Goal: Task Accomplishment & Management: Complete application form

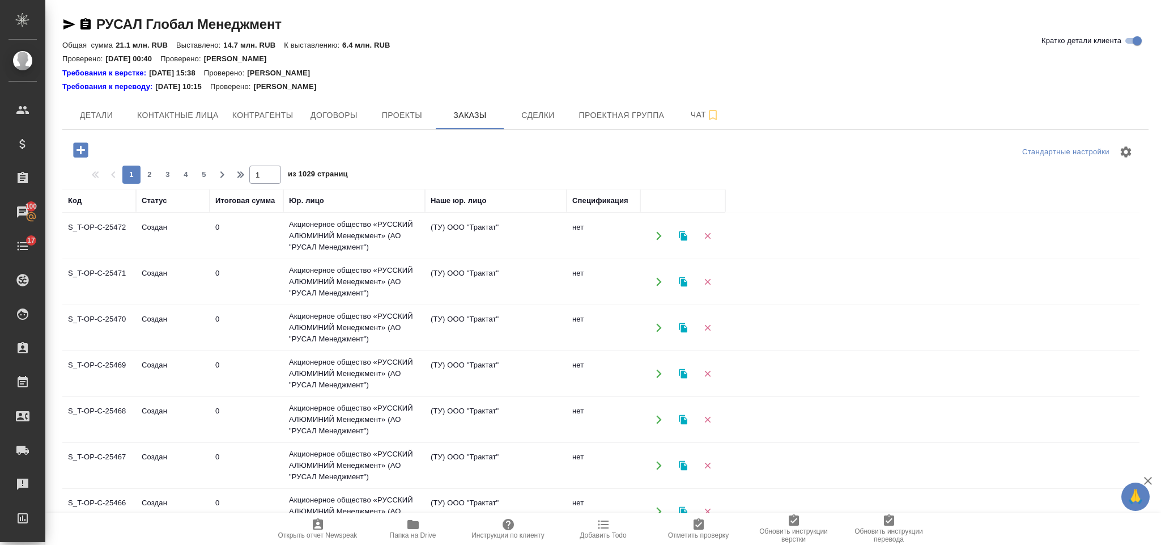
click at [77, 145] on icon "button" at bounding box center [80, 149] width 15 height 15
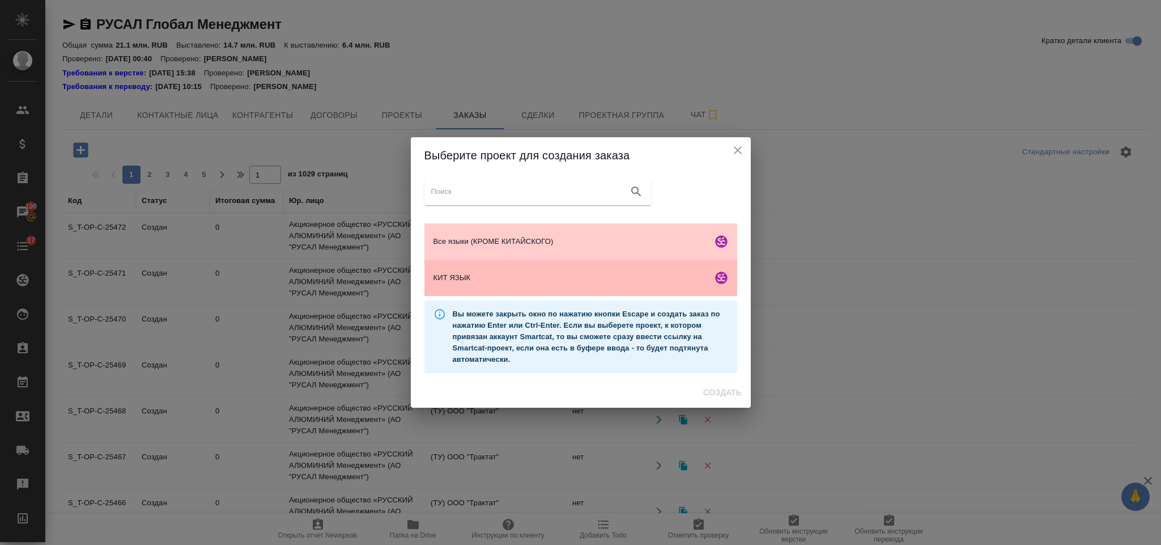
click at [463, 274] on span "КИТ ЯЗЫК" at bounding box center [571, 277] width 274 height 11
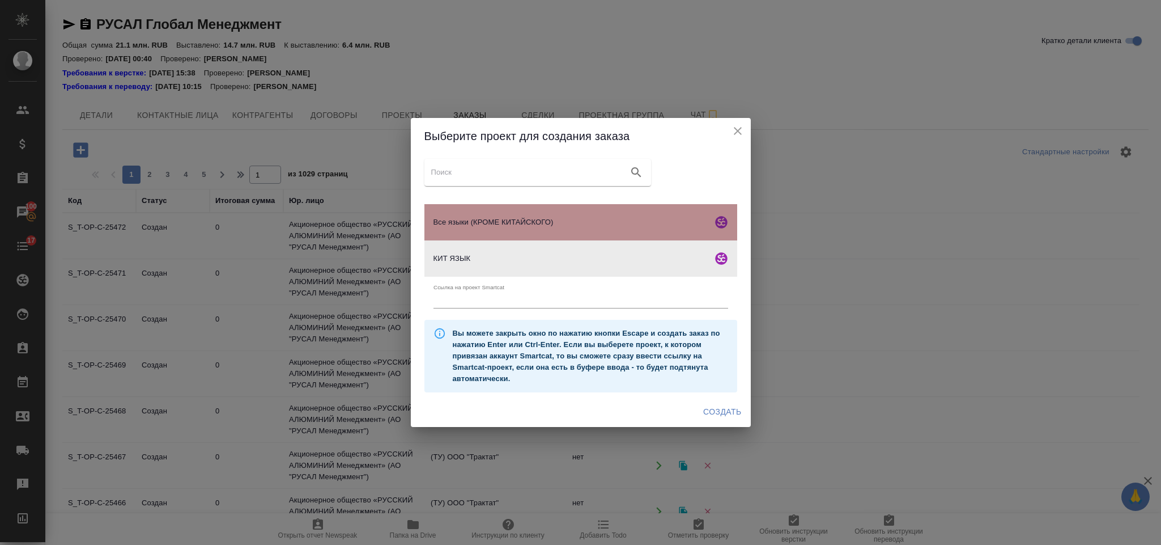
click at [483, 226] on span "Все языки (КРОМЕ КИТАЙСКОГО)" at bounding box center [571, 222] width 274 height 11
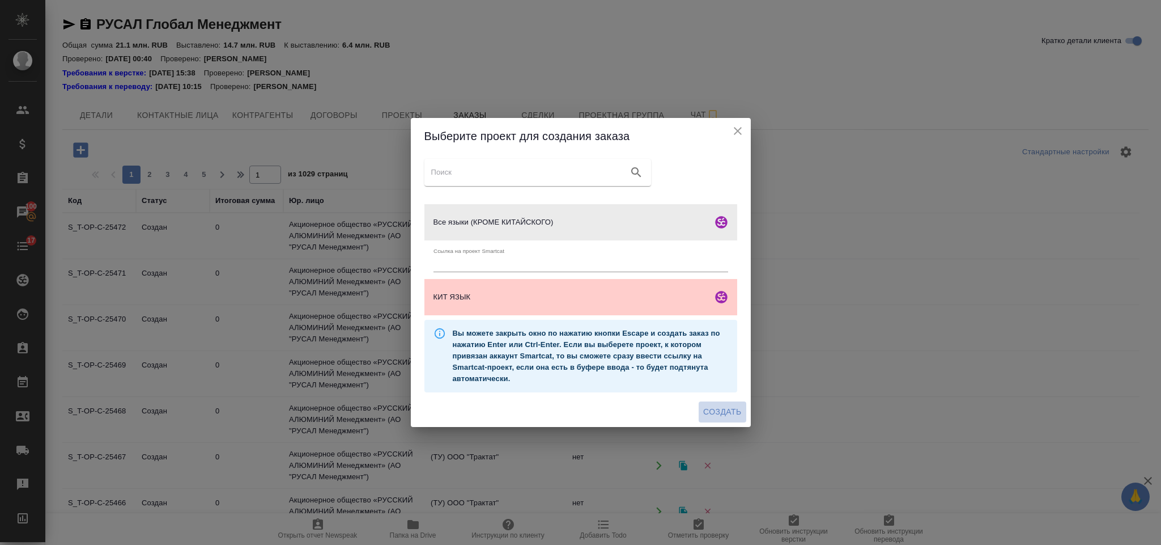
click at [719, 402] on button "Создать" at bounding box center [722, 411] width 47 height 21
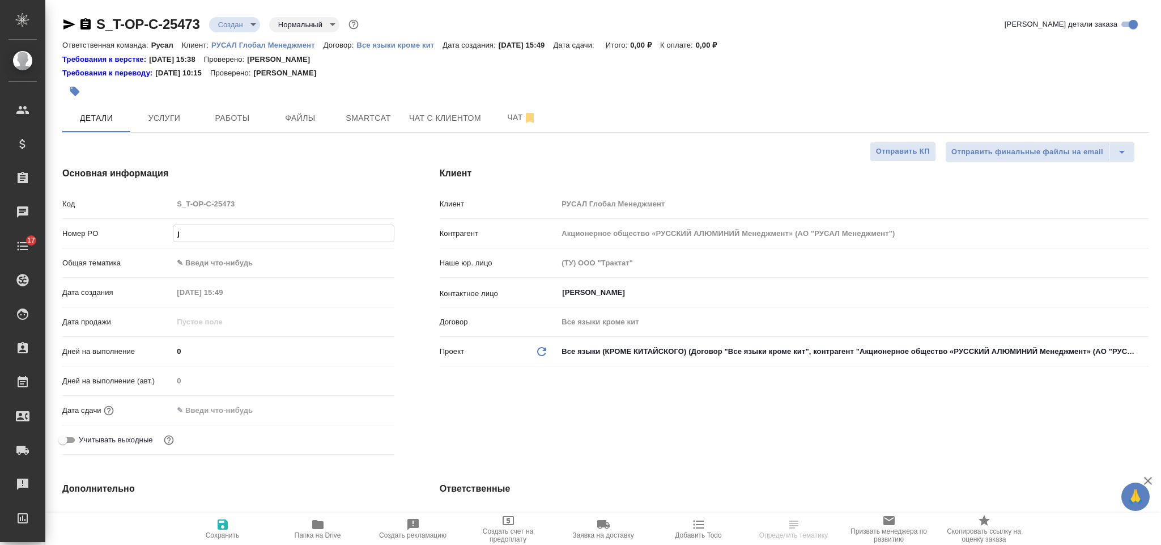
select select "RU"
type input "j"
type input "от Исаева_"
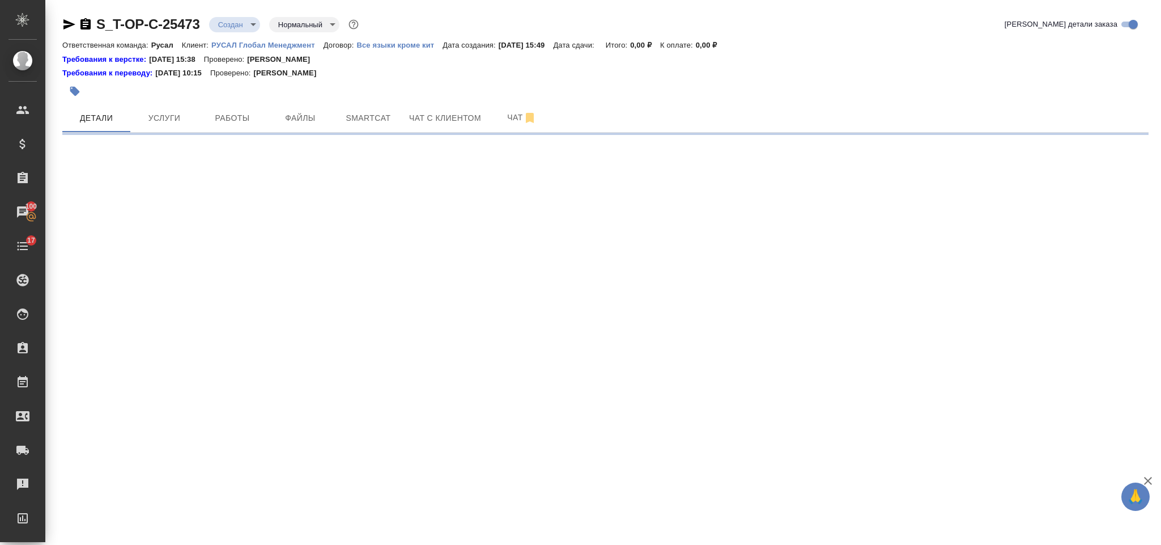
select select "RU"
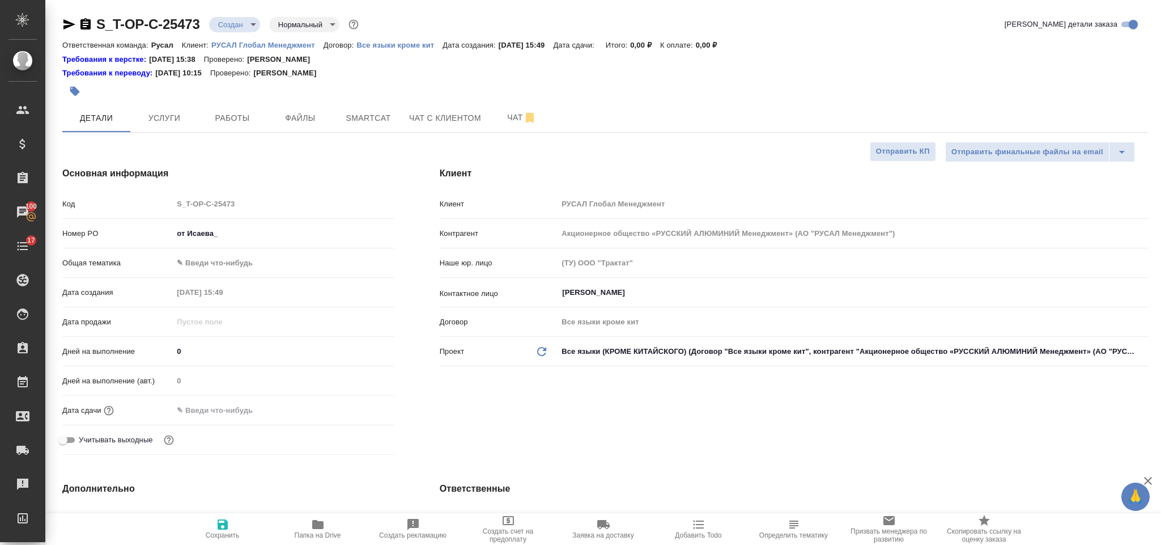
type textarea "x"
click at [218, 230] on input "от Исаева_" at bounding box center [283, 233] width 220 height 16
type input "от Исаева_10"
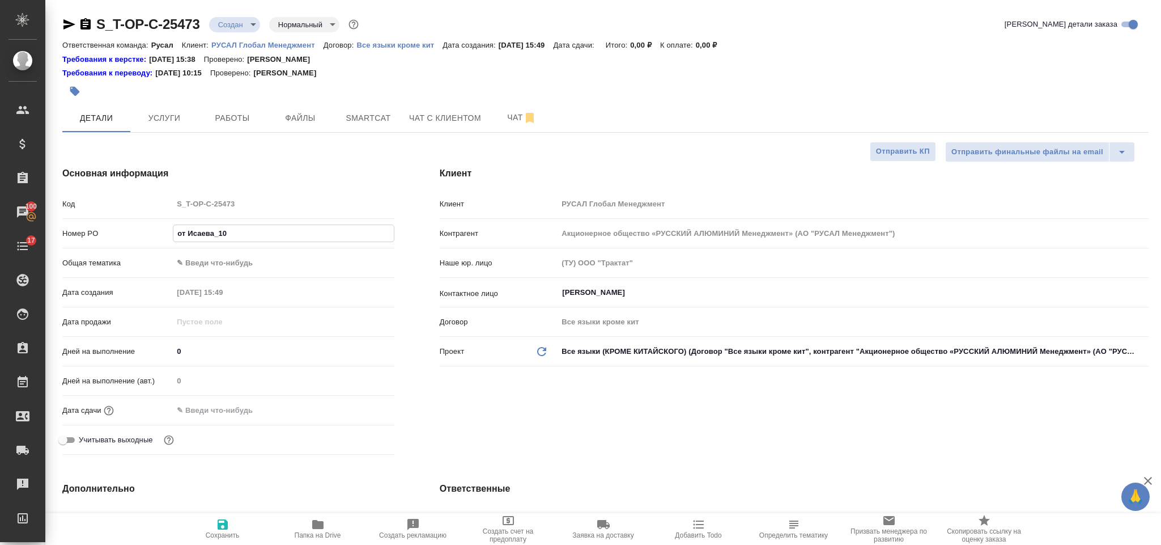
type textarea "x"
type input "от Исаева_10.1"
type textarea "x"
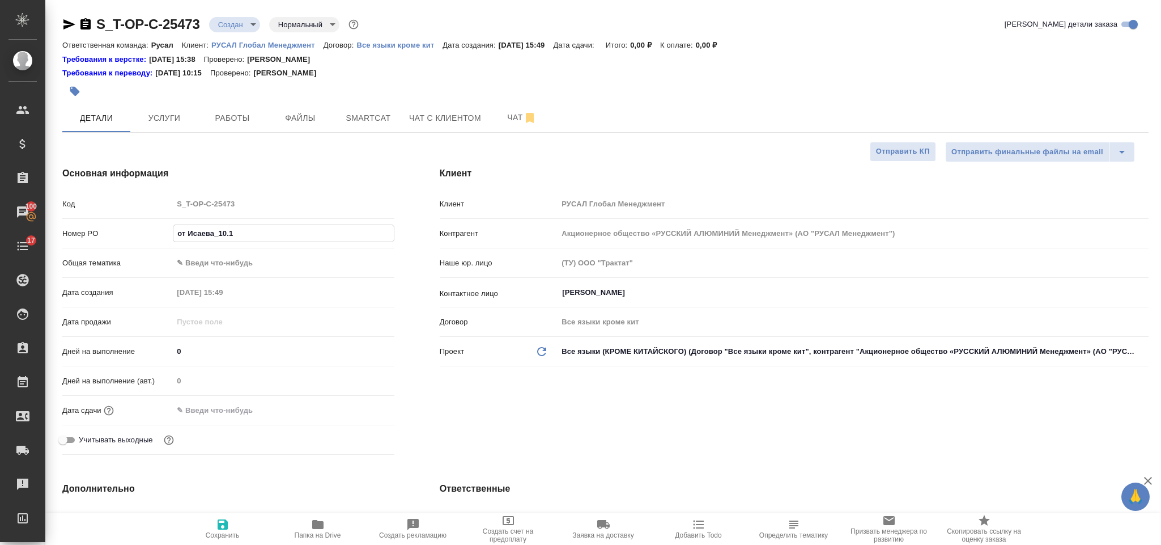
type textarea "x"
type input "от Исаева_10.10"
type textarea "x"
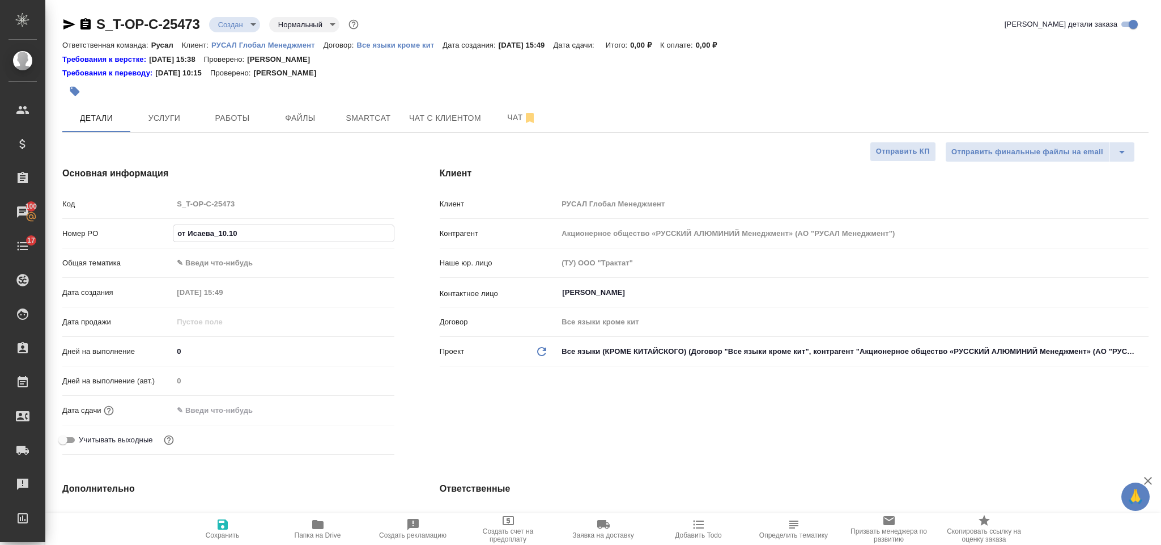
type textarea "x"
type input "от Исаева_10.10"
click at [264, 259] on body "🙏 .cls-1 fill:#fff; AWATERA Gorlenko Yuliua Клиенты Спецификации Заказы 100 Чат…" at bounding box center [580, 272] width 1161 height 545
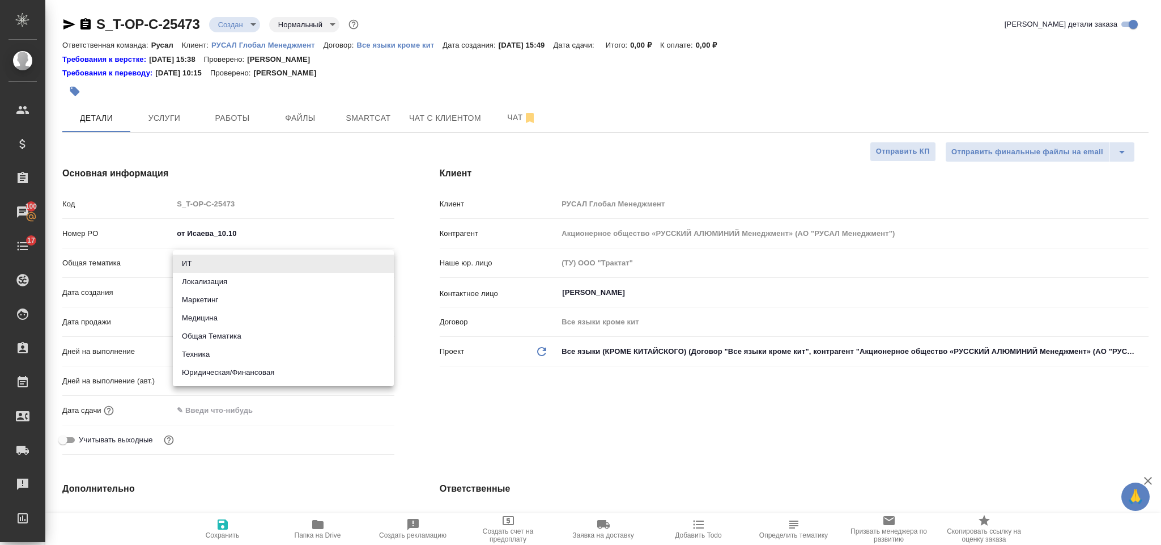
click at [218, 372] on li "Юридическая/Финансовая" at bounding box center [283, 372] width 221 height 18
type input "yr-fn"
type textarea "x"
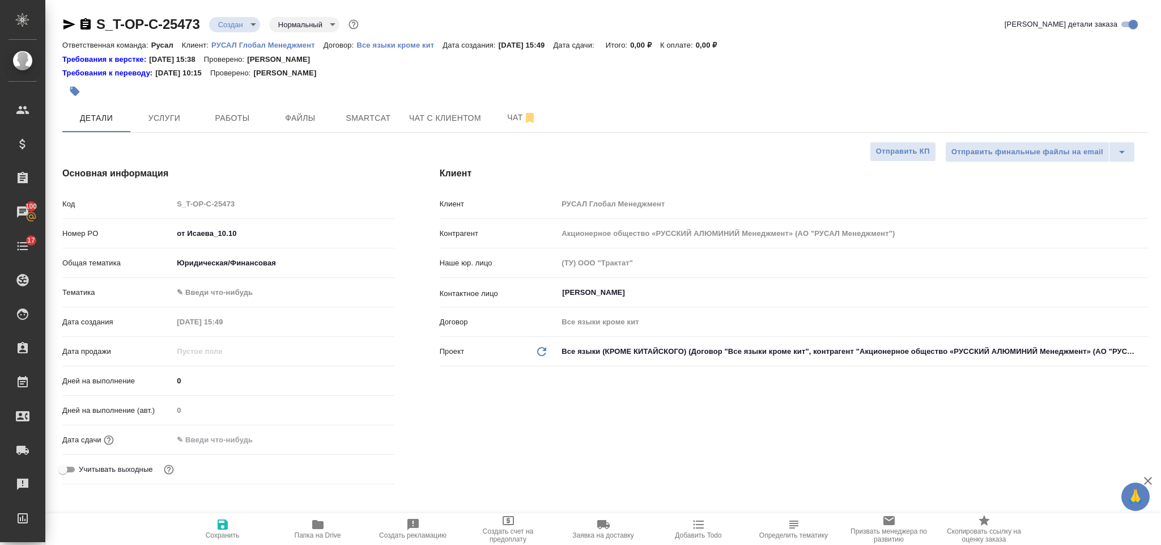
click at [228, 296] on body "🙏 .cls-1 fill:#fff; AWATERA Gorlenko Yuliua Клиенты Спецификации Заказы 100 Чат…" at bounding box center [580, 272] width 1161 height 545
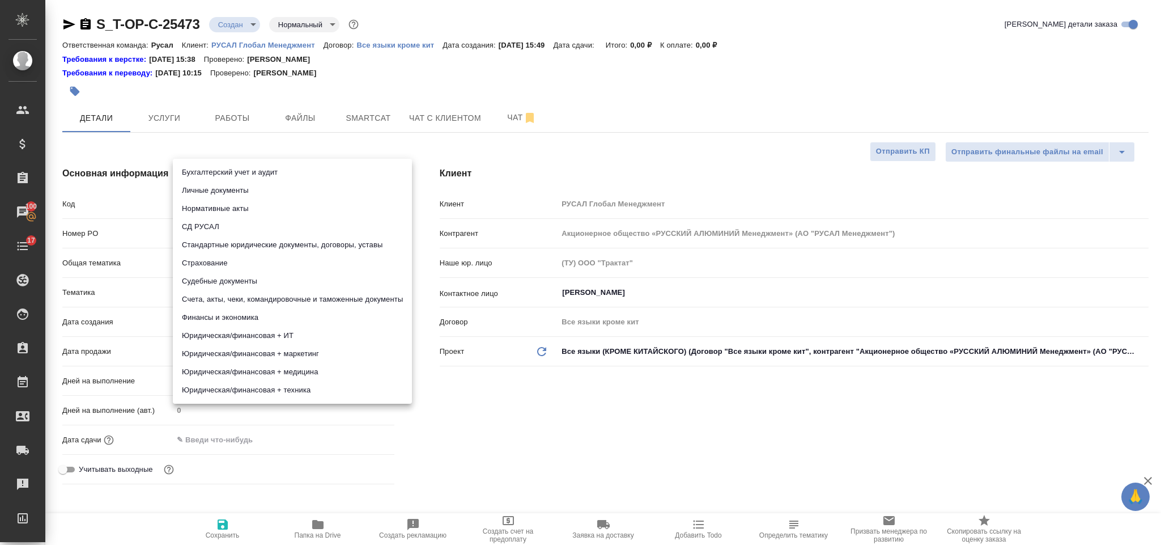
click at [296, 247] on li "Стандартные юридические документы, договоры, уставы" at bounding box center [292, 245] width 239 height 18
type textarea "x"
type input "5f647205b73bc97568ca66bf"
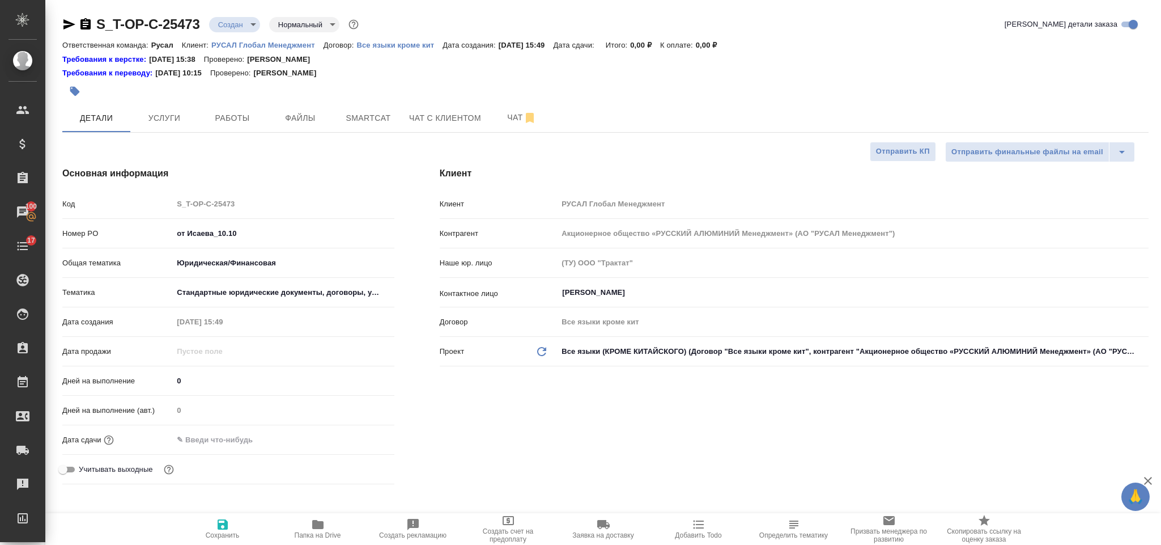
click at [247, 449] on div "Дата сдачи" at bounding box center [228, 440] width 332 height 20
click at [245, 441] on input "text" at bounding box center [222, 439] width 99 height 16
click at [279, 265] on body "🙏 .cls-1 fill:#fff; AWATERA Gorlenko Yuliua Клиенты Спецификации Заказы 100 Чат…" at bounding box center [580, 272] width 1161 height 545
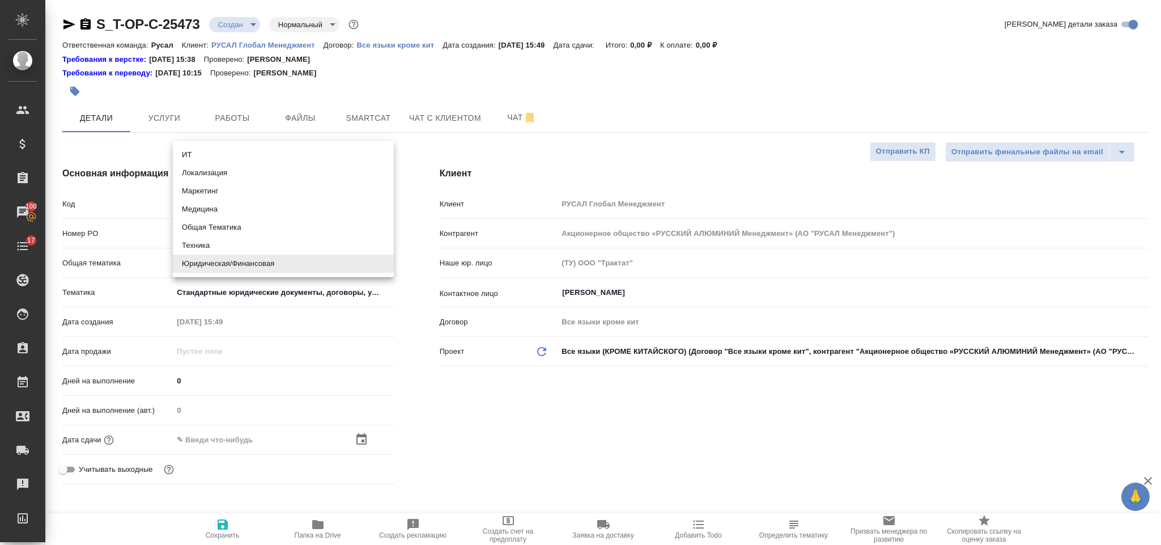
click at [258, 225] on li "Общая Тематика" at bounding box center [283, 227] width 221 height 18
type input "obtem"
type textarea "x"
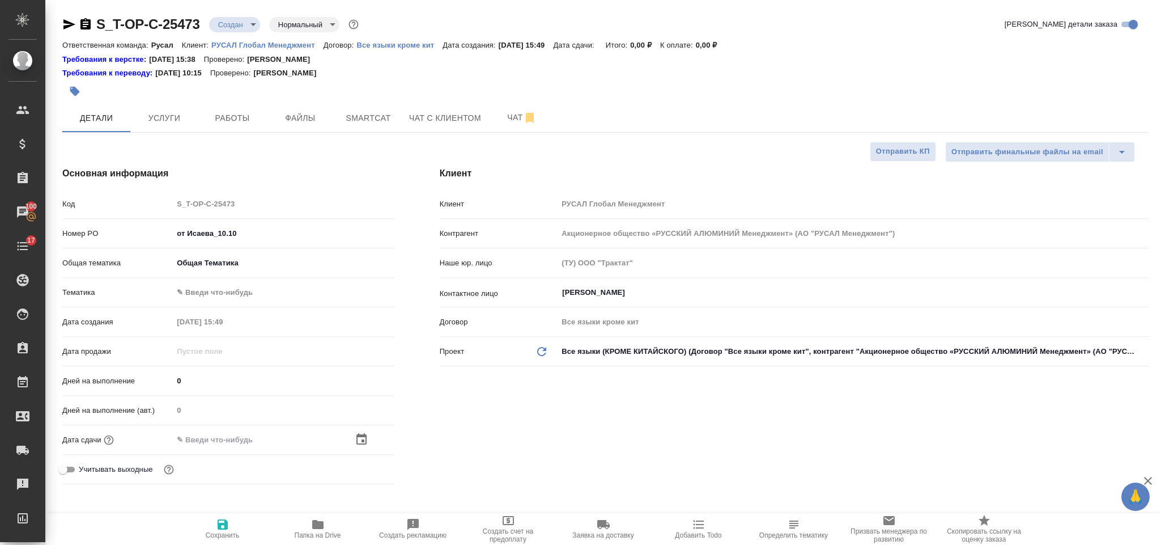
click at [250, 288] on body "🙏 .cls-1 fill:#fff; AWATERA Gorlenko Yuliua Клиенты Спецификации Заказы 100 Чат…" at bounding box center [580, 272] width 1161 height 545
click at [254, 294] on li "Общая Тематика" at bounding box center [283, 293] width 221 height 18
type textarea "x"
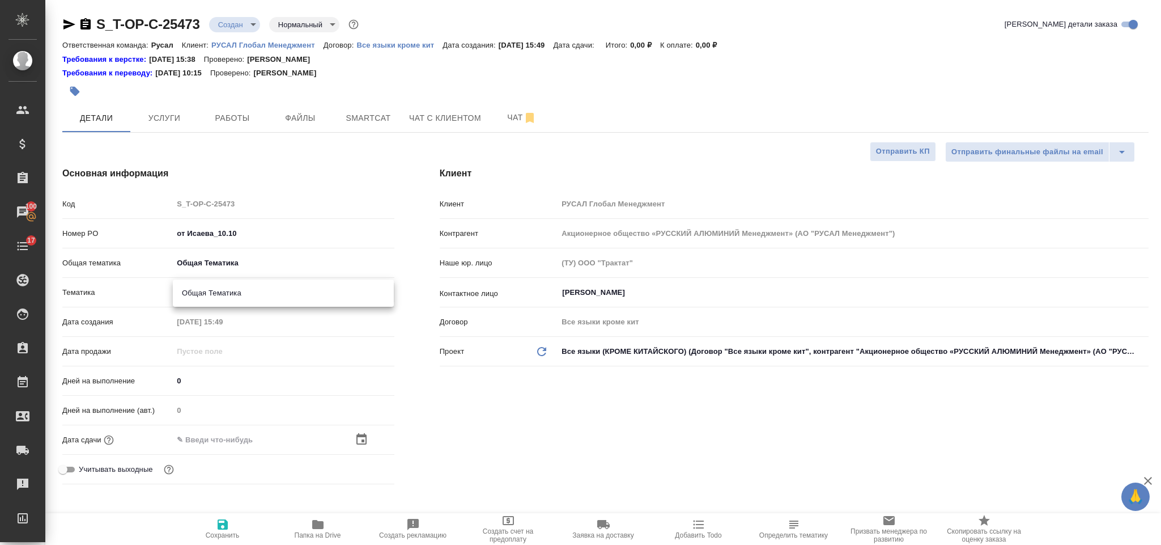
type input "6012b1ca196b0e5c9229a120"
click at [364, 444] on icon "button" at bounding box center [362, 438] width 10 height 11
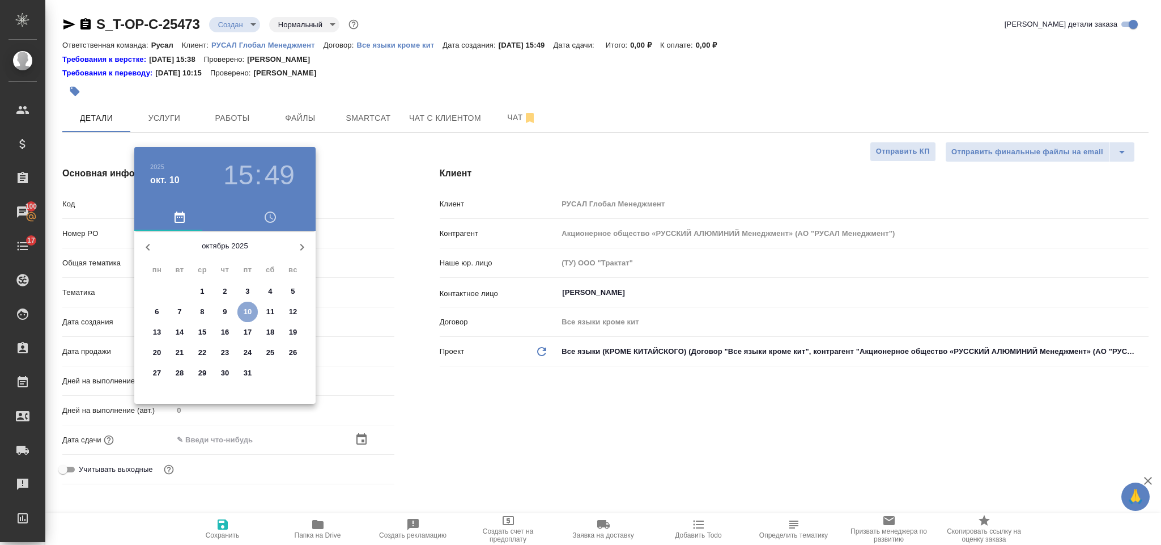
click at [251, 309] on p "10" at bounding box center [248, 311] width 9 height 11
type input "10.10.2025 15:49"
type textarea "x"
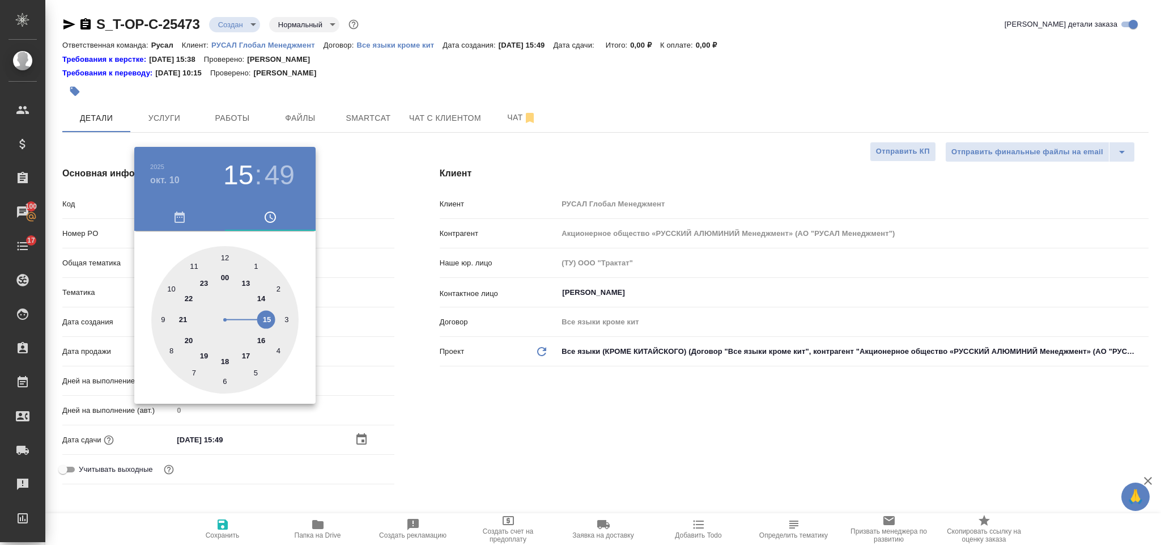
click at [245, 356] on div at bounding box center [224, 319] width 147 height 147
type input "10.10.2025 17:49"
type textarea "x"
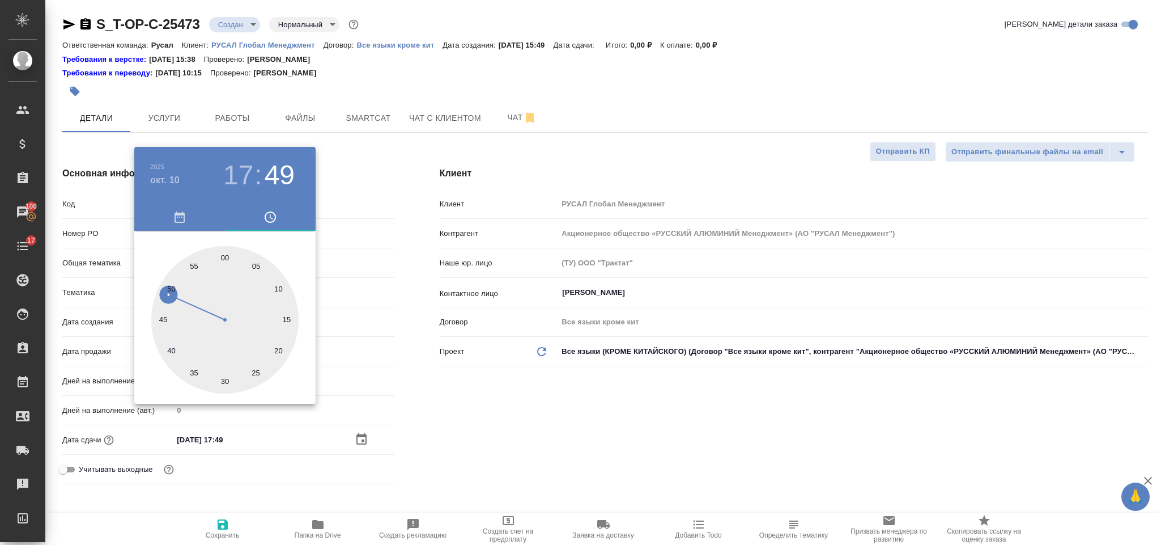
click at [222, 379] on div at bounding box center [224, 319] width 147 height 147
type input "10.10.2025 17:30"
type textarea "x"
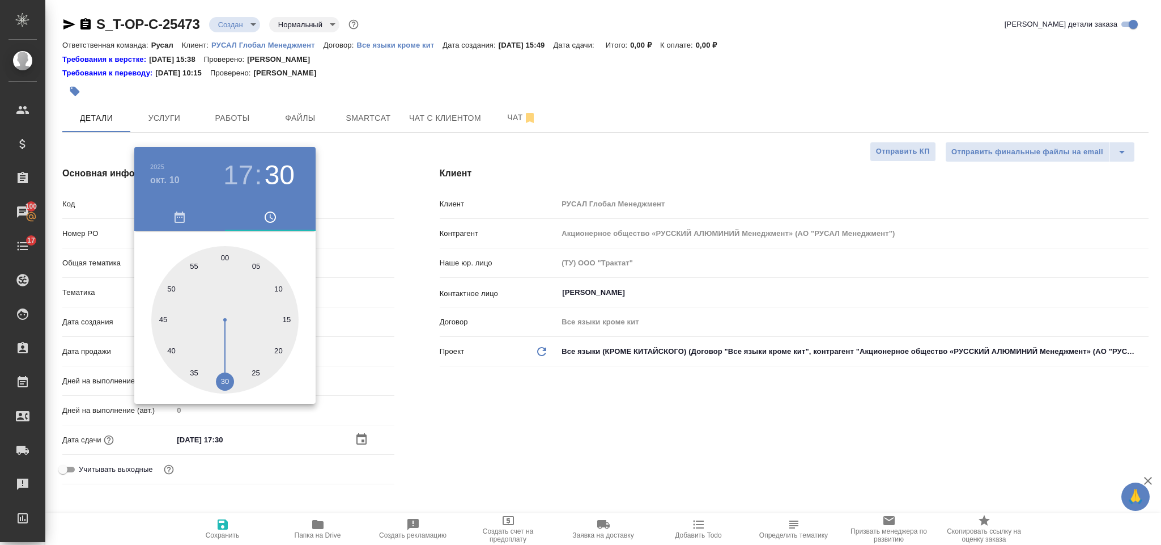
click at [447, 385] on div at bounding box center [580, 272] width 1161 height 545
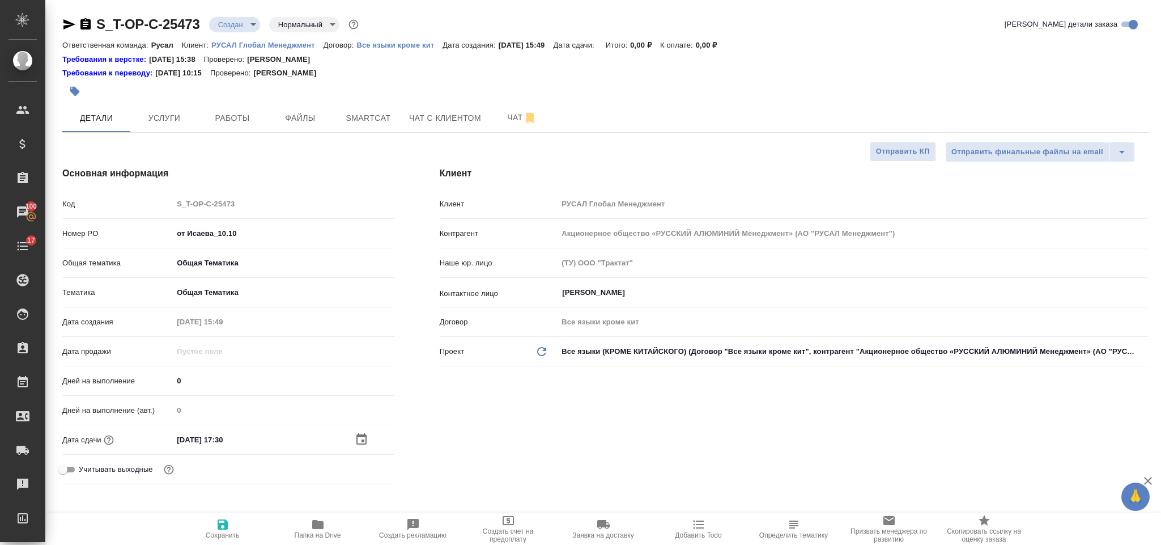
click at [228, 519] on icon "button" at bounding box center [223, 524] width 14 height 14
type textarea "x"
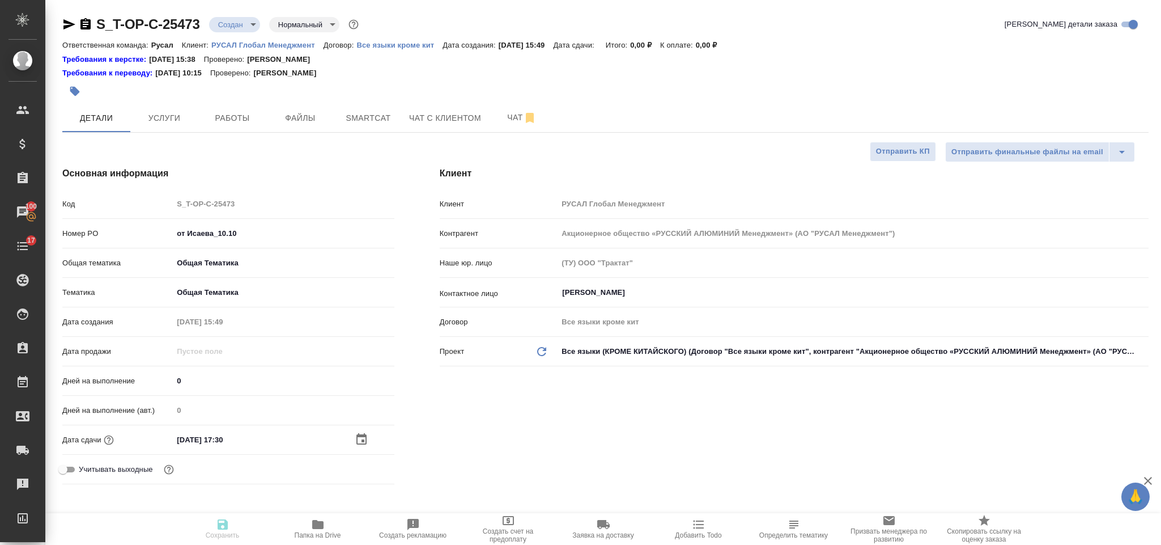
type textarea "x"
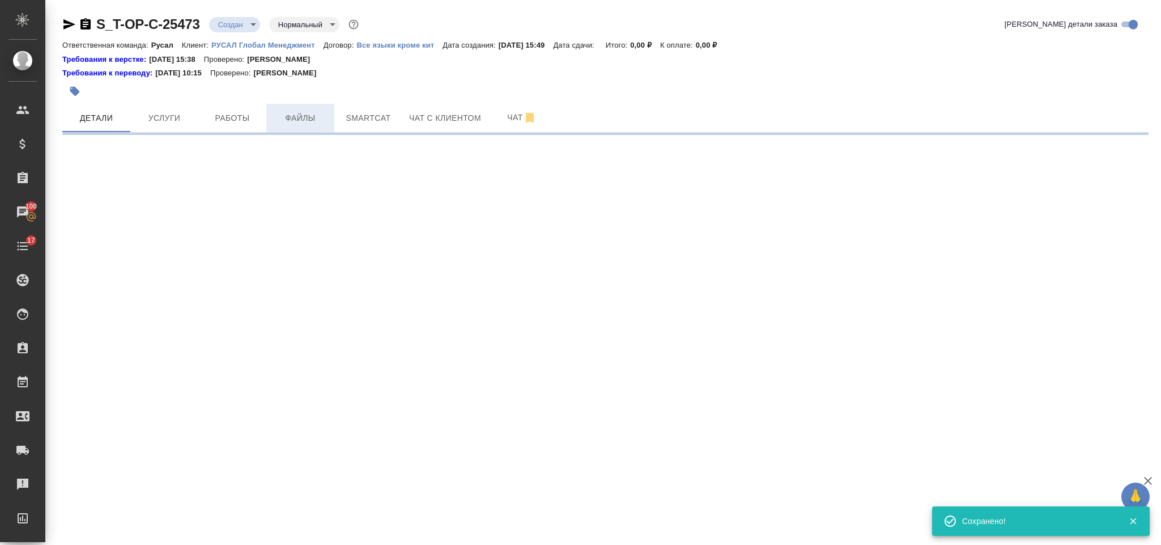
select select "RU"
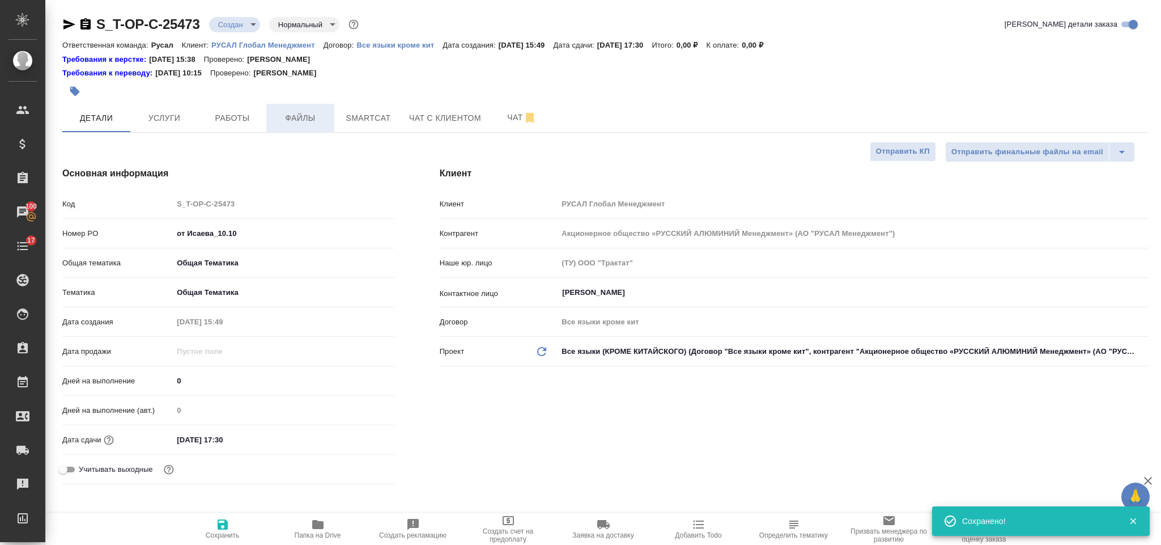
type textarea "x"
click at [307, 114] on span "Файлы" at bounding box center [300, 118] width 54 height 14
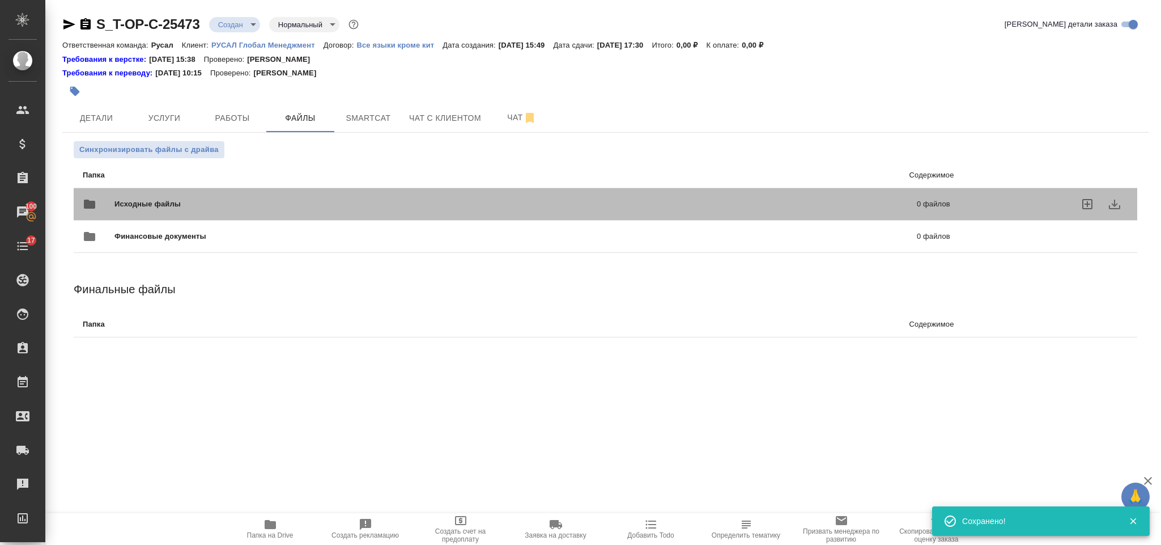
click at [172, 194] on div "Исходные файлы 0 файлов" at bounding box center [517, 203] width 868 height 27
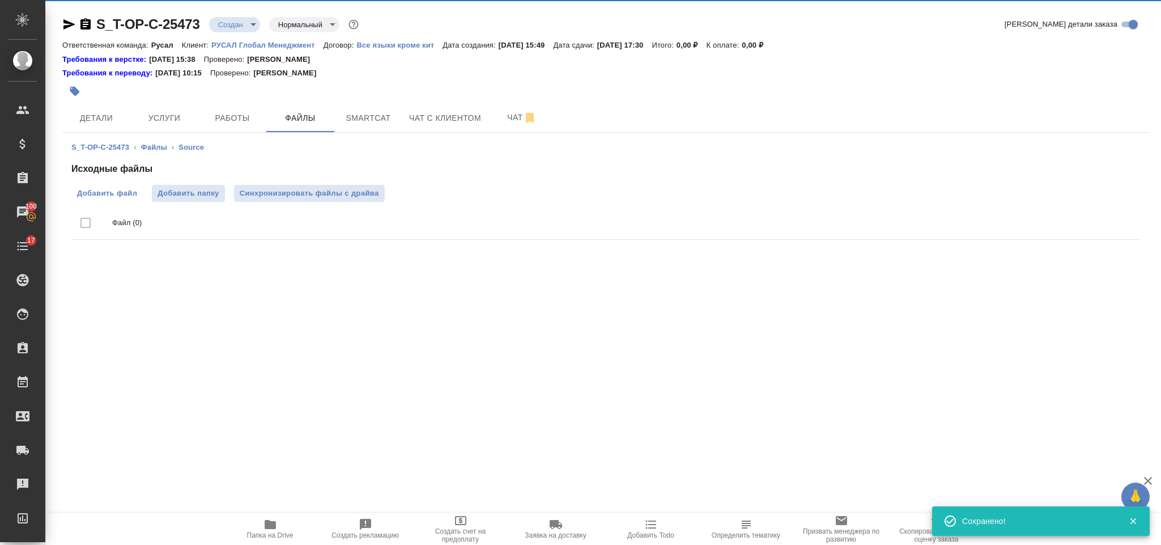
click at [114, 194] on span "Добавить файл" at bounding box center [107, 193] width 60 height 11
click at [0, 0] on input "Добавить файл" at bounding box center [0, 0] width 0 height 0
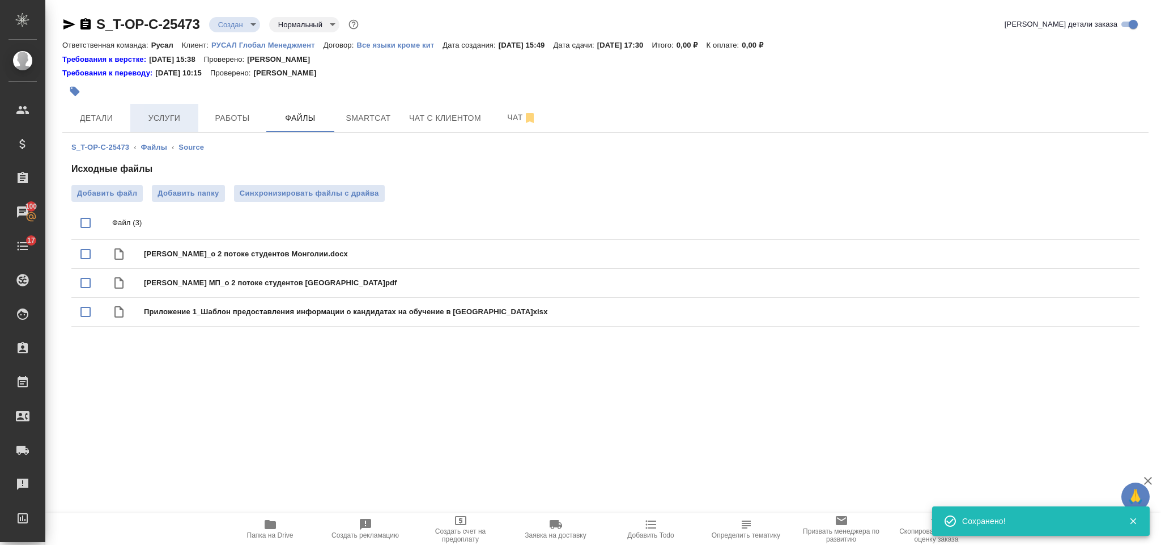
click at [164, 113] on span "Услуги" at bounding box center [164, 118] width 54 height 14
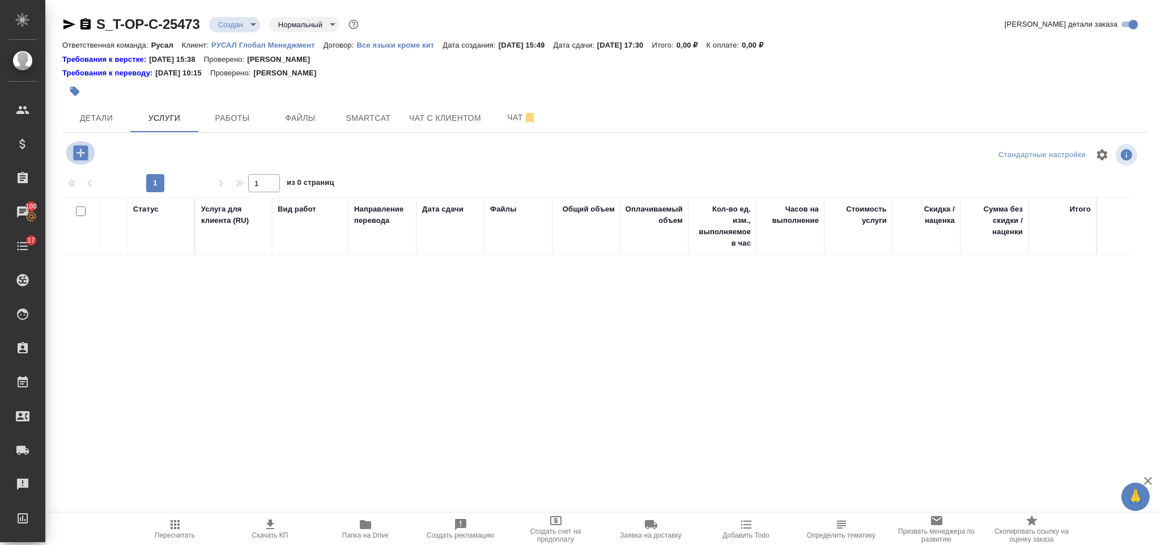
click at [84, 145] on icon "button" at bounding box center [81, 153] width 20 height 20
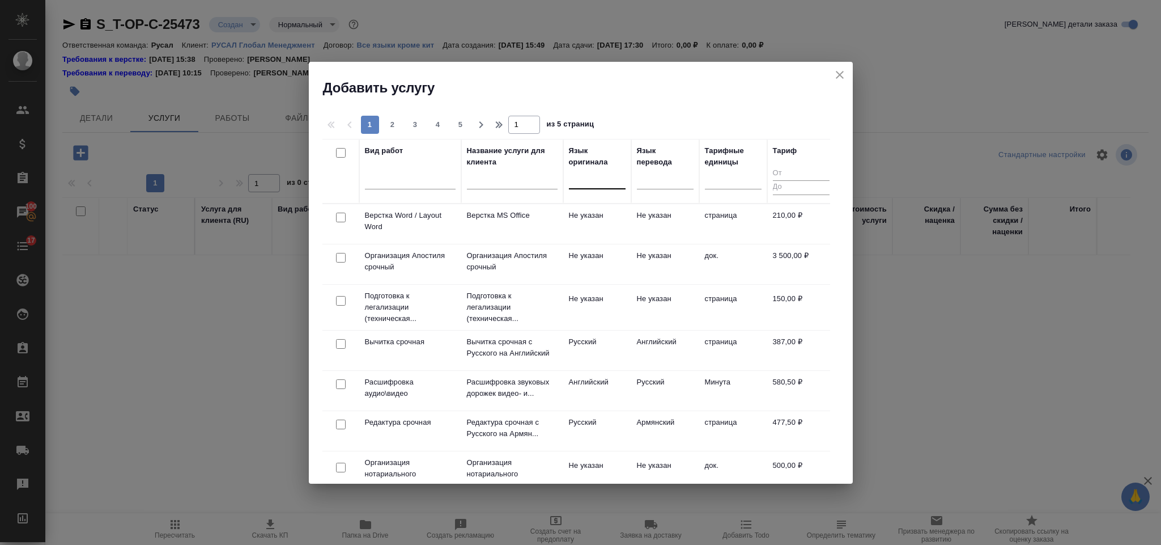
click at [594, 184] on div at bounding box center [597, 177] width 57 height 16
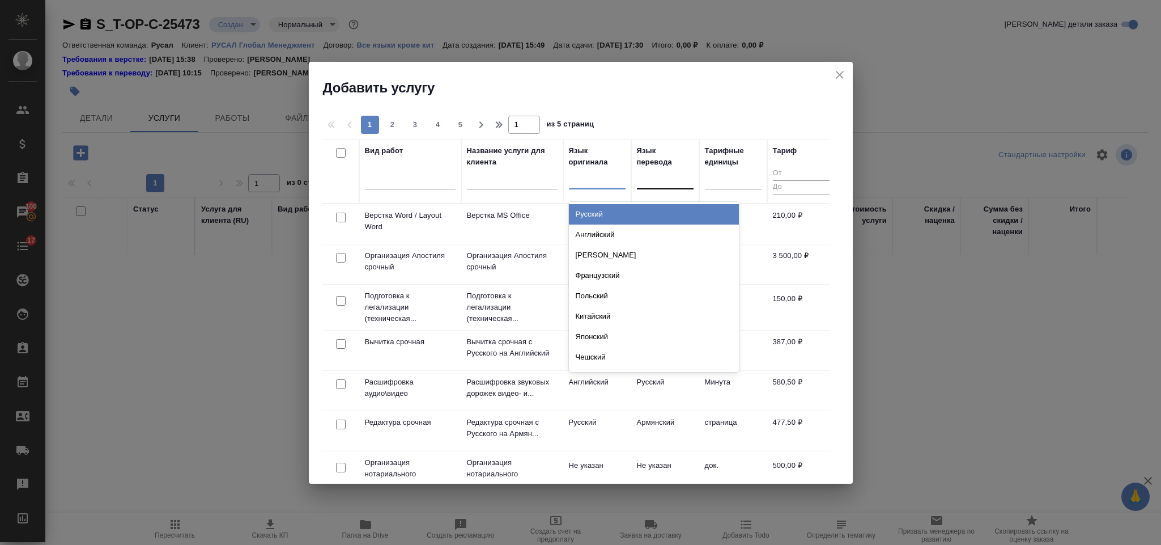
drag, startPoint x: 604, startPoint y: 213, endPoint x: 669, endPoint y: 198, distance: 66.3
click at [604, 213] on div "Русский" at bounding box center [654, 214] width 170 height 20
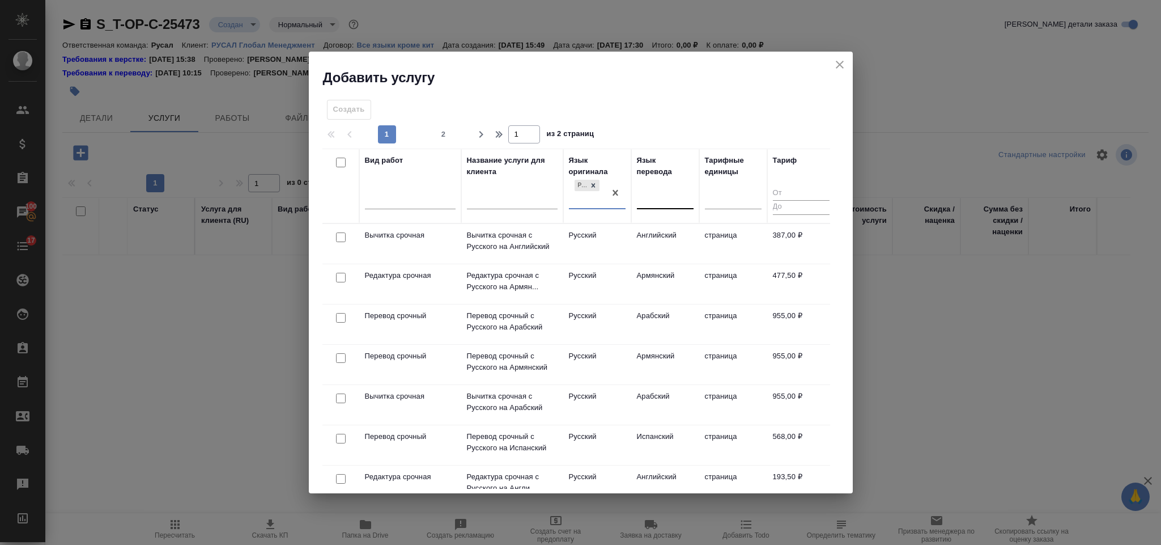
click at [665, 198] on div at bounding box center [665, 197] width 57 height 16
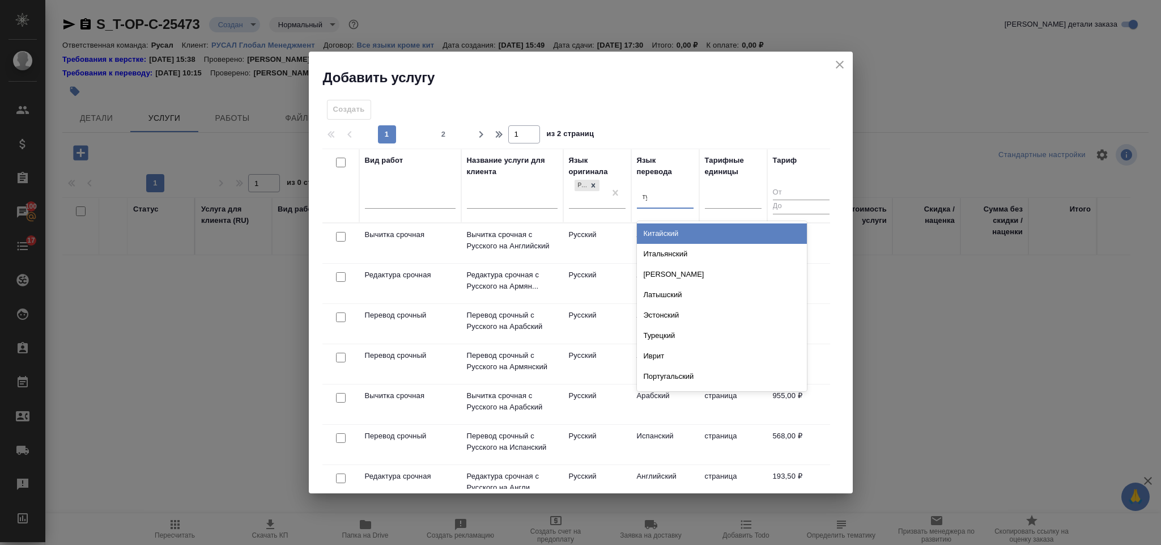
type input "тур"
click at [680, 228] on div "Турецкий" at bounding box center [722, 233] width 170 height 20
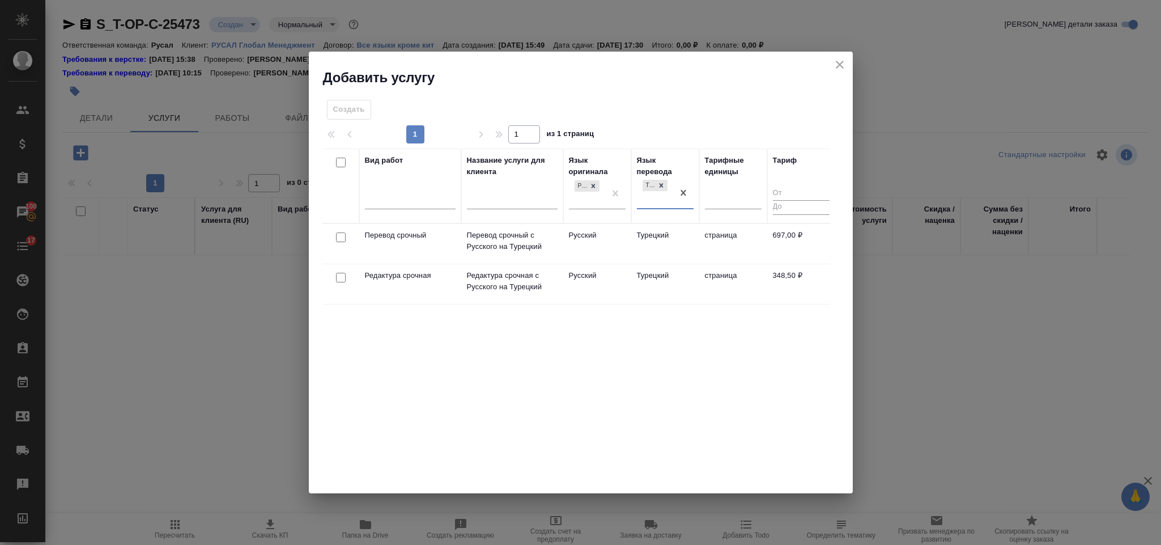
click at [342, 276] on input "checkbox" at bounding box center [341, 278] width 10 height 10
checkbox input "true"
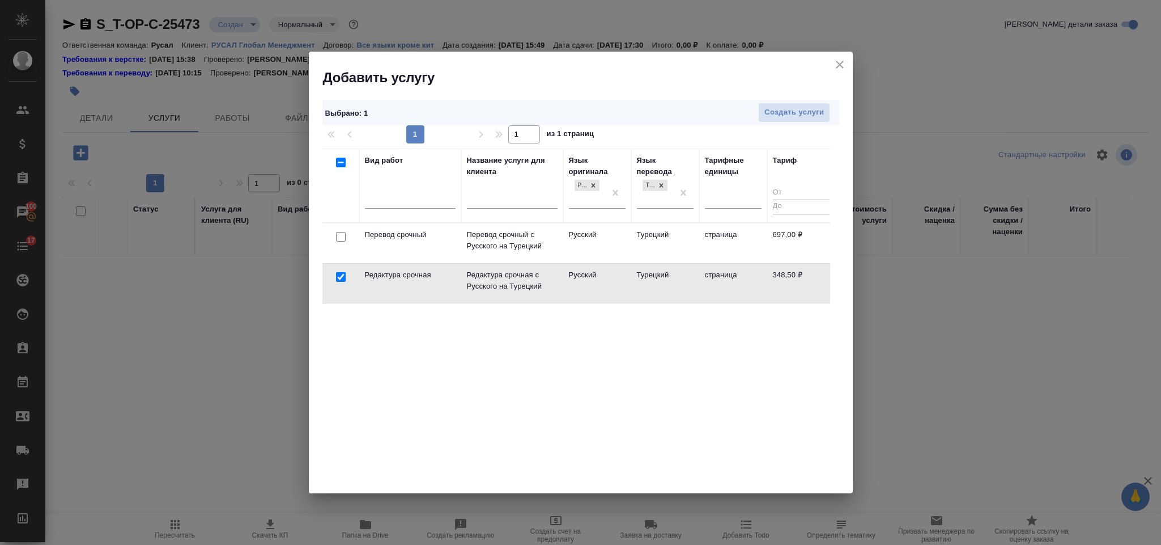
click at [342, 235] on input "checkbox" at bounding box center [341, 237] width 10 height 10
checkbox input "true"
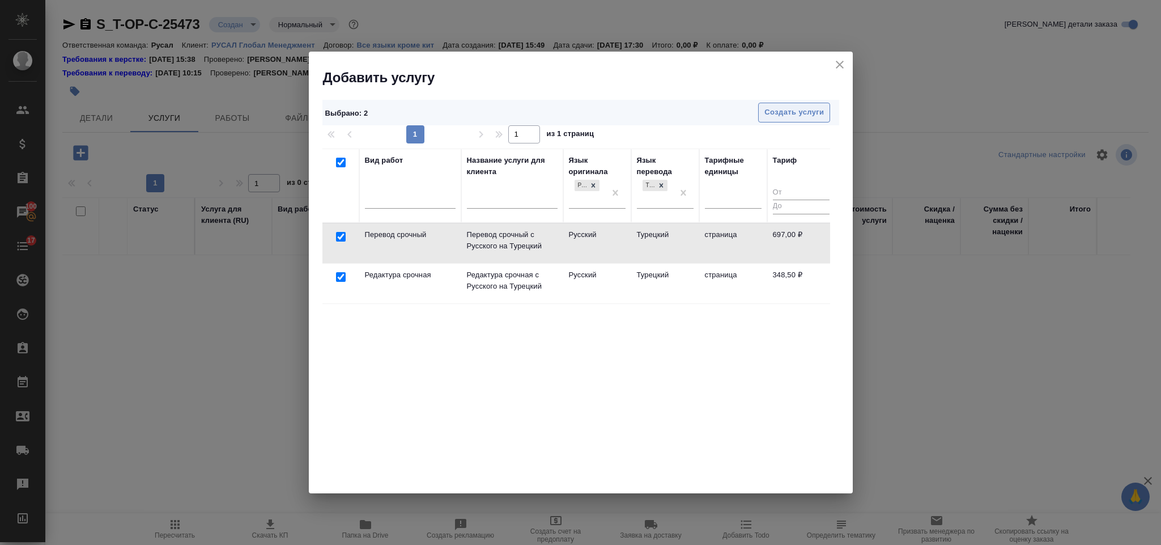
click at [807, 111] on span "Создать услуги" at bounding box center [795, 112] width 60 height 13
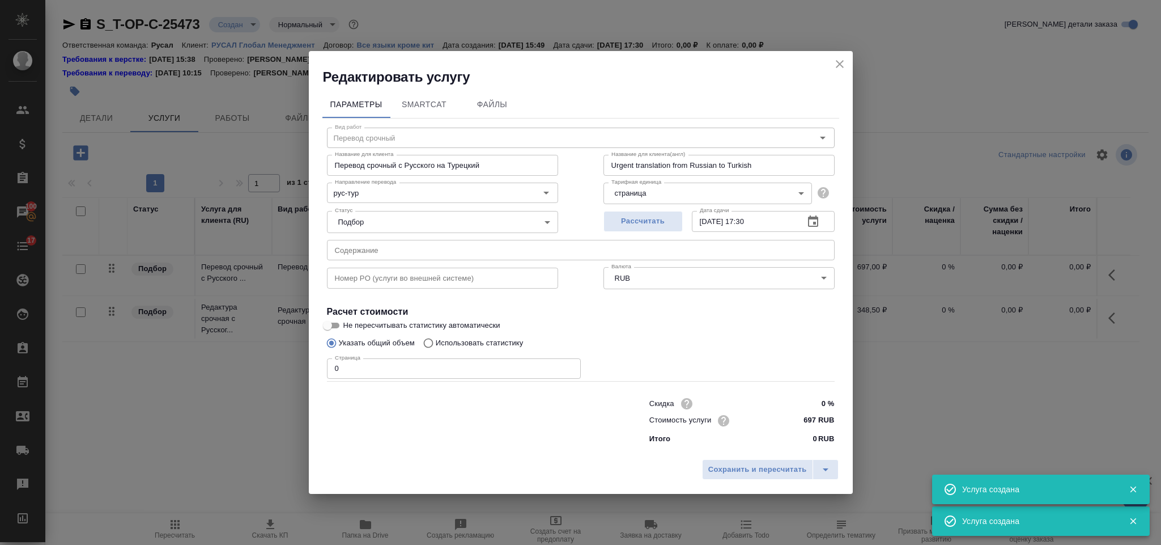
type input "Перевод срочный"
type input "Перевод срочный с Русского на Турецкий"
type input "Urgent translation from Russian to Turkish"
type input "697 RUB"
click at [383, 247] on input "text" at bounding box center [581, 250] width 508 height 20
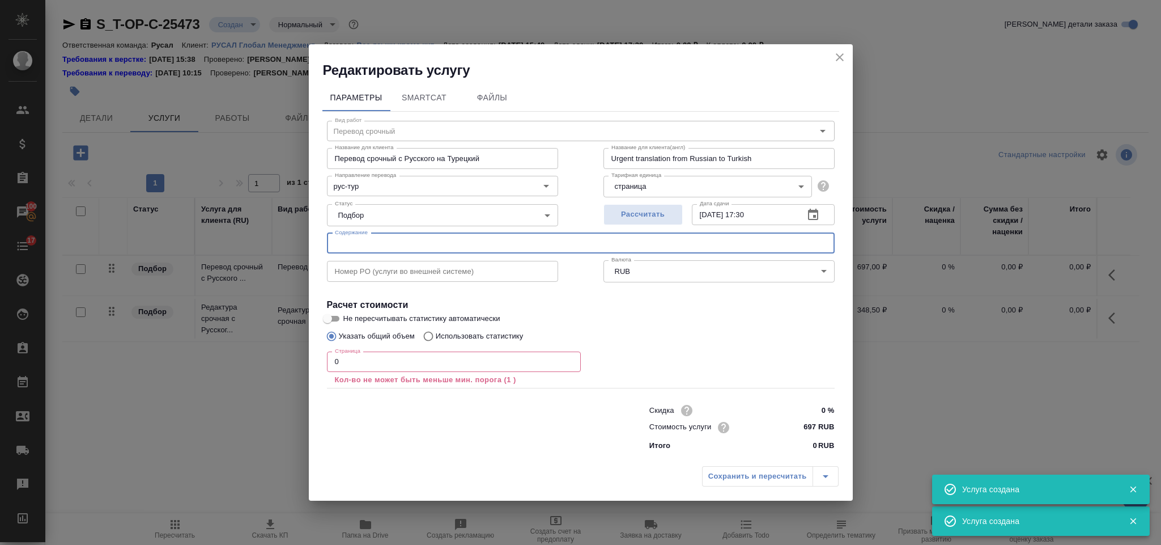
paste input "Деревлева М.П._о 2 потоке студентов Монголии"
type input "Деревлева М.П._о 2 потоке студентов Монголии"
click at [349, 367] on input "0" at bounding box center [454, 361] width 254 height 20
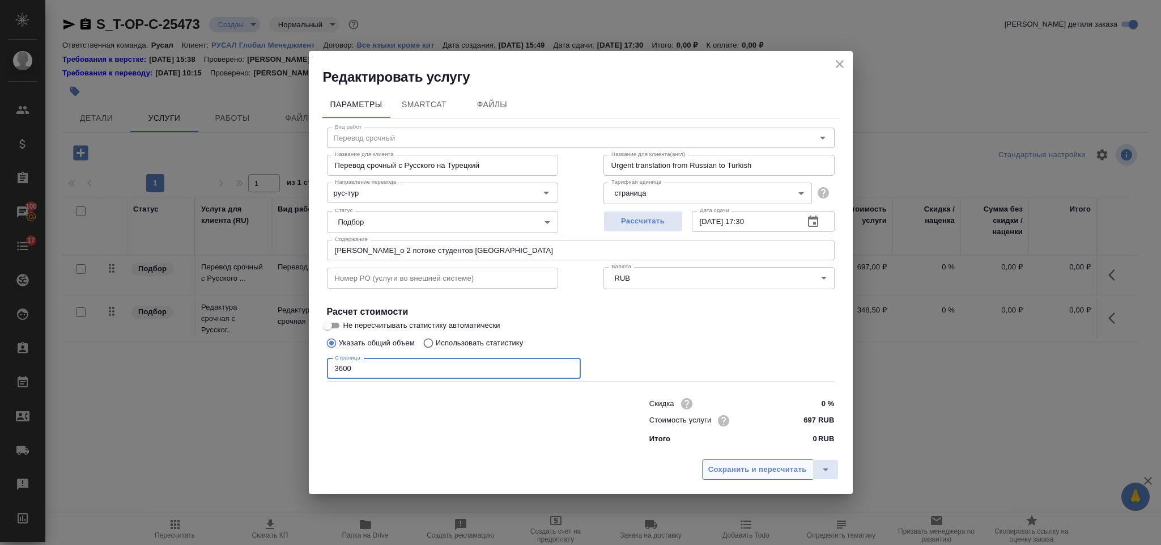
type input "3600"
click at [732, 470] on span "Сохранить и пересчитать" at bounding box center [758, 469] width 99 height 13
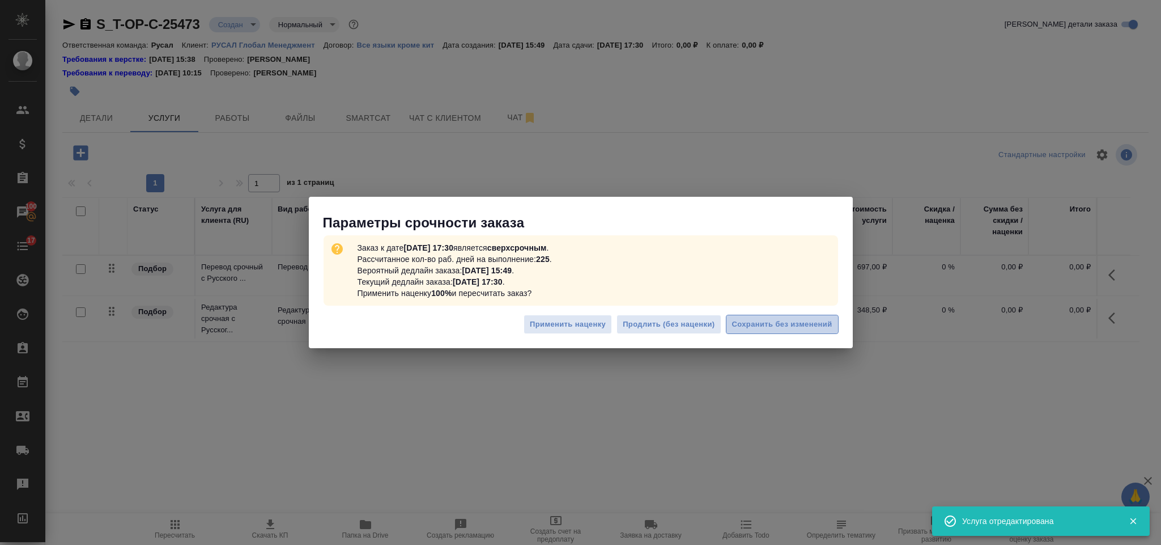
click at [816, 318] on span "Сохранить без изменений" at bounding box center [782, 324] width 100 height 13
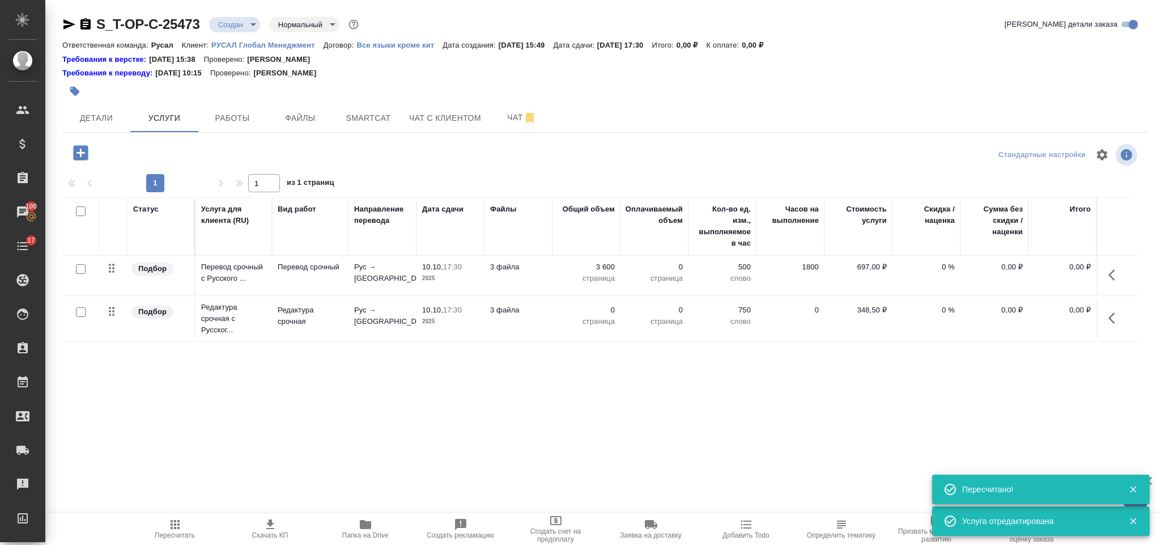
type input "urgent"
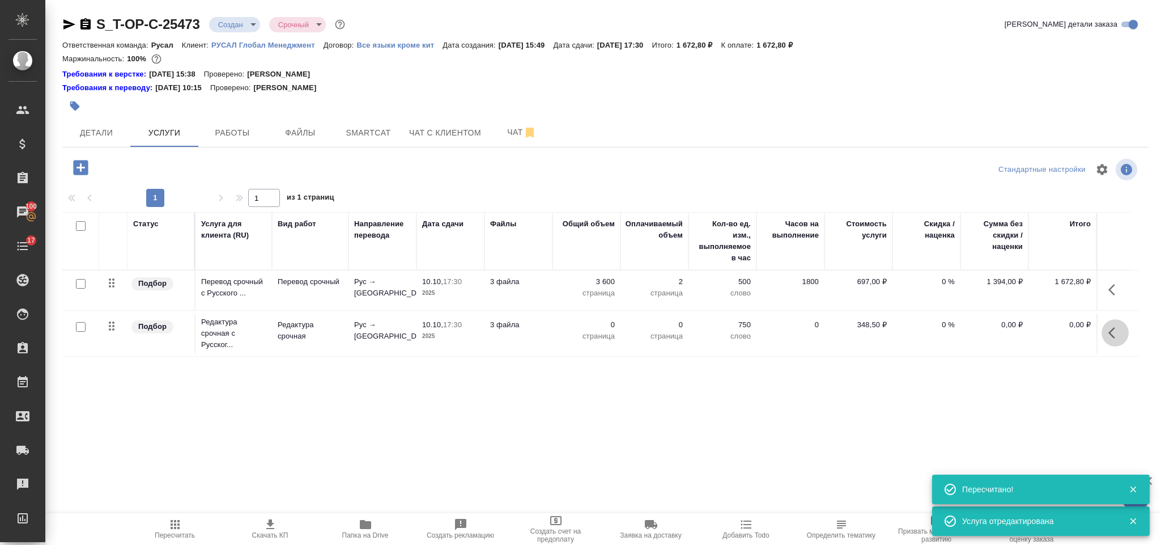
click at [1119, 334] on icon "button" at bounding box center [1116, 333] width 14 height 14
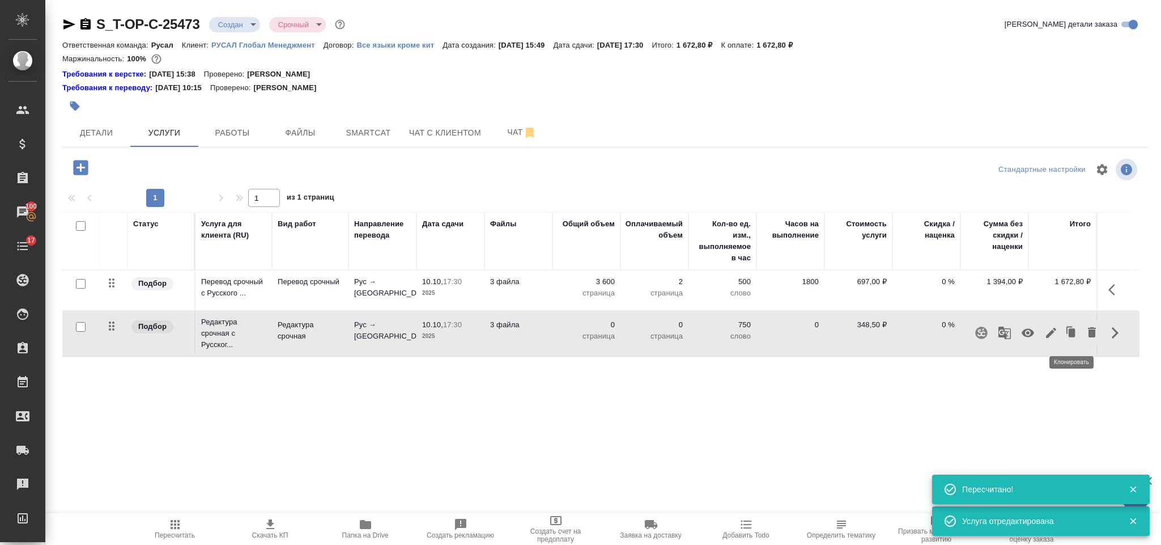
click at [1058, 335] on icon "button" at bounding box center [1052, 333] width 14 height 14
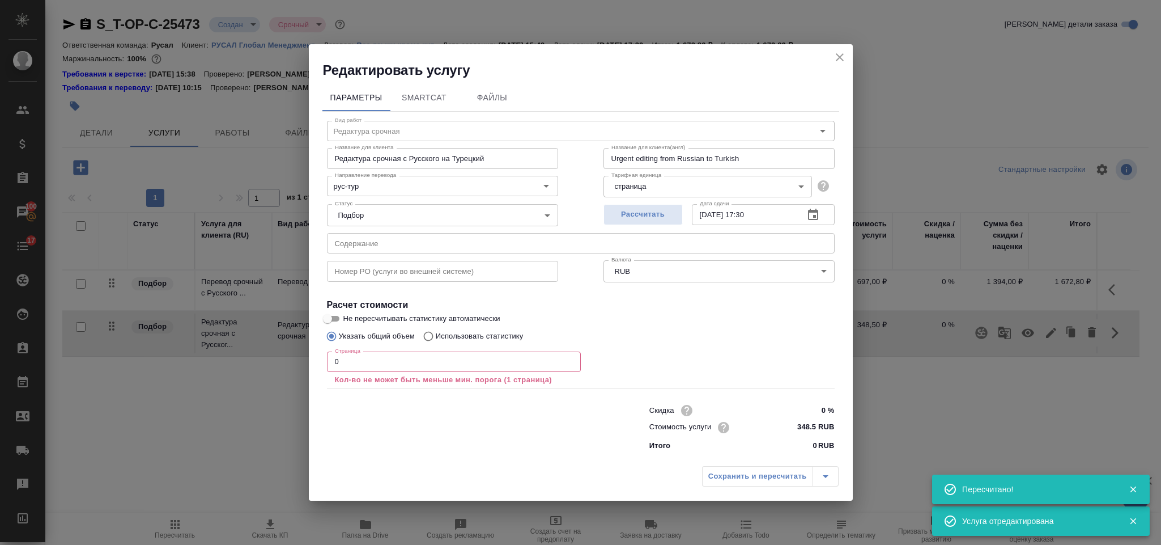
click at [356, 370] on input "0" at bounding box center [454, 361] width 254 height 20
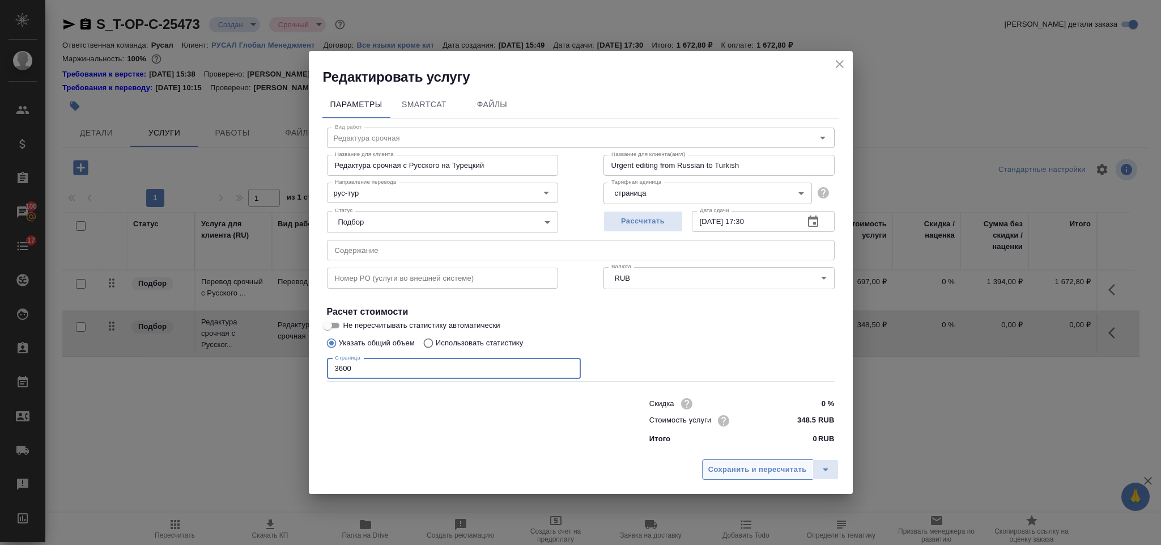
type input "3600"
click at [728, 463] on span "Сохранить и пересчитать" at bounding box center [758, 469] width 99 height 13
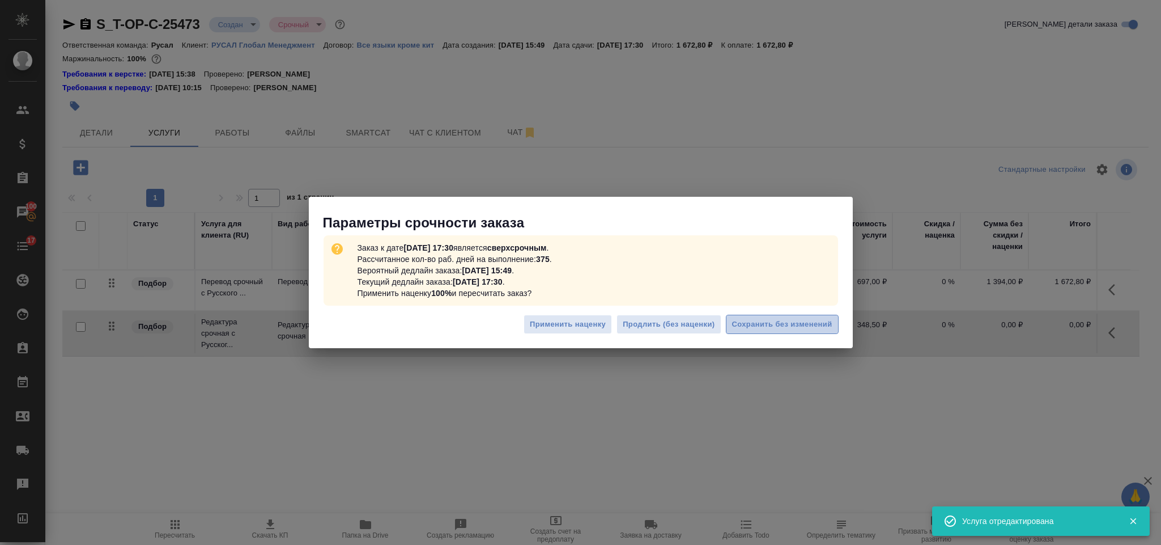
click at [791, 318] on span "Сохранить без изменений" at bounding box center [782, 324] width 100 height 13
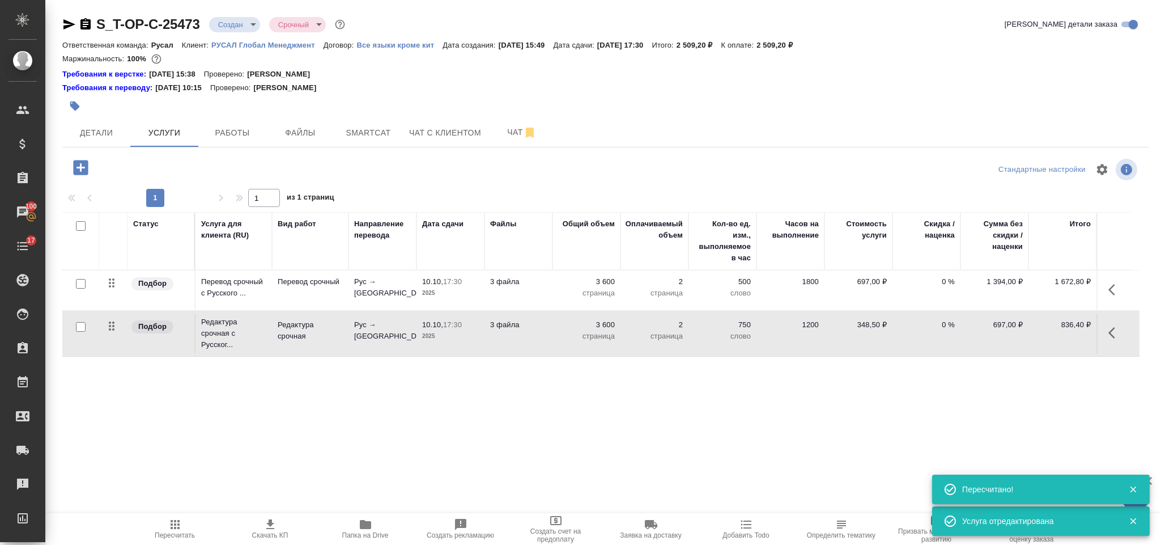
click at [78, 164] on icon "button" at bounding box center [80, 167] width 15 height 15
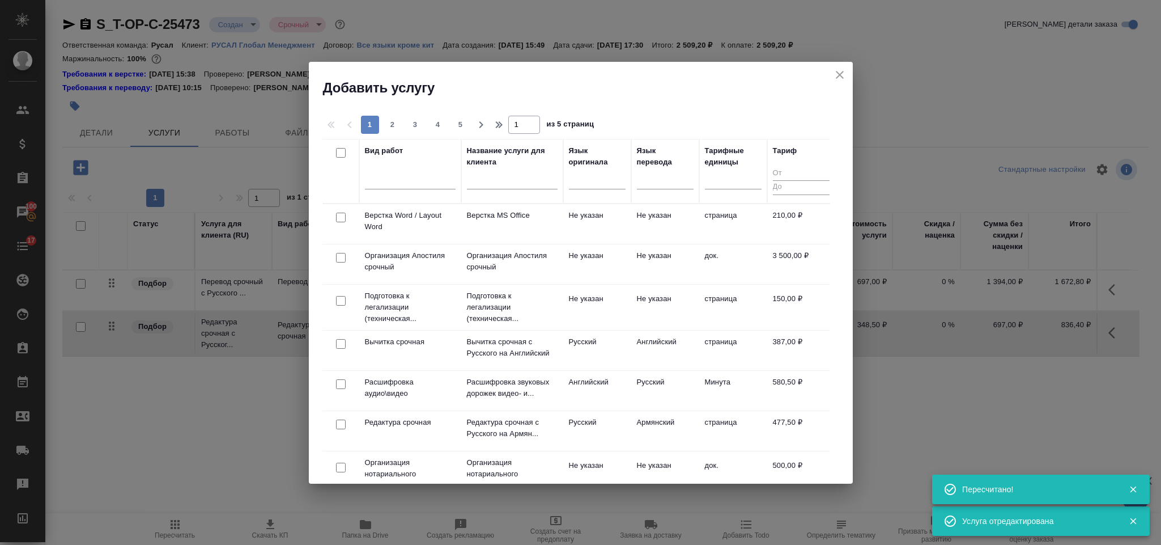
click at [340, 217] on input "checkbox" at bounding box center [341, 218] width 10 height 10
checkbox input "true"
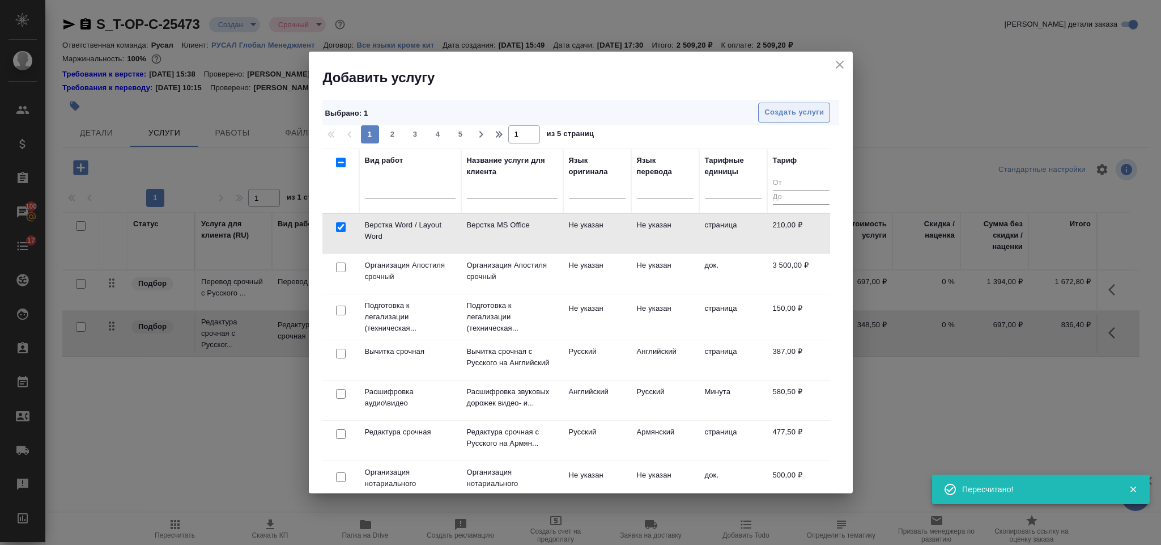
click at [763, 113] on button "Создать услуги" at bounding box center [794, 113] width 72 height 20
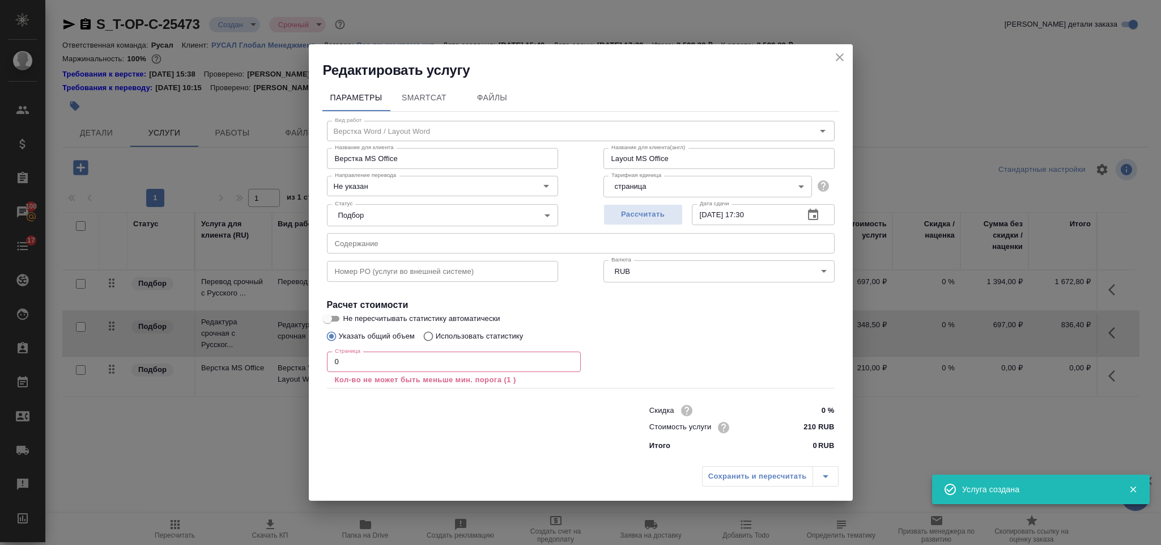
click at [354, 364] on input "0" at bounding box center [454, 361] width 254 height 20
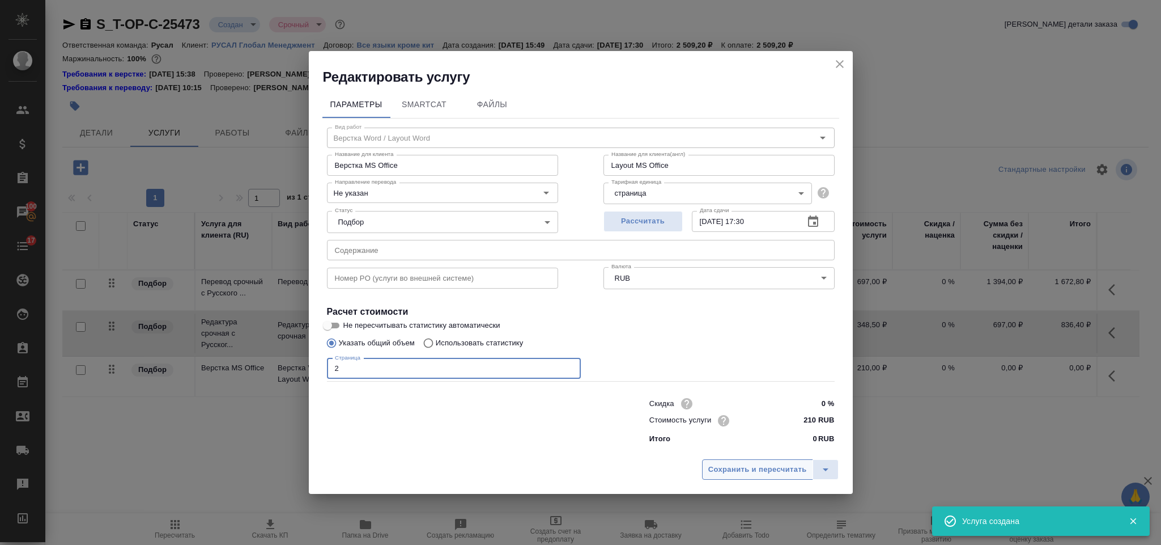
type input "2"
click at [738, 470] on span "Сохранить и пересчитать" at bounding box center [758, 469] width 99 height 13
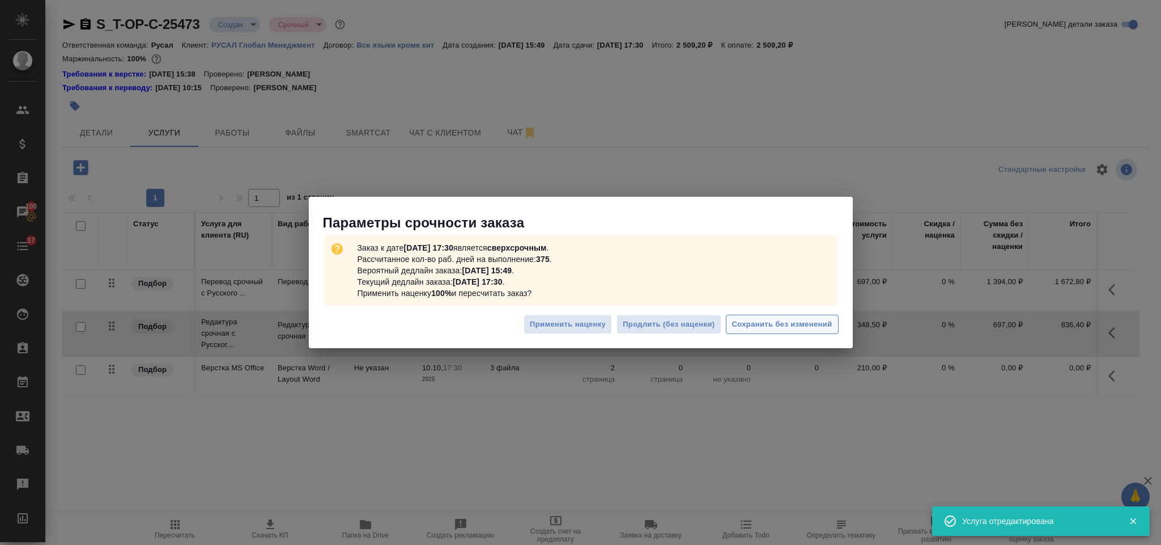
click at [754, 320] on span "Сохранить без изменений" at bounding box center [782, 324] width 100 height 13
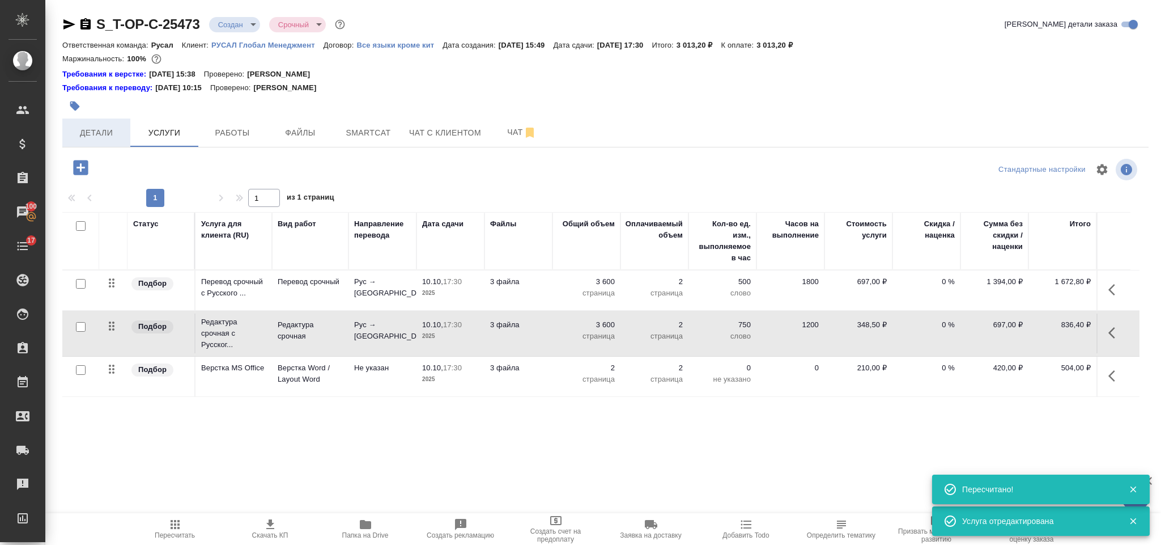
click at [114, 134] on span "Детали" at bounding box center [96, 133] width 54 height 14
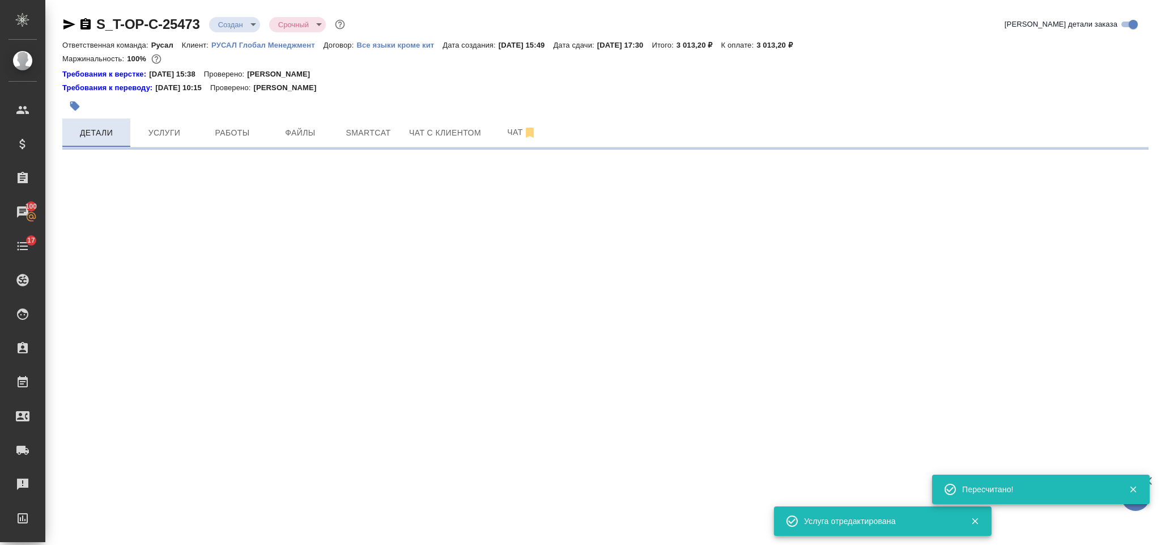
select select "RU"
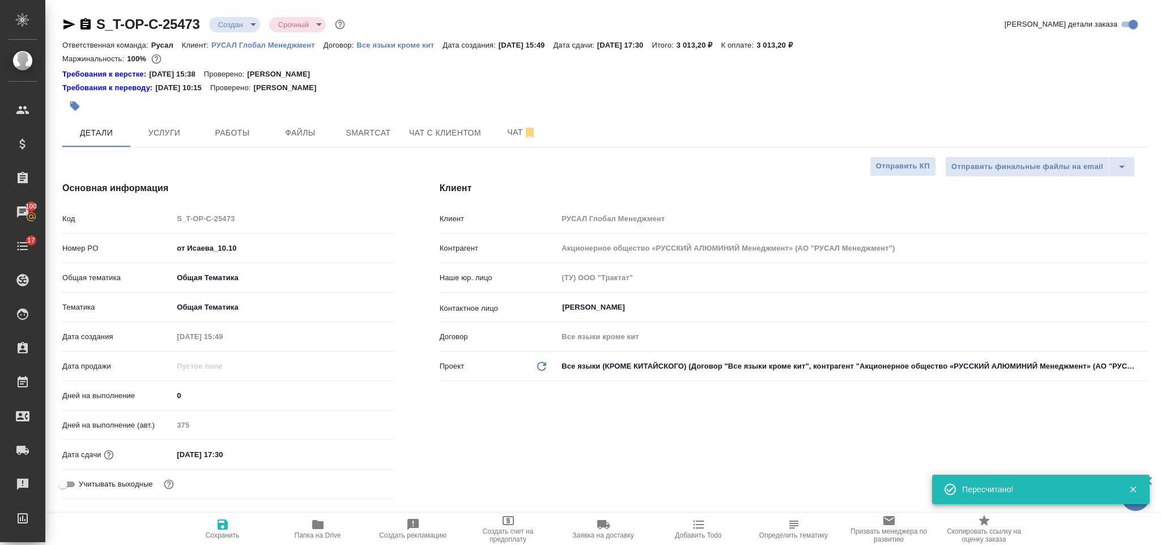
type textarea "x"
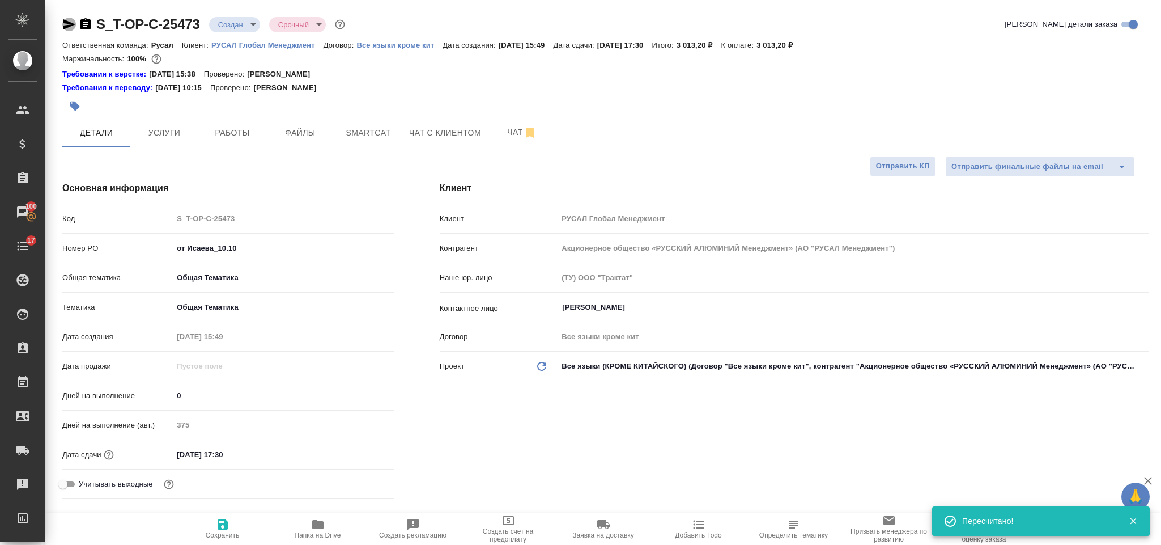
click at [70, 21] on icon "button" at bounding box center [69, 25] width 14 height 14
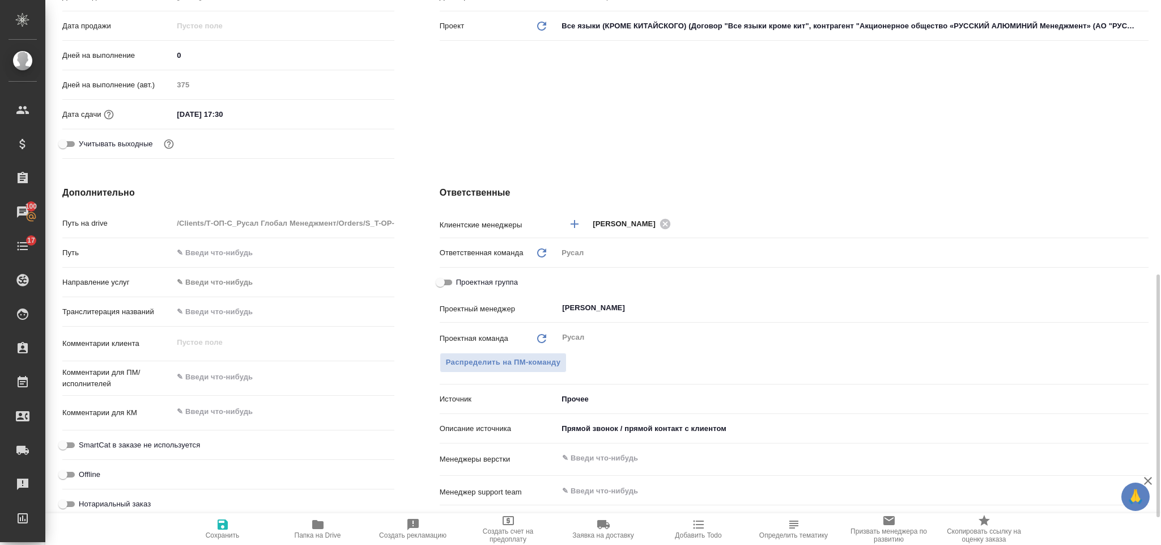
scroll to position [425, 0]
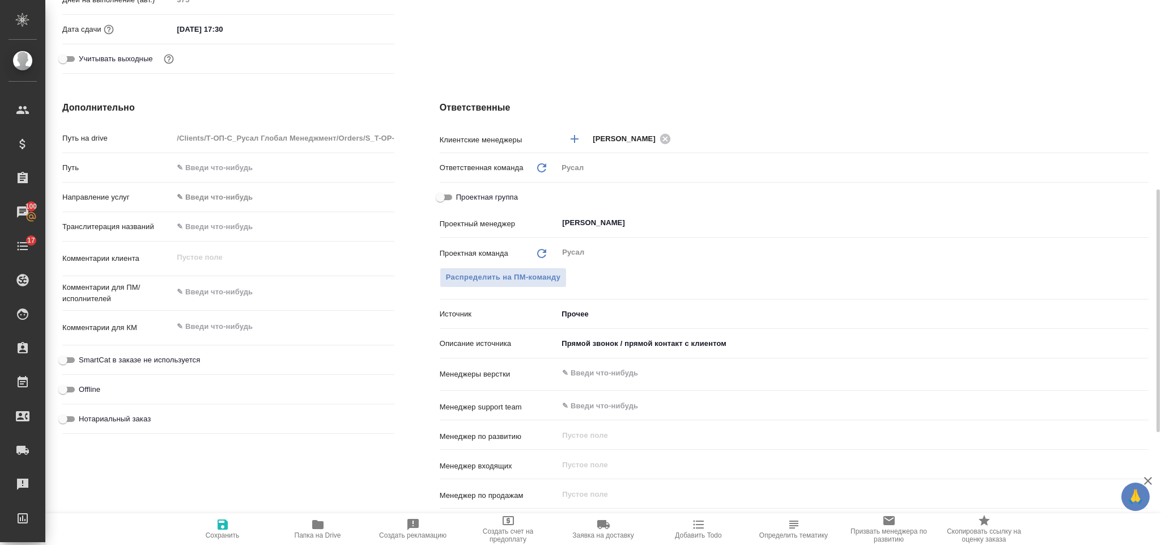
type textarea "x"
click at [218, 291] on textarea at bounding box center [283, 292] width 220 height 19
type textarea "т"
type textarea "x"
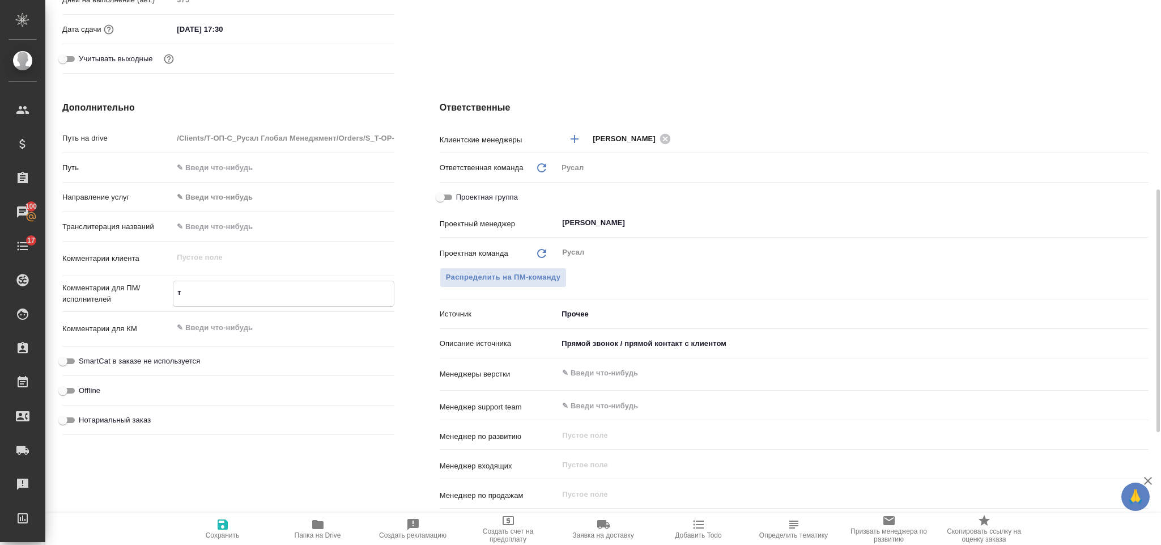
type textarea "x"
type textarea "ру"
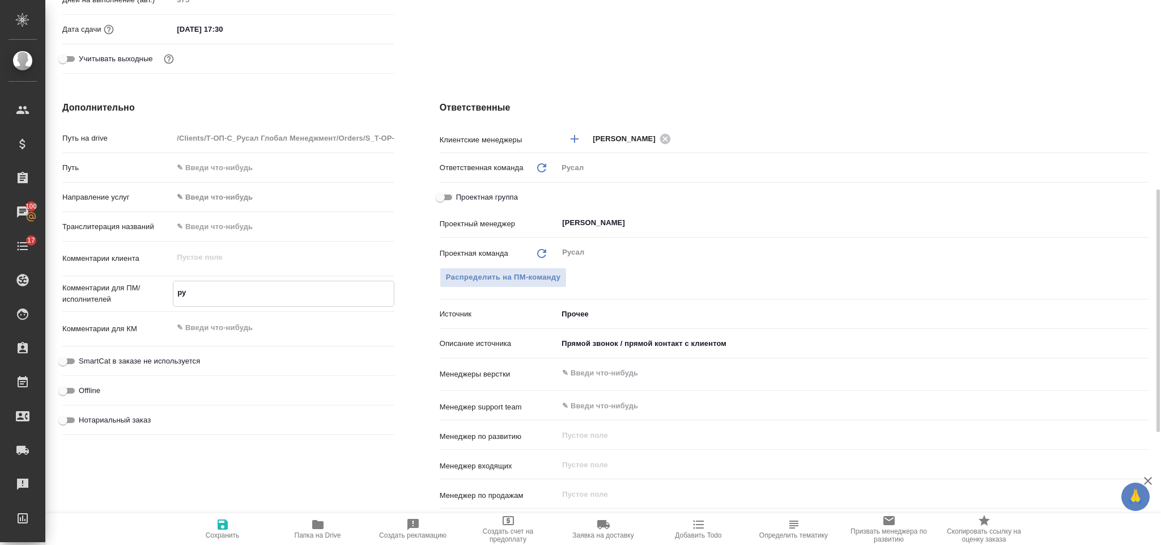
type textarea "x"
type textarea "рус-мо"
type textarea "x"
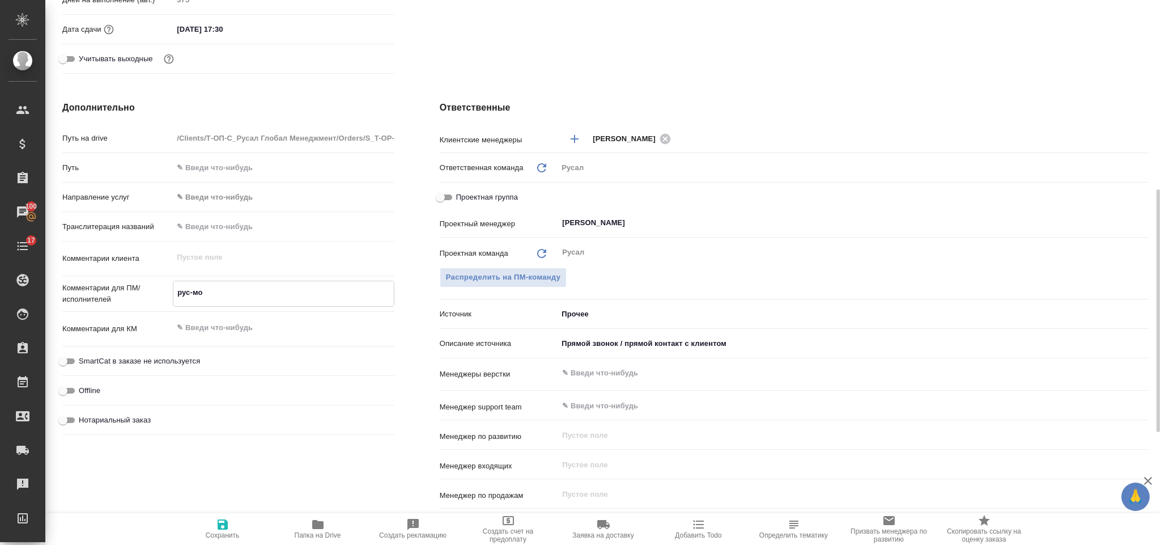
type textarea "x"
type textarea "рус-монголь"
type textarea "x"
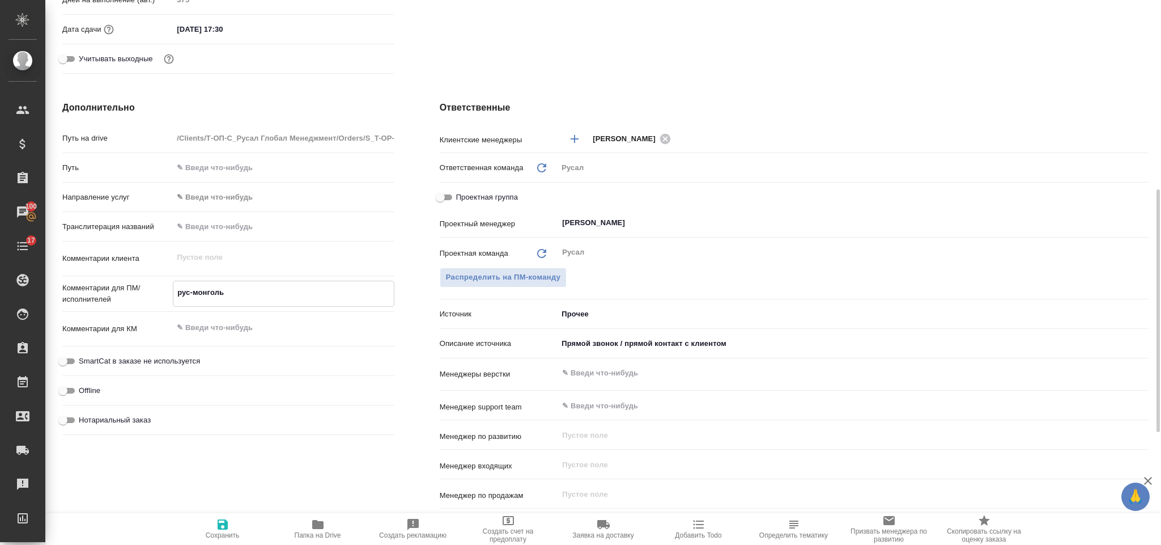
type textarea "x"
type textarea "рус-монгольс"
type textarea "x"
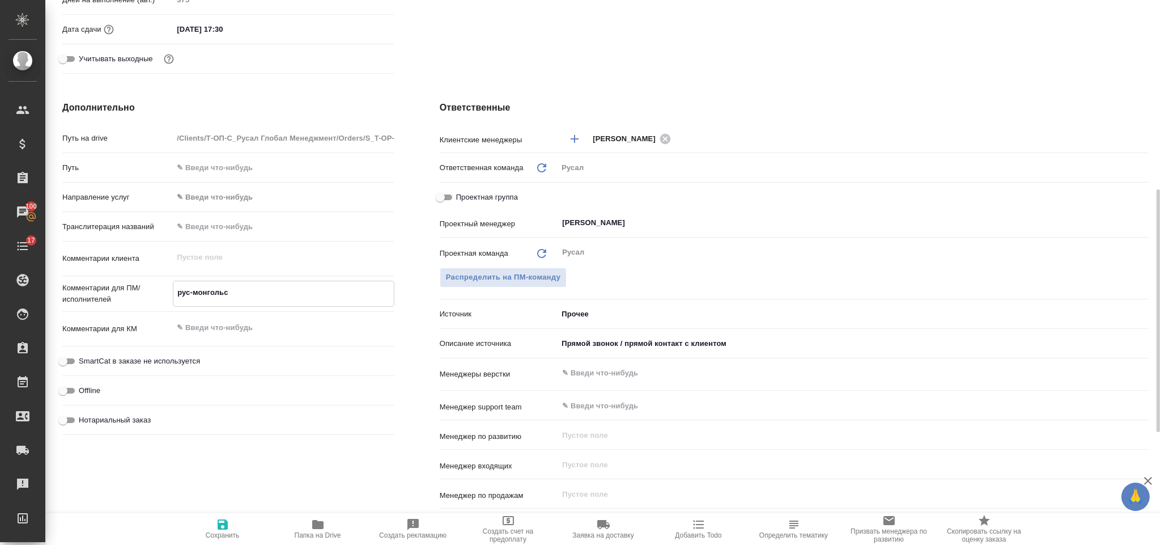
type textarea "рус-монгольск"
type textarea "x"
type textarea "рус-монгольски"
type textarea "x"
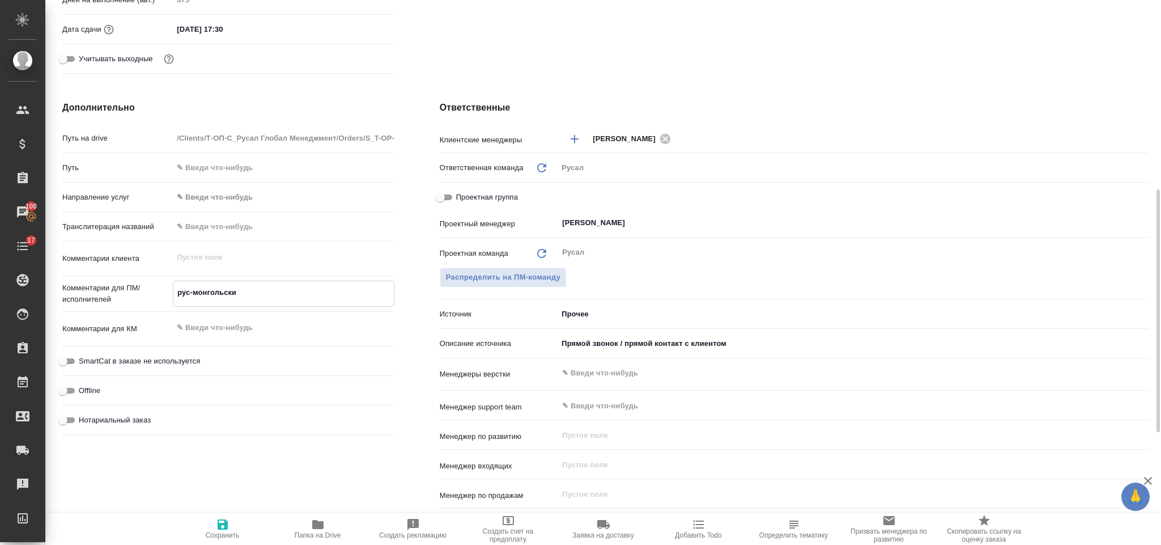
type textarea "рус-монгольский"
type textarea "x"
type textarea "рус-монгольский"
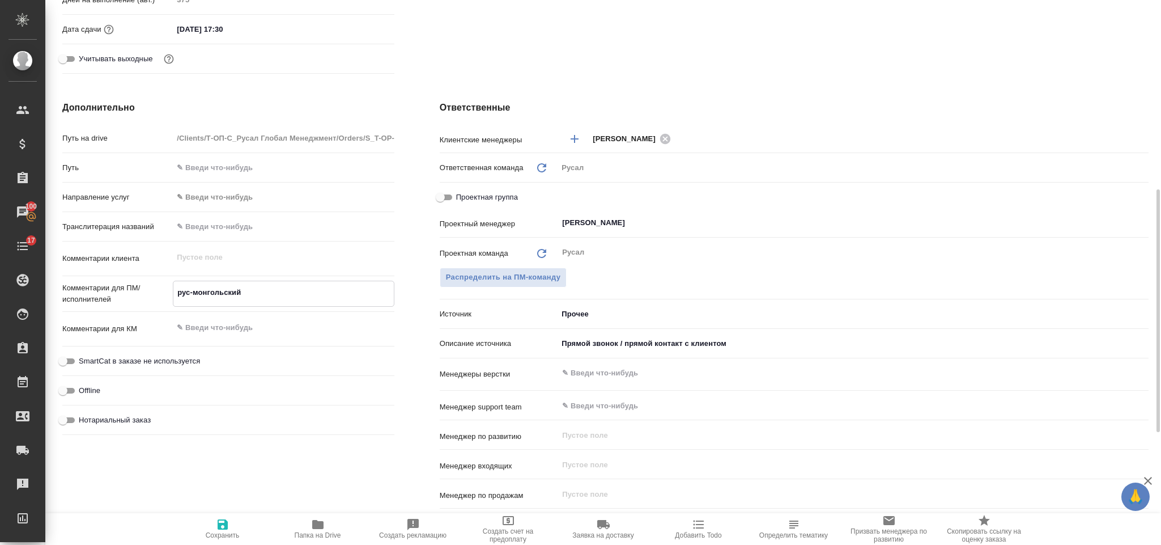
type textarea "x"
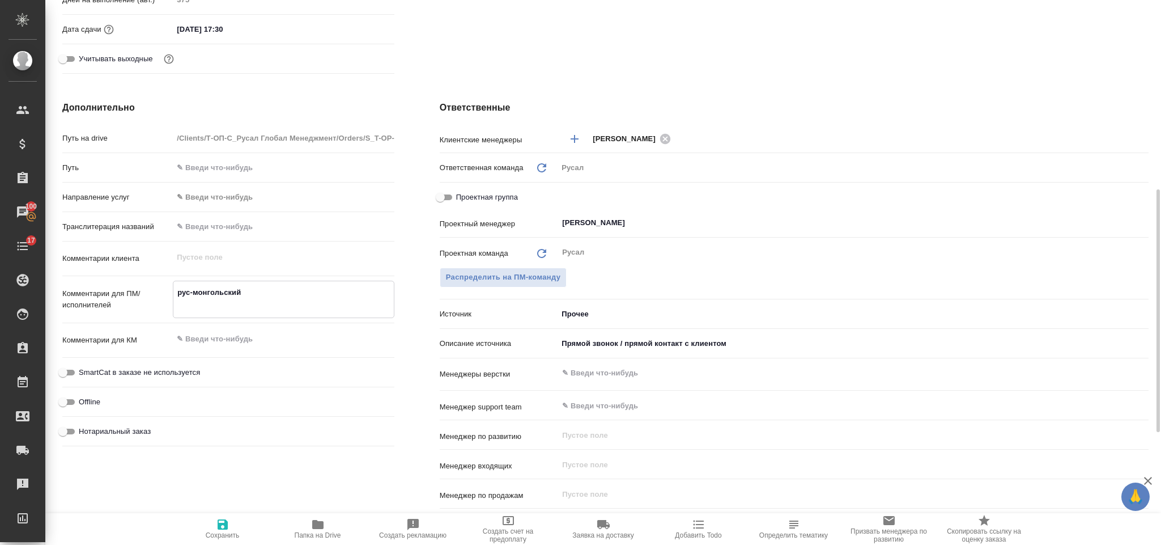
type textarea "рус-монгольский И"
type textarea "x"
type textarea "рус-монгольский ИС"
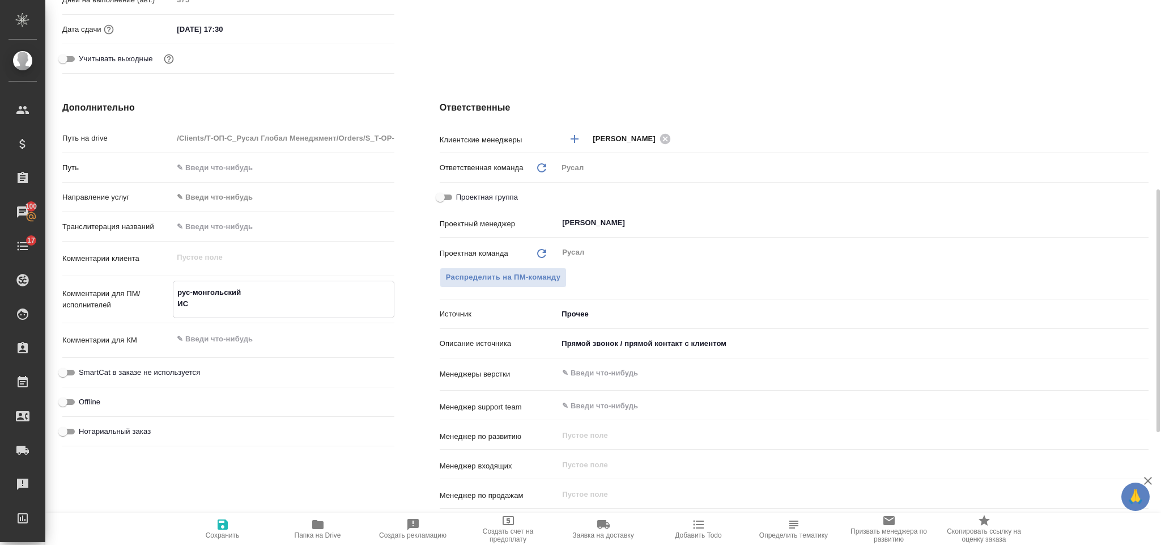
type textarea "x"
type textarea "рус-монгольский ИСА"
type textarea "x"
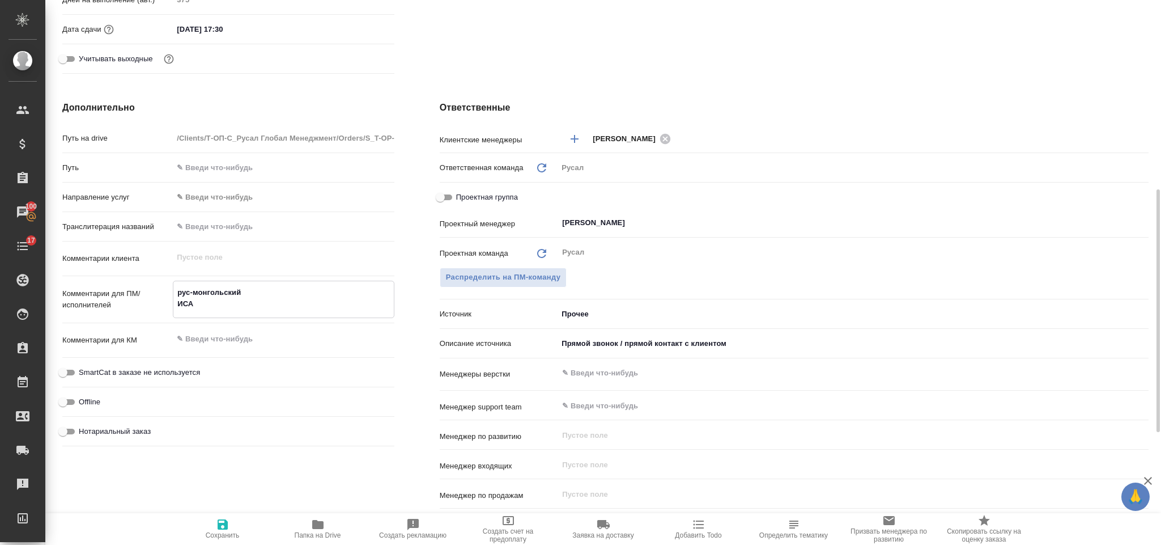
type textarea "x"
type textarea "рус-монгольский ИСАЙ"
type textarea "x"
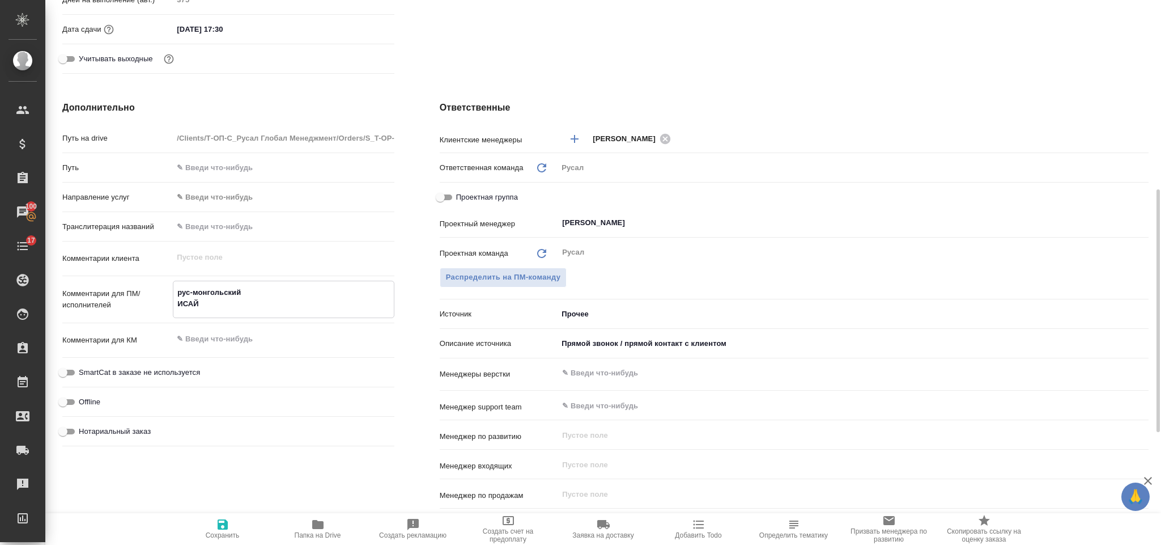
type textarea "x"
type textarea "рус-монгольский ИСАЙ"
type textarea "x"
click at [219, 521] on icon "button" at bounding box center [223, 524] width 14 height 14
type textarea "x"
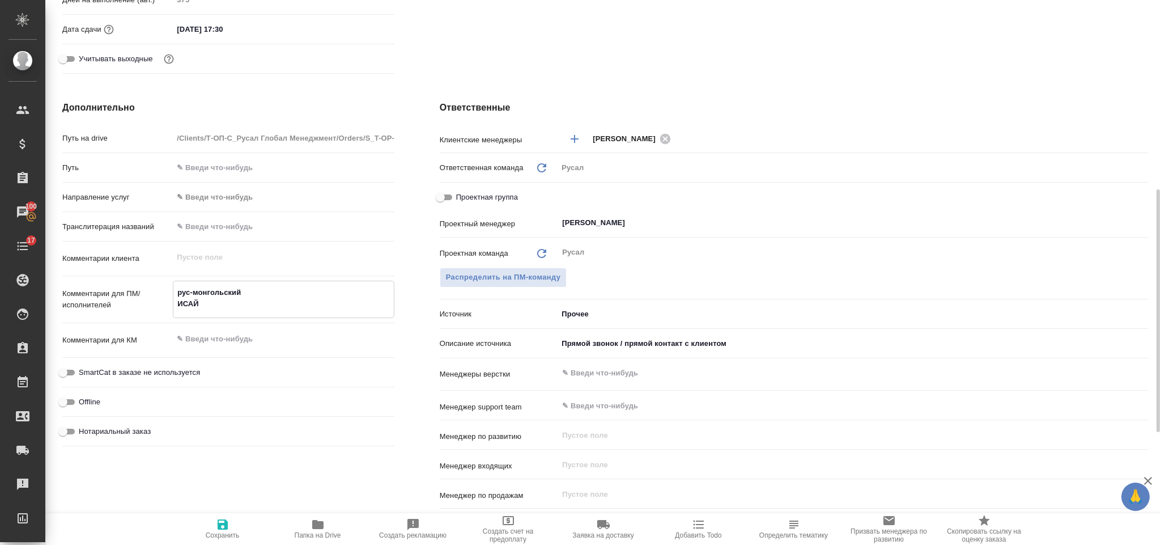
type textarea "x"
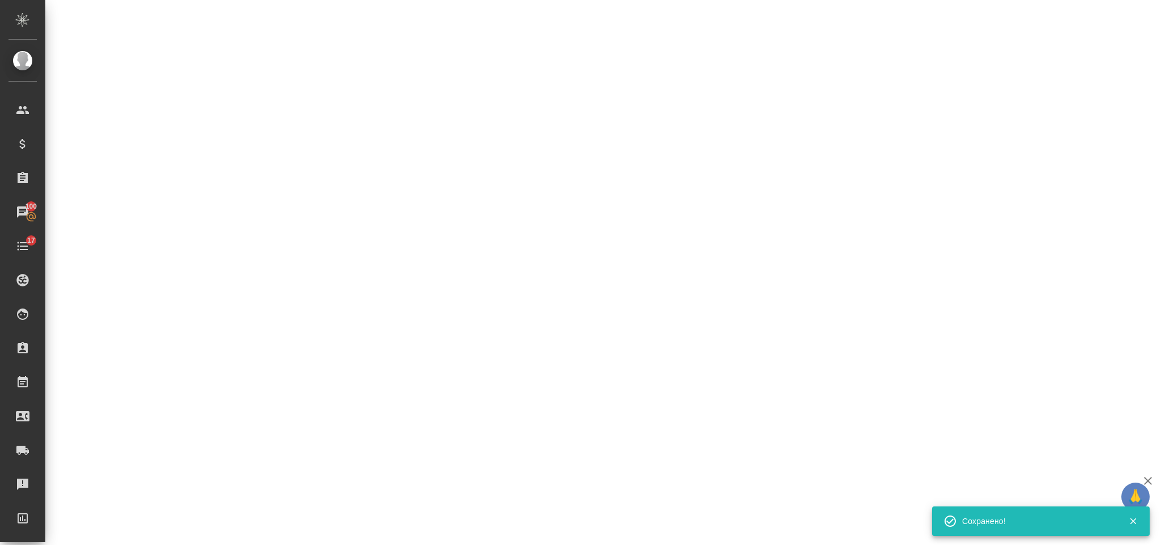
select select "RU"
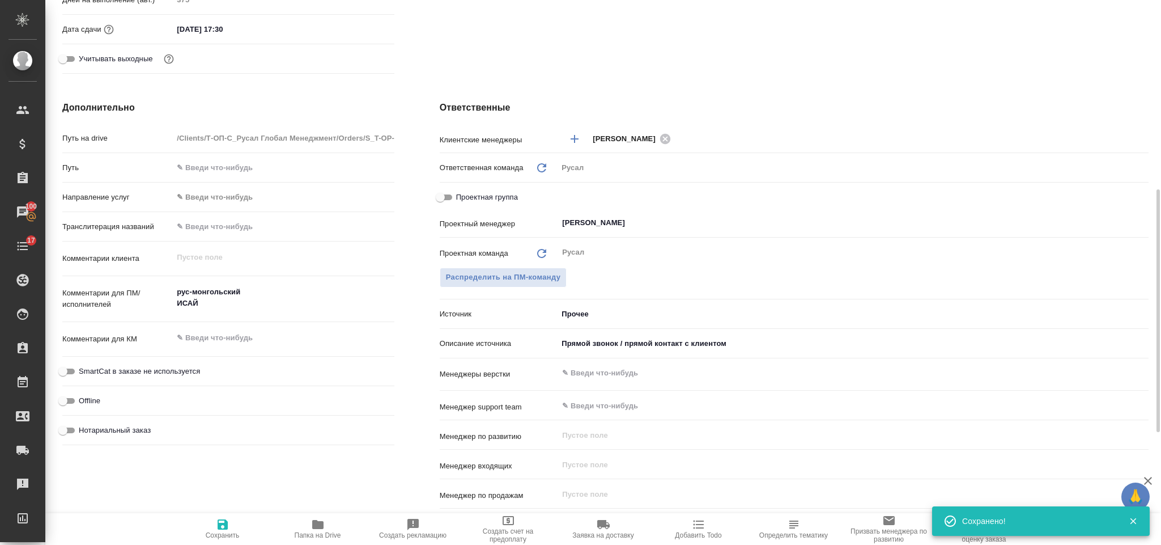
type textarea "x"
click at [231, 519] on span "Сохранить" at bounding box center [223, 528] width 82 height 22
type textarea "x"
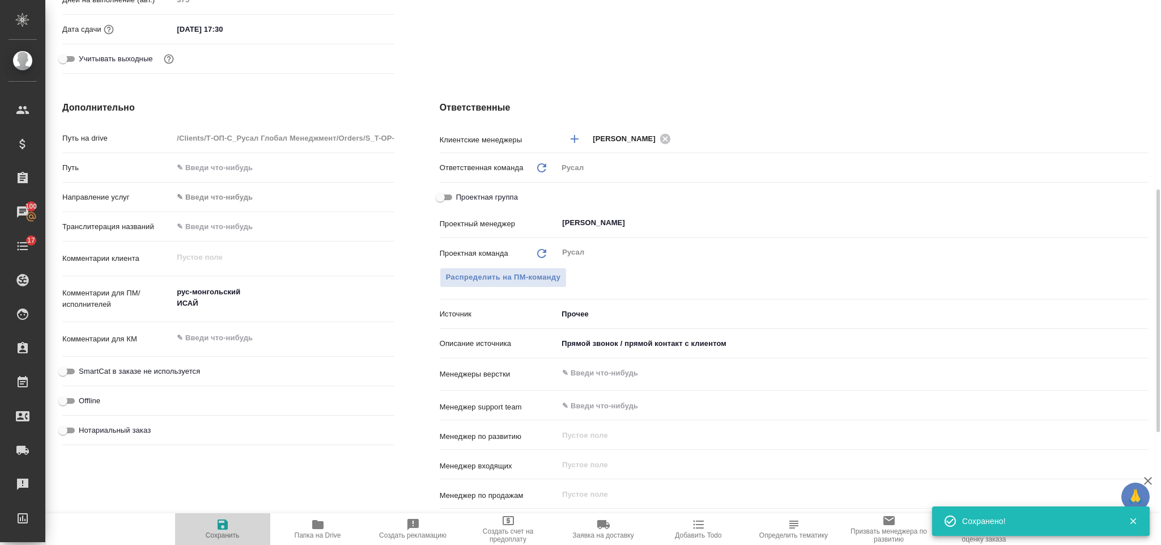
type textarea "x"
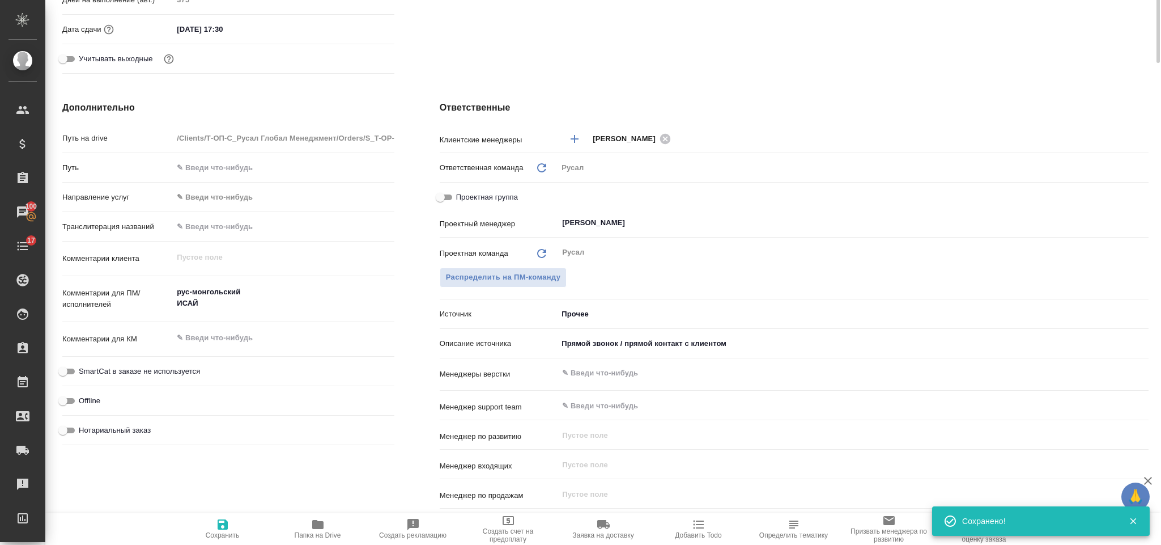
scroll to position [85, 0]
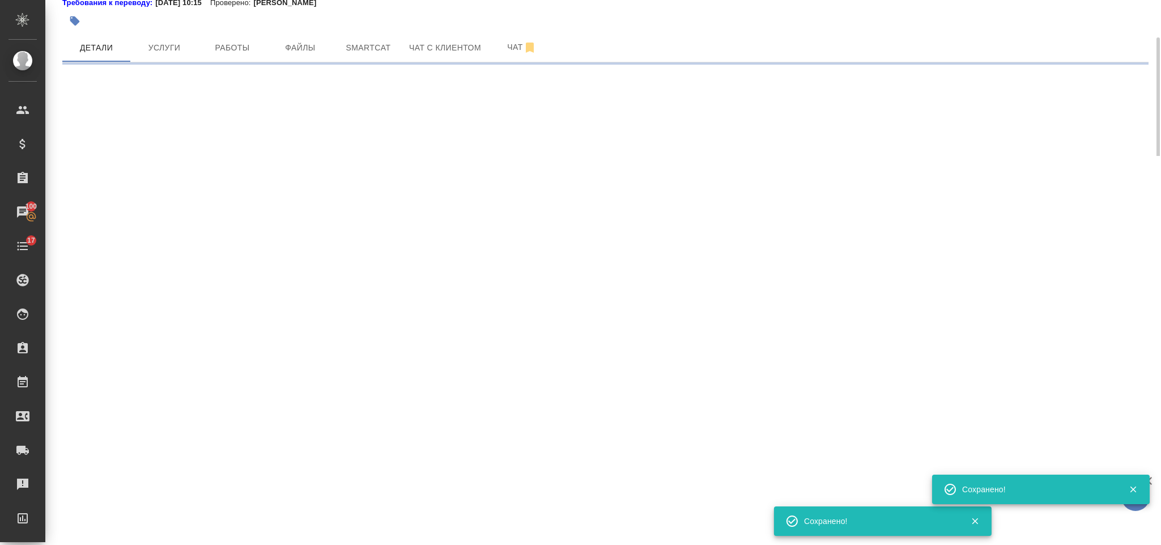
select select "RU"
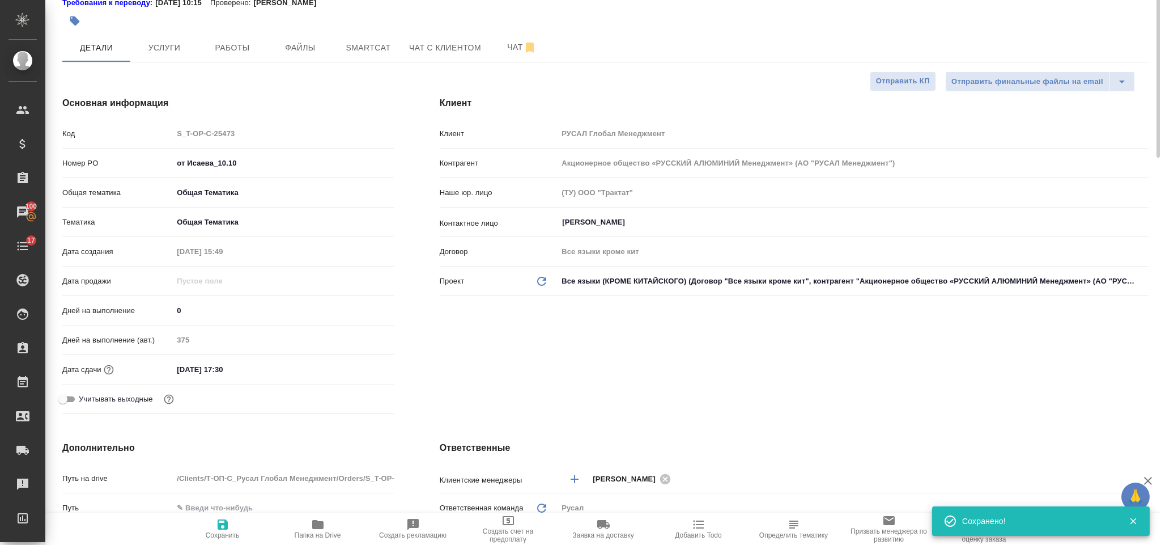
type textarea "x"
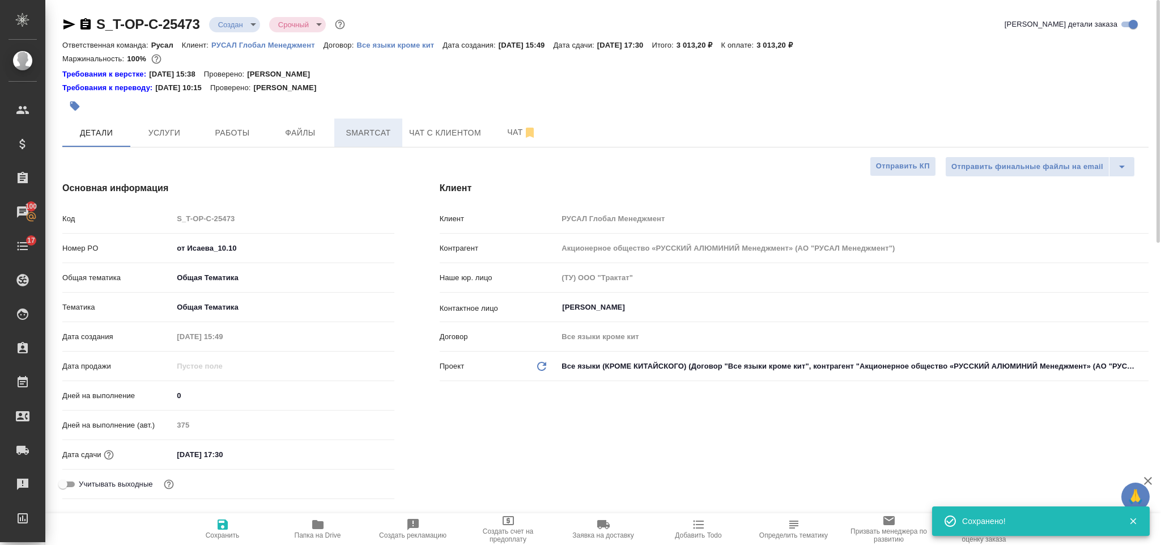
click at [351, 138] on span "Smartcat" at bounding box center [368, 133] width 54 height 14
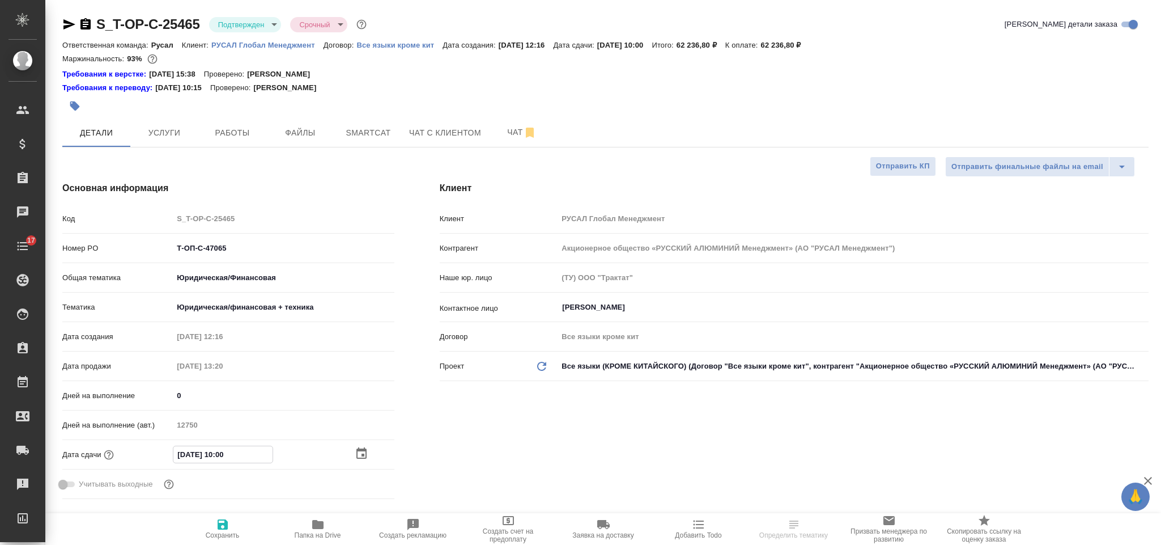
select select "RU"
click at [359, 457] on icon "button" at bounding box center [362, 454] width 14 height 14
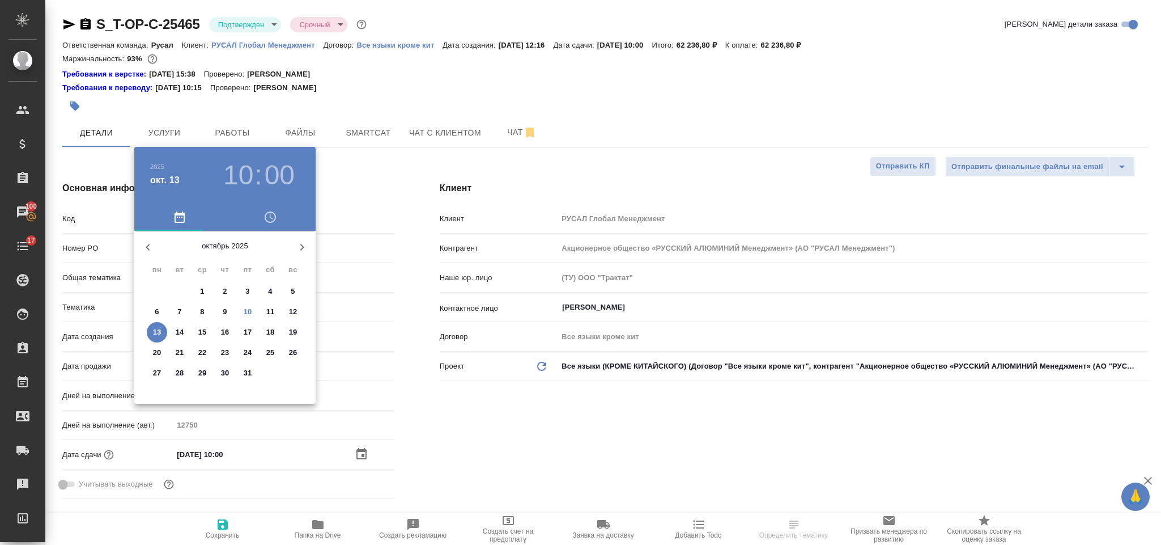
click at [244, 337] on p "17" at bounding box center [248, 331] width 9 height 11
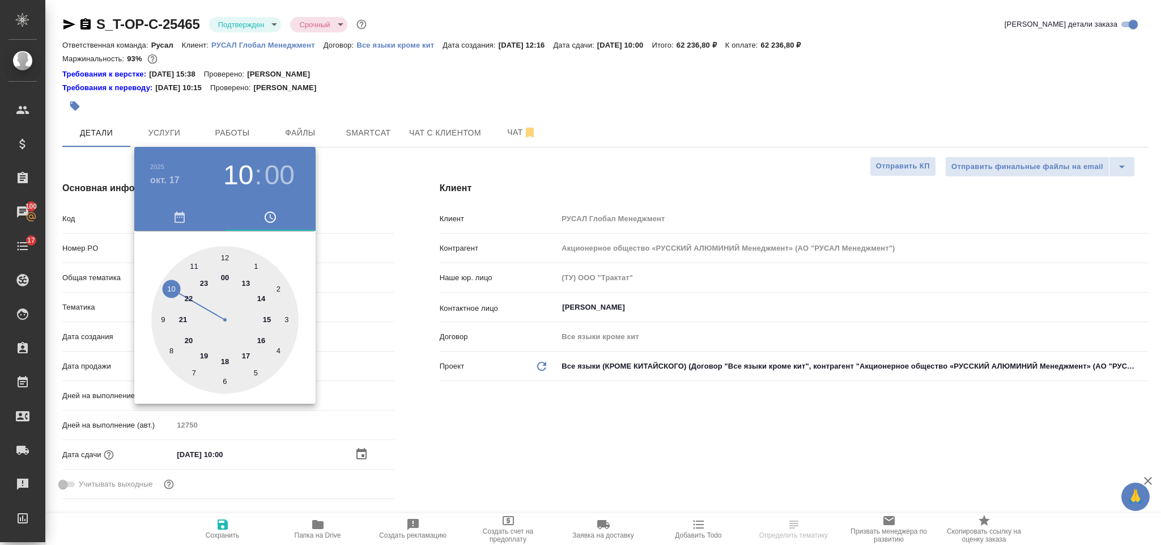
click at [266, 338] on div at bounding box center [224, 319] width 147 height 147
type input "17.10.2025 16:00"
click at [573, 454] on div at bounding box center [580, 272] width 1161 height 545
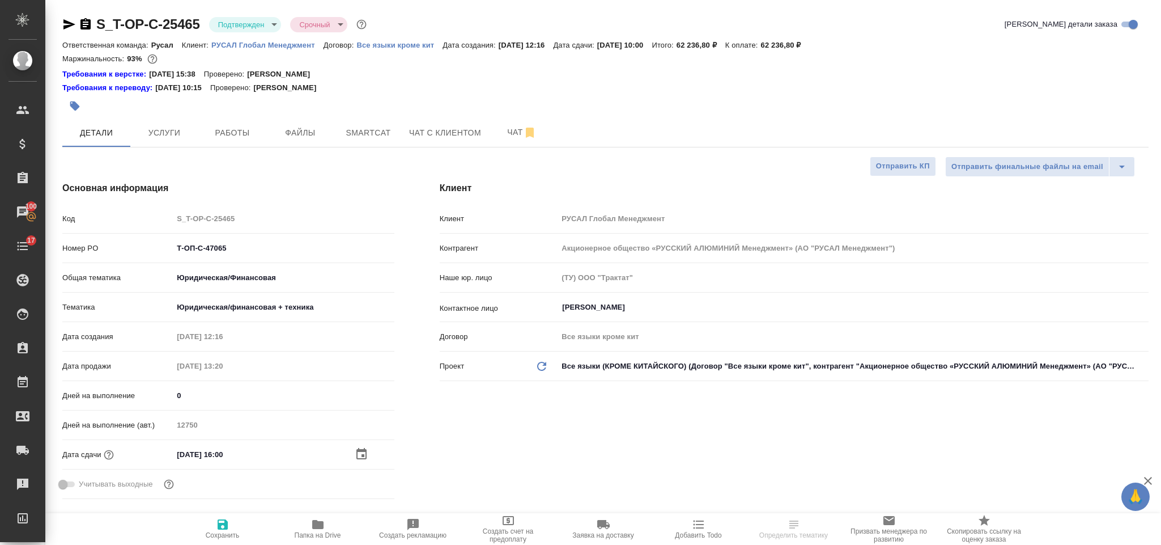
click at [220, 521] on icon "button" at bounding box center [223, 524] width 14 height 14
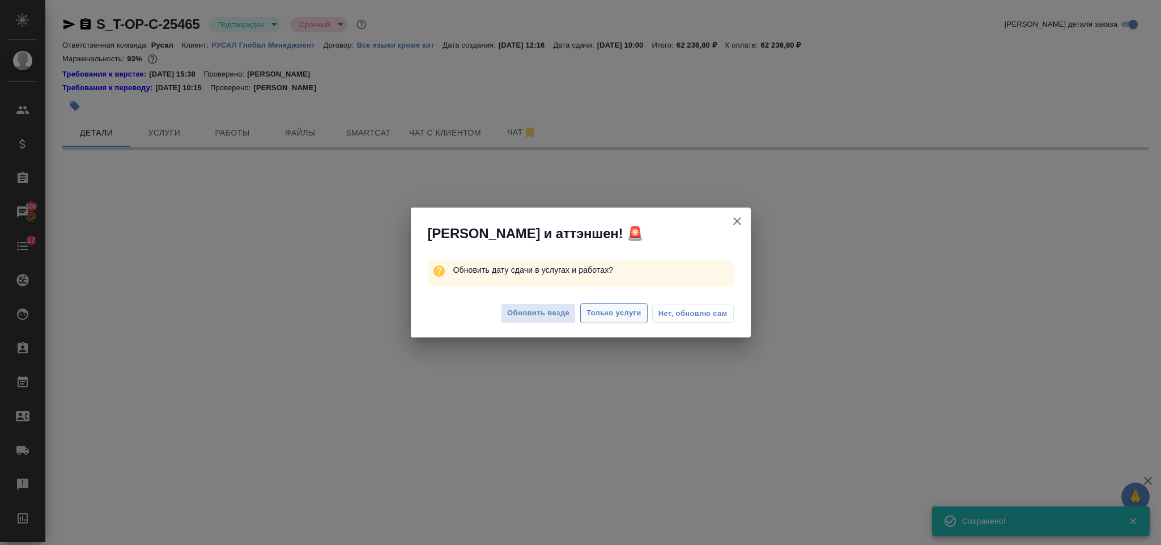
click at [616, 316] on span "Только услуги" at bounding box center [614, 313] width 55 height 13
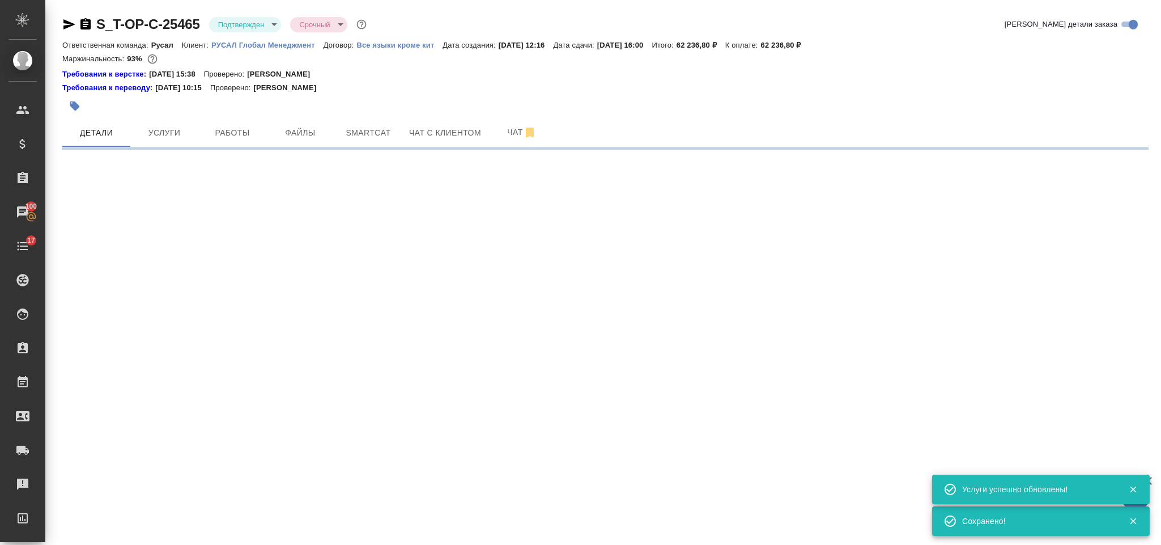
click at [745, 328] on body "🙏 .cls-1 fill:#fff; AWATERA Gorlenko Yuliua Клиенты Спецификации Заказы 100 Чат…" at bounding box center [580, 272] width 1161 height 545
select select "RU"
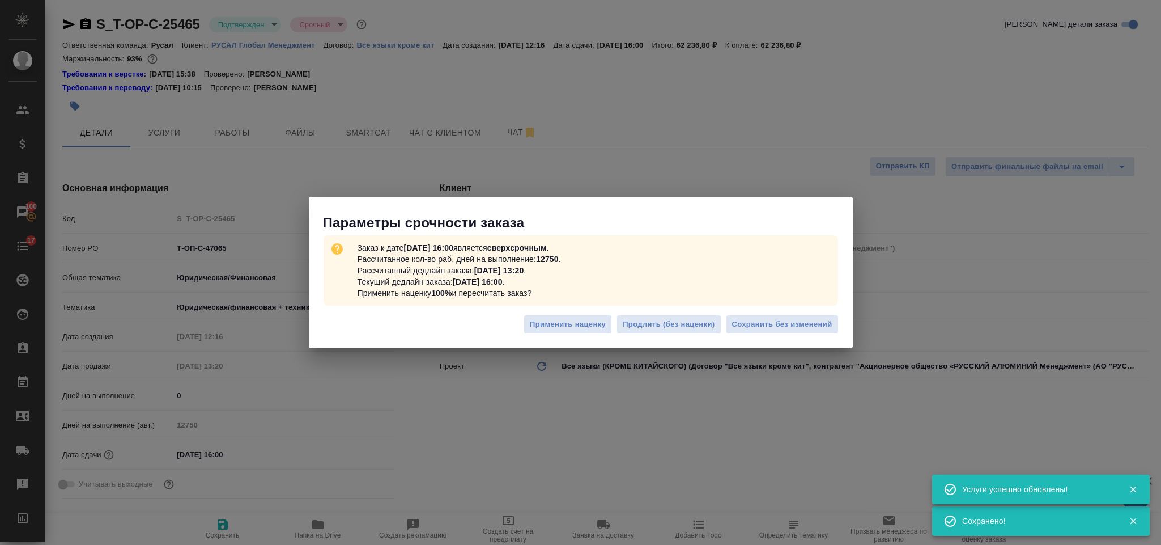
type textarea "x"
click at [752, 316] on button "Сохранить без изменений" at bounding box center [782, 325] width 113 height 20
type textarea "x"
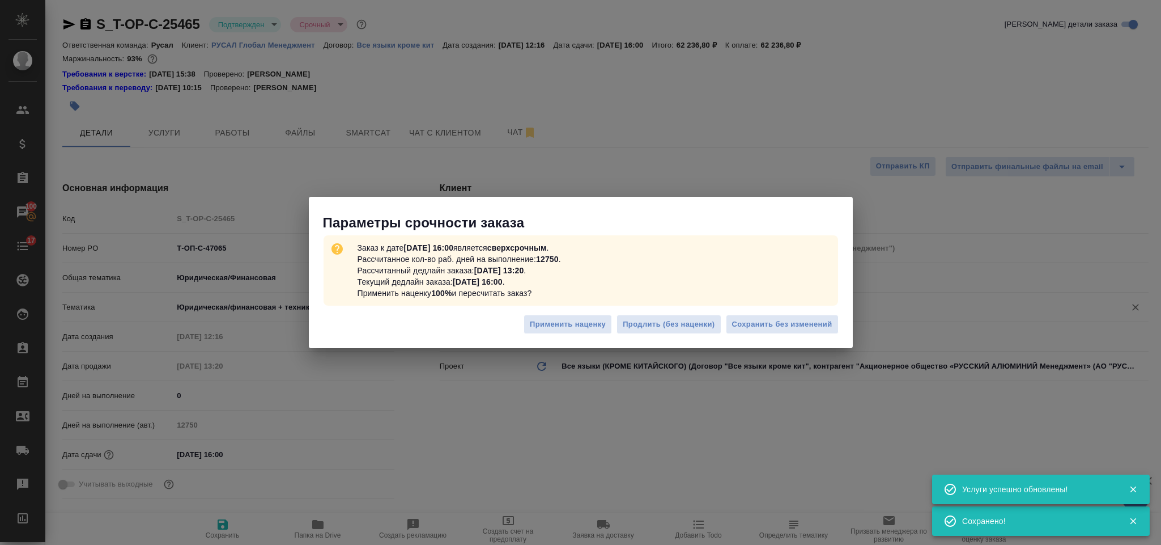
type textarea "x"
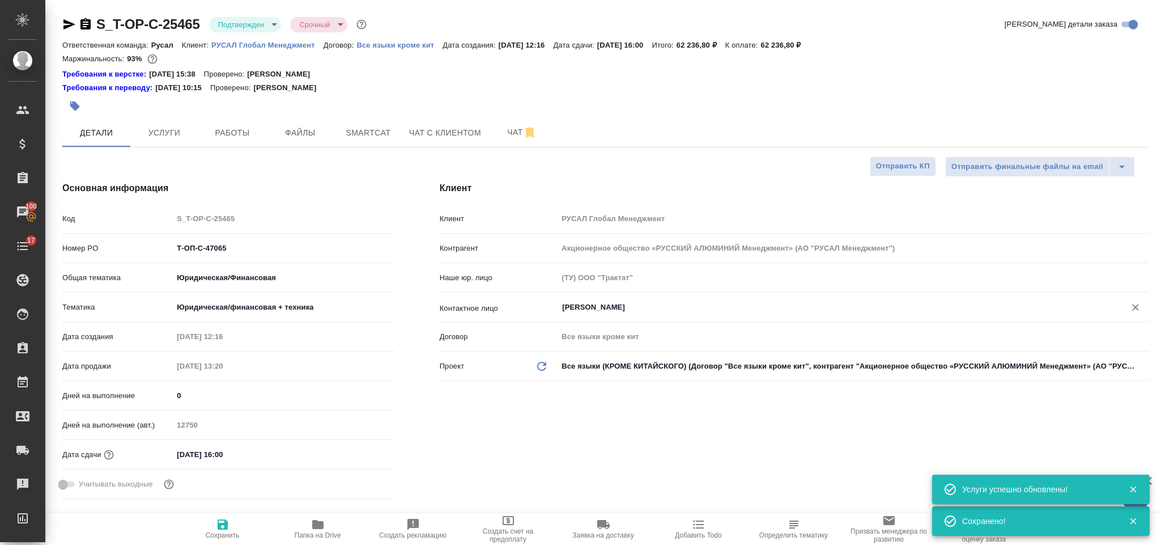
type textarea "x"
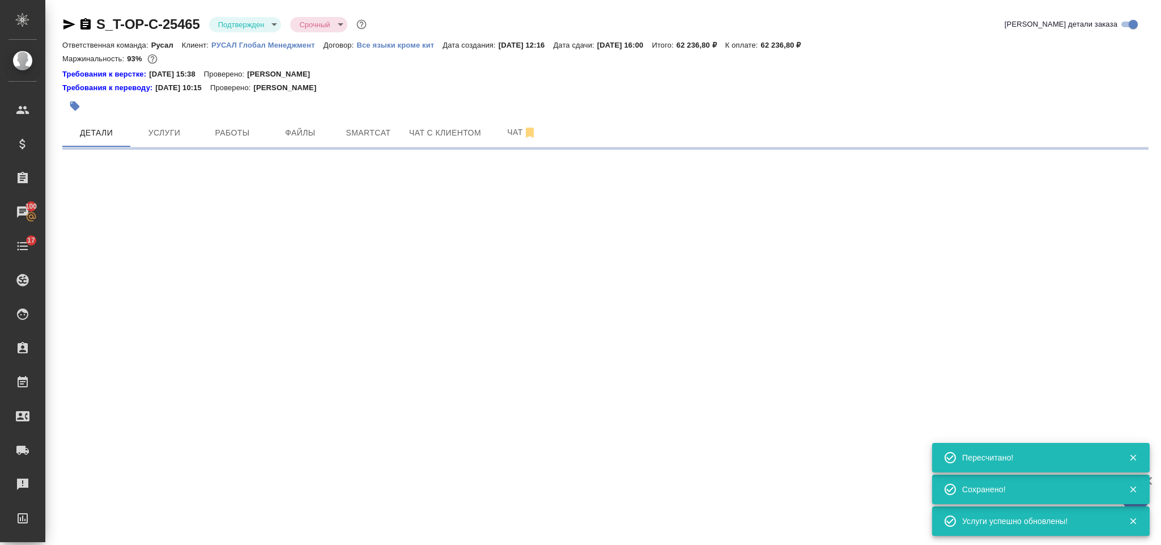
select select "RU"
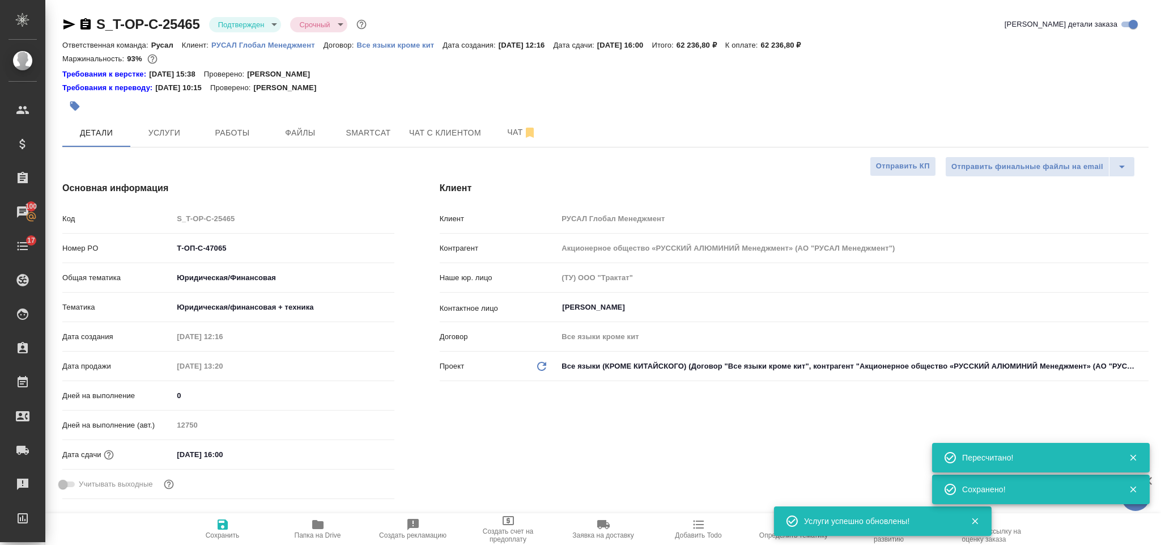
type textarea "x"
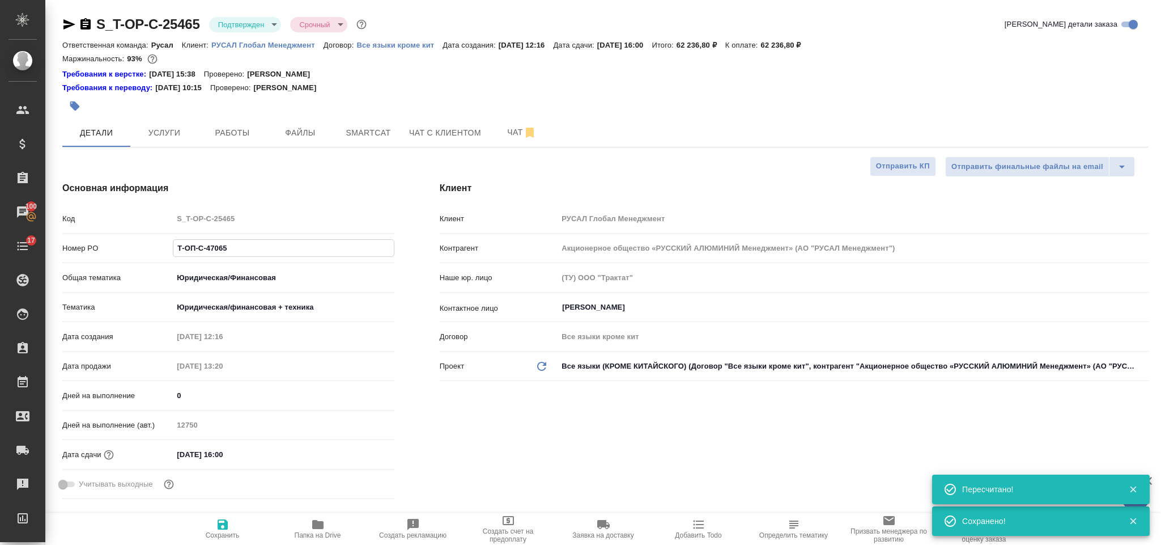
drag, startPoint x: 264, startPoint y: 255, endPoint x: 155, endPoint y: 245, distance: 109.3
click at [155, 245] on div "Номер PO Т-ОП-С-47065" at bounding box center [228, 248] width 332 height 20
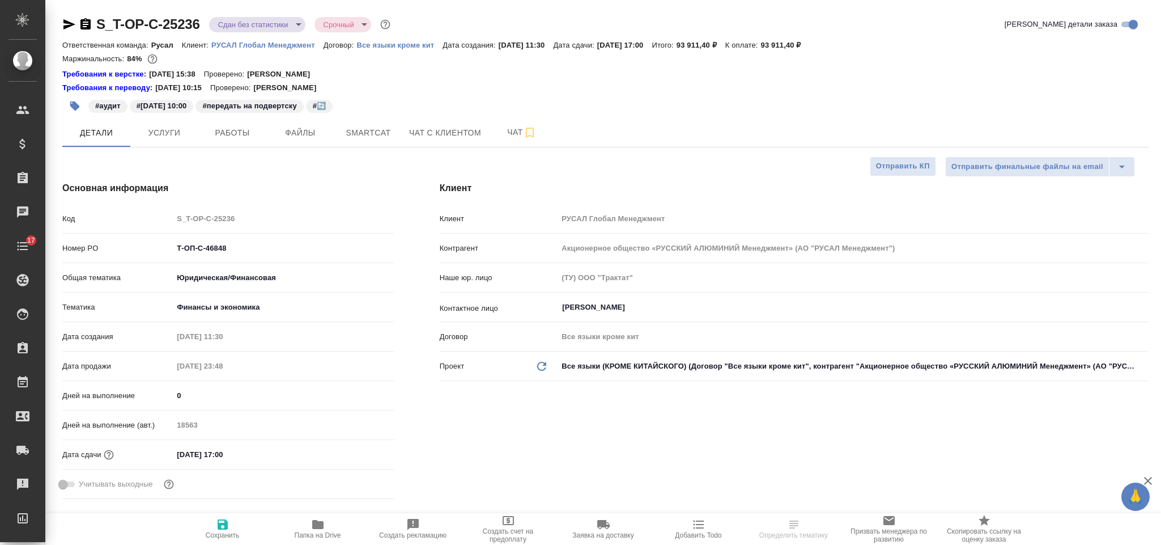
select select "RU"
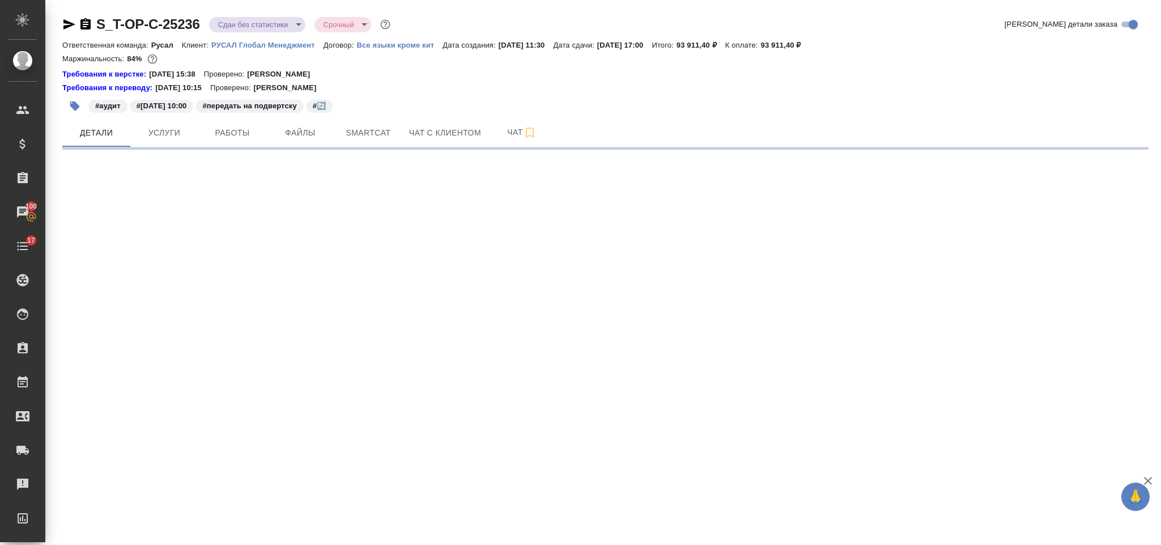
select select "RU"
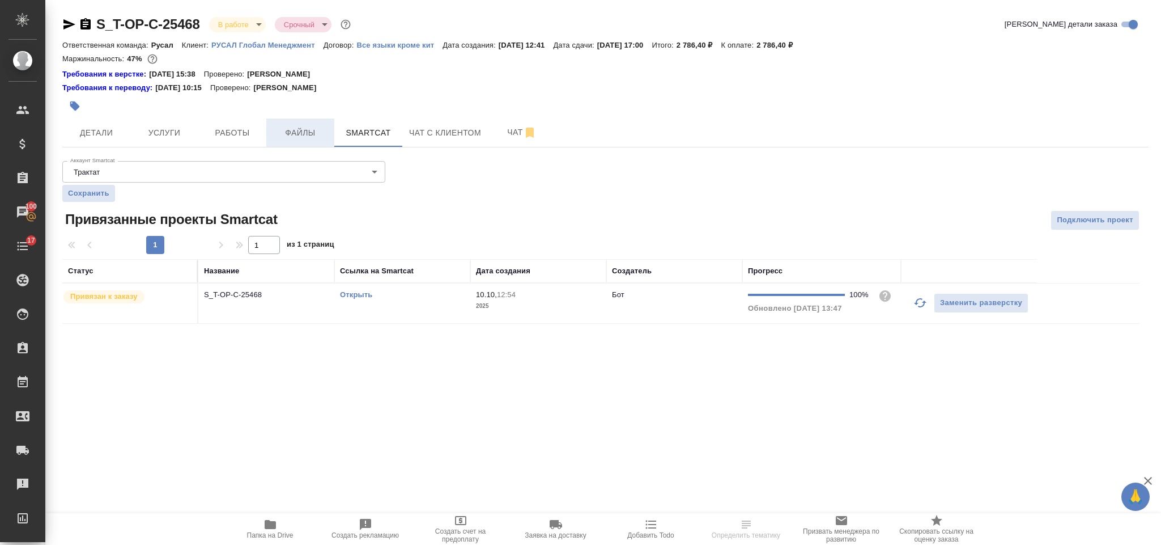
click at [304, 131] on span "Файлы" at bounding box center [300, 133] width 54 height 14
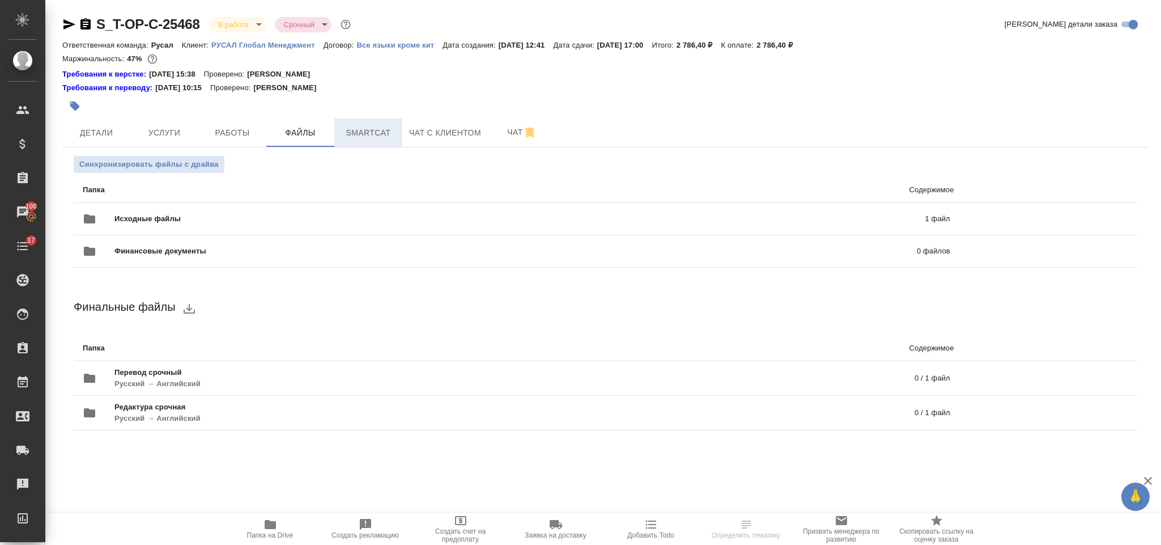
click at [337, 124] on button "Smartcat" at bounding box center [368, 132] width 68 height 28
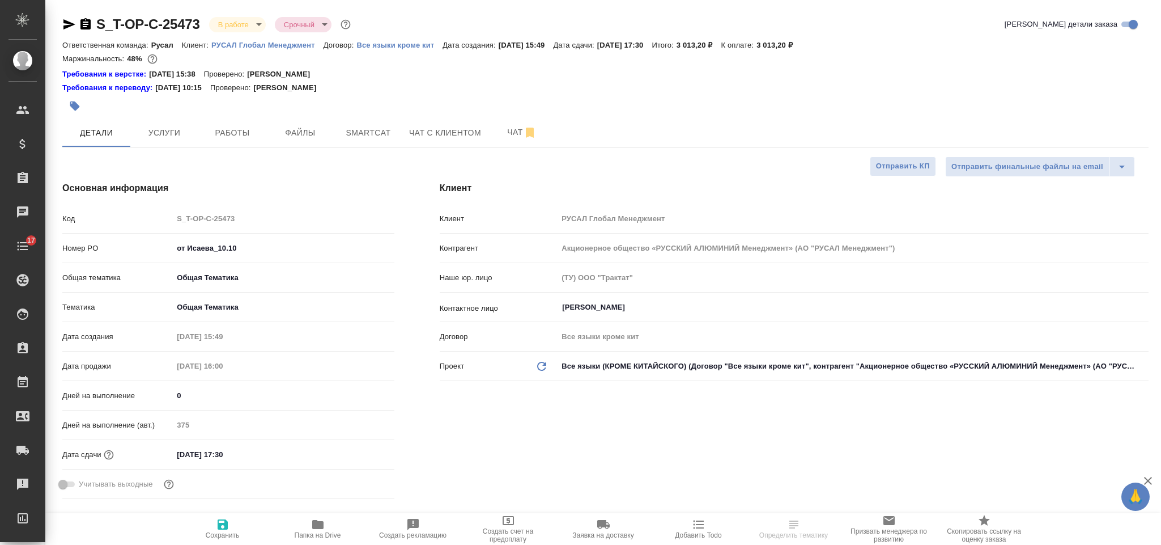
select select "RU"
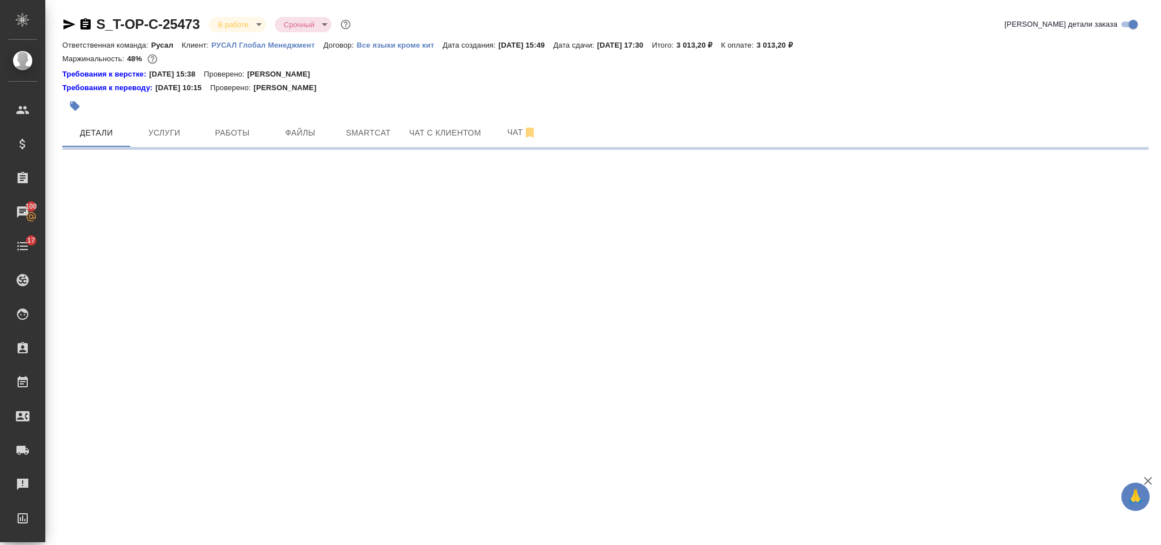
select select "RU"
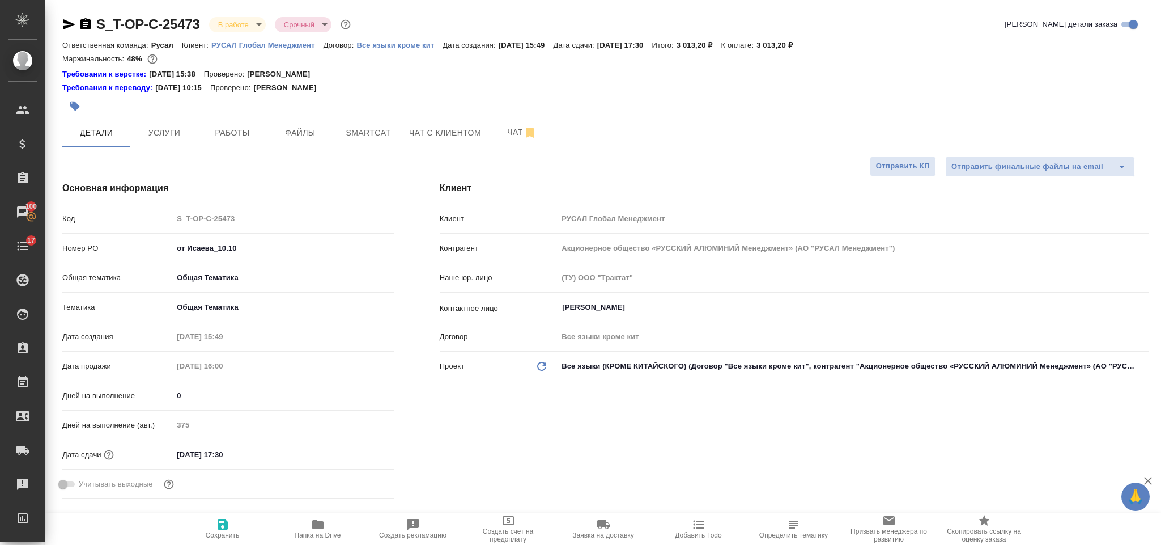
type textarea "x"
click at [358, 128] on span "Smartcat" at bounding box center [368, 133] width 54 height 14
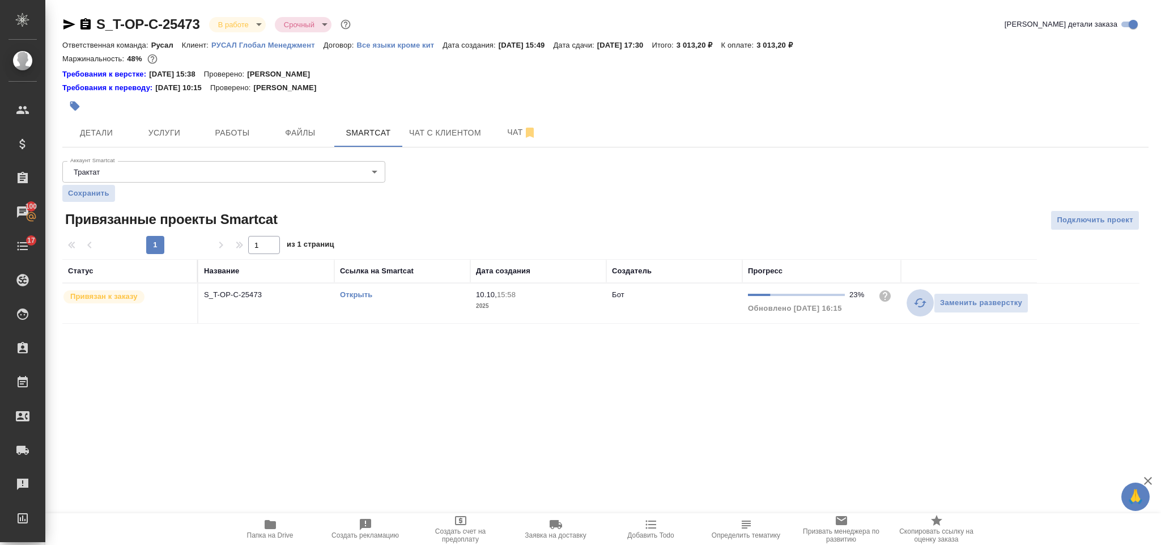
click at [917, 309] on icon "button" at bounding box center [921, 303] width 14 height 14
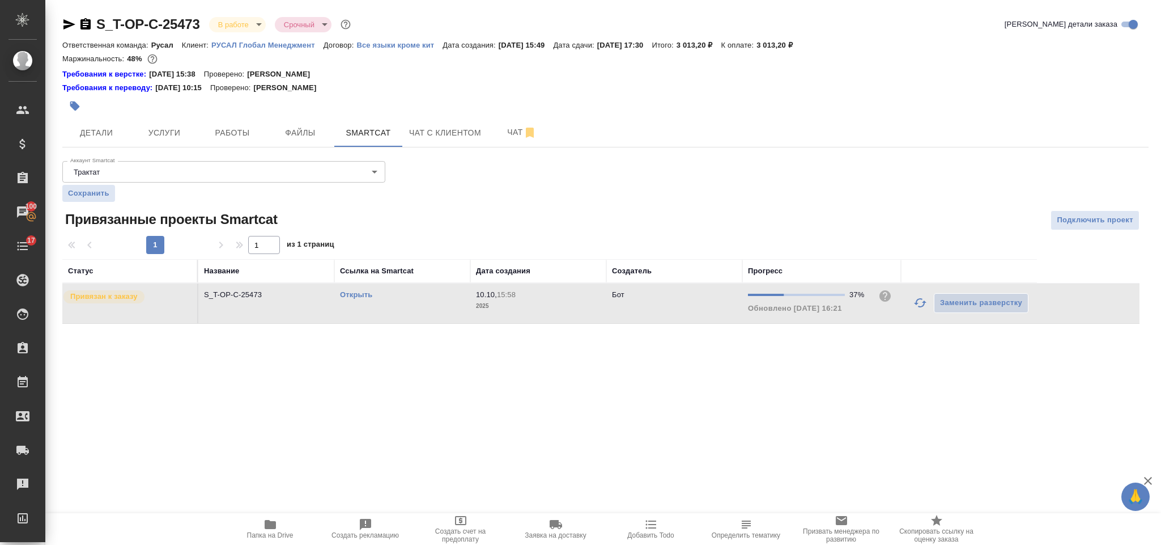
click at [917, 313] on button "button" at bounding box center [920, 302] width 27 height 27
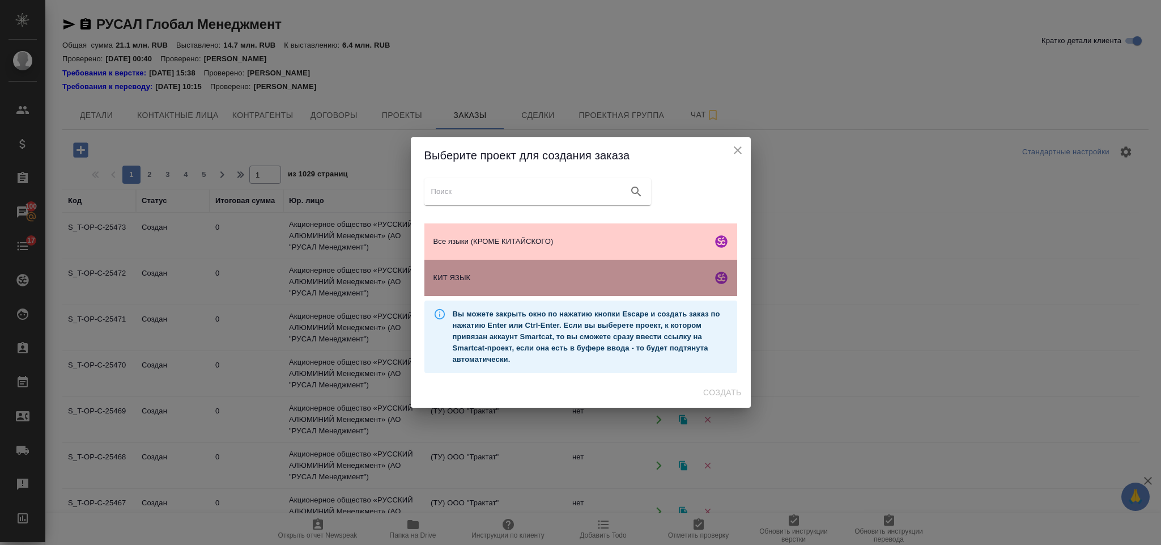
click at [449, 274] on span "КИТ ЯЗЫК" at bounding box center [571, 277] width 274 height 11
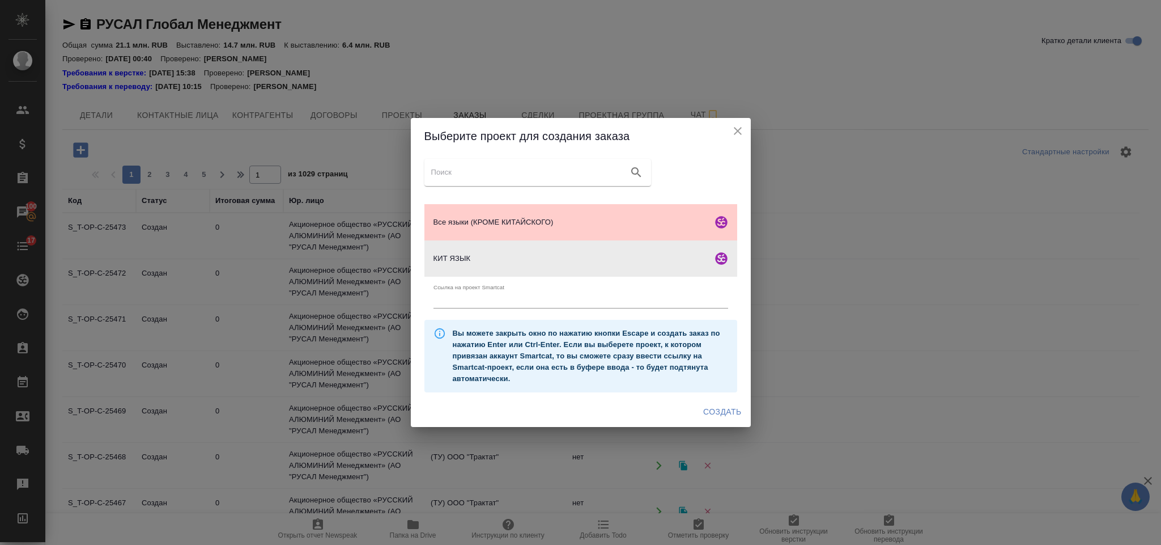
click at [730, 410] on span "Создать" at bounding box center [722, 412] width 38 height 14
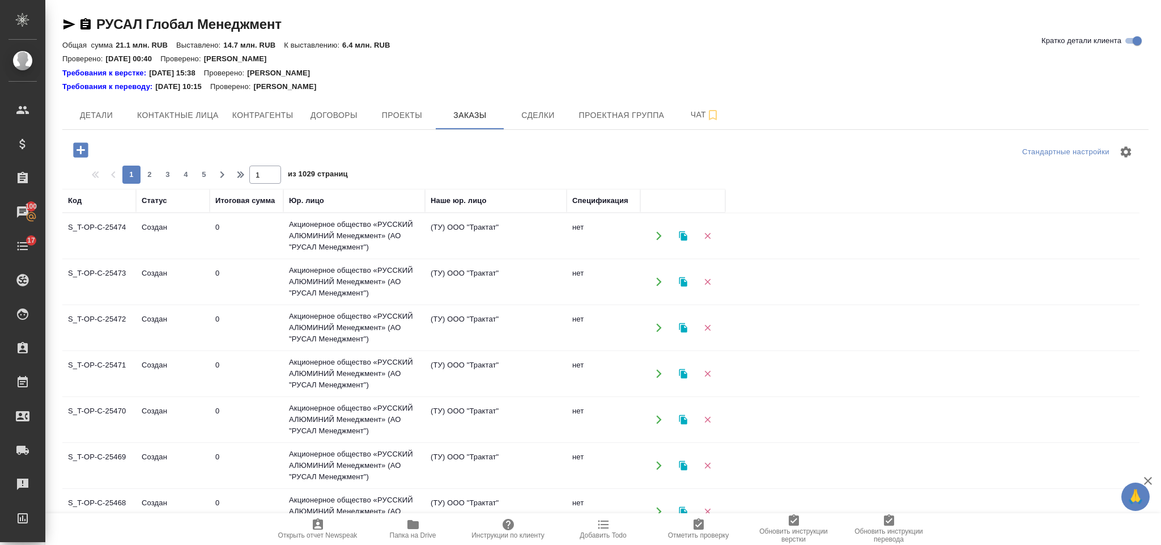
click at [77, 160] on icon "button" at bounding box center [81, 150] width 20 height 20
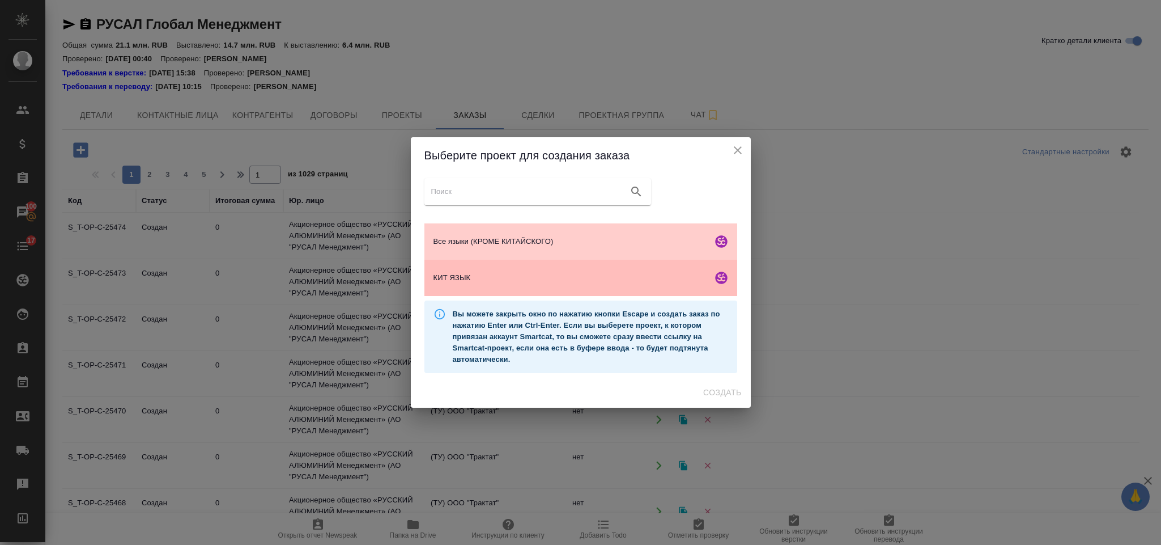
click at [495, 261] on div "КИТ ЯЗЫК" at bounding box center [581, 278] width 313 height 36
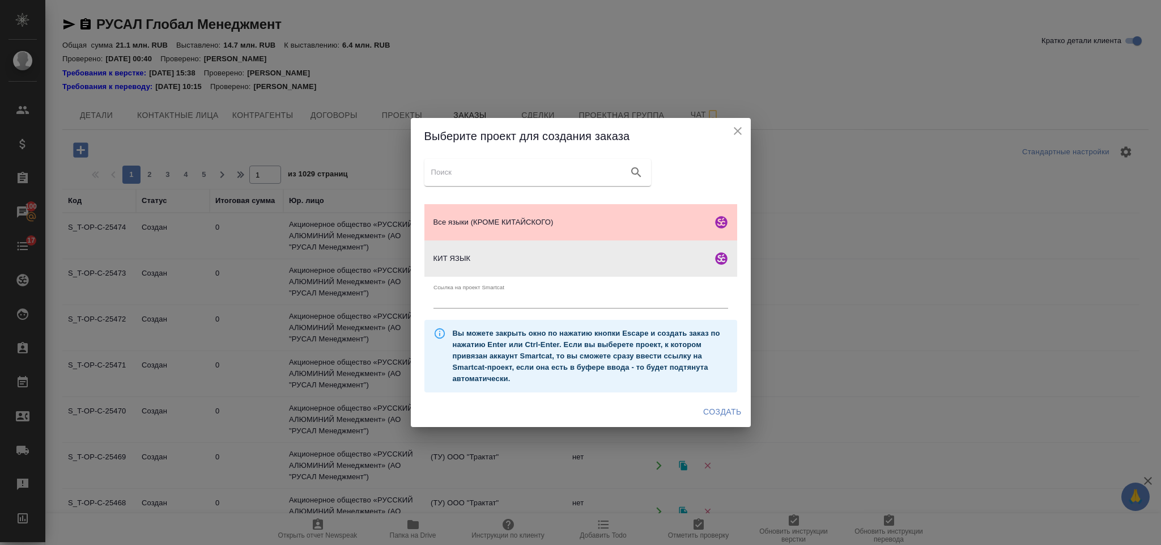
click at [708, 410] on span "Создать" at bounding box center [722, 412] width 38 height 14
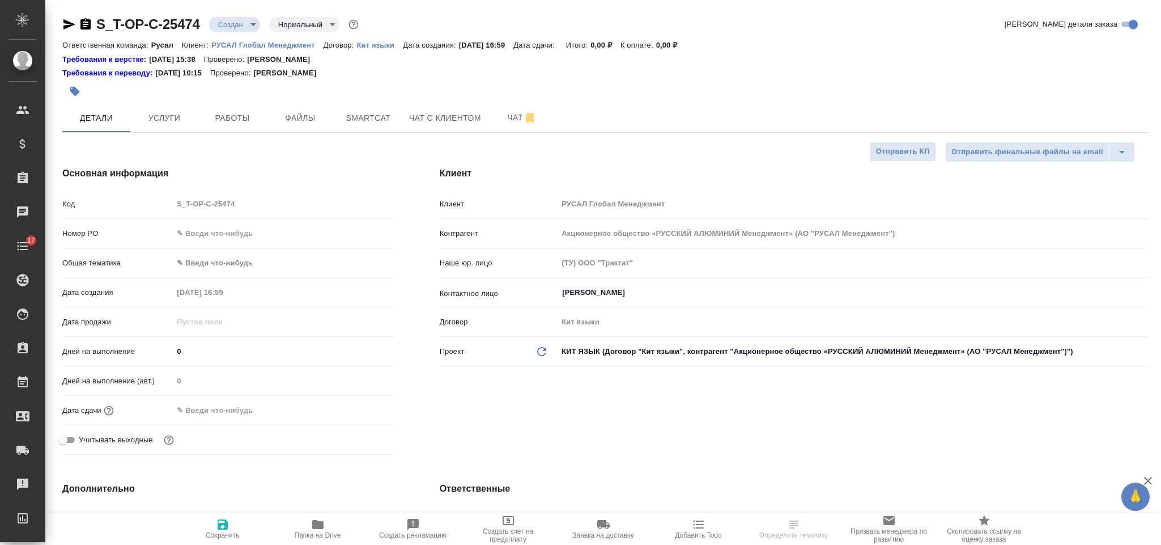
select select "RU"
click at [290, 242] on div "Номер PO" at bounding box center [228, 233] width 332 height 20
click at [285, 239] on input "text" at bounding box center [283, 233] width 221 height 16
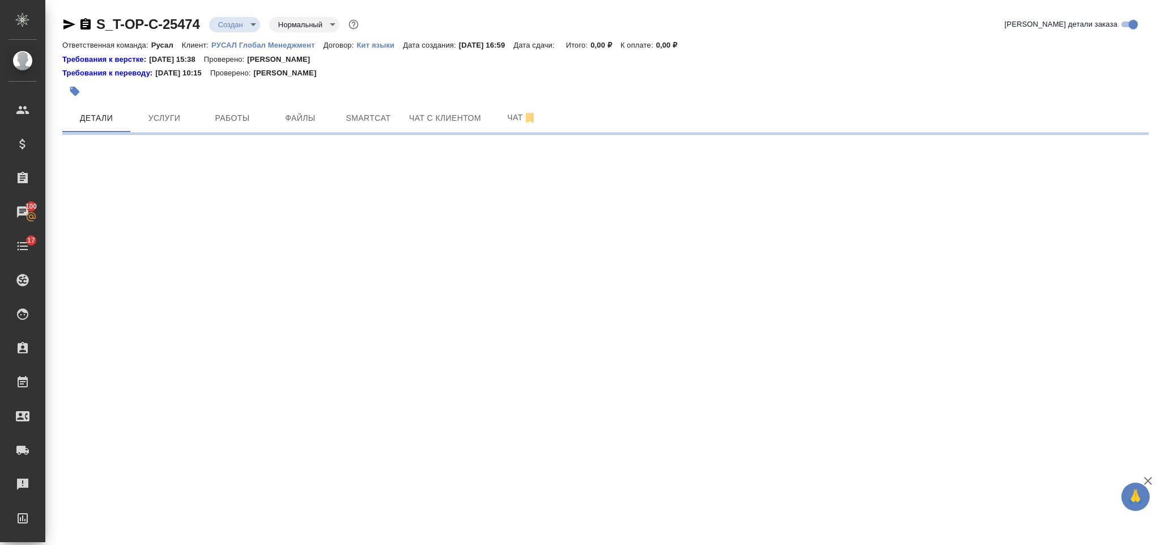
select select "RU"
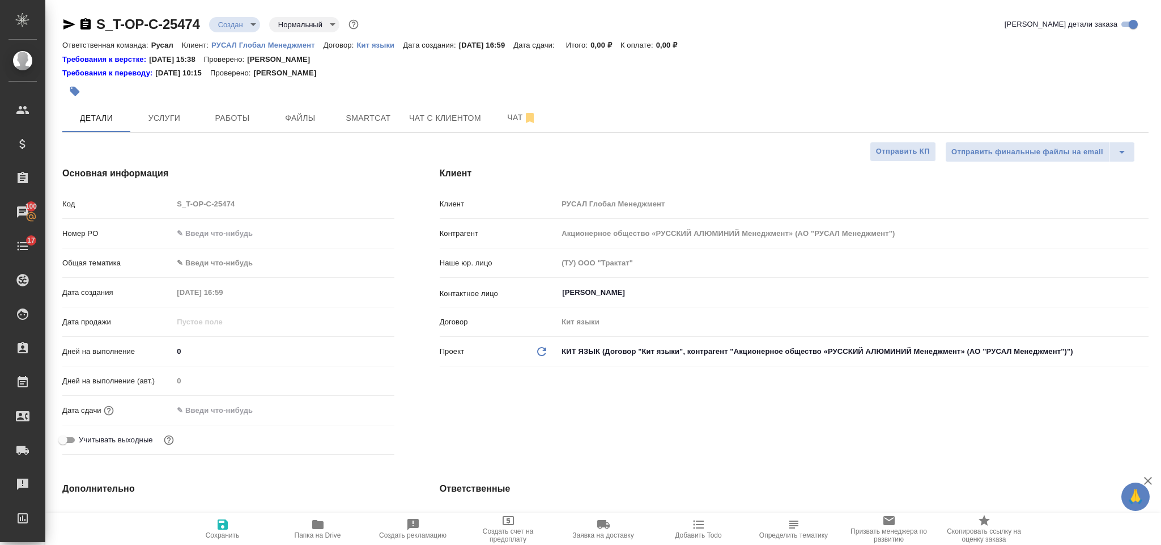
type textarea "x"
click at [270, 231] on input "text" at bounding box center [283, 233] width 221 height 16
paste input "Т-ОП-С-47074"
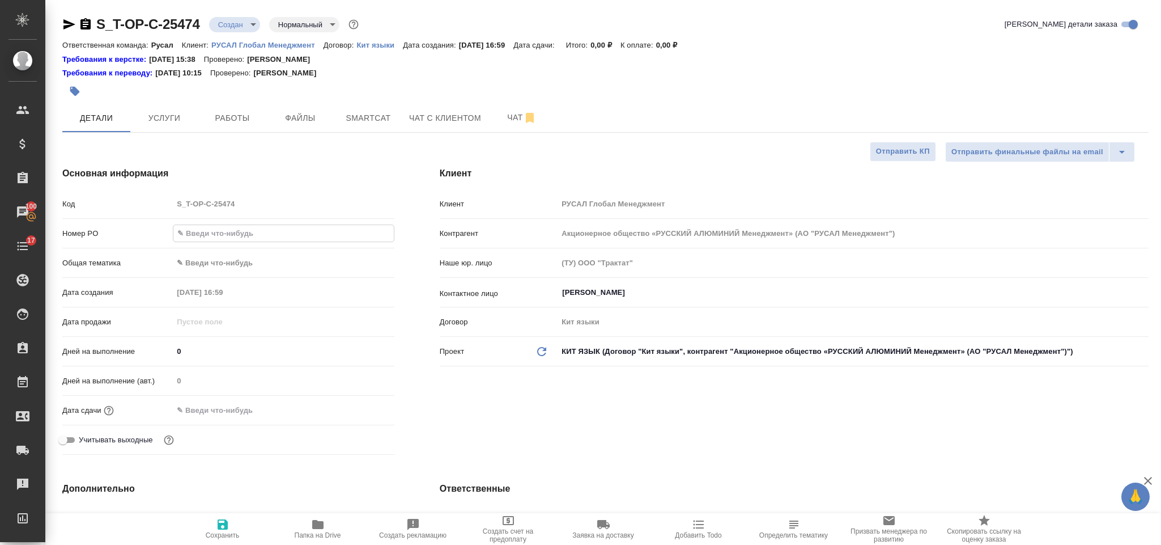
type input "Т-ОП-С-47074"
type textarea "x"
type input "Т-ОП-С-47074"
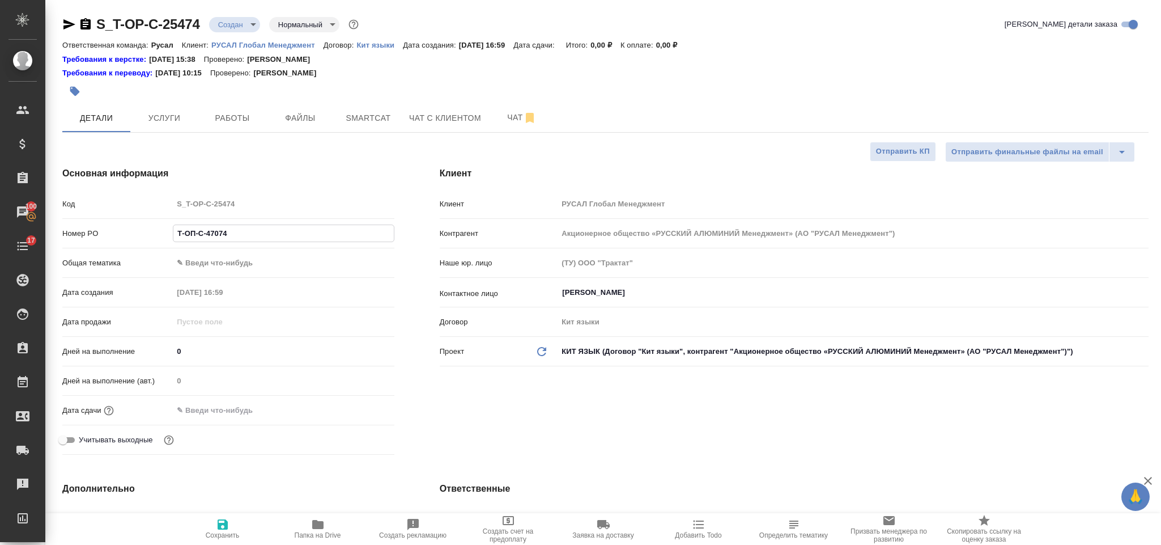
click at [262, 270] on body "🙏 .cls-1 fill:#fff; AWATERA Gorlenko Yuliua Клиенты Спецификации Заказы 100 Чат…" at bounding box center [580, 272] width 1161 height 545
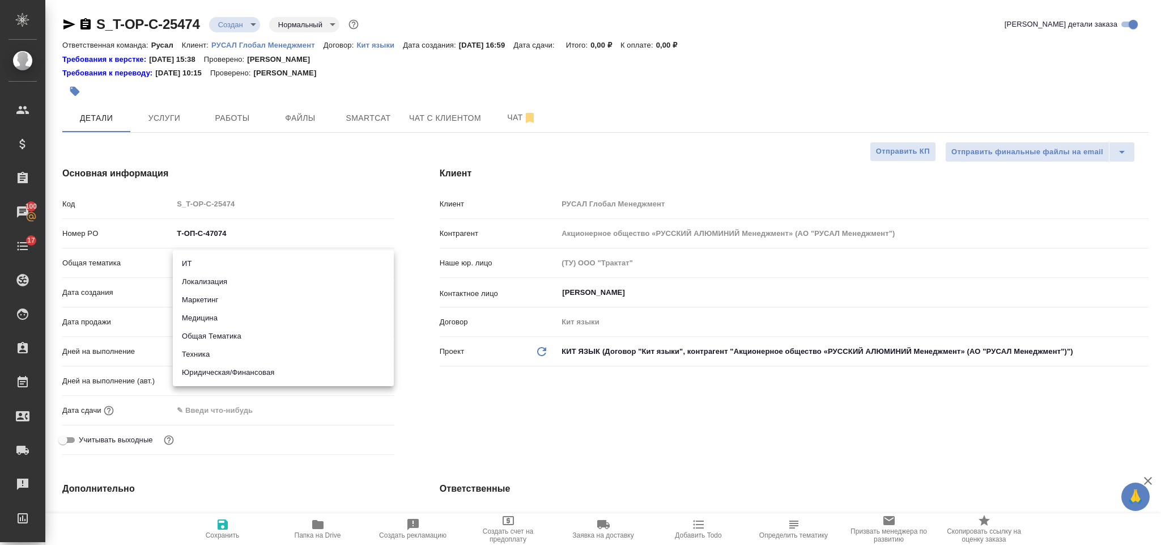
click at [257, 354] on li "Техника" at bounding box center [283, 354] width 221 height 18
type input "tech"
type textarea "x"
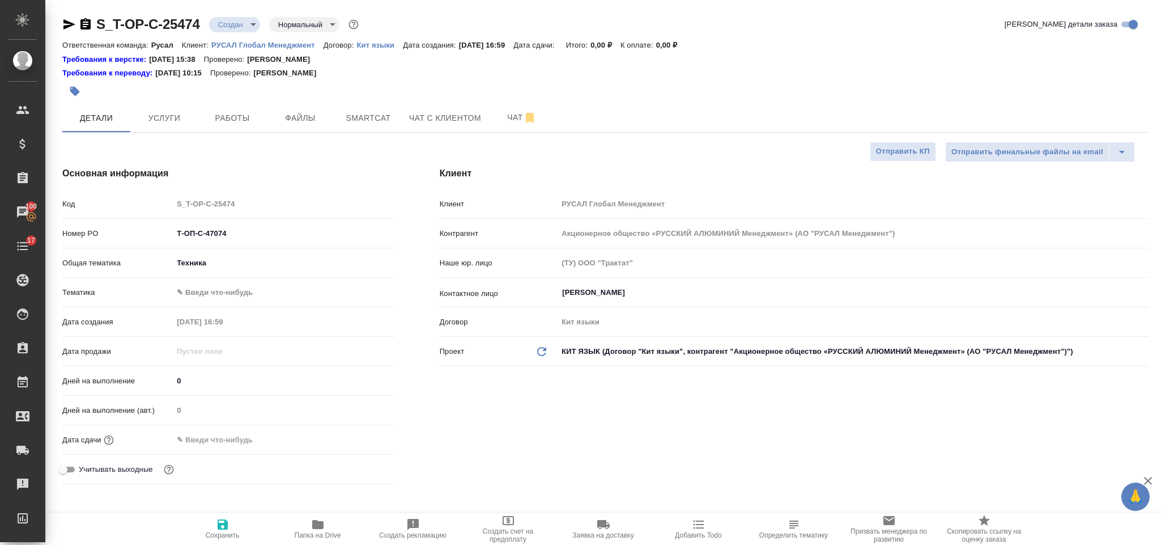
click at [269, 288] on body "🙏 .cls-1 fill:#fff; AWATERA Gorlenko Yuliua Клиенты Спецификации Заказы 100 Чат…" at bounding box center [580, 272] width 1161 height 545
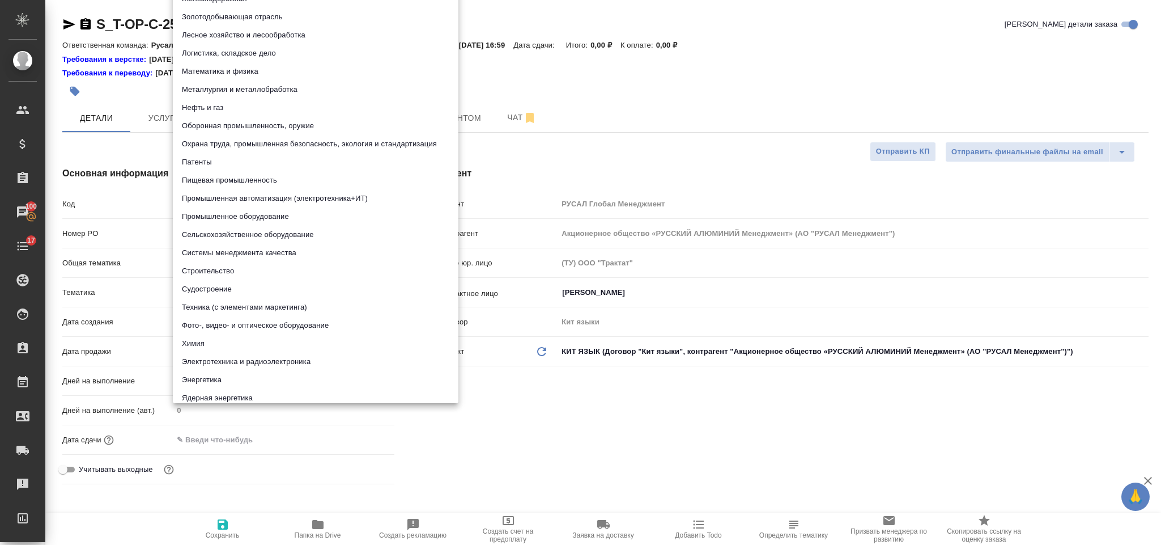
click at [349, 432] on div at bounding box center [580, 272] width 1161 height 545
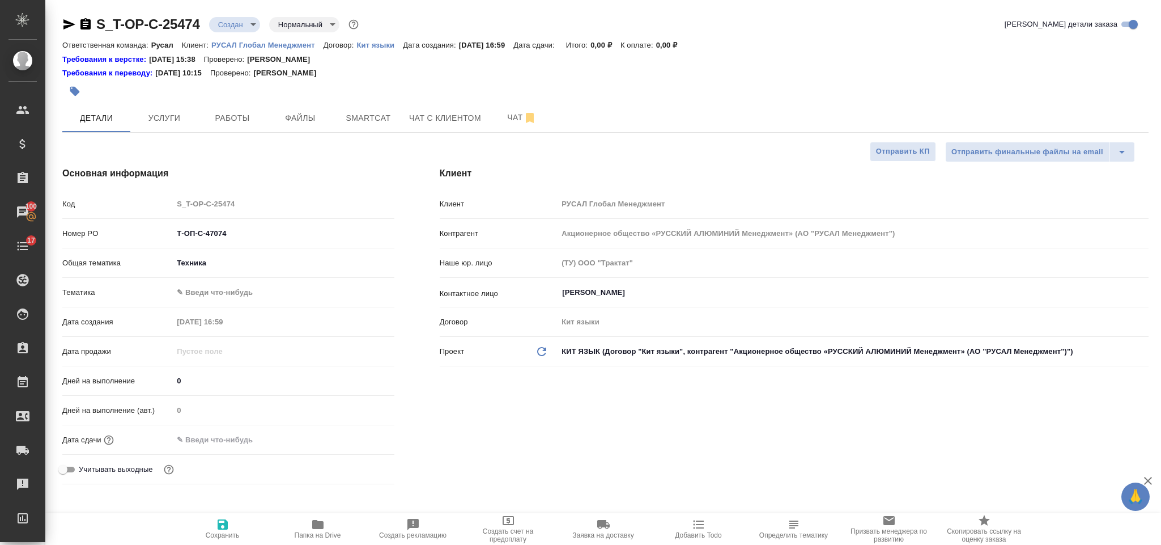
click at [340, 298] on body "🙏 .cls-1 fill:#fff; AWATERA Gorlenko Yuliua Клиенты Спецификации Заказы 100 Чат…" at bounding box center [580, 272] width 1161 height 545
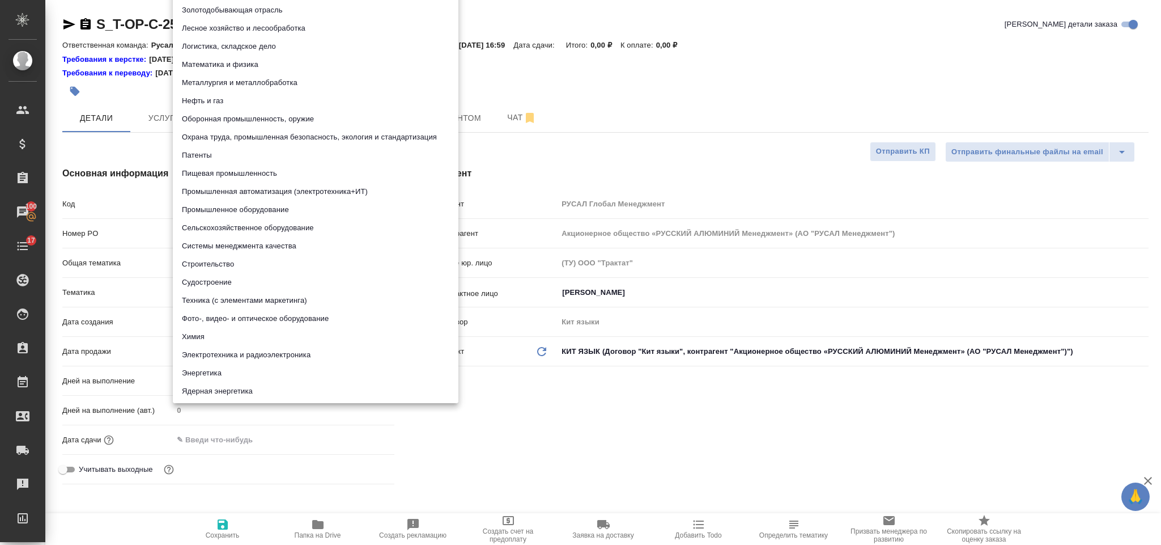
scroll to position [9, 0]
click at [304, 205] on li "Промышленное оборудование" at bounding box center [316, 208] width 286 height 18
type textarea "x"
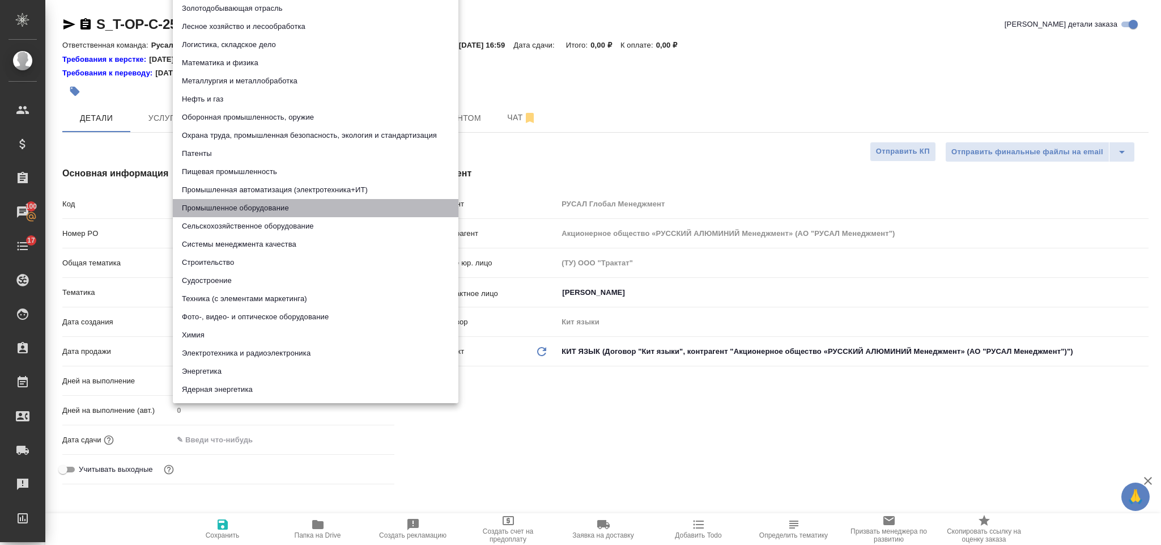
type input "5f647205b73bc97568ca66bc"
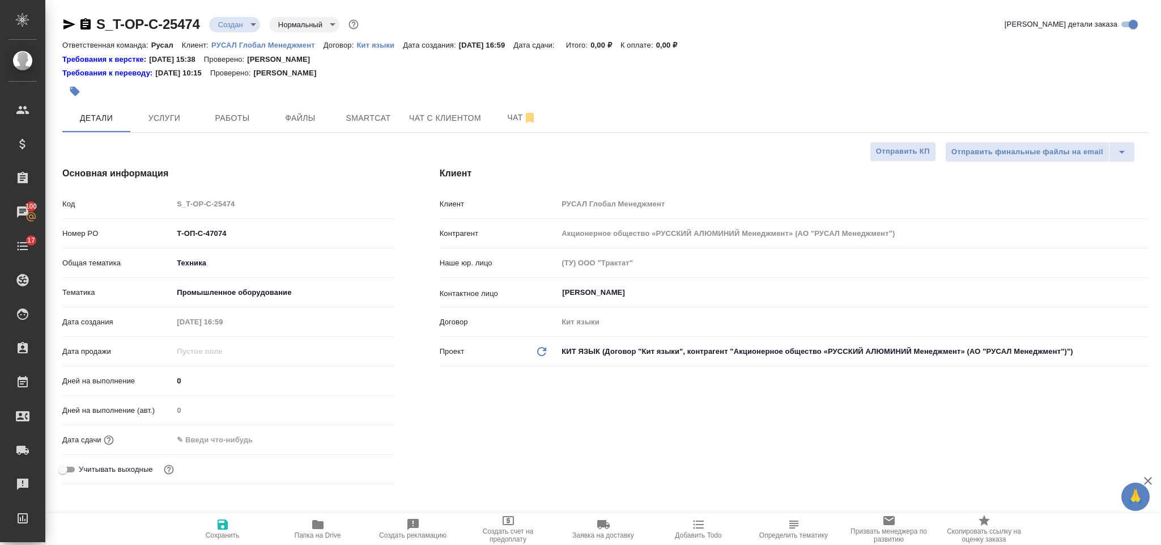
click at [249, 434] on div "Дата сдачи" at bounding box center [228, 440] width 332 height 20
click at [296, 436] on div at bounding box center [283, 439] width 221 height 16
click at [312, 290] on body "🙏 .cls-1 fill:#fff; AWATERA Gorlenko Yuliua Клиенты Спецификации Заказы 100 Чат…" at bounding box center [580, 272] width 1161 height 545
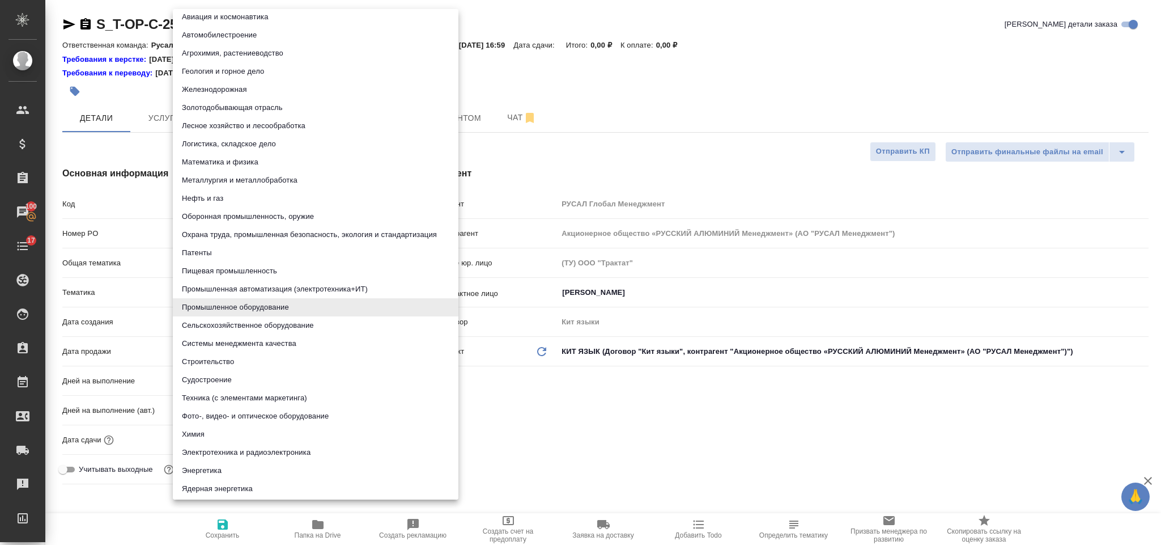
scroll to position [7, 0]
click at [275, 359] on li "Строительство" at bounding box center [316, 360] width 286 height 18
type textarea "x"
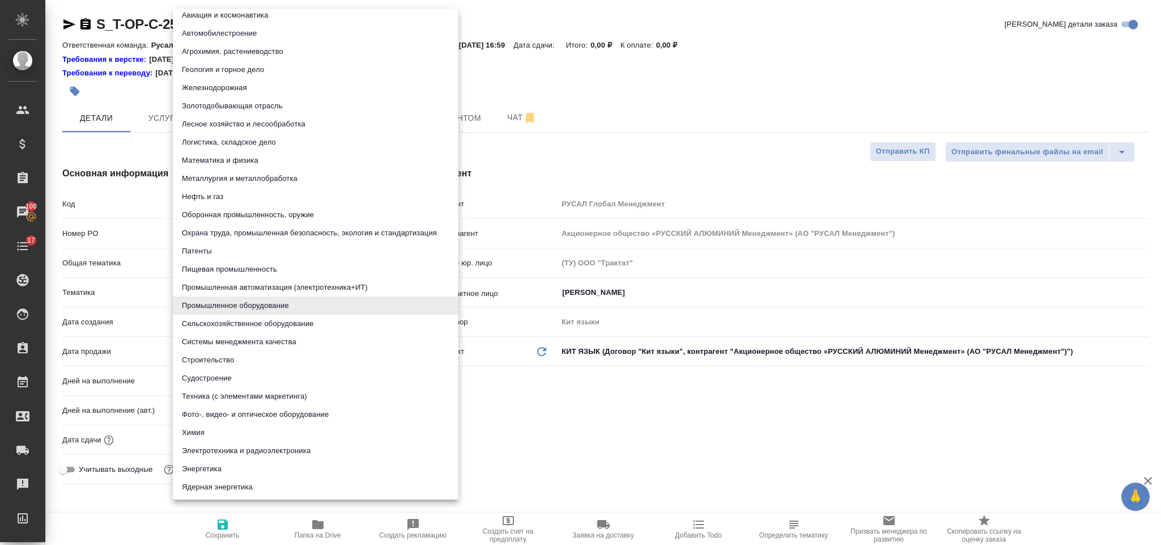
type input "5a8b8b956a9677013d343d92"
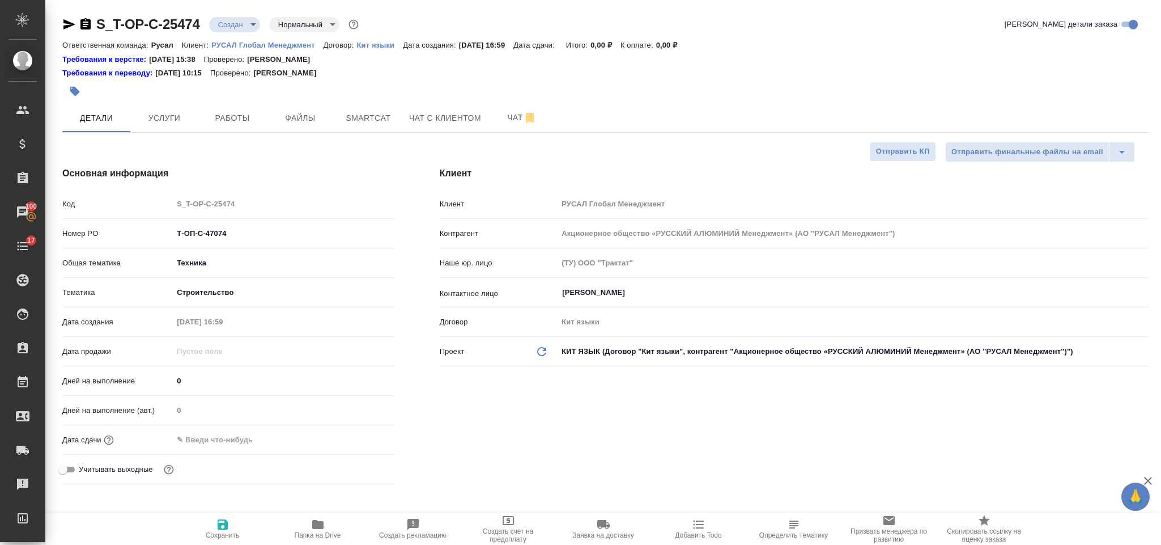
click at [250, 442] on input "text" at bounding box center [222, 439] width 99 height 16
click at [362, 442] on icon "button" at bounding box center [362, 439] width 14 height 14
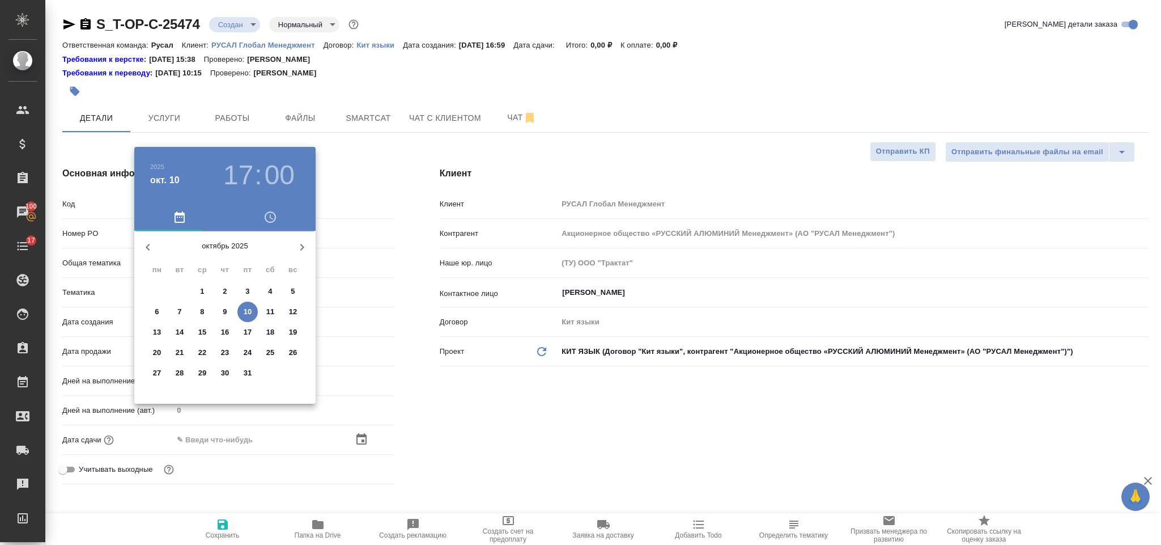
click at [371, 344] on div at bounding box center [580, 272] width 1161 height 545
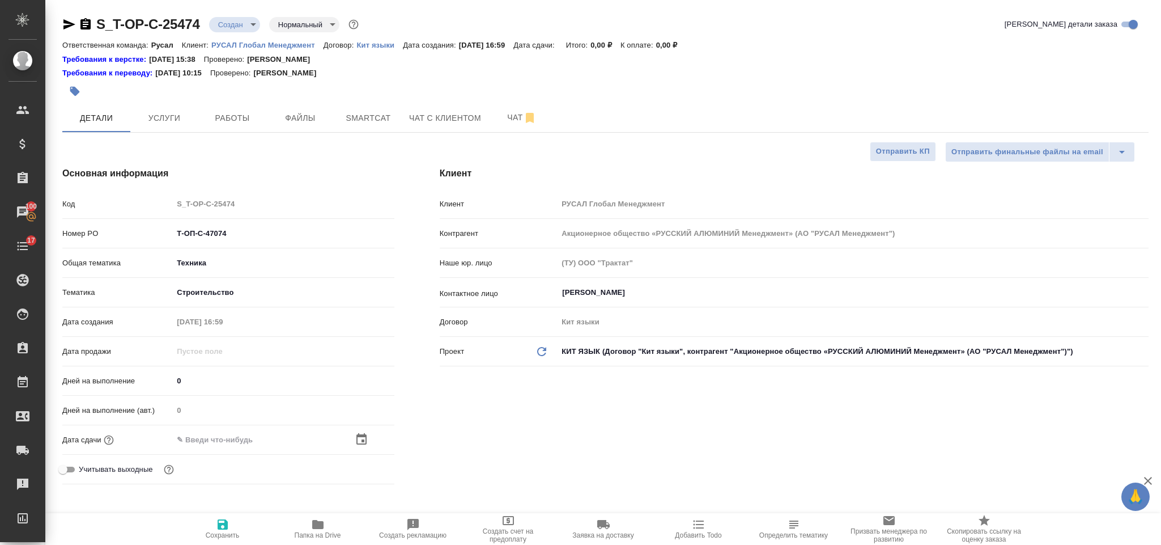
click at [298, 298] on body "🙏 .cls-1 fill:#fff; AWATERA Gorlenko Yuliua Клиенты Спецификации Заказы 100 Чат…" at bounding box center [580, 272] width 1161 height 545
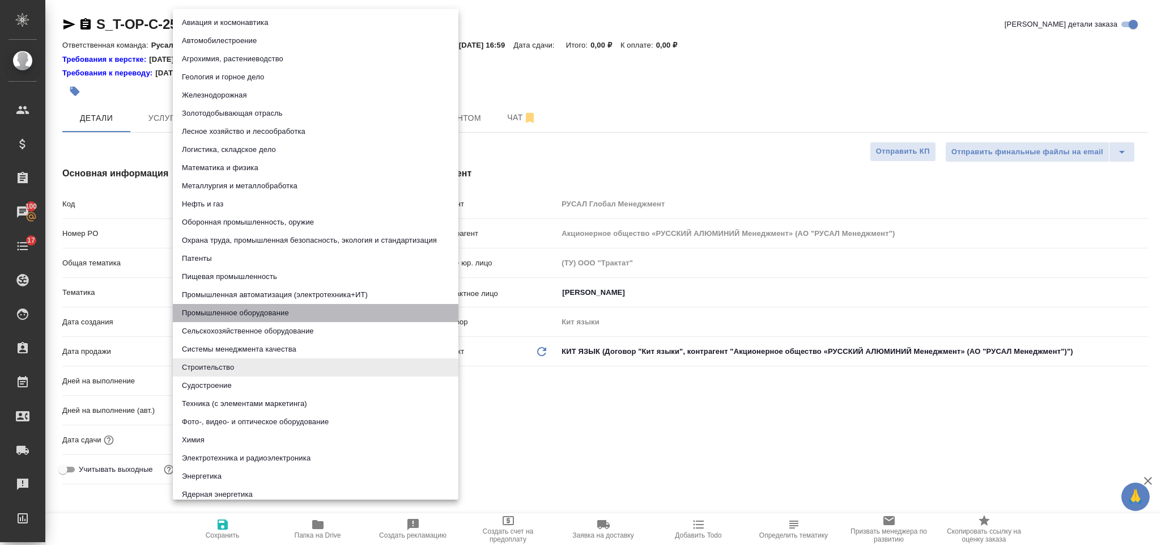
click at [255, 315] on li "Промышленное оборудование" at bounding box center [316, 313] width 286 height 18
type textarea "x"
type input "5f647205b73bc97568ca66bc"
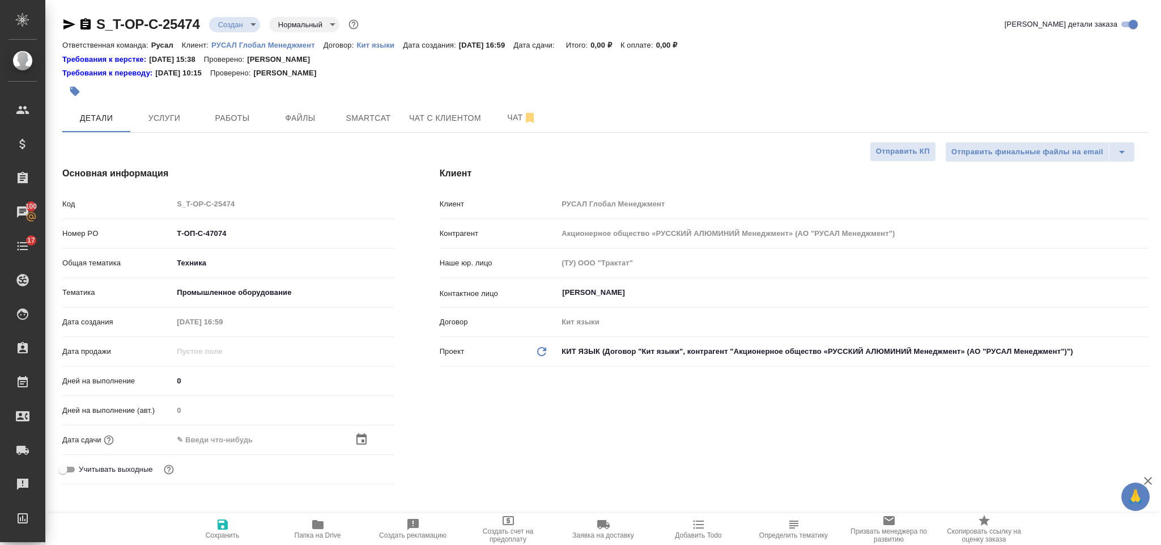
click at [251, 436] on input "text" at bounding box center [222, 439] width 99 height 16
click at [361, 437] on icon "button" at bounding box center [362, 439] width 14 height 14
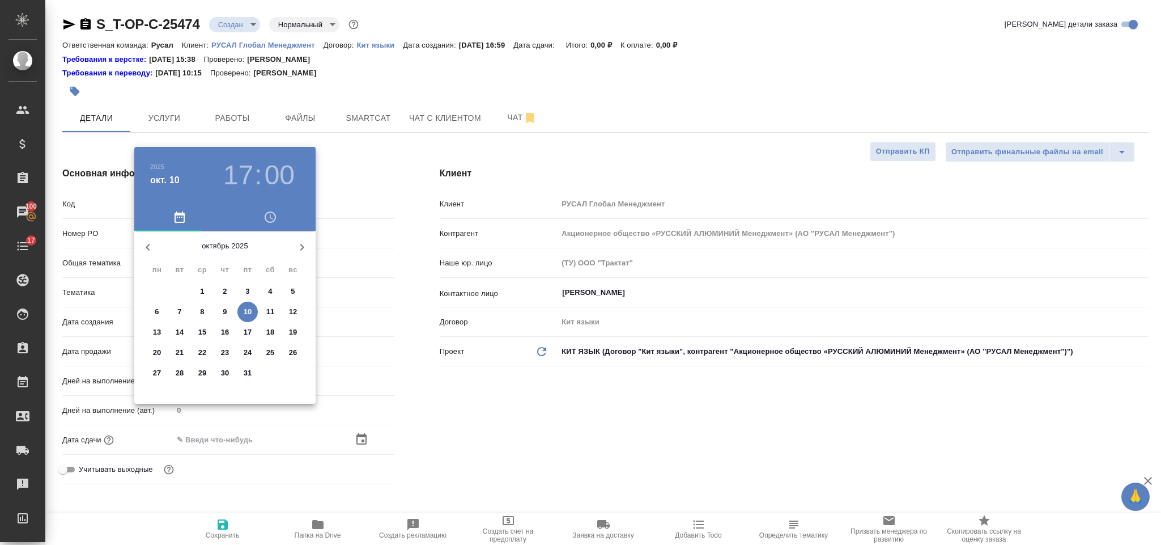
click at [177, 329] on p "14" at bounding box center [180, 331] width 9 height 11
type input "14.10.2025 17:00"
type textarea "x"
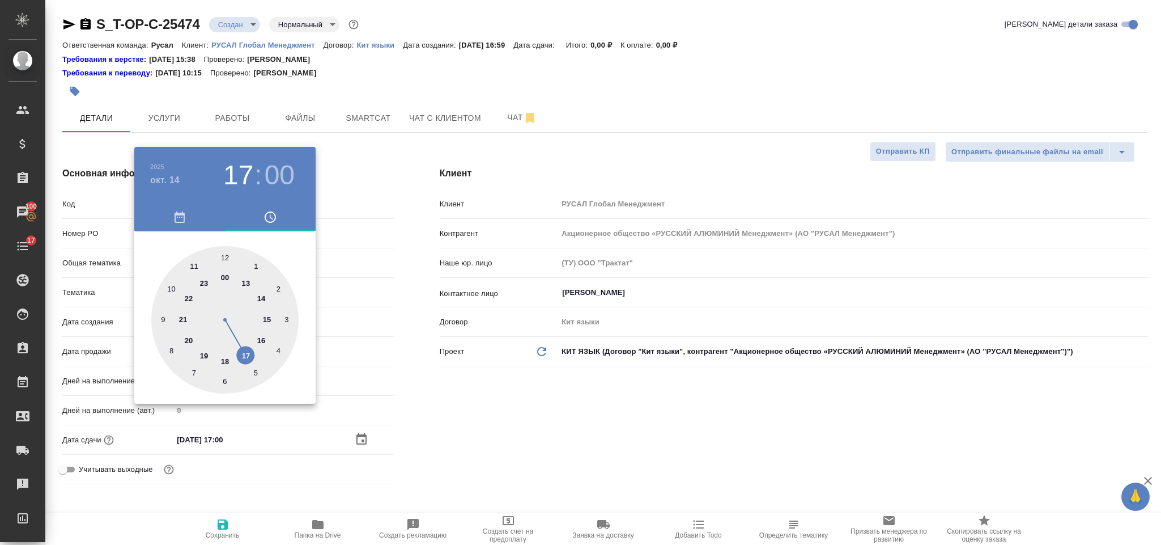
click at [173, 286] on div at bounding box center [224, 319] width 147 height 147
type input "14.10.2025 10:00"
type textarea "x"
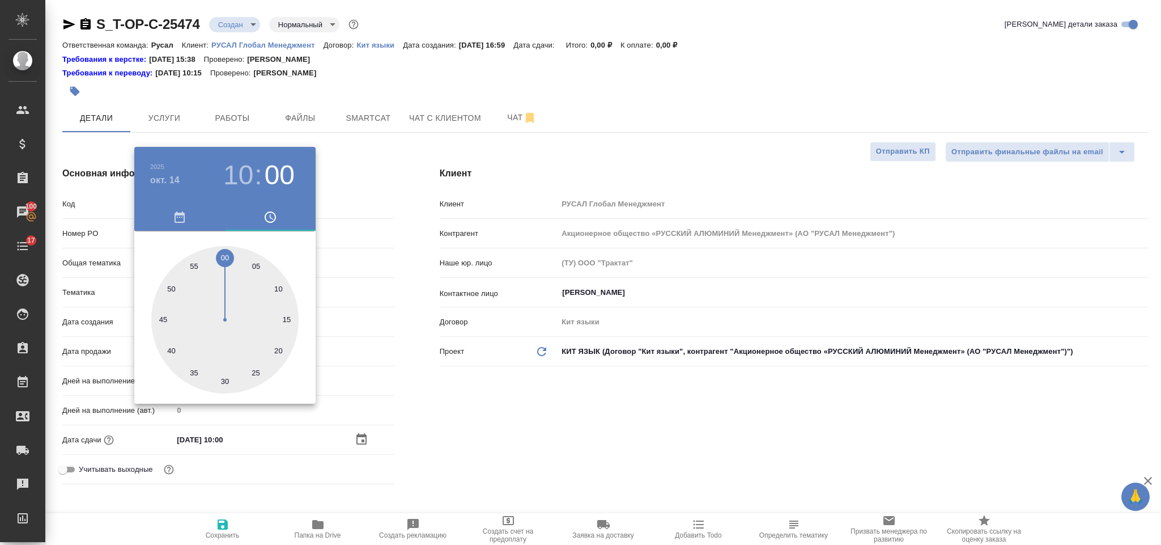
click at [473, 431] on div at bounding box center [580, 272] width 1161 height 545
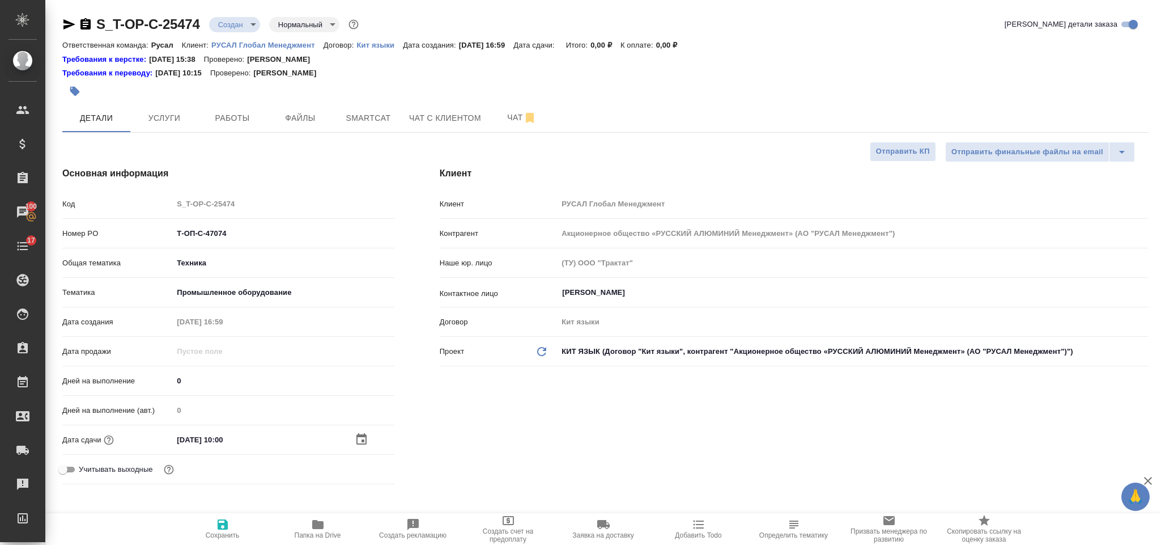
click at [228, 517] on icon "button" at bounding box center [223, 524] width 14 height 14
type textarea "x"
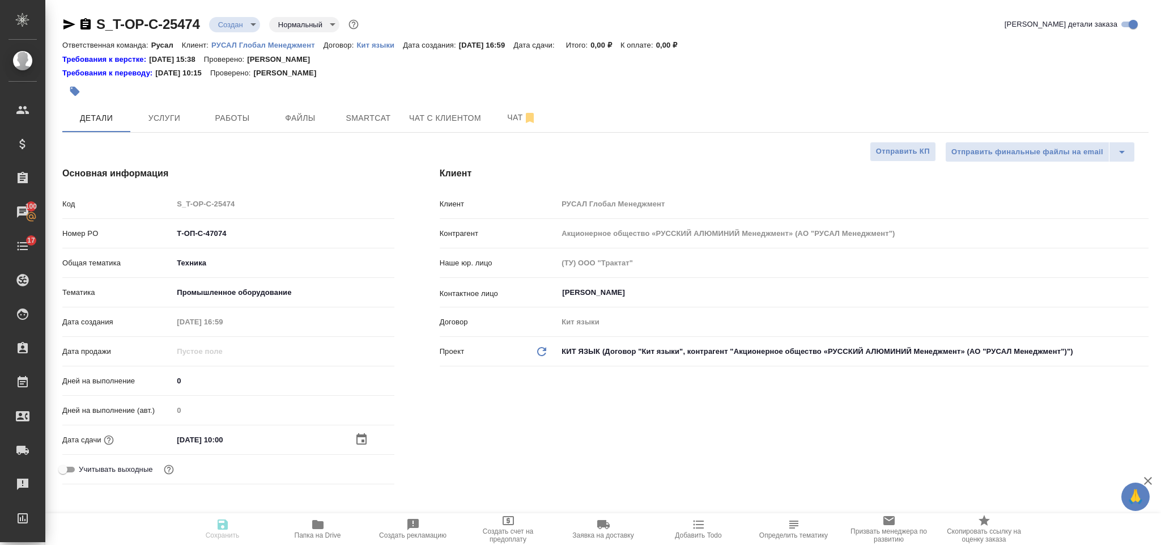
type textarea "x"
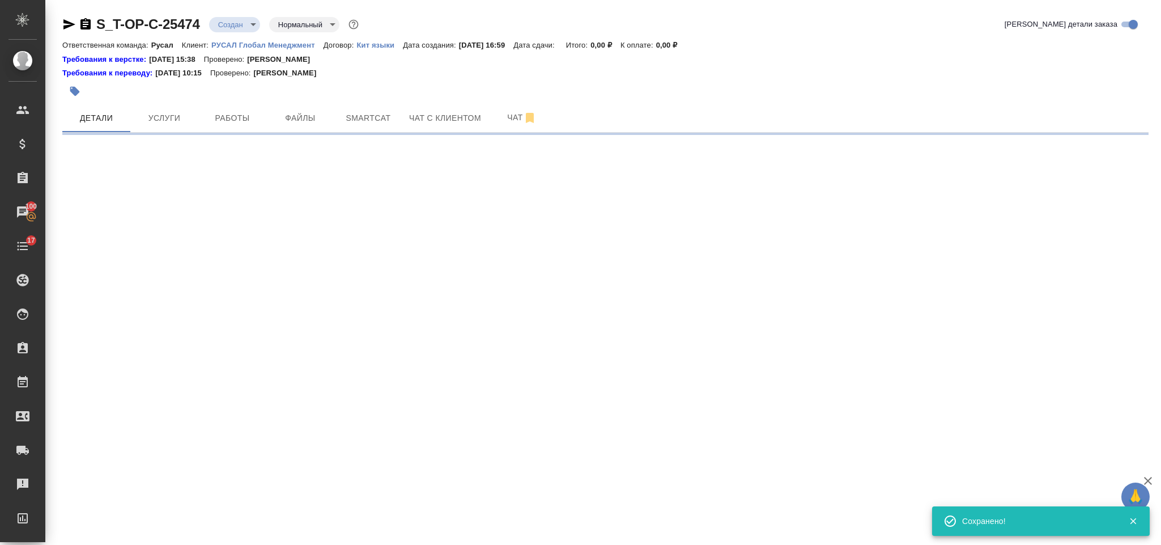
select select "RU"
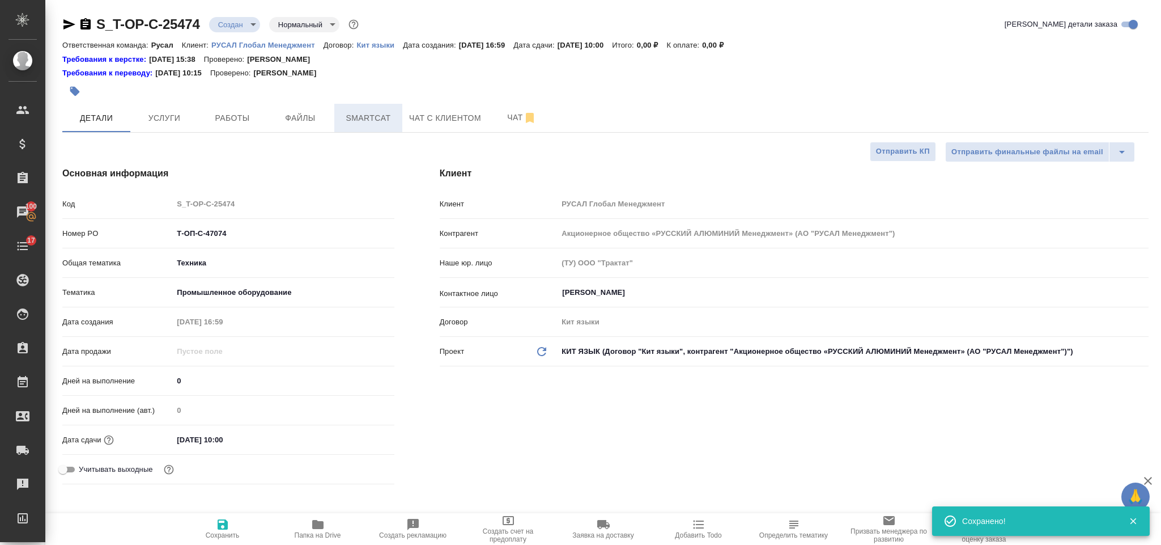
type textarea "x"
click at [315, 111] on span "Файлы" at bounding box center [300, 118] width 54 height 14
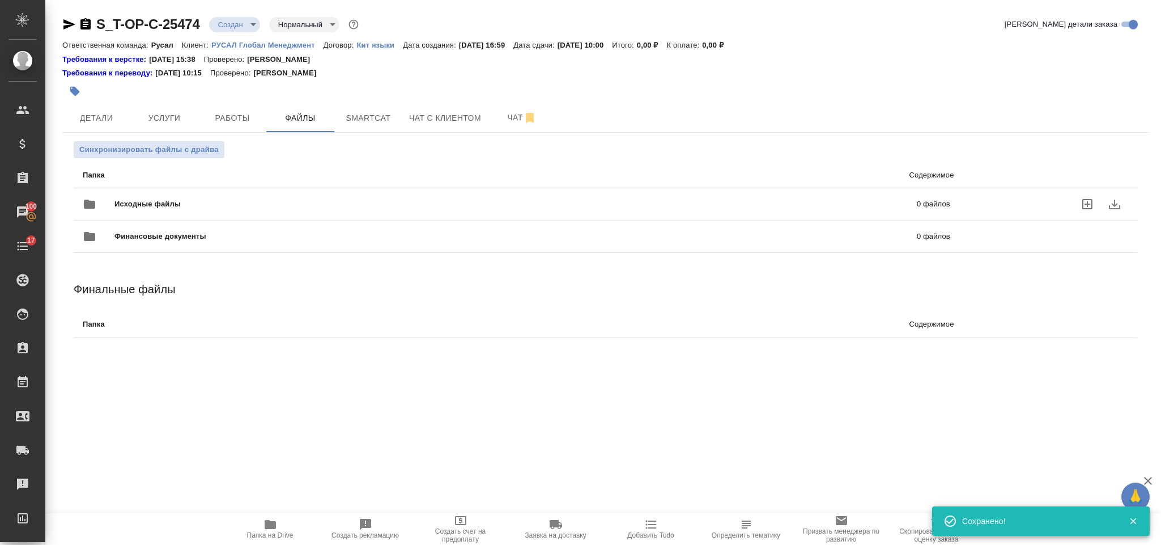
click at [279, 206] on span "Исходные файлы" at bounding box center [331, 203] width 435 height 11
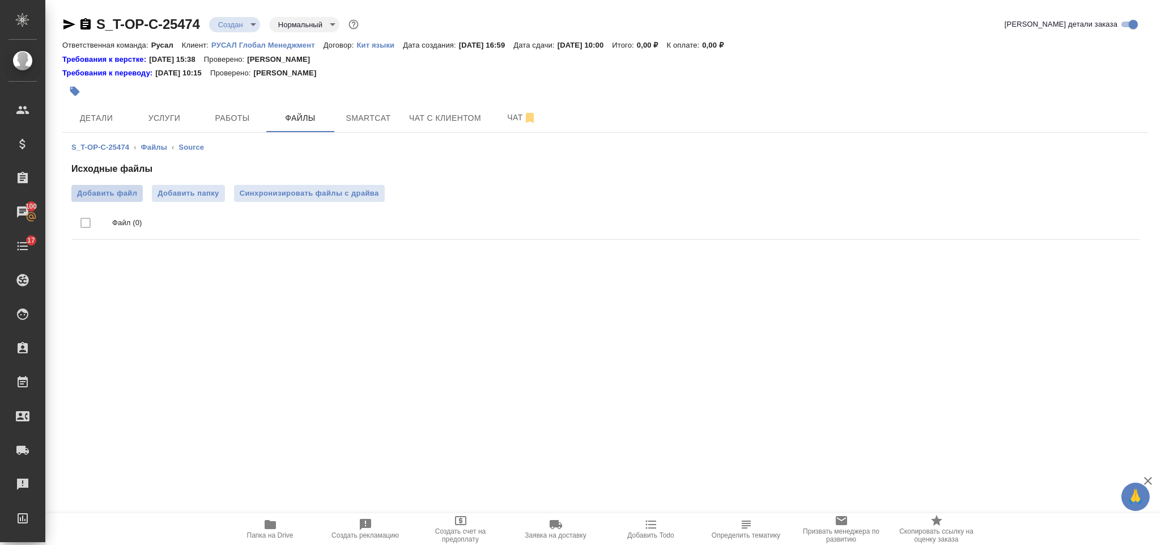
click at [133, 188] on span "Добавить файл" at bounding box center [107, 193] width 60 height 11
click at [0, 0] on input "Добавить файл" at bounding box center [0, 0] width 0 height 0
click at [173, 109] on button "Услуги" at bounding box center [164, 118] width 68 height 28
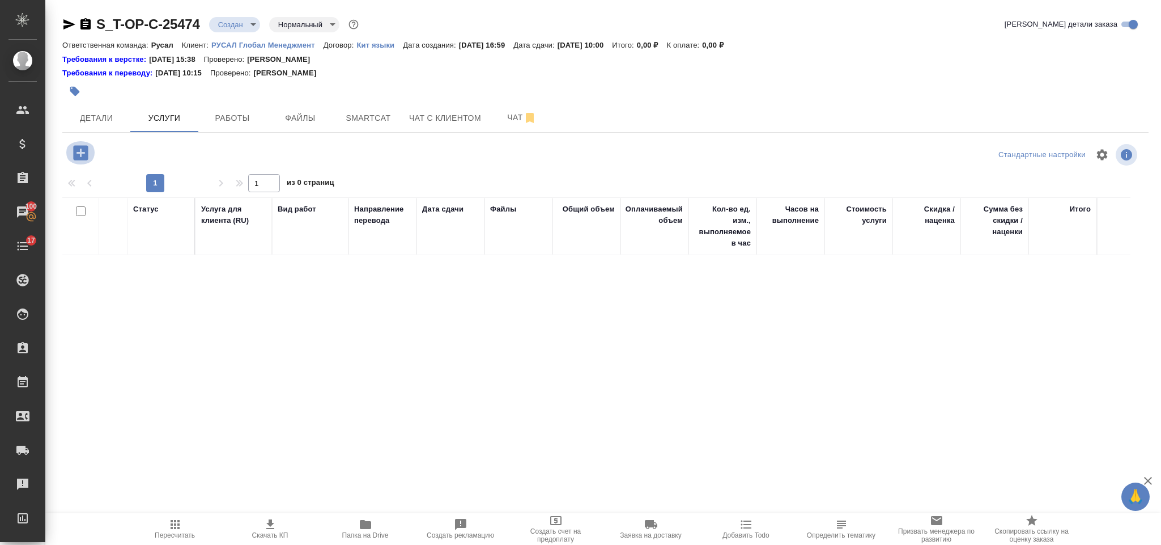
click at [87, 149] on icon "button" at bounding box center [80, 152] width 15 height 15
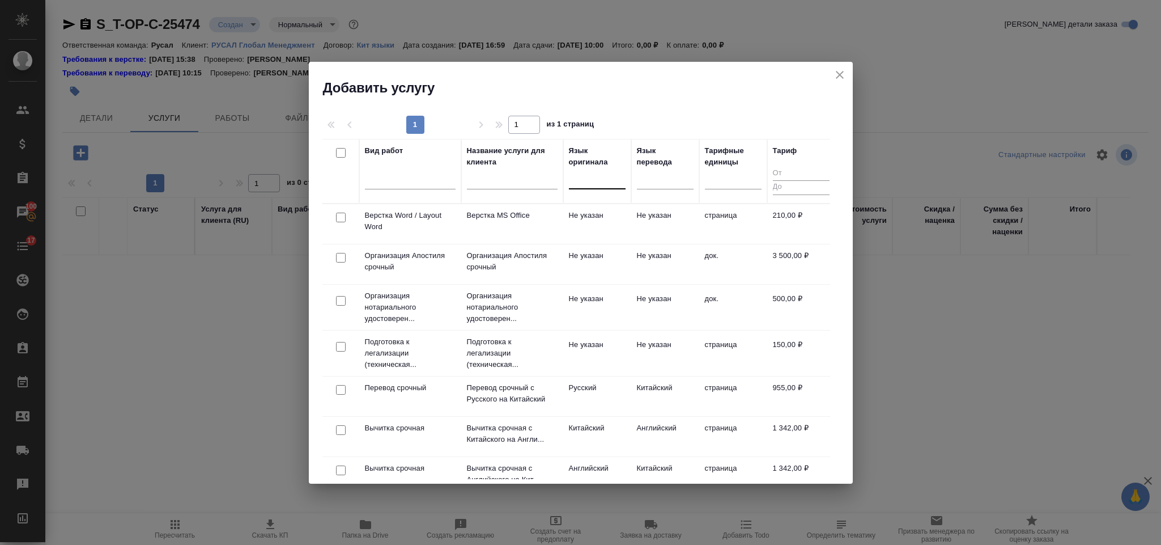
click at [612, 179] on div at bounding box center [597, 177] width 57 height 16
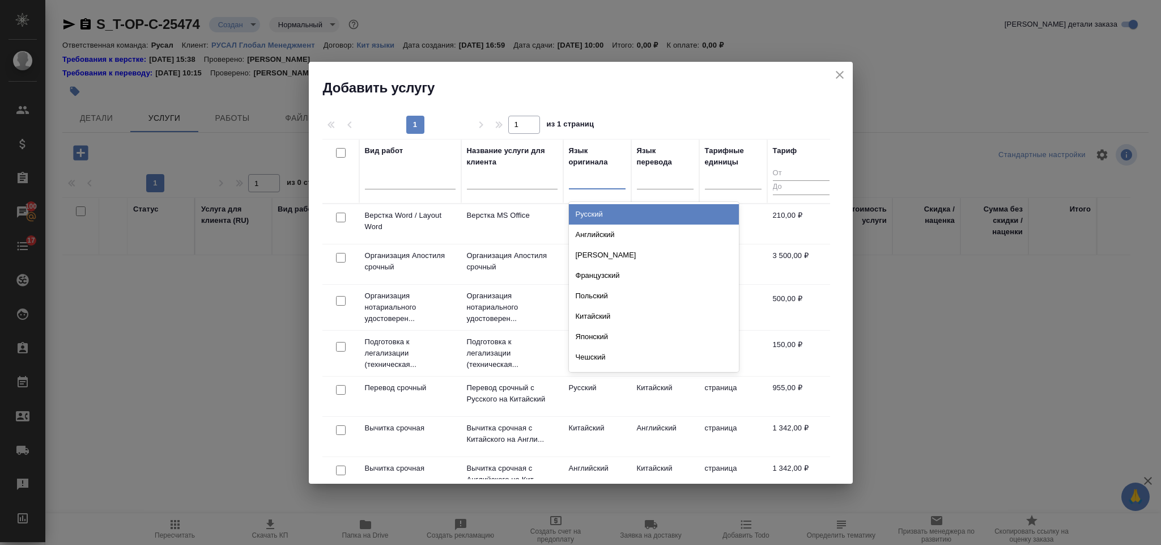
click at [642, 218] on div "Русский" at bounding box center [654, 214] width 170 height 20
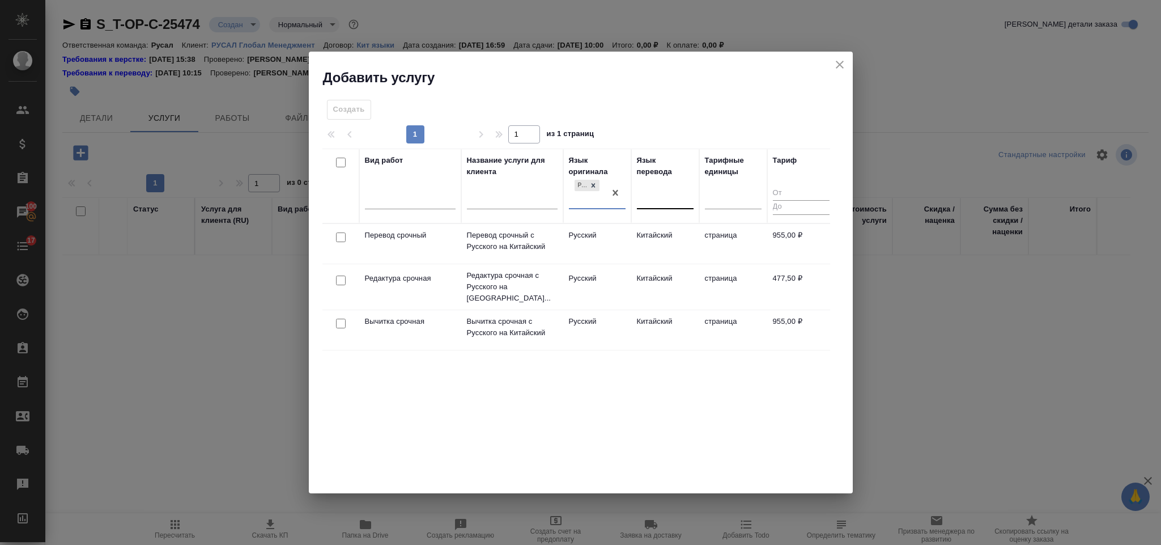
click at [653, 201] on div at bounding box center [665, 197] width 57 height 16
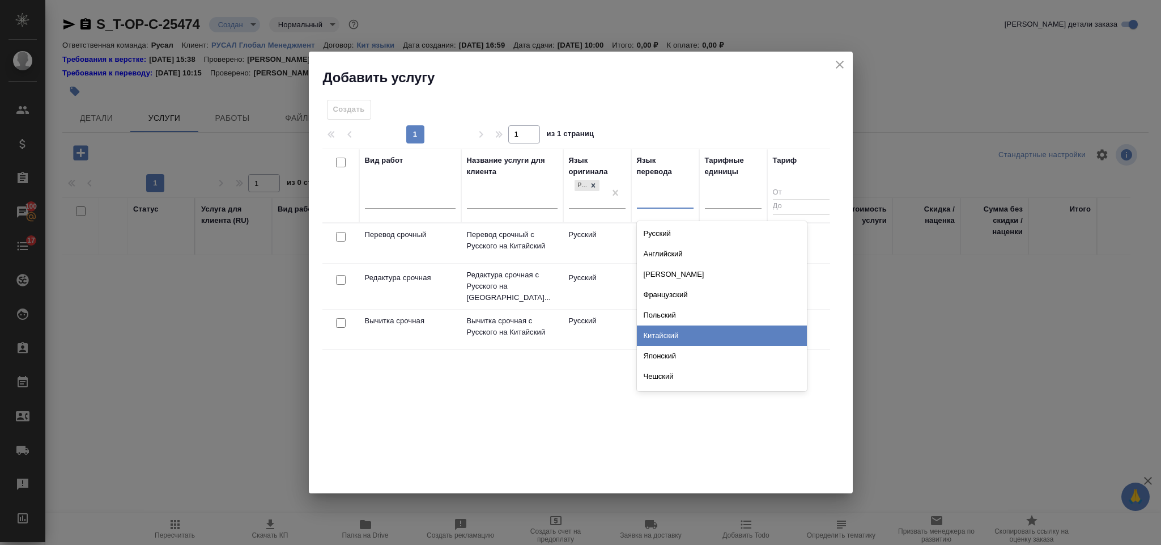
click at [695, 333] on div "Китайский" at bounding box center [722, 335] width 170 height 20
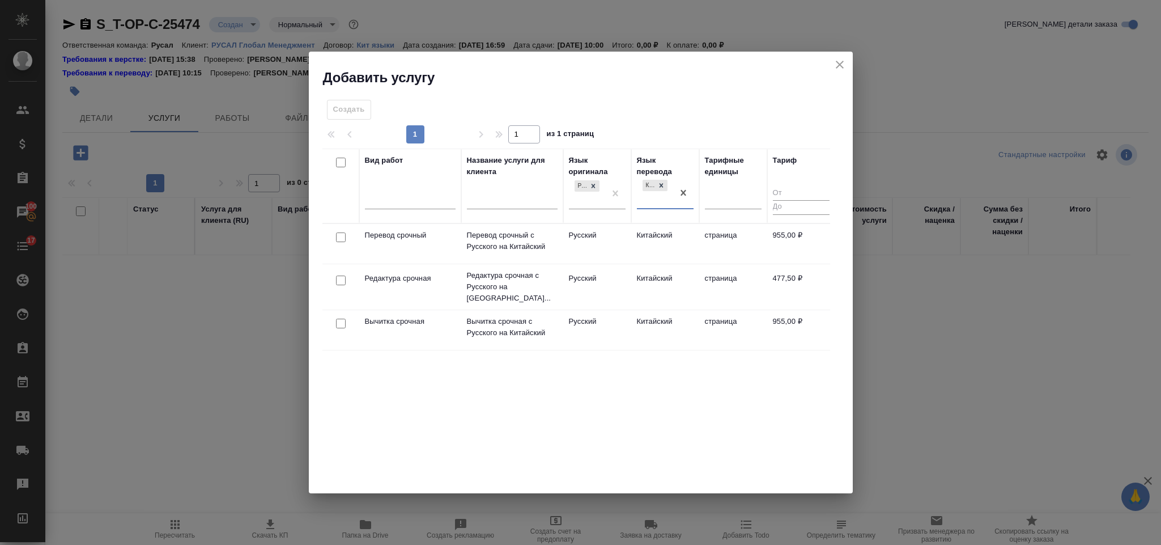
click at [339, 231] on div at bounding box center [341, 238] width 26 height 16
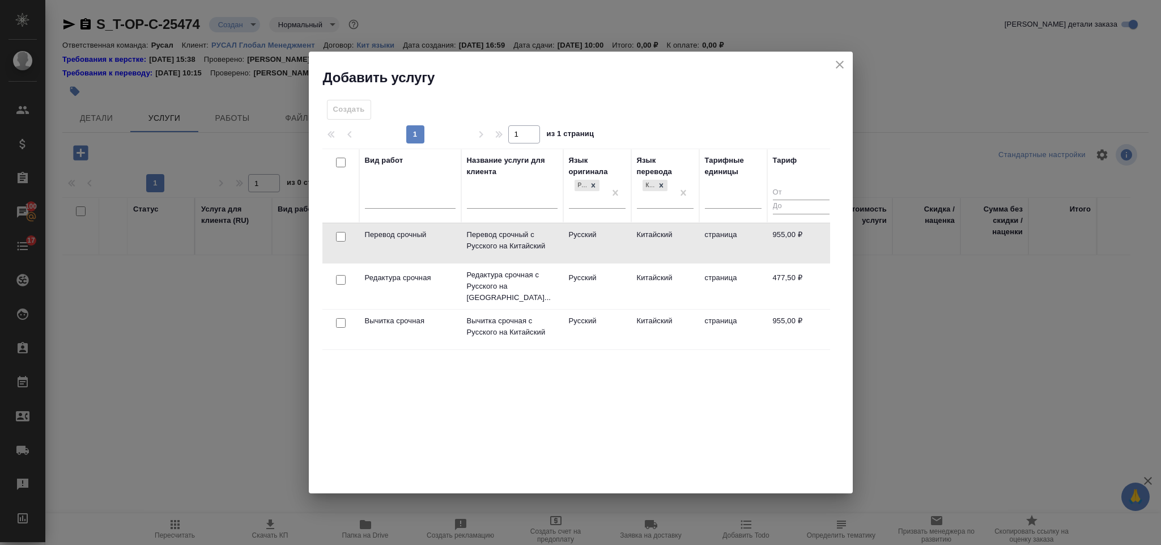
click at [339, 244] on div at bounding box center [341, 237] width 26 height 16
click at [346, 231] on div at bounding box center [341, 237] width 26 height 16
click at [340, 237] on input "checkbox" at bounding box center [341, 237] width 10 height 10
checkbox input "true"
drag, startPoint x: 339, startPoint y: 275, endPoint x: 552, endPoint y: 202, distance: 224.8
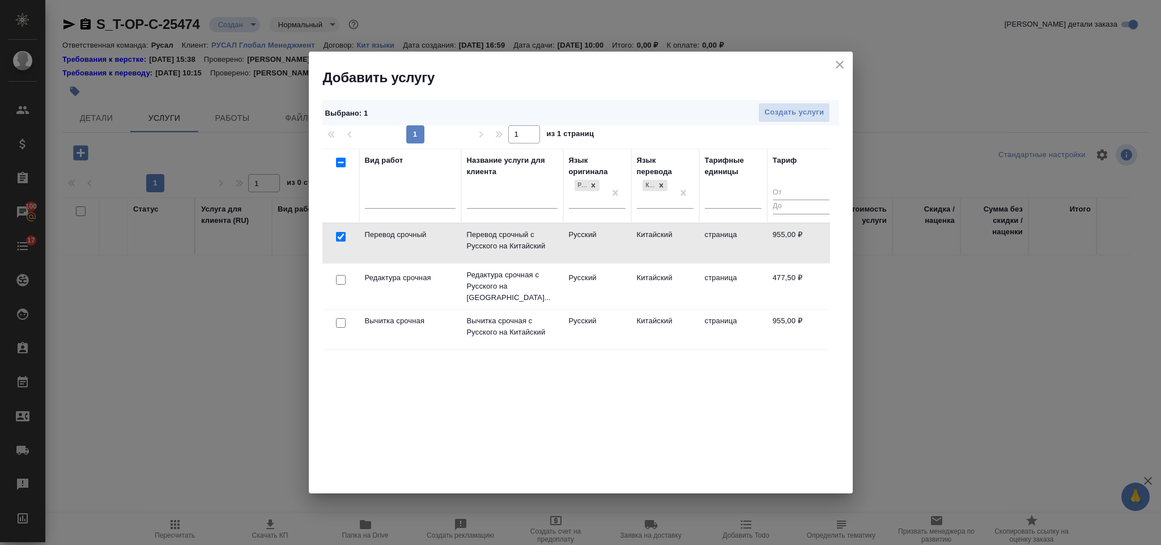
click at [340, 276] on input "checkbox" at bounding box center [341, 280] width 10 height 10
checkbox input "true"
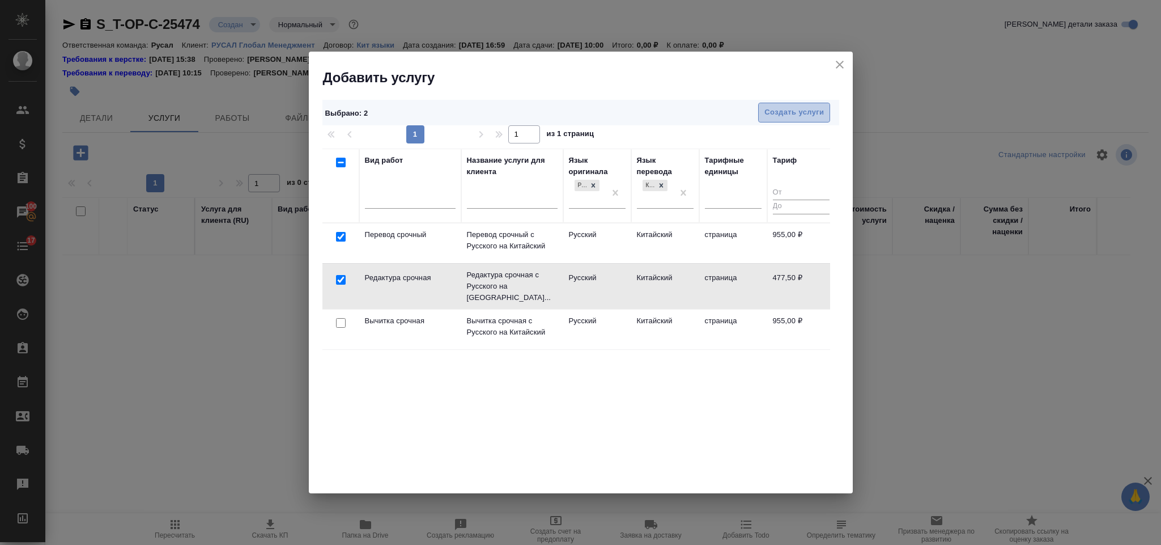
click at [821, 111] on span "Создать услуги" at bounding box center [795, 112] width 60 height 13
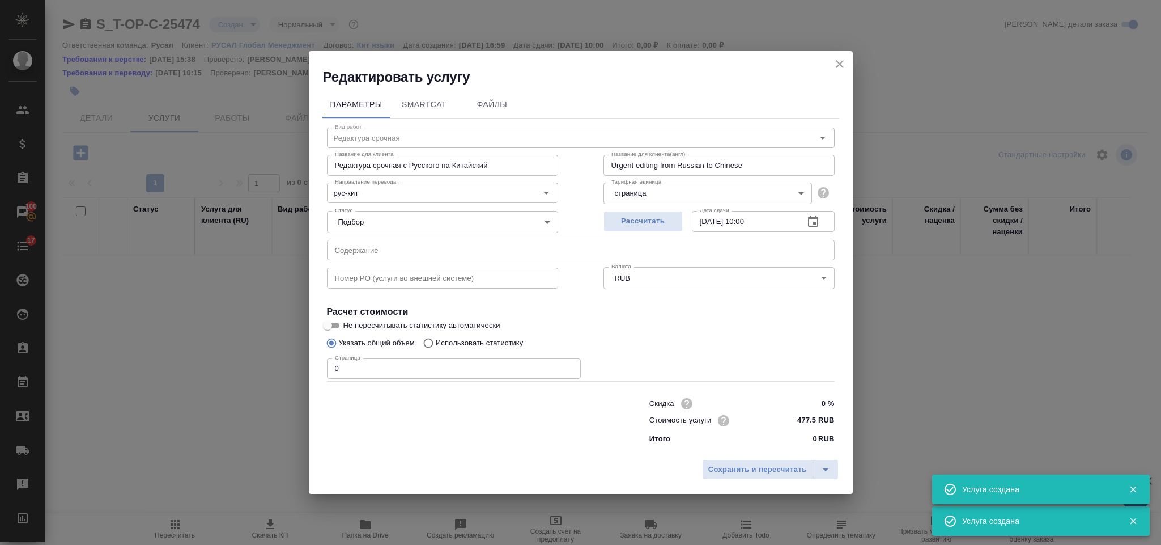
type input "Перевод срочный"
type input "Перевод срочный с Русского на Китайский"
type input "Urgent translation from Russian to Chinese"
type input "955 RUB"
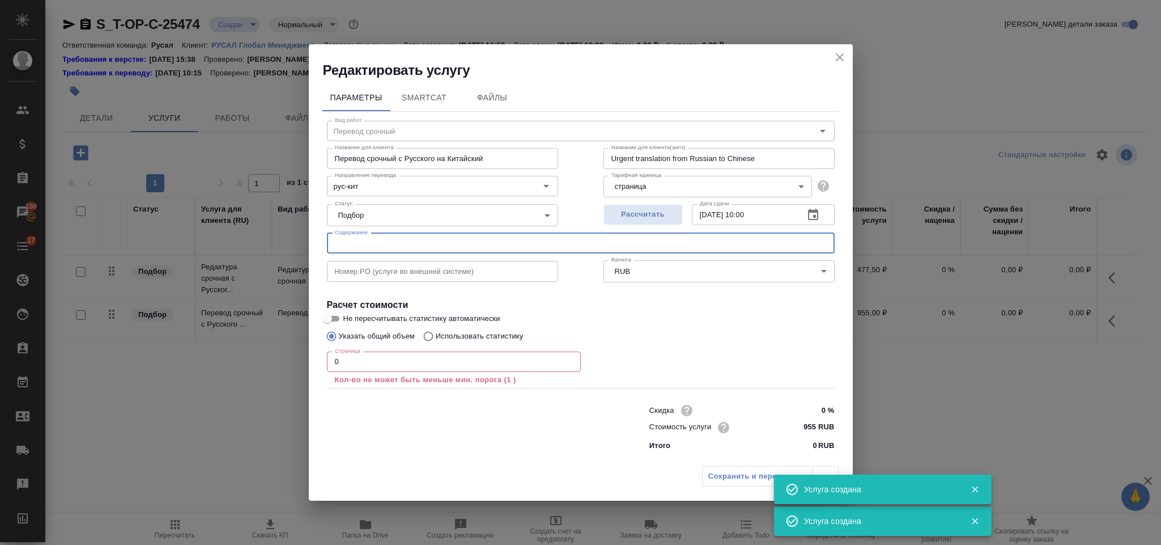
click at [366, 249] on input "text" at bounding box center [581, 243] width 508 height 20
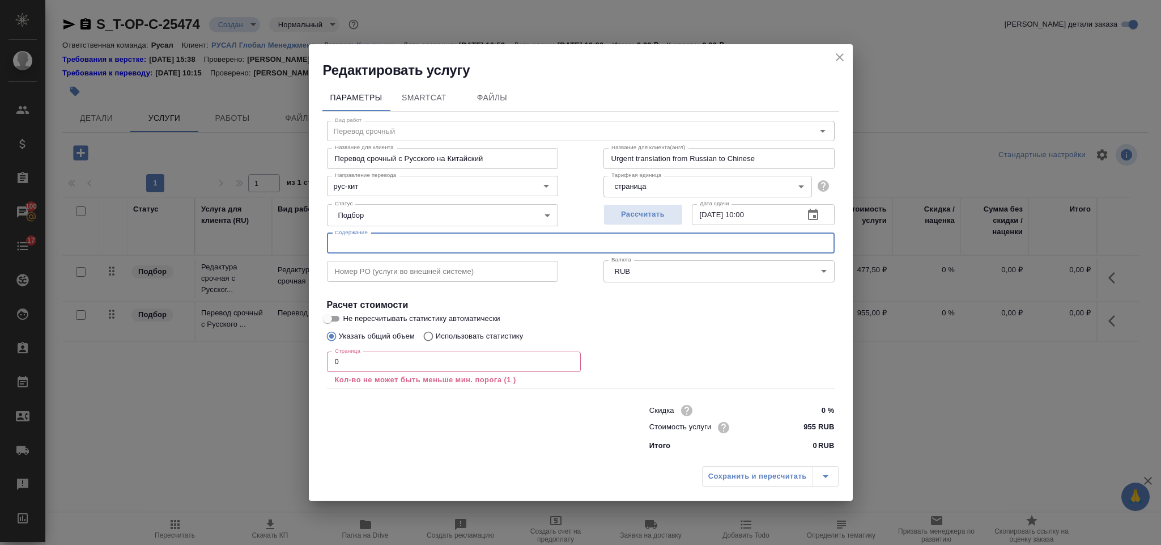
paste input "АЛ57А.30.30.20.00 дослать"
type input "АЛ57А.30.30.20.00 дослать"
click at [381, 364] on input "0" at bounding box center [454, 361] width 254 height 20
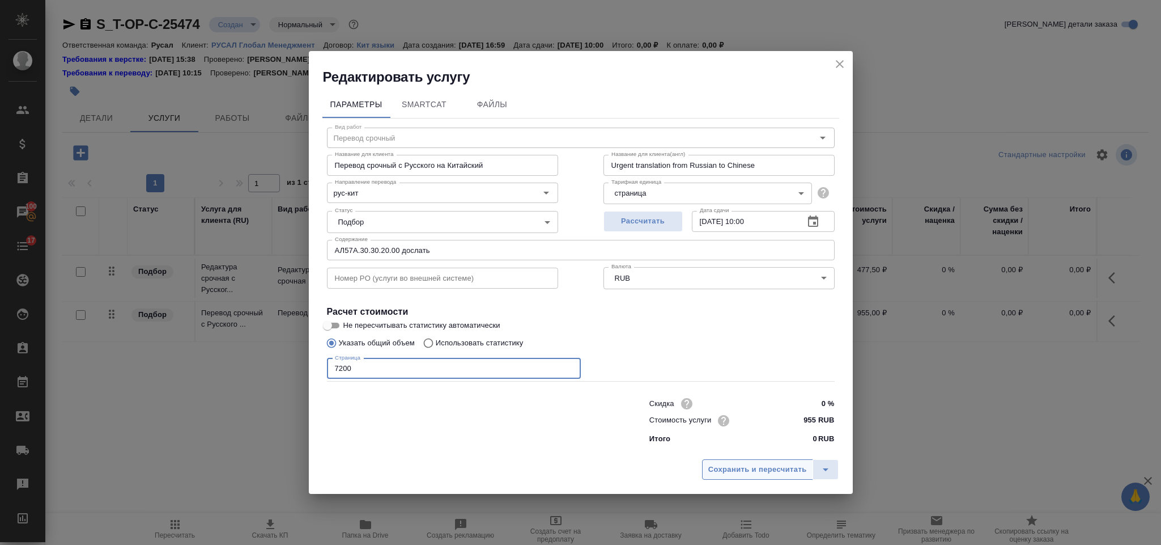
type input "7200"
click at [711, 474] on span "Сохранить и пересчитать" at bounding box center [758, 469] width 99 height 13
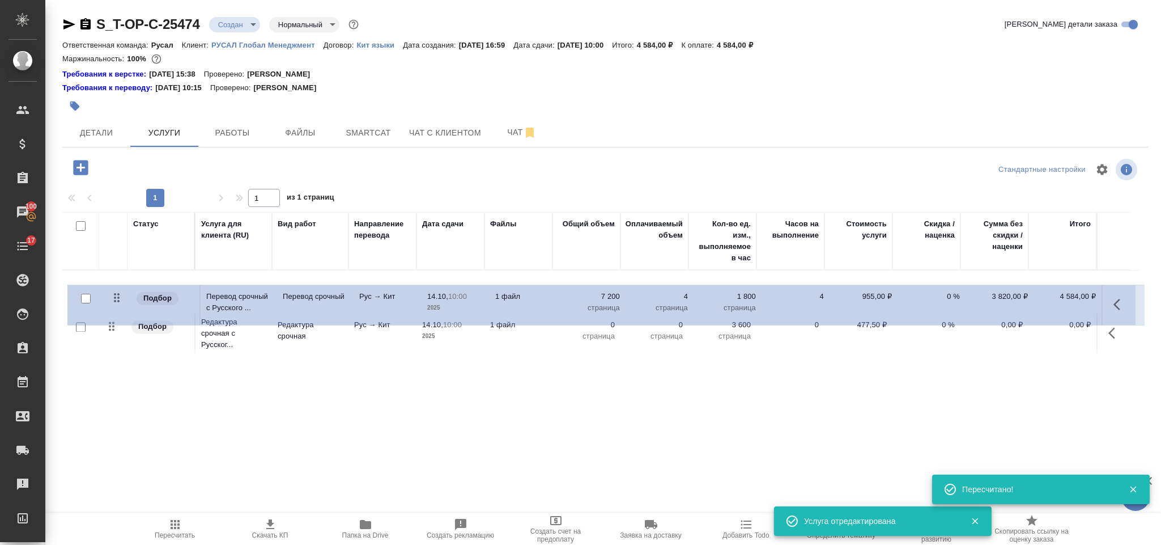
drag, startPoint x: 109, startPoint y: 329, endPoint x: 120, endPoint y: 284, distance: 45.9
click at [116, 291] on table "Статус Услуга для клиента (RU) Вид работ Направление перевода Дата сдачи Файлы …" at bounding box center [601, 284] width 1078 height 145
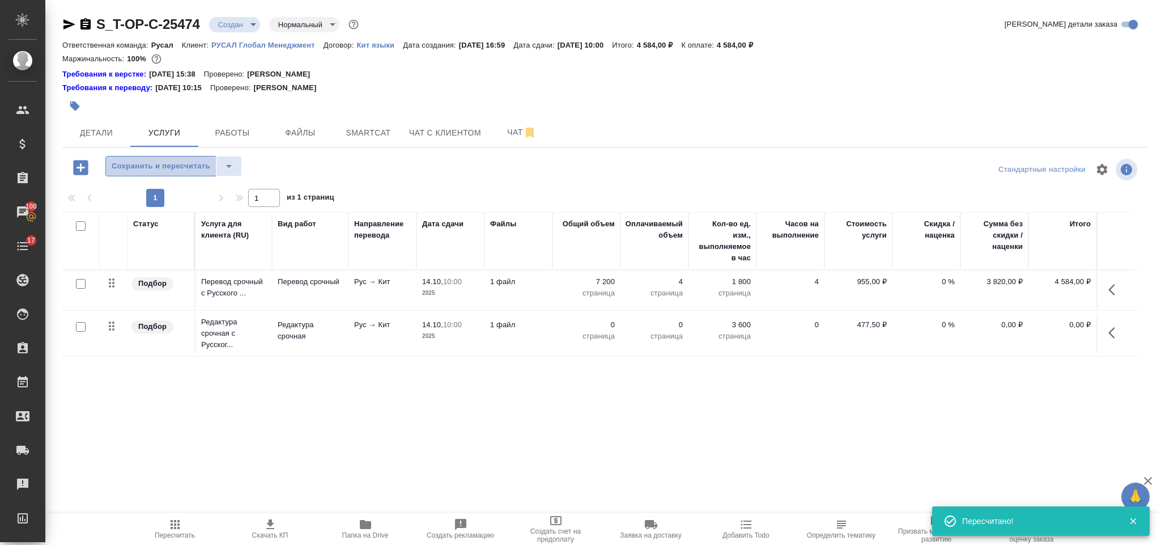
click at [155, 167] on span "Сохранить и пересчитать" at bounding box center [161, 166] width 99 height 13
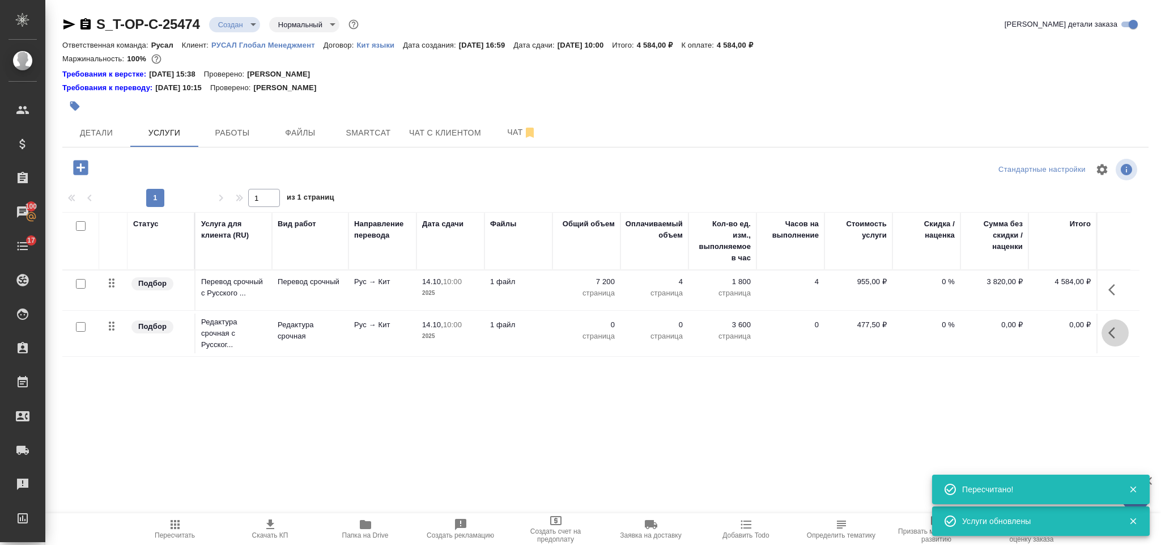
click at [1114, 335] on icon "button" at bounding box center [1116, 333] width 14 height 14
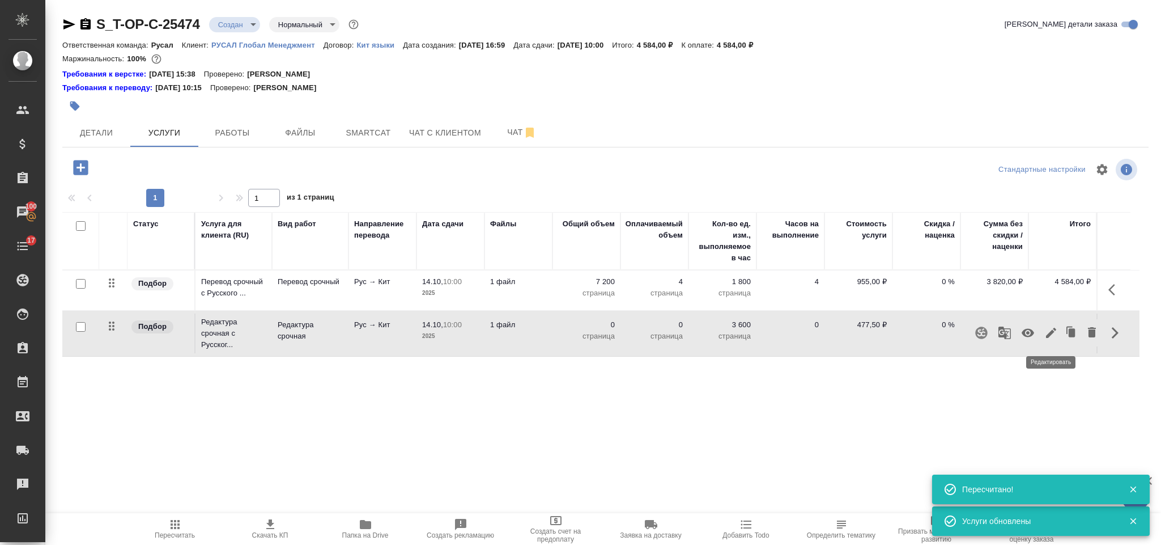
click at [1054, 333] on icon "button" at bounding box center [1051, 333] width 10 height 10
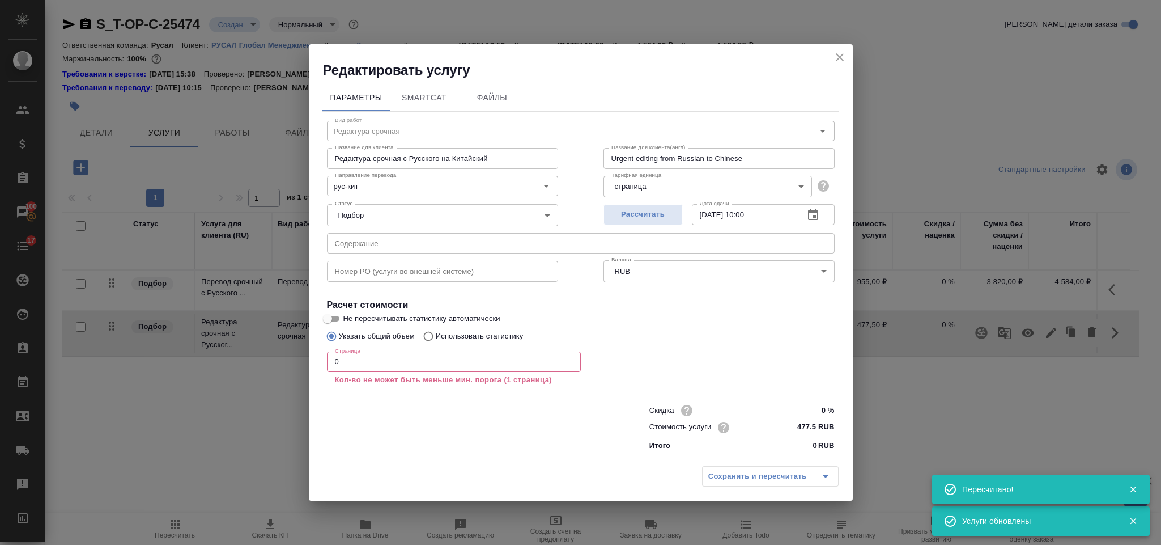
click at [349, 361] on input "0" at bounding box center [454, 361] width 254 height 20
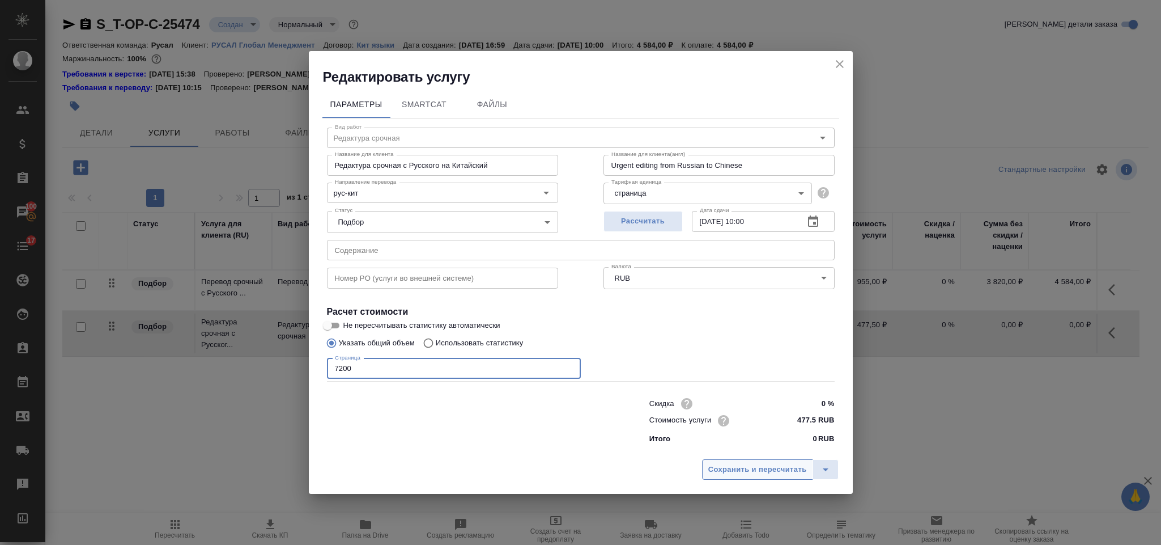
type input "7200"
click at [731, 466] on span "Сохранить и пересчитать" at bounding box center [758, 469] width 99 height 13
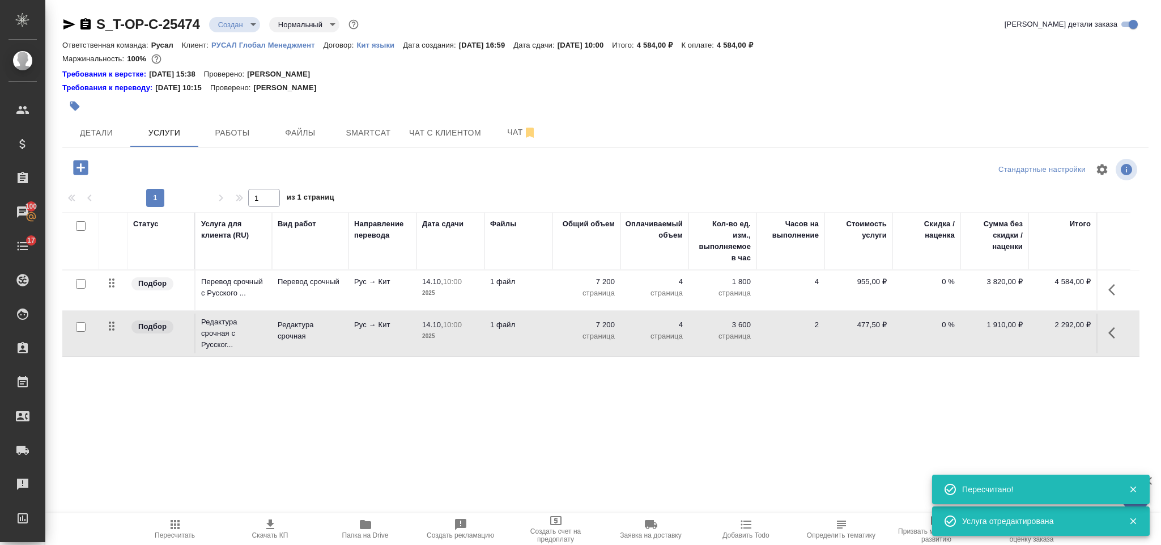
click at [75, 164] on icon "button" at bounding box center [80, 167] width 15 height 15
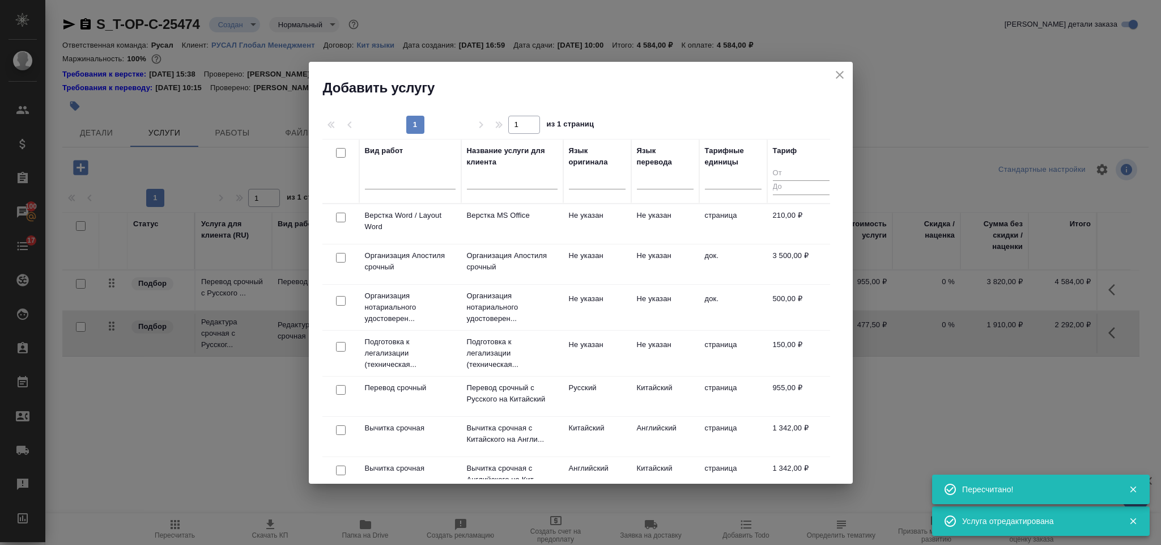
click at [332, 213] on div at bounding box center [341, 218] width 26 height 16
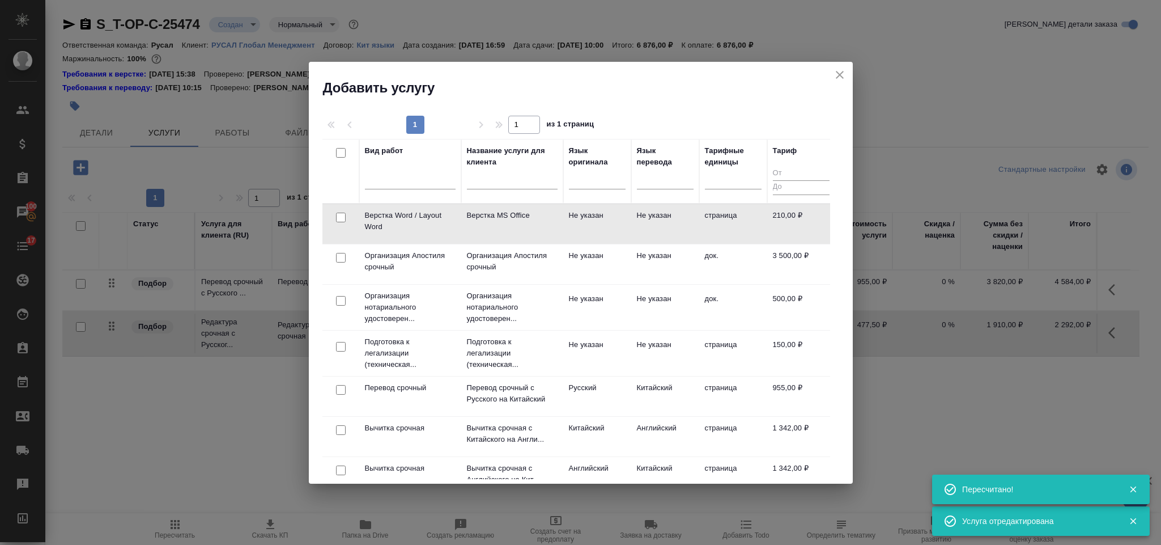
click at [339, 217] on input "checkbox" at bounding box center [341, 218] width 10 height 10
checkbox input "true"
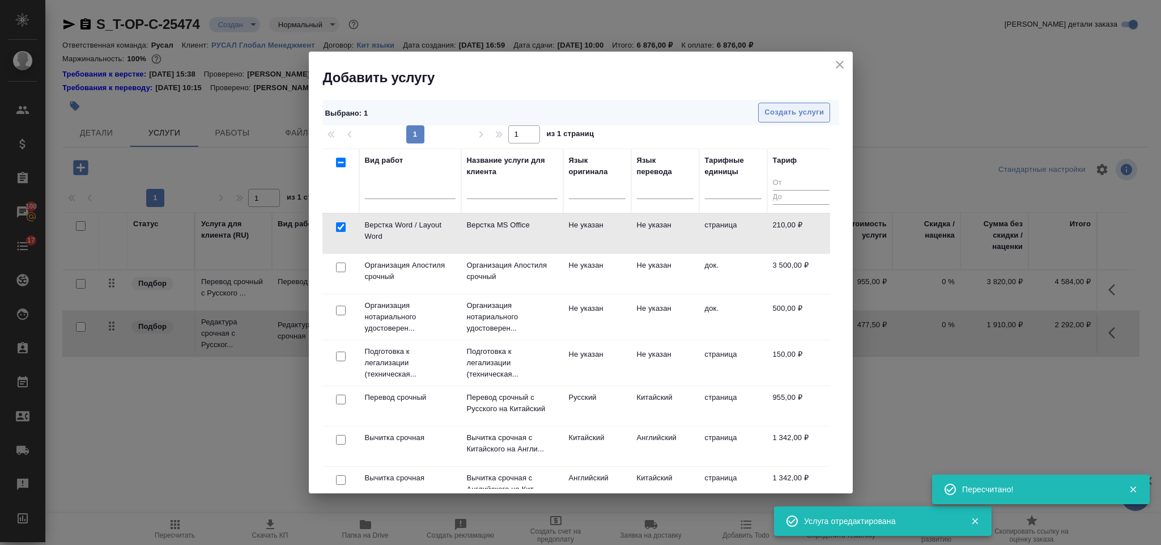
click at [815, 106] on button "Создать услуги" at bounding box center [794, 113] width 72 height 20
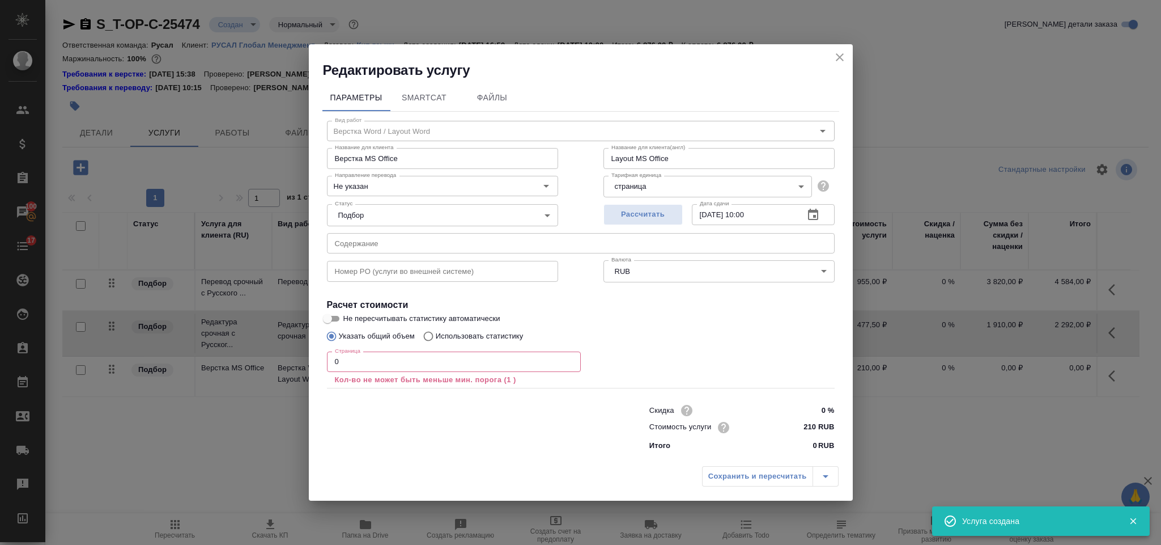
click at [380, 360] on input "0" at bounding box center [454, 361] width 254 height 20
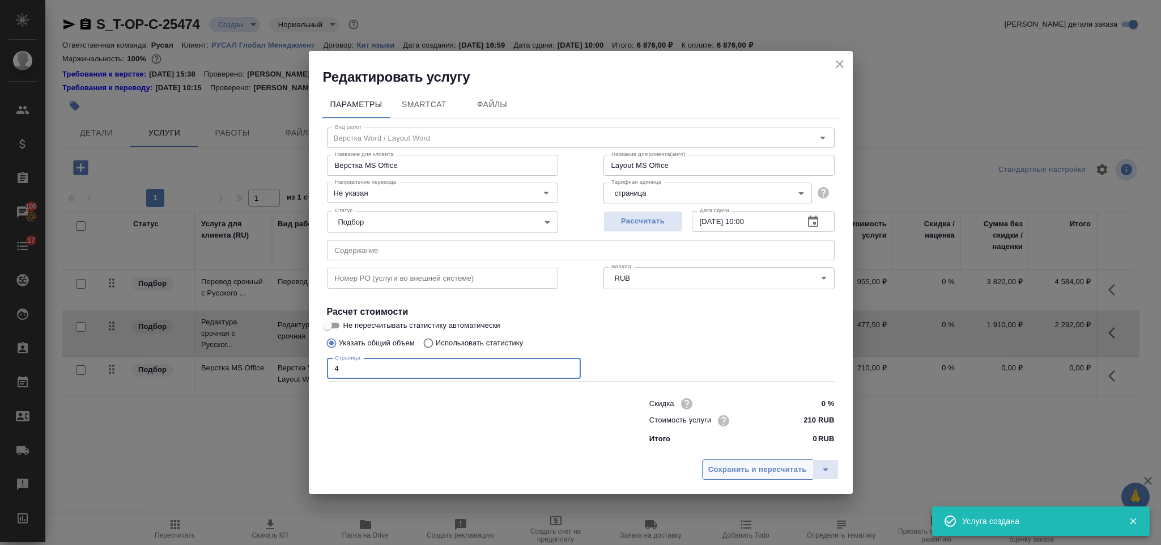
type input "4"
click at [722, 478] on button "Сохранить и пересчитать" at bounding box center [757, 469] width 111 height 20
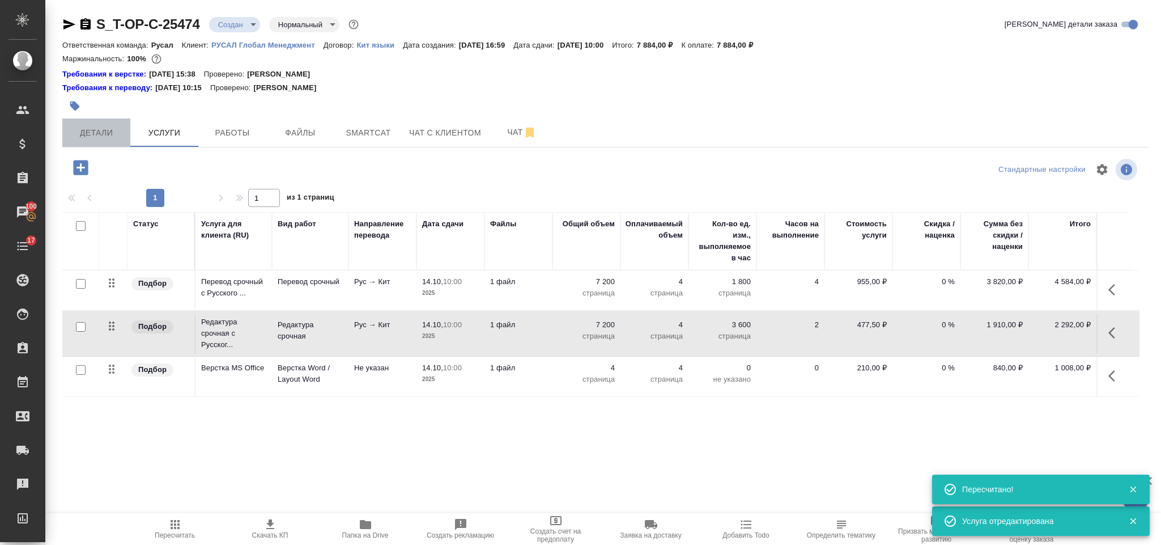
click at [94, 130] on span "Детали" at bounding box center [96, 133] width 54 height 14
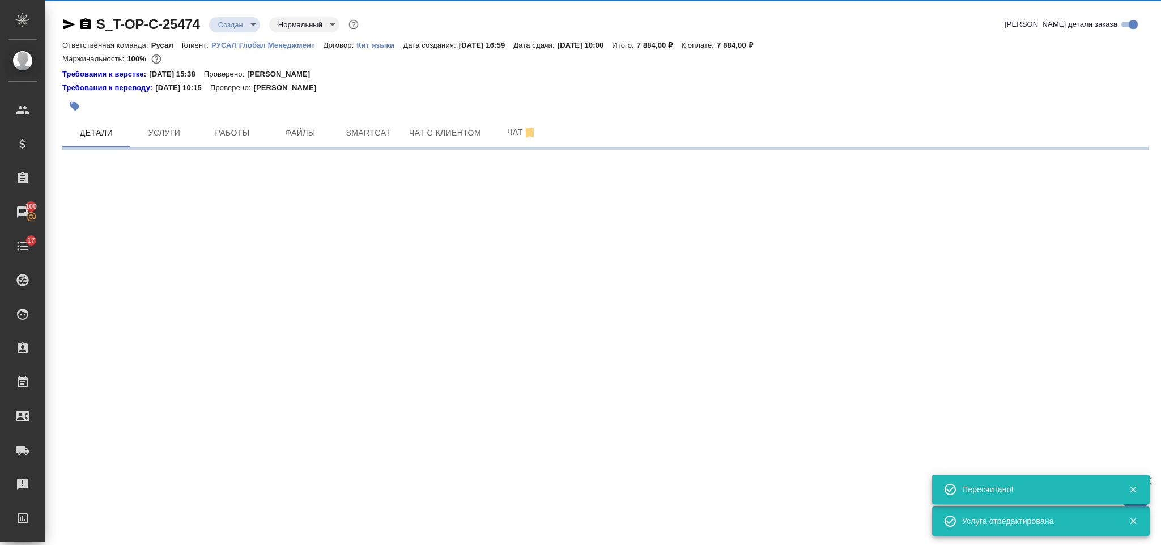
select select "RU"
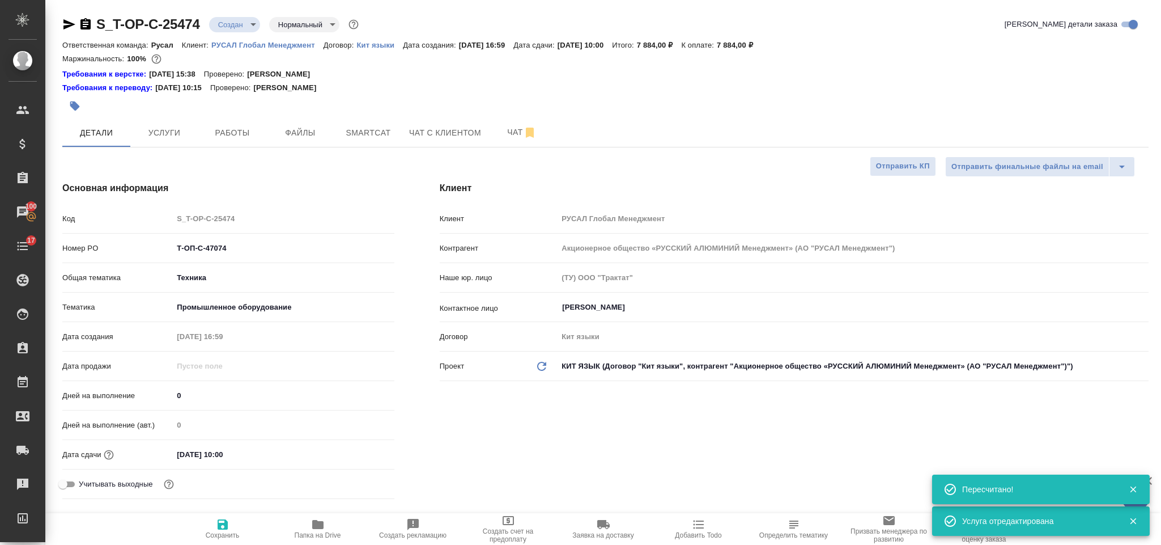
type textarea "x"
click at [84, 20] on icon "button" at bounding box center [85, 23] width 10 height 11
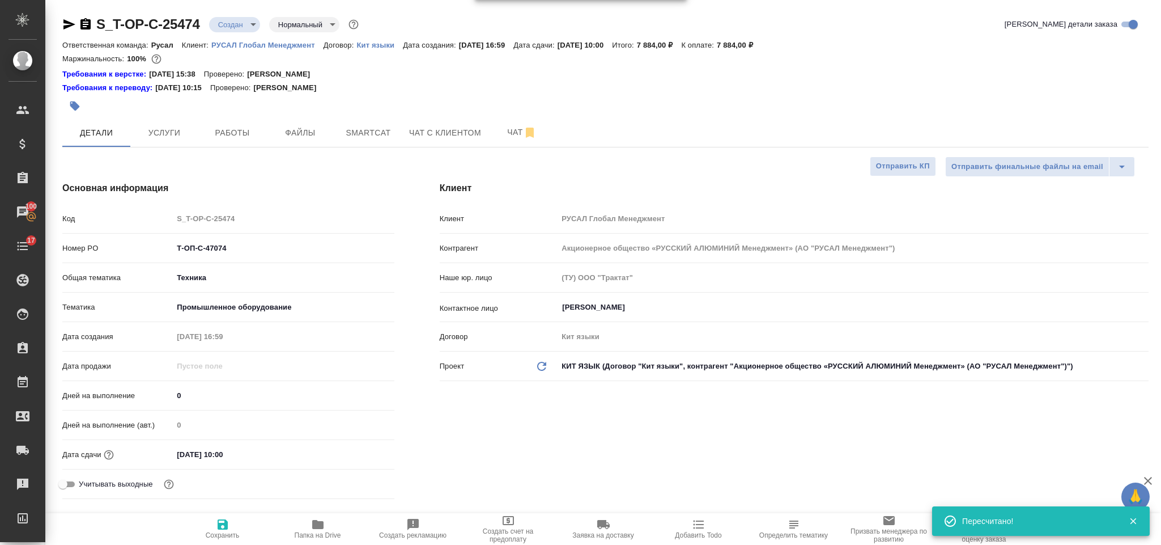
click at [68, 28] on icon "button" at bounding box center [69, 25] width 14 height 14
drag, startPoint x: 234, startPoint y: 245, endPoint x: 162, endPoint y: 244, distance: 72.0
click at [162, 244] on div "Номер PO Т-ОП-С-47074" at bounding box center [228, 248] width 332 height 20
drag, startPoint x: 221, startPoint y: 238, endPoint x: 205, endPoint y: 255, distance: 23.7
click at [205, 255] on input "Т-ОП-С-47074" at bounding box center [283, 248] width 221 height 16
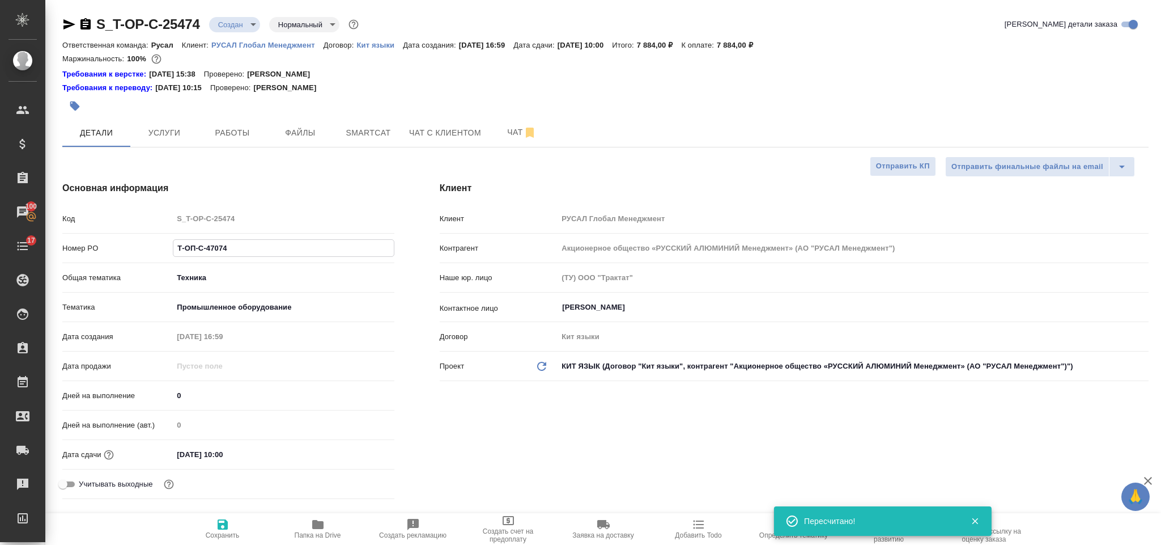
drag, startPoint x: 230, startPoint y: 253, endPoint x: 149, endPoint y: 252, distance: 81.6
click at [149, 252] on div "Номер PO Т-ОП-С-47074" at bounding box center [228, 248] width 332 height 20
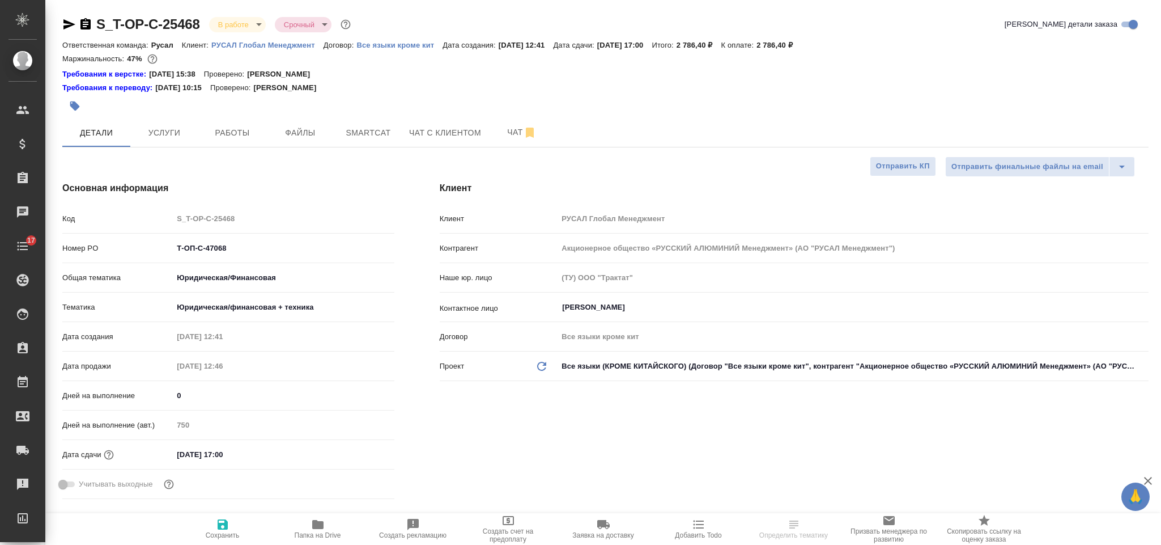
select select "RU"
type textarea "x"
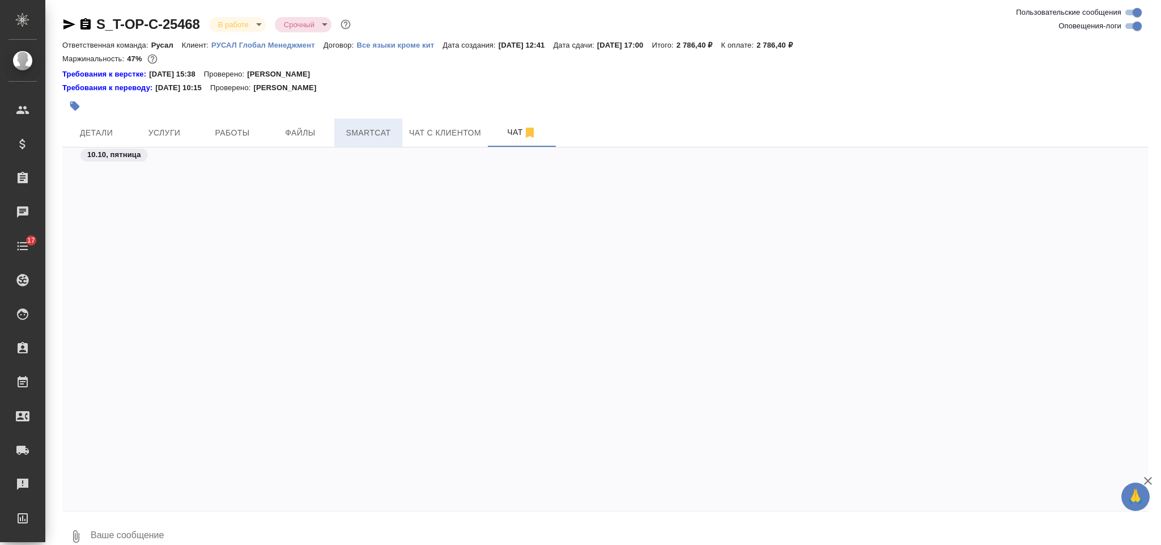
scroll to position [1915, 0]
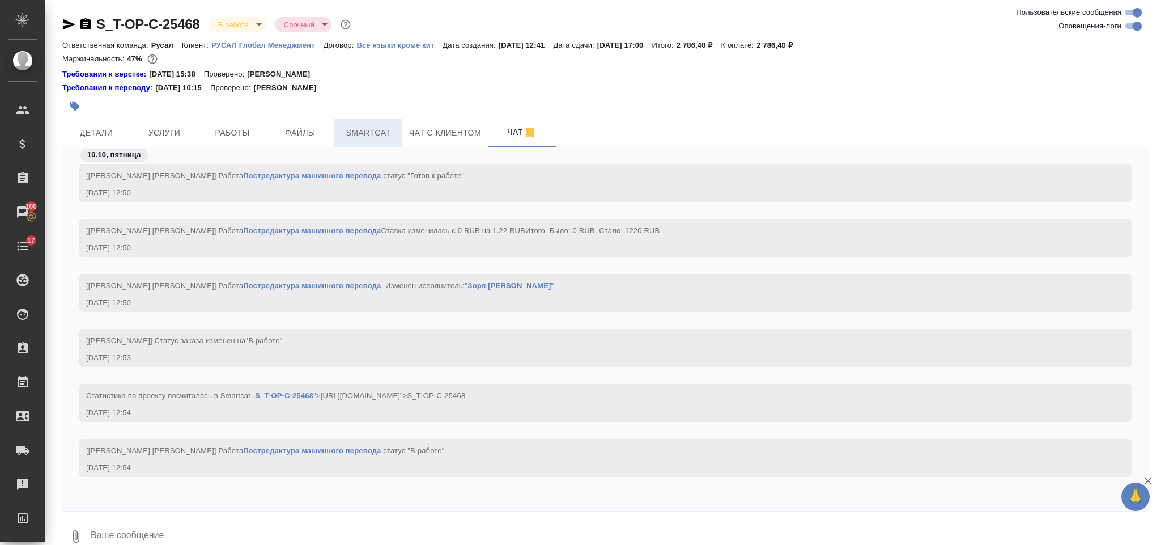
click at [367, 129] on span "Smartcat" at bounding box center [368, 133] width 54 height 14
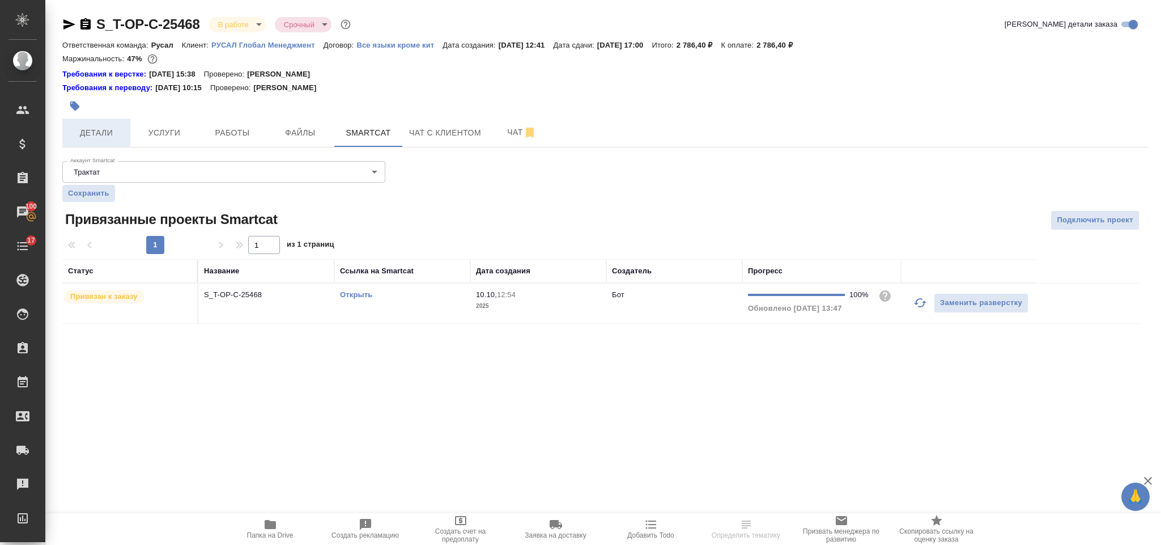
click at [109, 129] on span "Детали" at bounding box center [96, 133] width 54 height 14
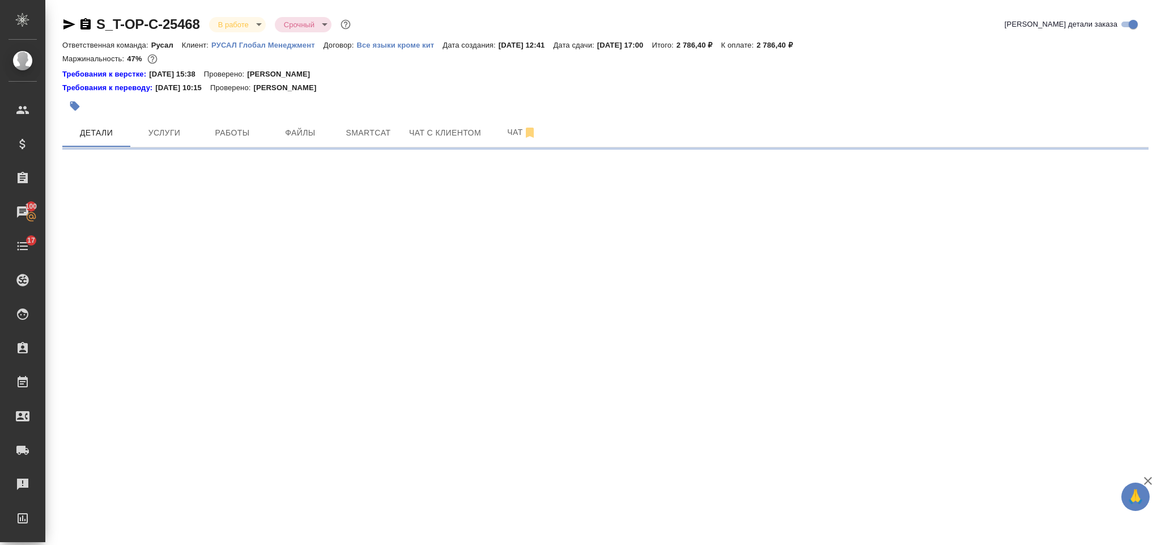
select select "RU"
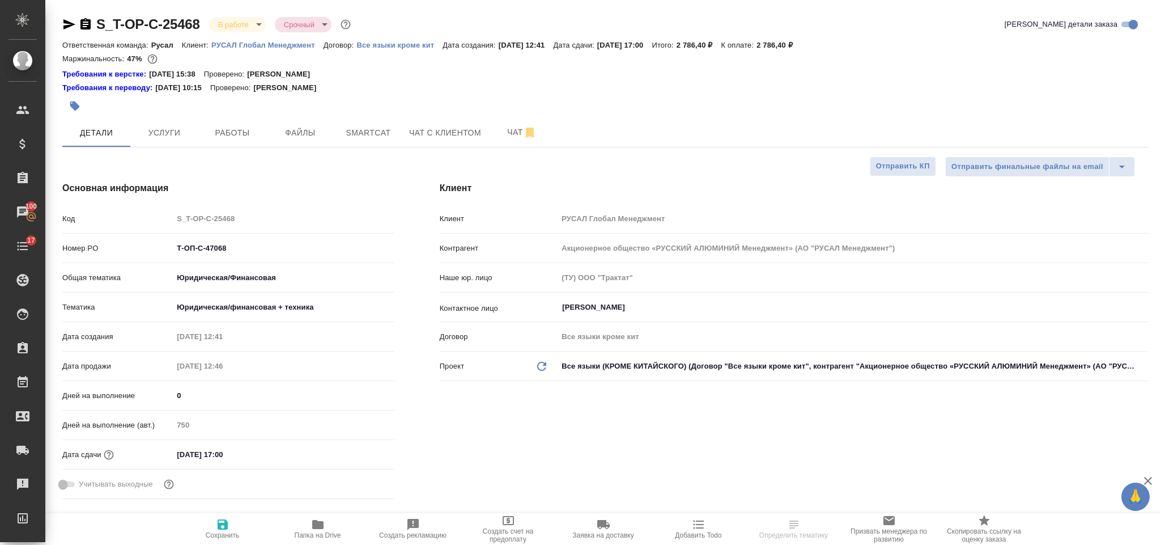
click at [65, 18] on icon "button" at bounding box center [69, 25] width 14 height 14
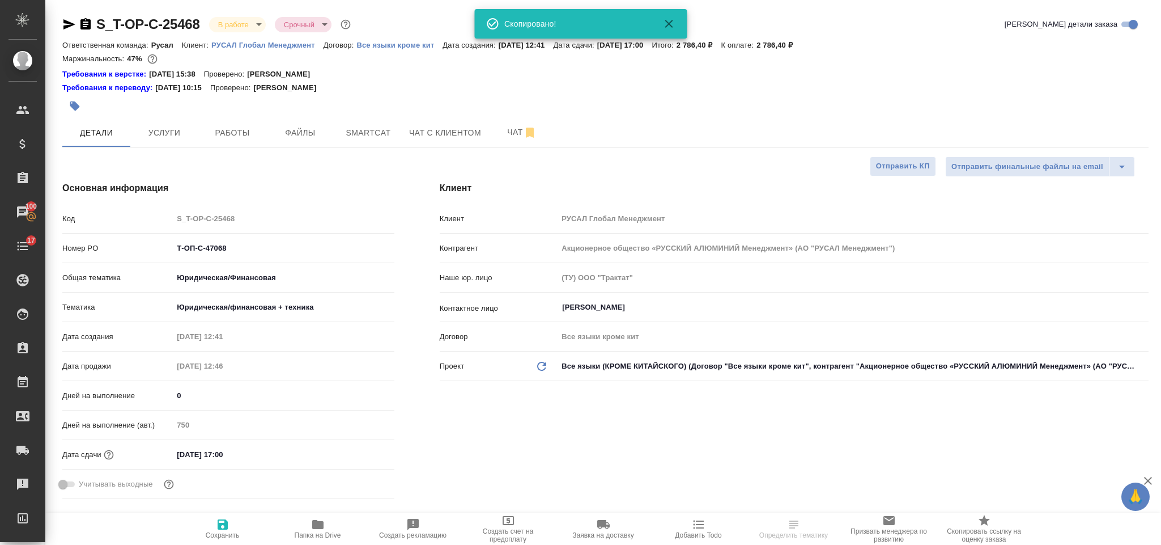
type textarea "x"
select select "RU"
type textarea "x"
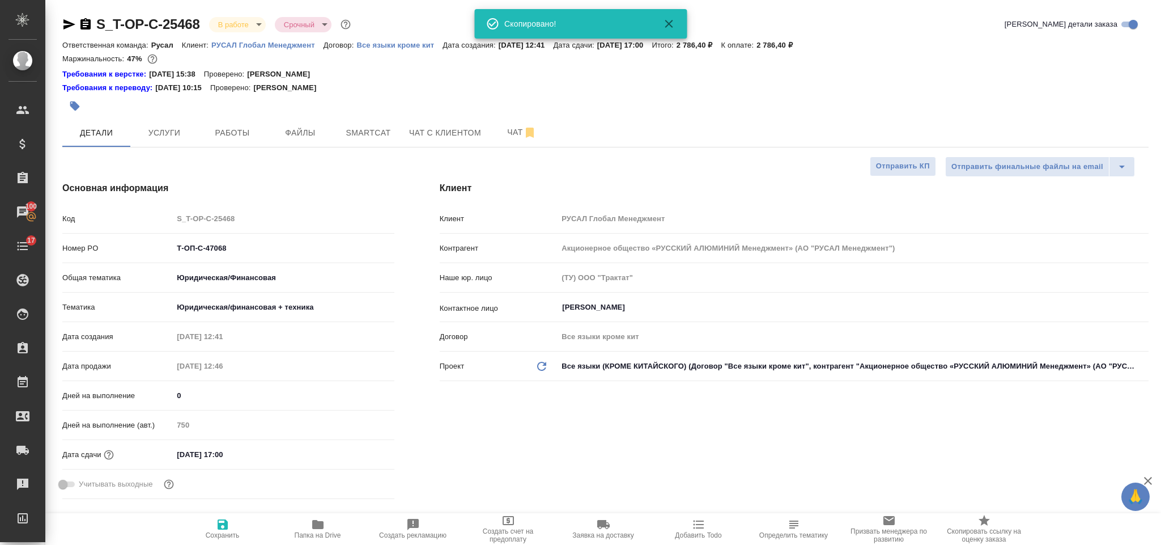
type textarea "x"
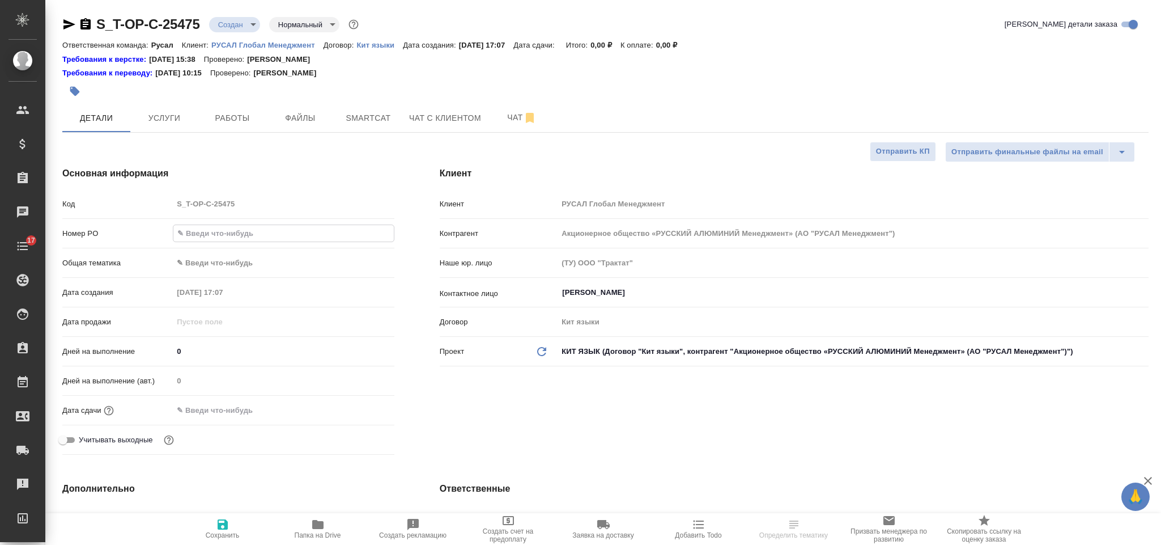
select select "RU"
type input "Т-ОП-С-47075"
click at [243, 258] on body "🙏 .cls-1 fill:#fff; AWATERA [PERSON_NAME] Спецификации Заказы 100 Чаты 17 Todo …" at bounding box center [580, 272] width 1161 height 545
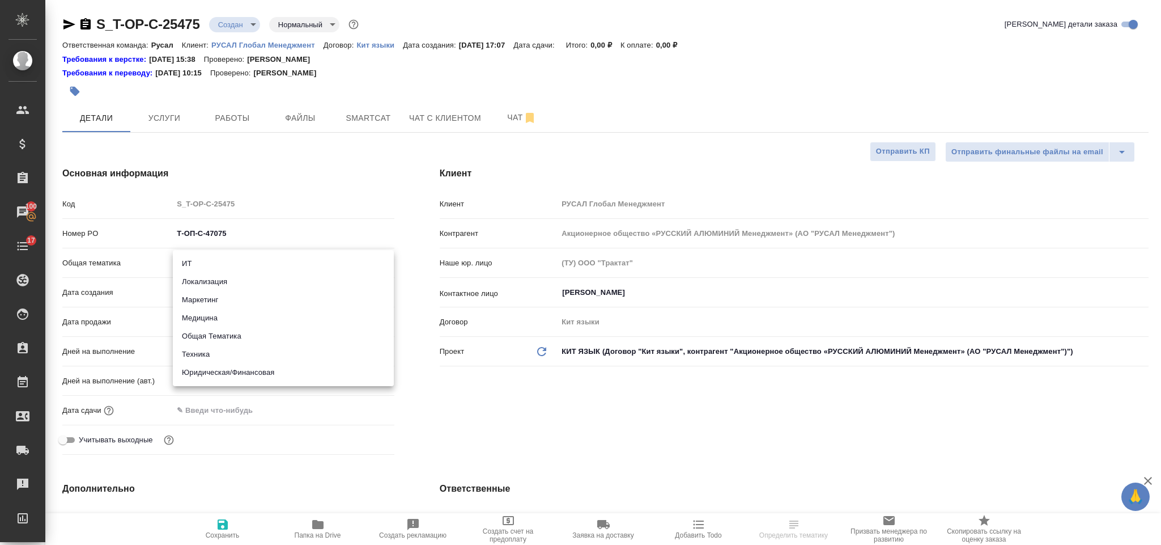
click at [247, 355] on li "Техника" at bounding box center [283, 354] width 221 height 18
type input "tech"
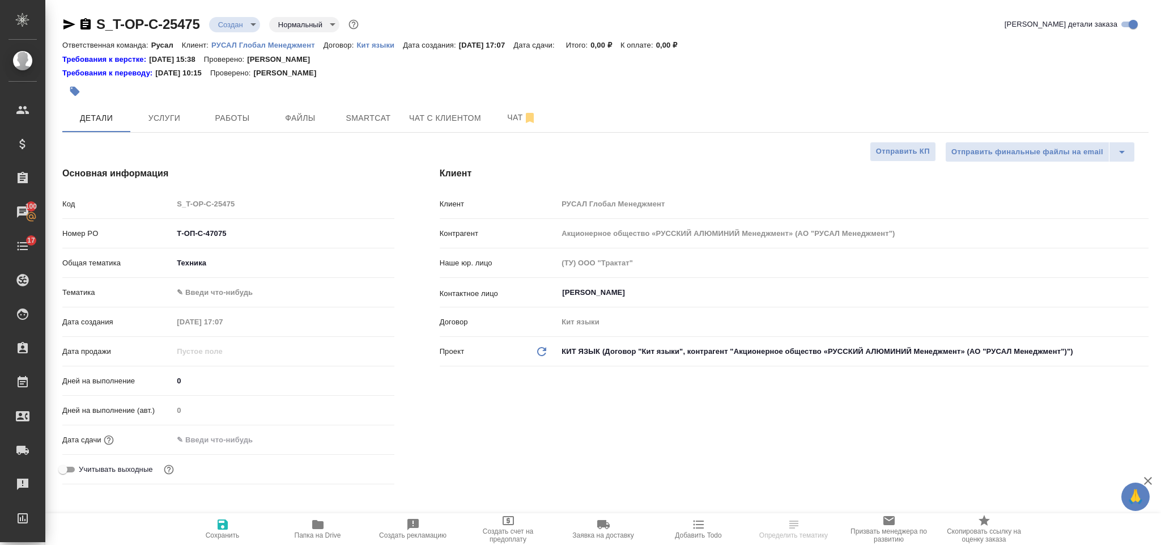
click at [237, 295] on body "🙏 .cls-1 fill:#fff; AWATERA [PERSON_NAME] Спецификации Заказы 100 Чаты 17 Todo …" at bounding box center [580, 272] width 1161 height 545
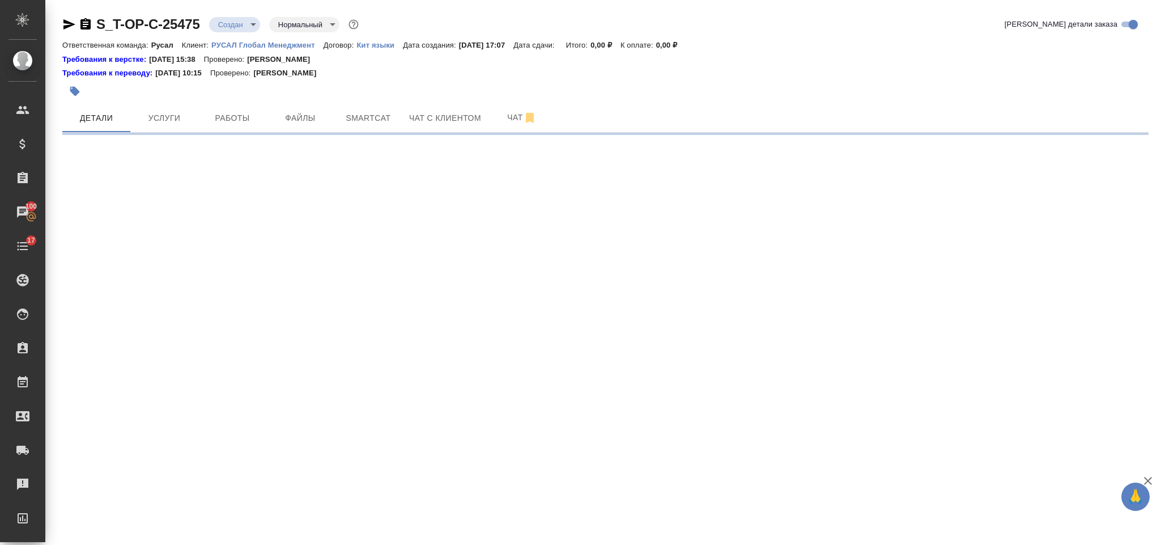
click at [272, 215] on div ".cls-1 fill:#fff; AWATERA [PERSON_NAME] Спецификации Заказы 100 Чаты 17 Todo Пр…" at bounding box center [580, 272] width 1161 height 545
select select "RU"
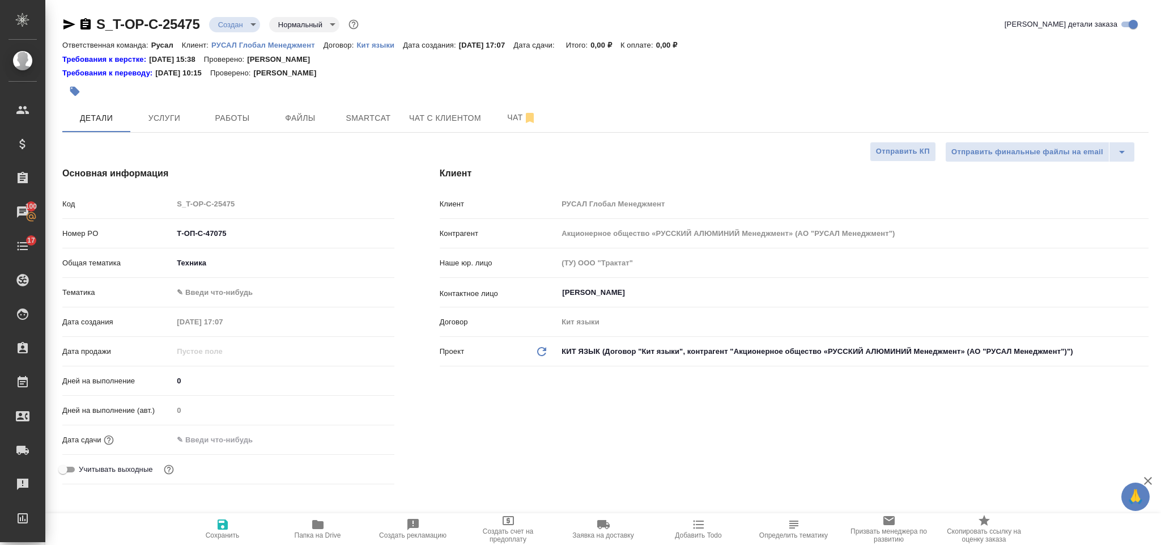
type textarea "x"
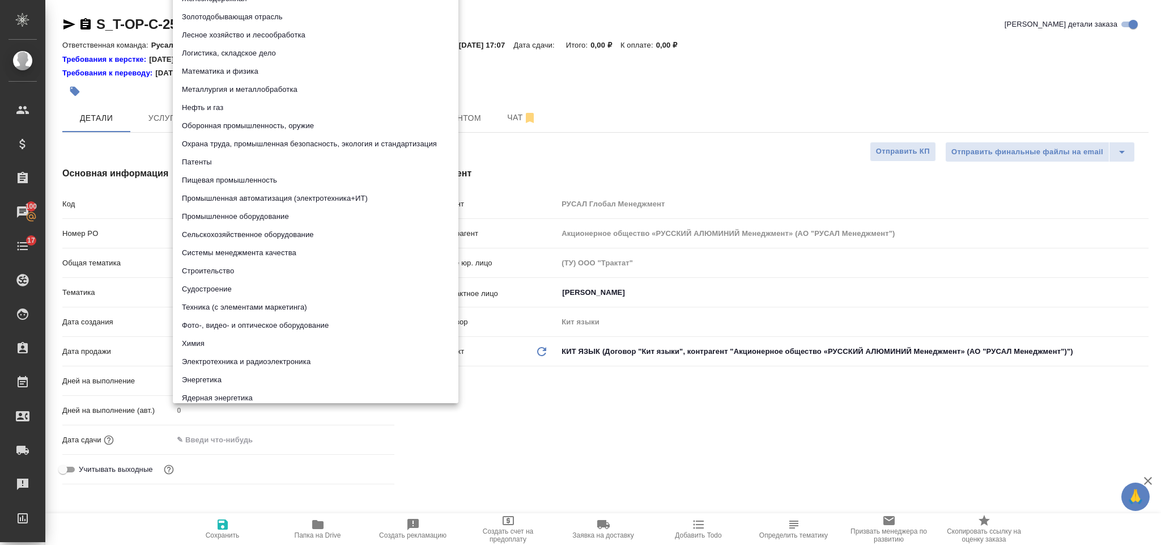
click at [236, 284] on body "🙏 .cls-1 fill:#fff; AWATERA [PERSON_NAME] Спецификации Заказы 100 Чаты 17 Todo …" at bounding box center [580, 272] width 1161 height 545
drag, startPoint x: 257, startPoint y: 211, endPoint x: 239, endPoint y: 393, distance: 182.9
click at [258, 211] on li "Промышленное оборудование" at bounding box center [316, 216] width 286 height 18
type input "5f647205b73bc97568ca66bc"
type textarea "x"
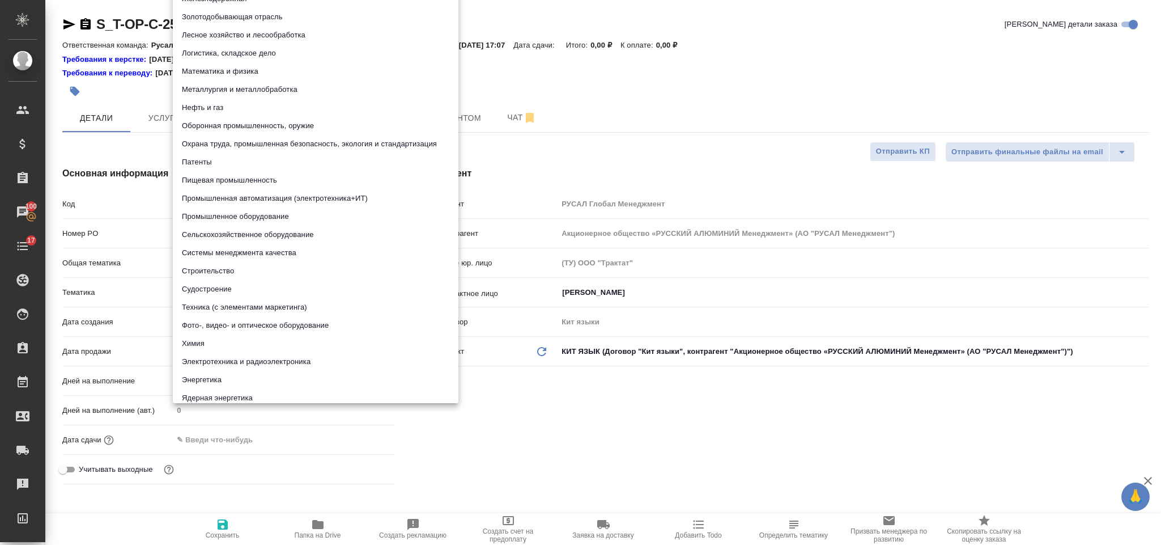
type textarea "x"
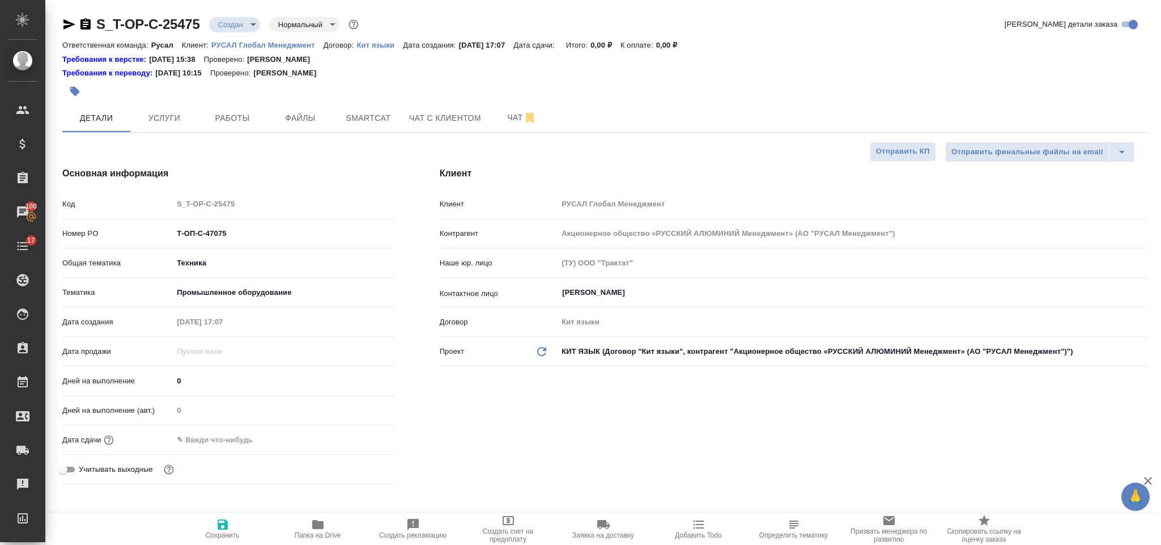
click at [249, 441] on input "text" at bounding box center [222, 439] width 99 height 16
click at [357, 436] on icon "button" at bounding box center [362, 437] width 10 height 11
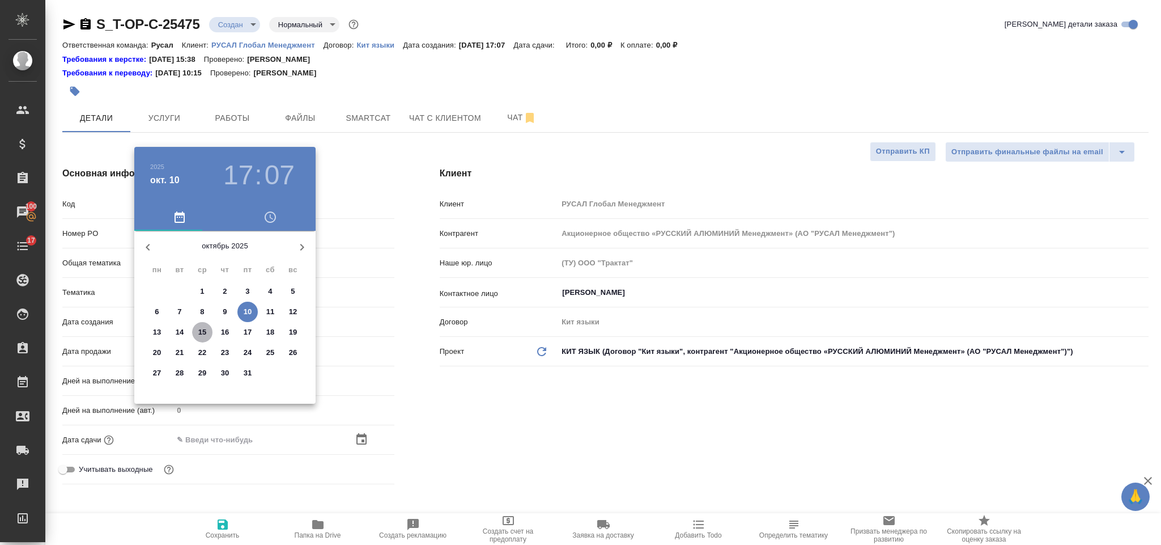
click at [197, 330] on span "15" at bounding box center [202, 331] width 20 height 11
type input "[DATE] 17:07"
type textarea "x"
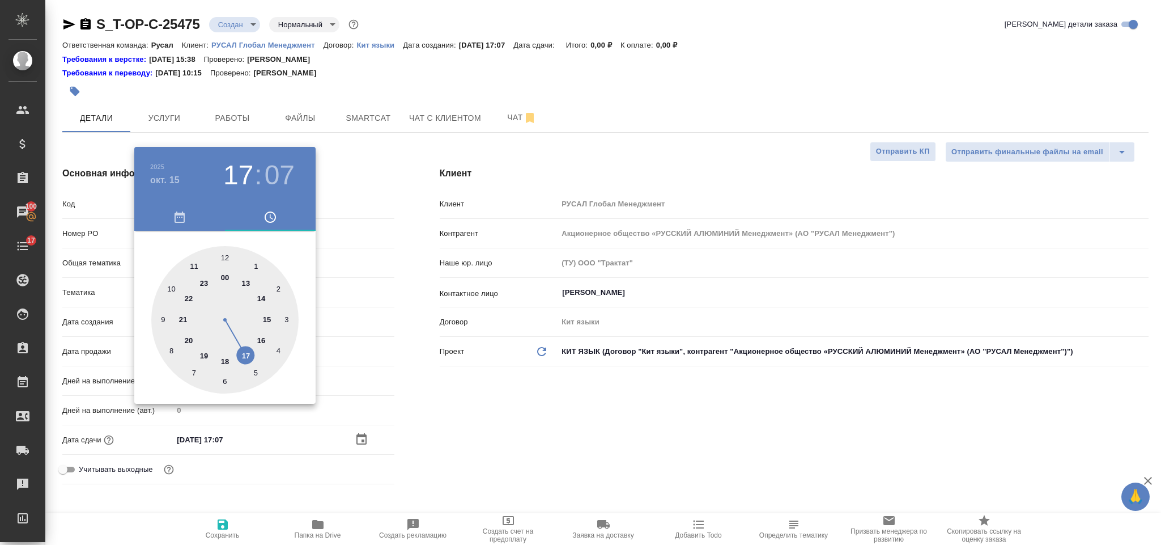
click at [264, 339] on div at bounding box center [224, 319] width 147 height 147
type input "[DATE] 16:07"
type textarea "x"
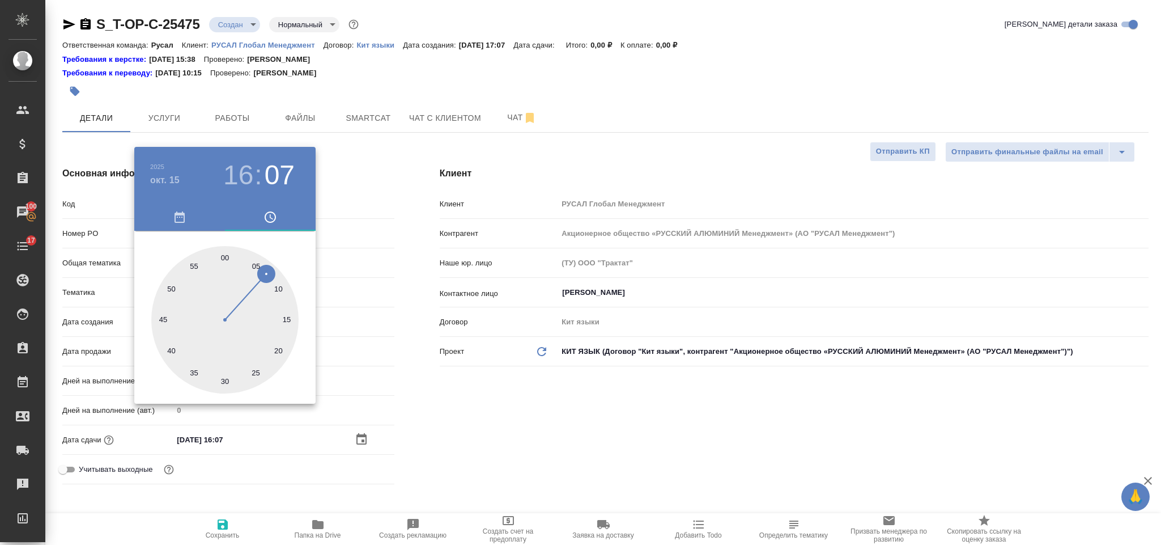
click at [223, 257] on div at bounding box center [224, 319] width 147 height 147
type input "[DATE] 16:00"
type textarea "x"
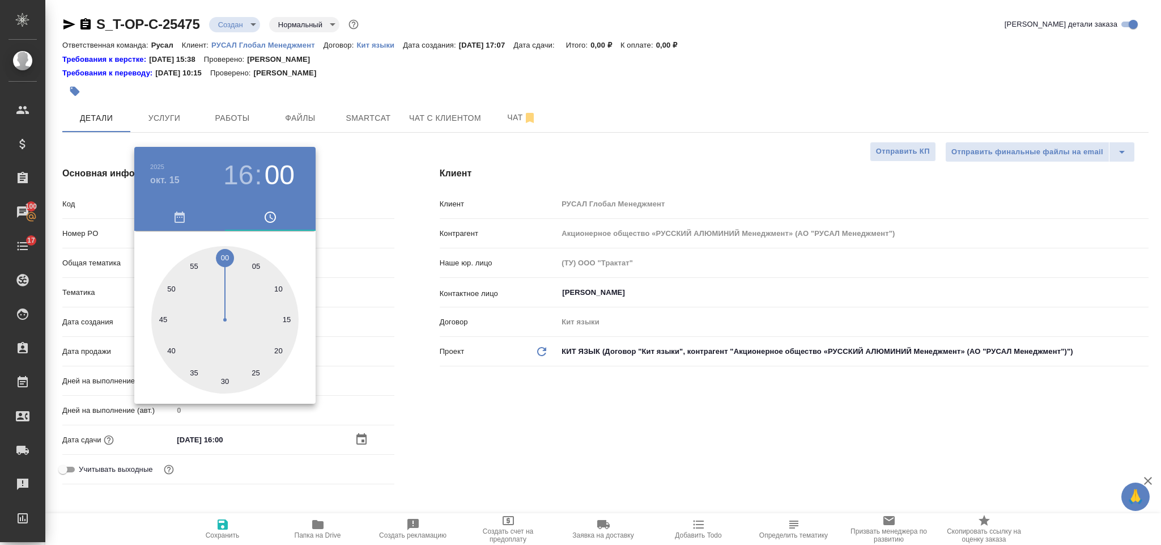
click at [558, 446] on div at bounding box center [580, 272] width 1161 height 545
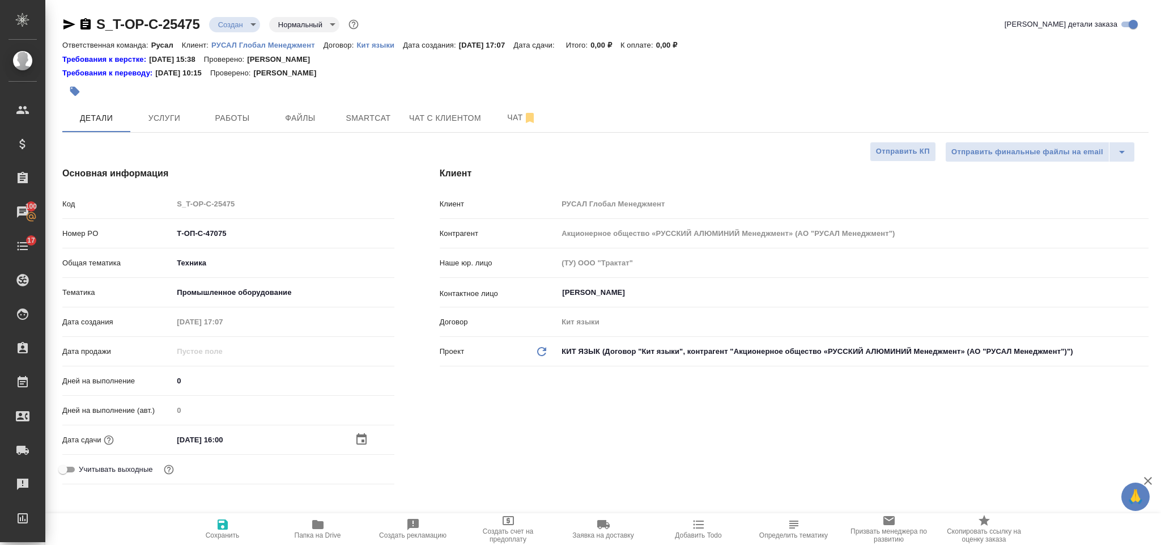
click at [214, 521] on span "Сохранить" at bounding box center [223, 528] width 82 height 22
type textarea "x"
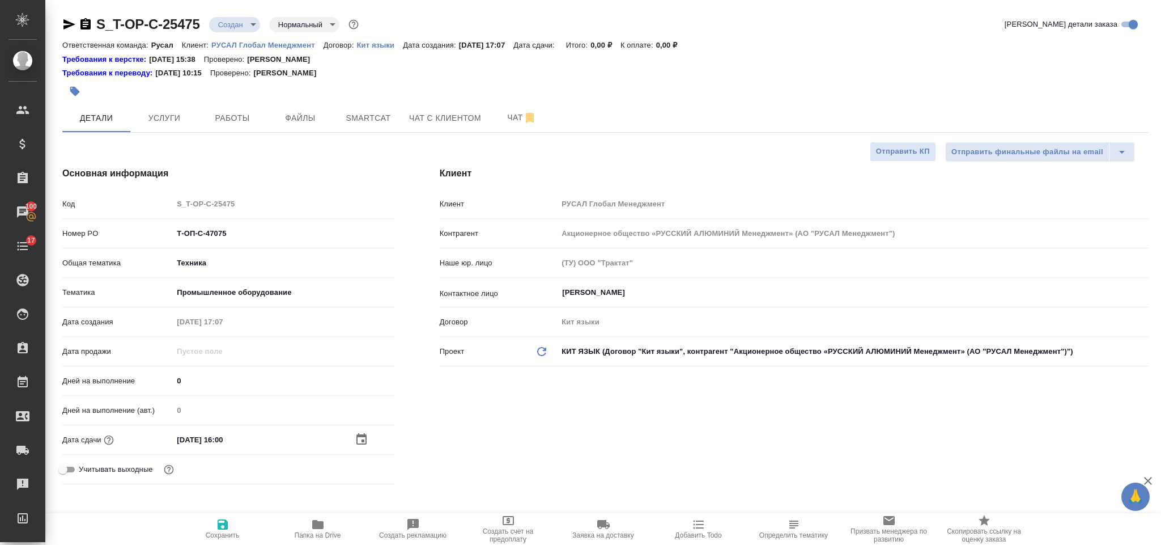
type textarea "x"
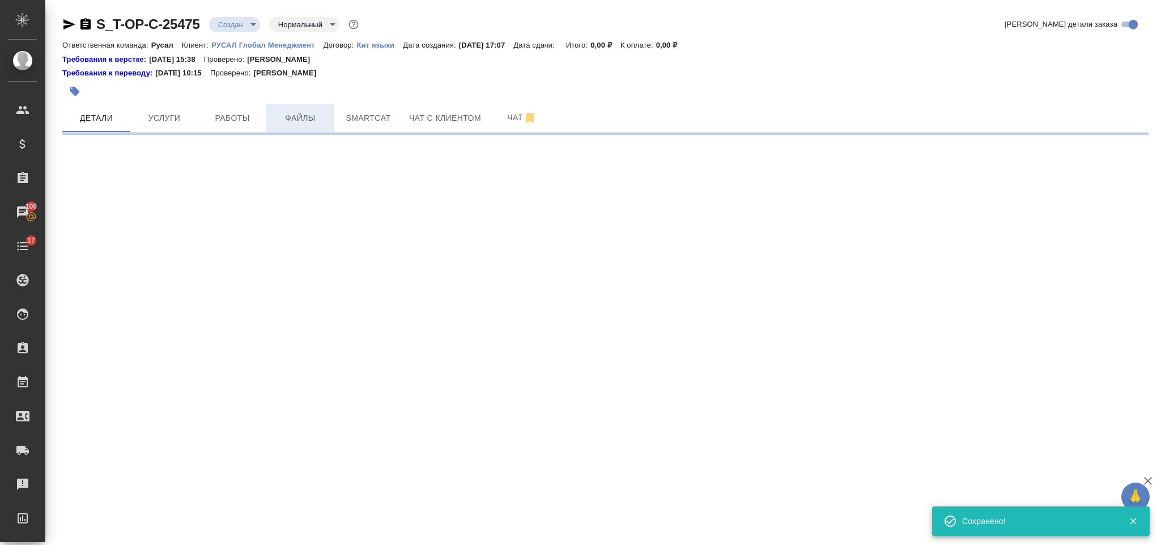
select select "RU"
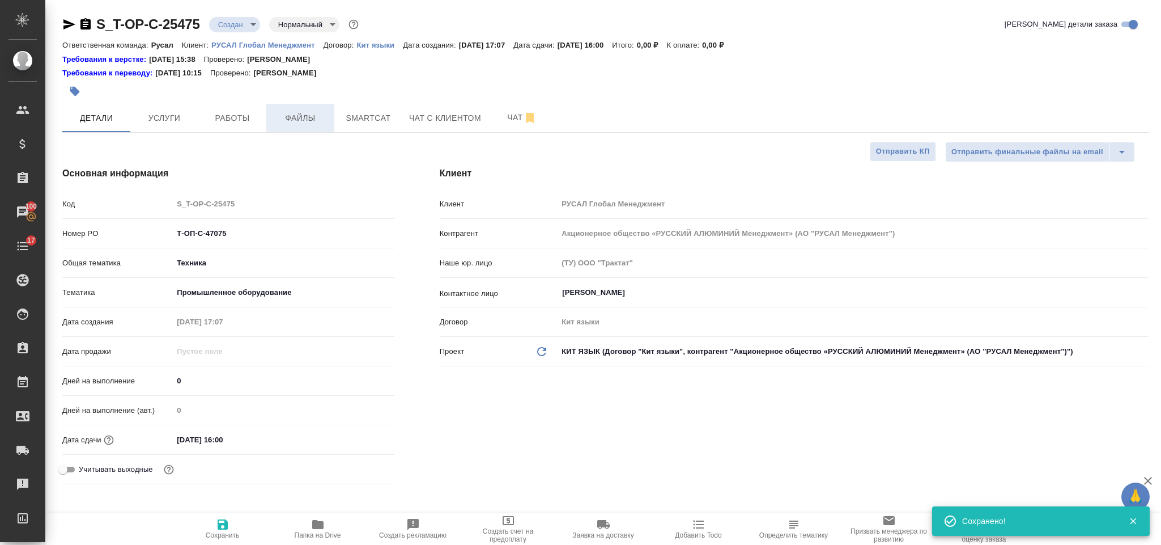
click at [308, 121] on span "Файлы" at bounding box center [300, 118] width 54 height 14
type textarea "x"
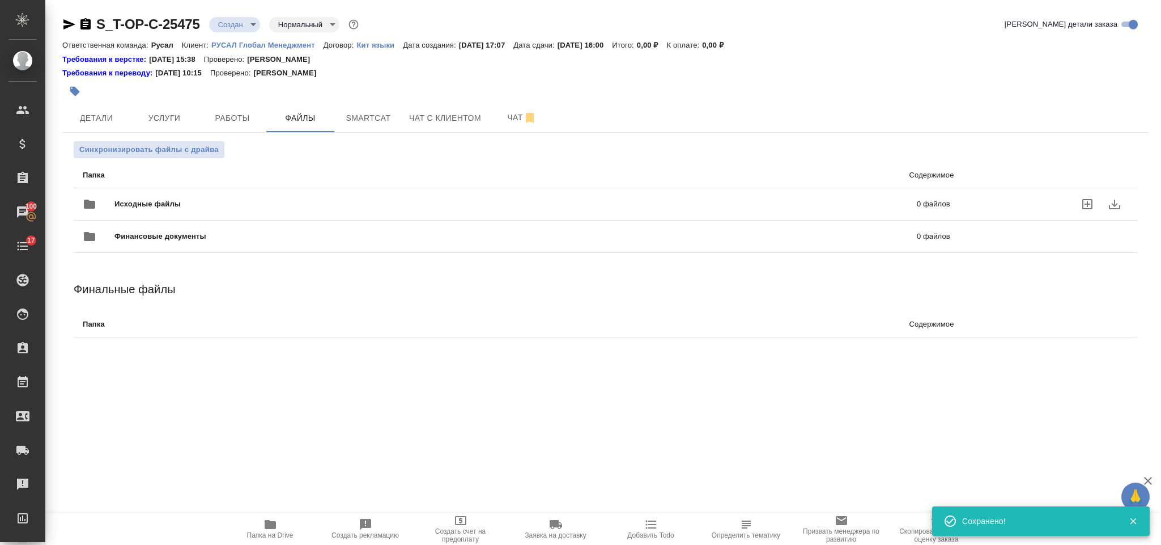
click at [199, 207] on span "Исходные файлы" at bounding box center [331, 203] width 435 height 11
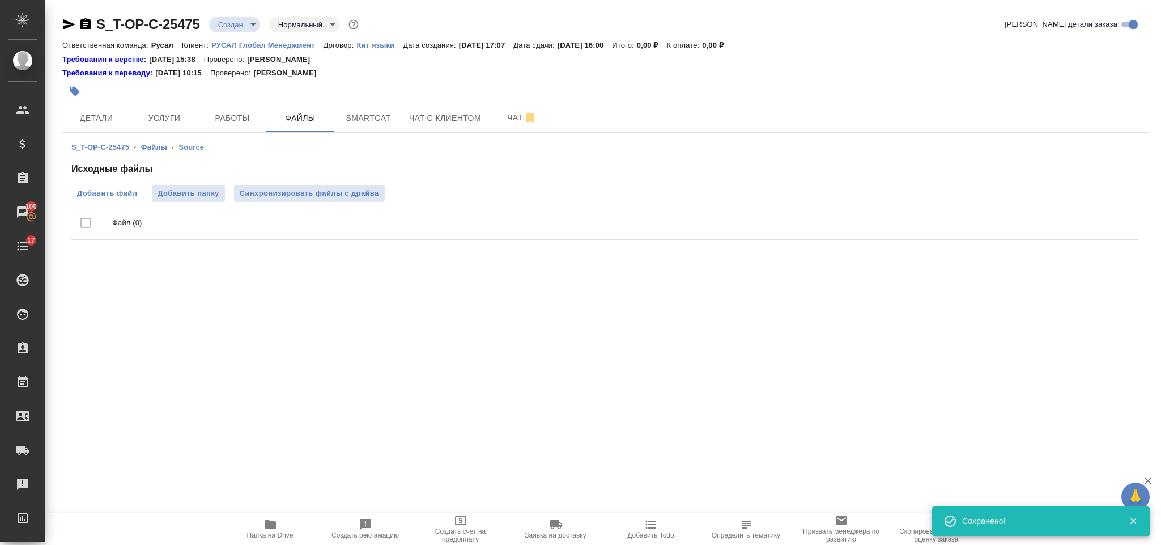
click at [106, 198] on span "Добавить файл" at bounding box center [107, 193] width 60 height 11
click at [0, 0] on input "Добавить файл" at bounding box center [0, 0] width 0 height 0
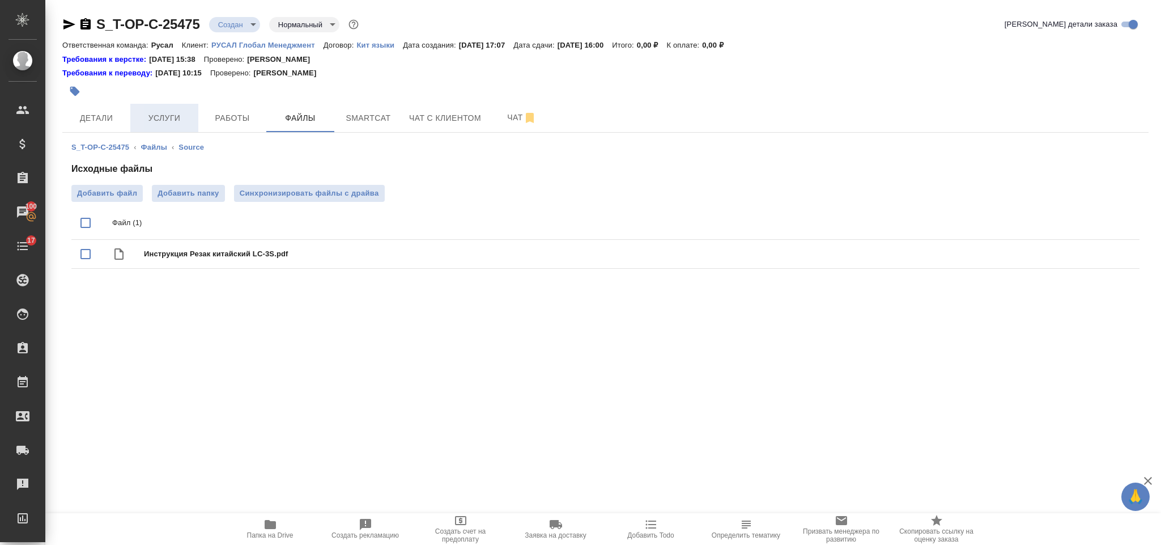
click at [156, 121] on span "Услуги" at bounding box center [164, 118] width 54 height 14
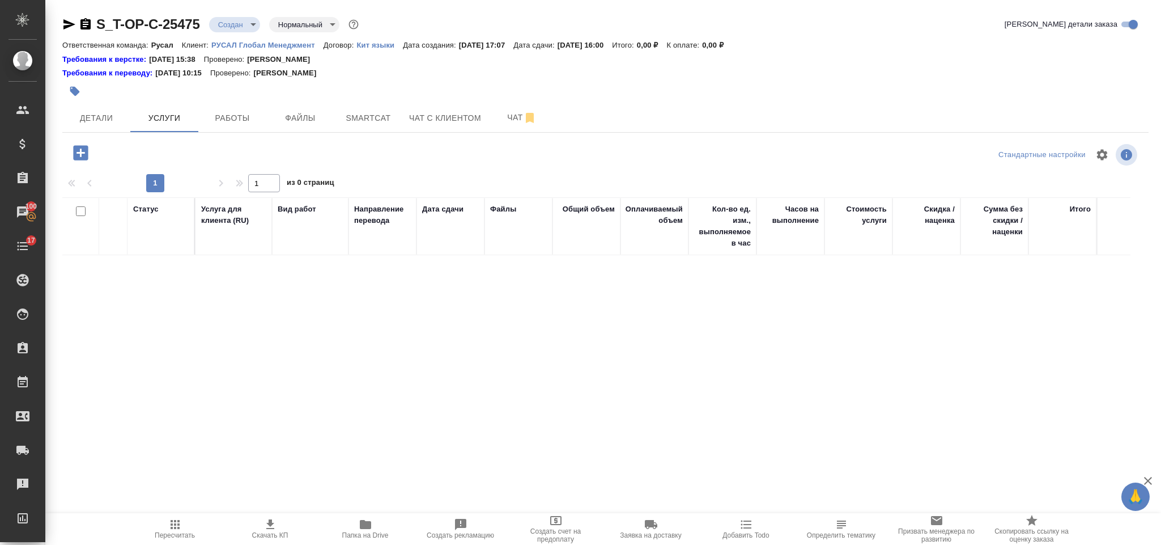
click at [87, 155] on icon "button" at bounding box center [80, 152] width 15 height 15
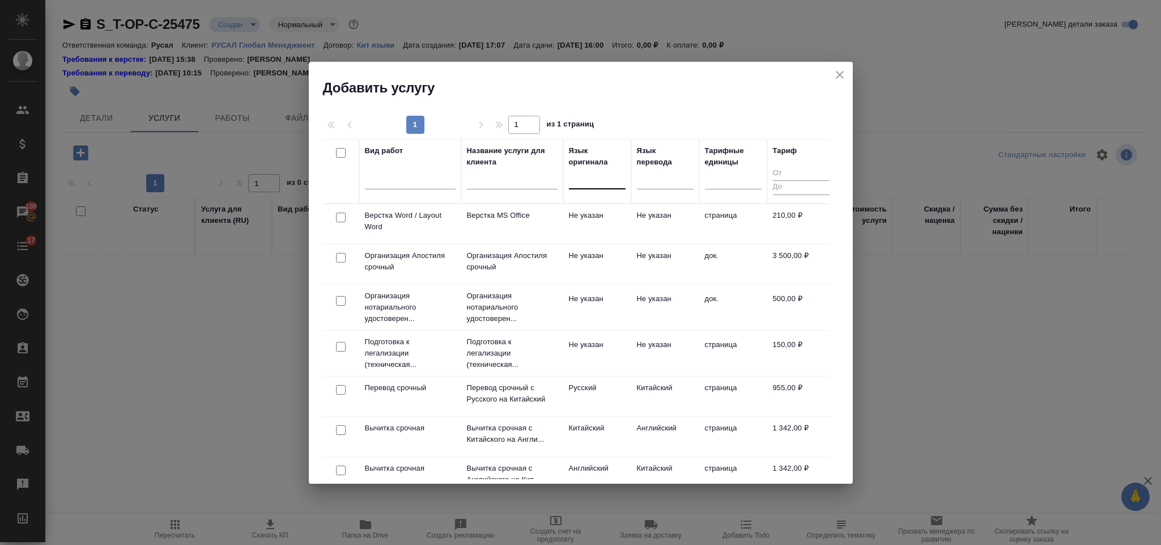
click at [583, 182] on div at bounding box center [597, 177] width 57 height 16
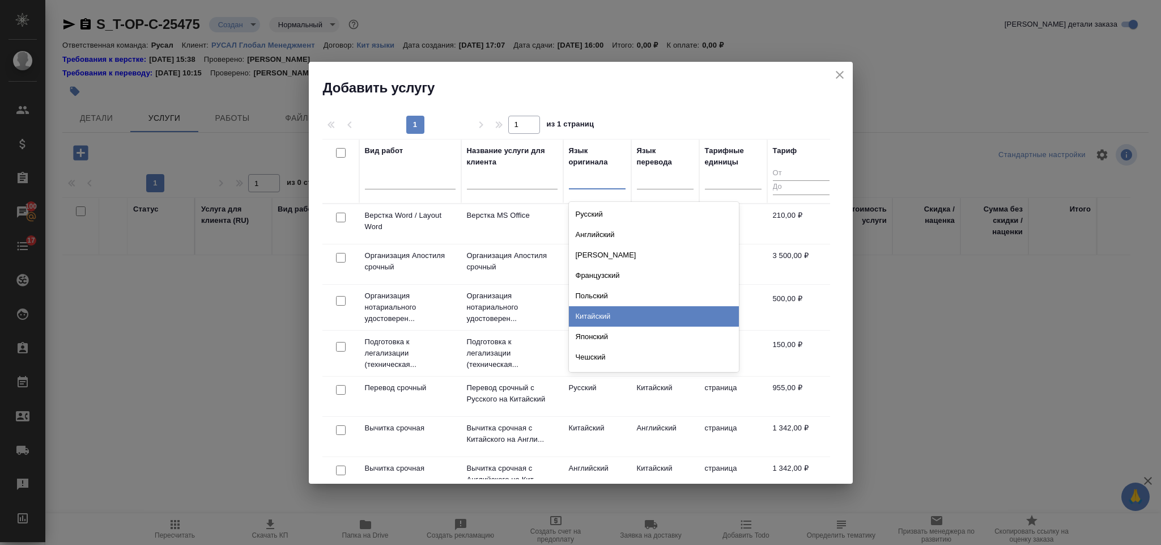
click at [629, 308] on div "Китайский" at bounding box center [654, 316] width 170 height 20
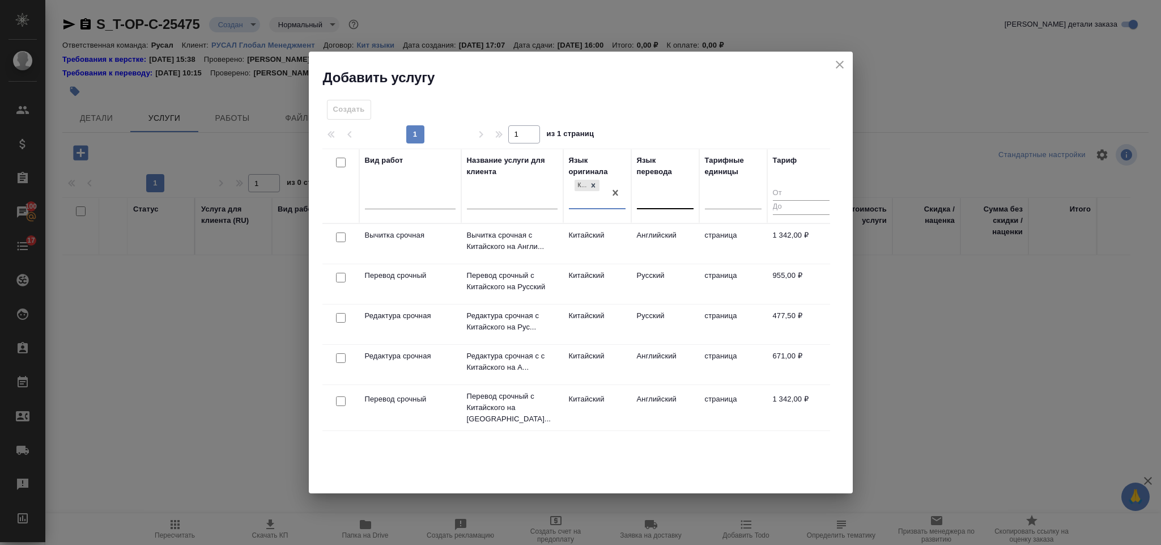
click at [668, 193] on div at bounding box center [665, 197] width 57 height 16
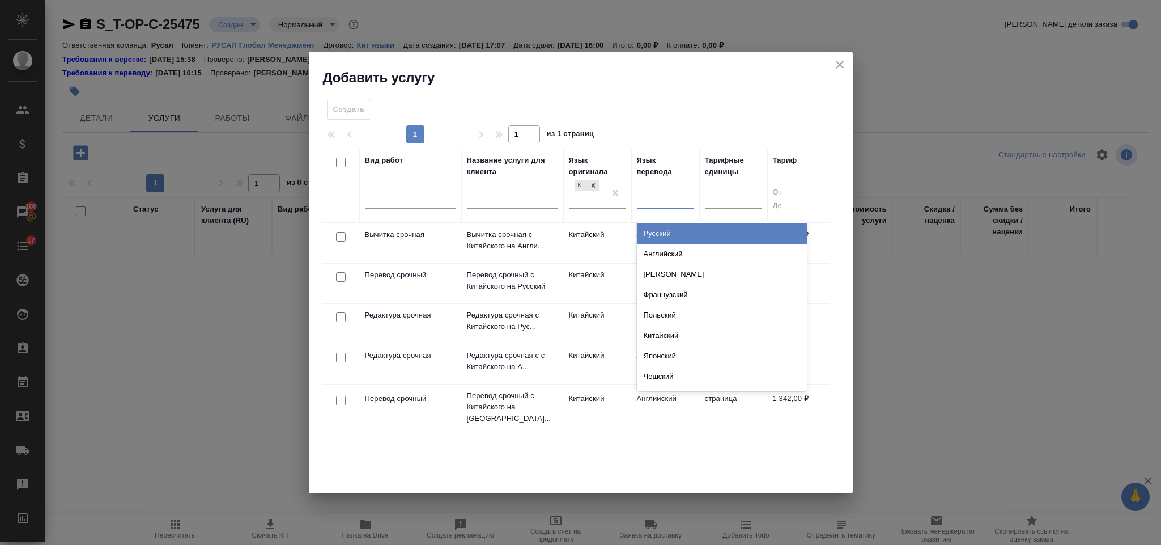
click at [677, 231] on div "Русский" at bounding box center [722, 233] width 170 height 20
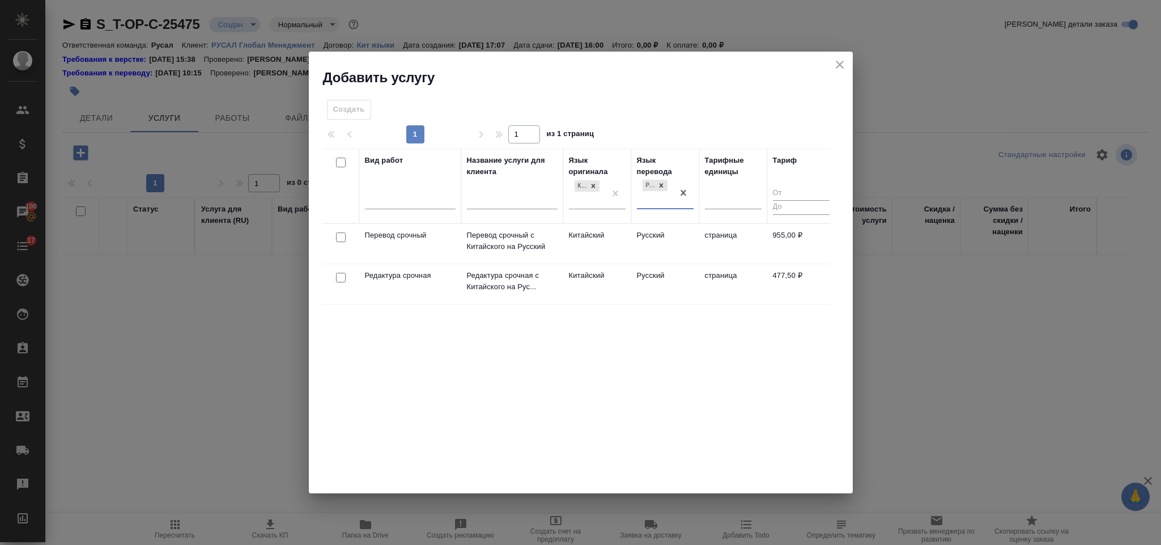
click at [337, 241] on input "checkbox" at bounding box center [341, 237] width 10 height 10
checkbox input "true"
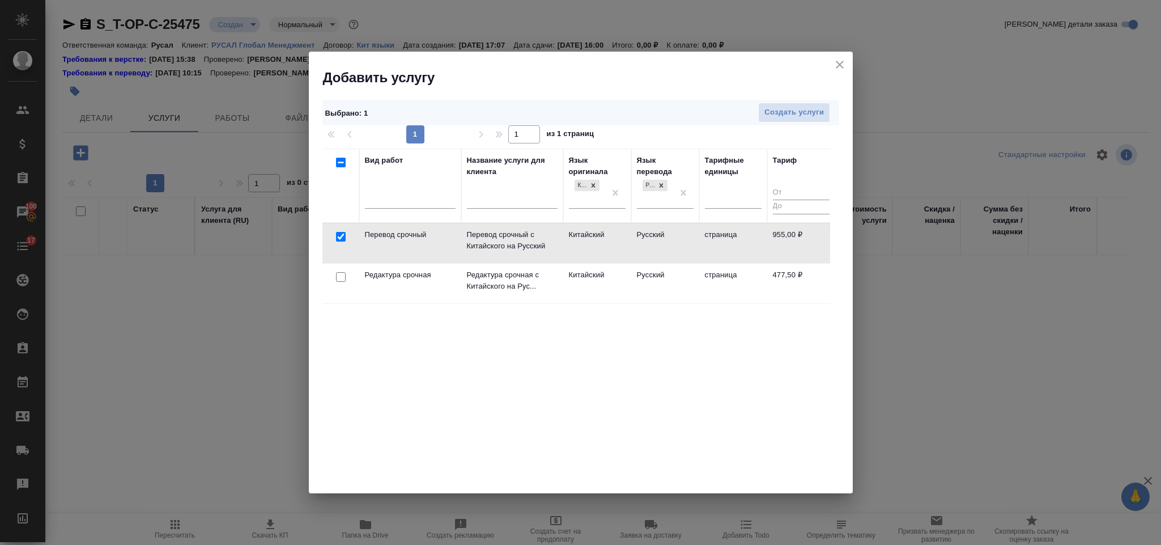
click at [340, 279] on input "checkbox" at bounding box center [341, 277] width 10 height 10
checkbox input "true"
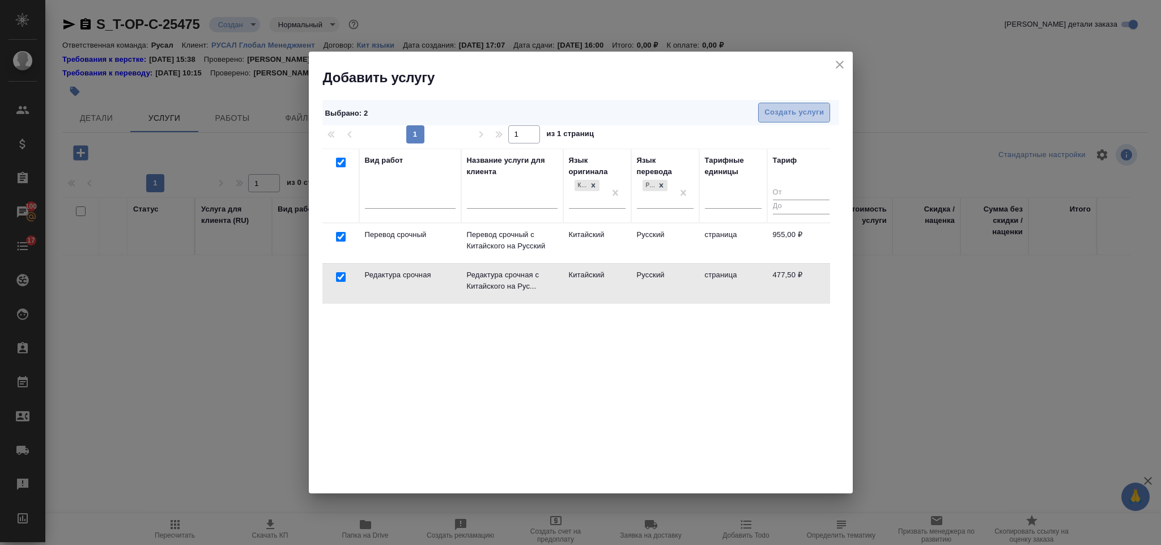
click at [780, 111] on span "Создать услуги" at bounding box center [795, 112] width 60 height 13
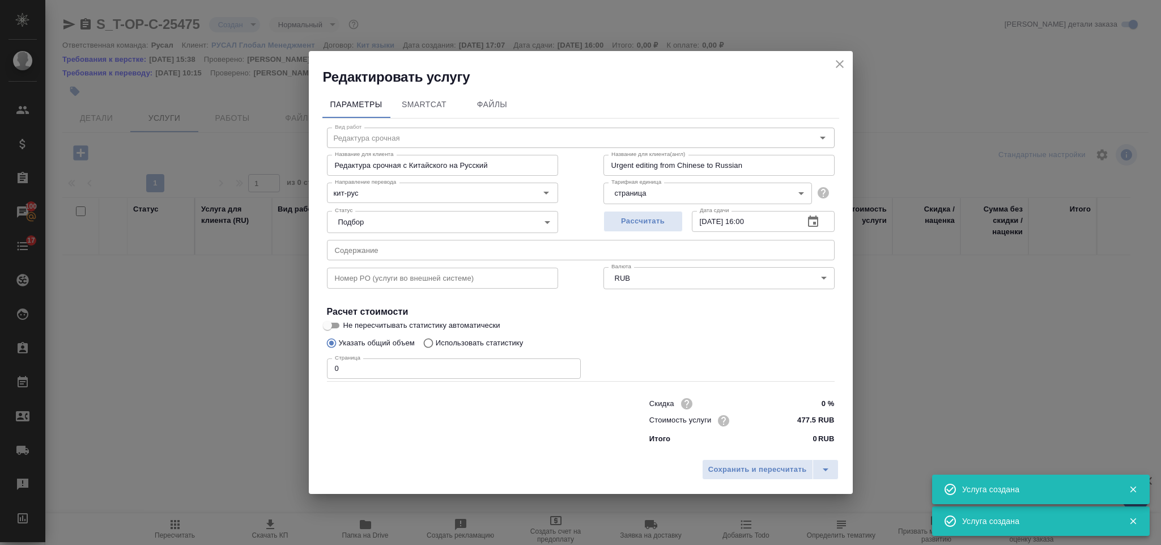
type input "Перевод срочный"
type input "Перевод срочный с Китайского на Русский"
type input "Urgent translation from Chinese into Russian"
type input "955 RUB"
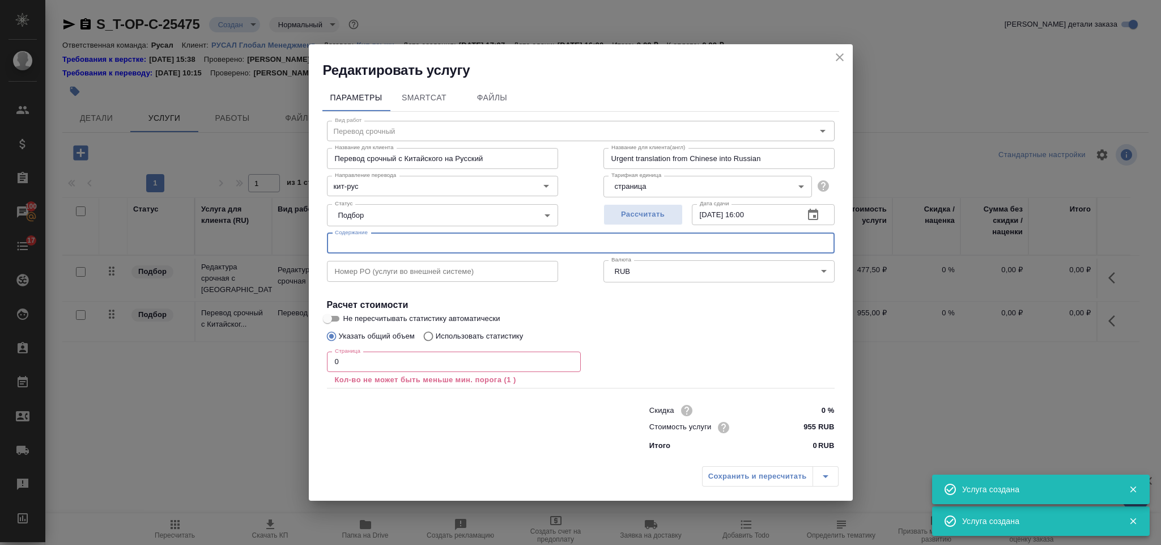
click at [483, 247] on input "text" at bounding box center [581, 243] width 508 height 20
paste input "Инструкция Резак китайский LC-3S"
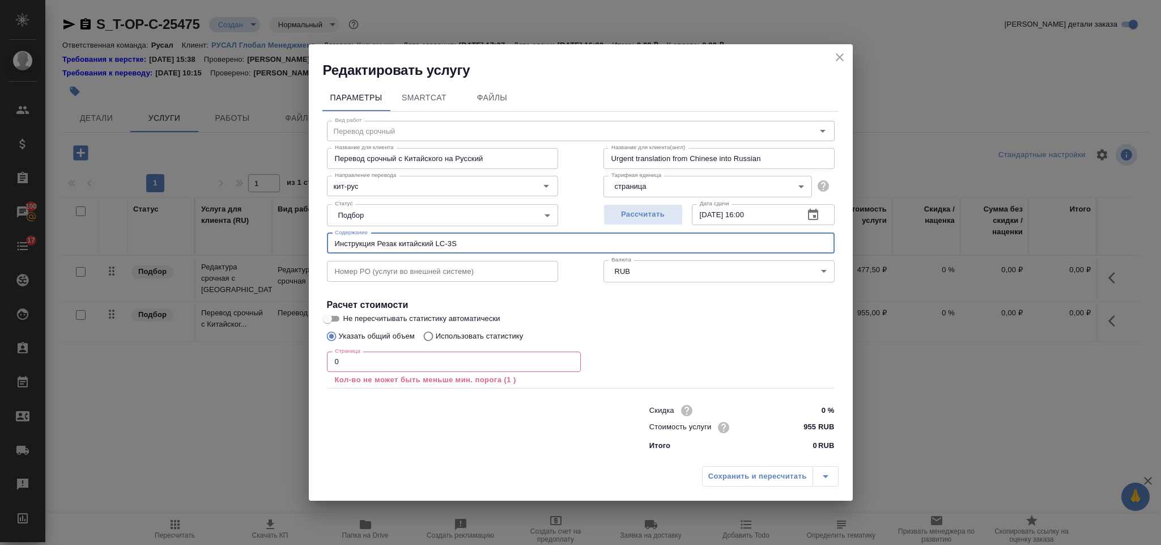
type input "Инструкция Резак китайский LC-3S"
click at [343, 358] on input "0" at bounding box center [454, 361] width 254 height 20
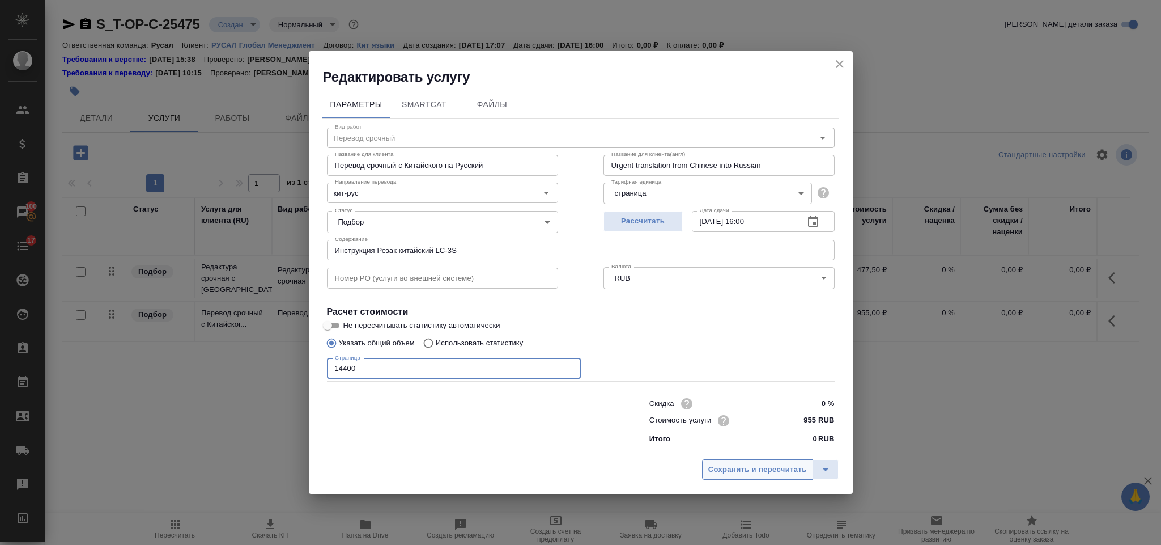
type input "14400"
click at [709, 466] on span "Сохранить и пересчитать" at bounding box center [758, 469] width 99 height 13
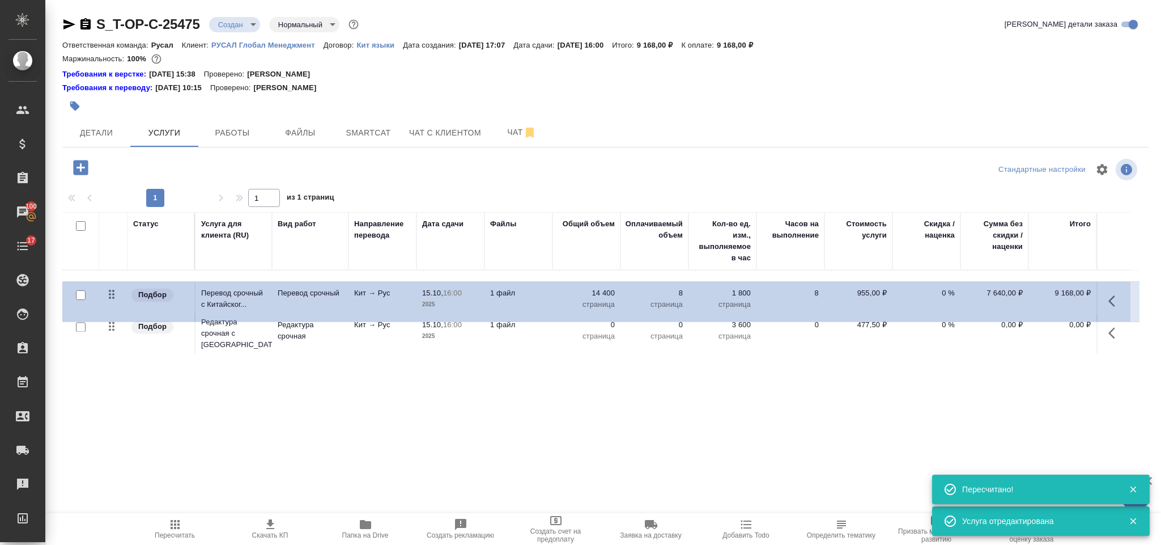
drag, startPoint x: 114, startPoint y: 334, endPoint x: 114, endPoint y: 294, distance: 39.7
click at [114, 294] on table "Статус Услуга для клиента (RU) Вид работ Направление перевода Дата сдачи Файлы …" at bounding box center [601, 284] width 1078 height 145
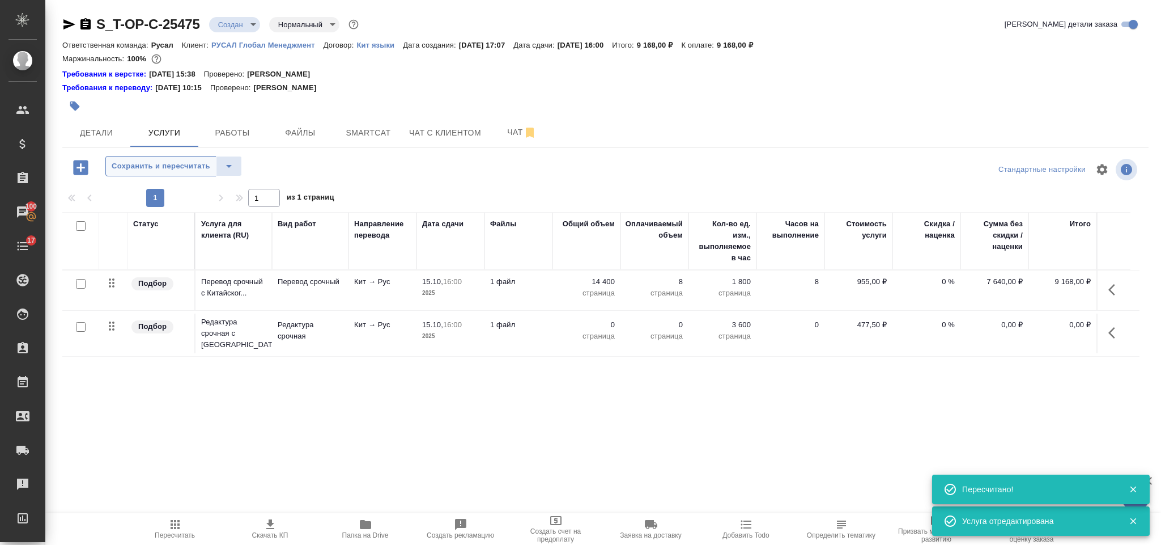
click at [155, 170] on span "Сохранить и пересчитать" at bounding box center [161, 166] width 99 height 13
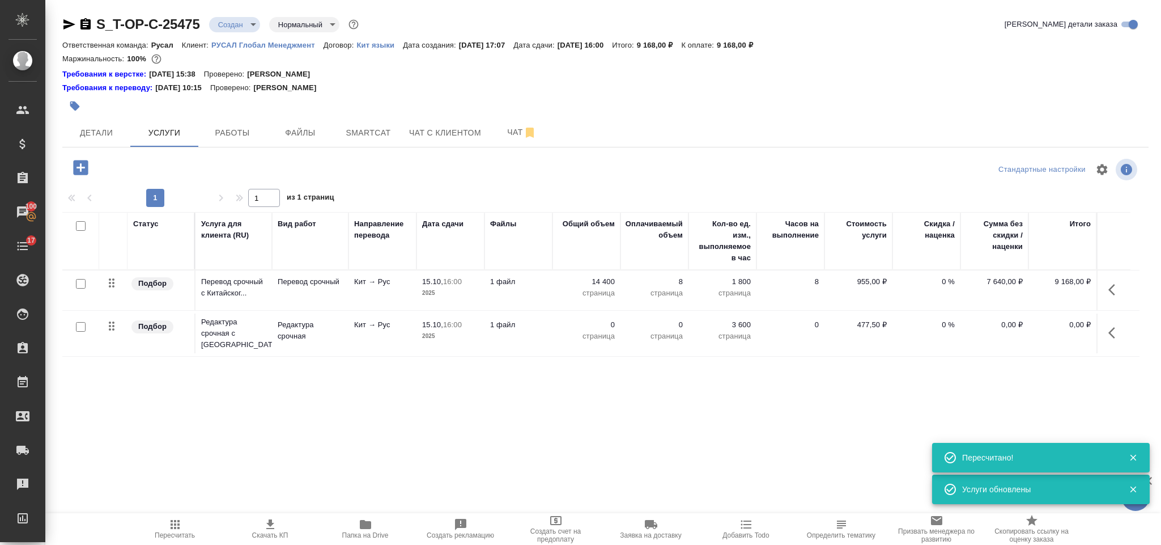
click at [1108, 324] on button "button" at bounding box center [1115, 332] width 27 height 27
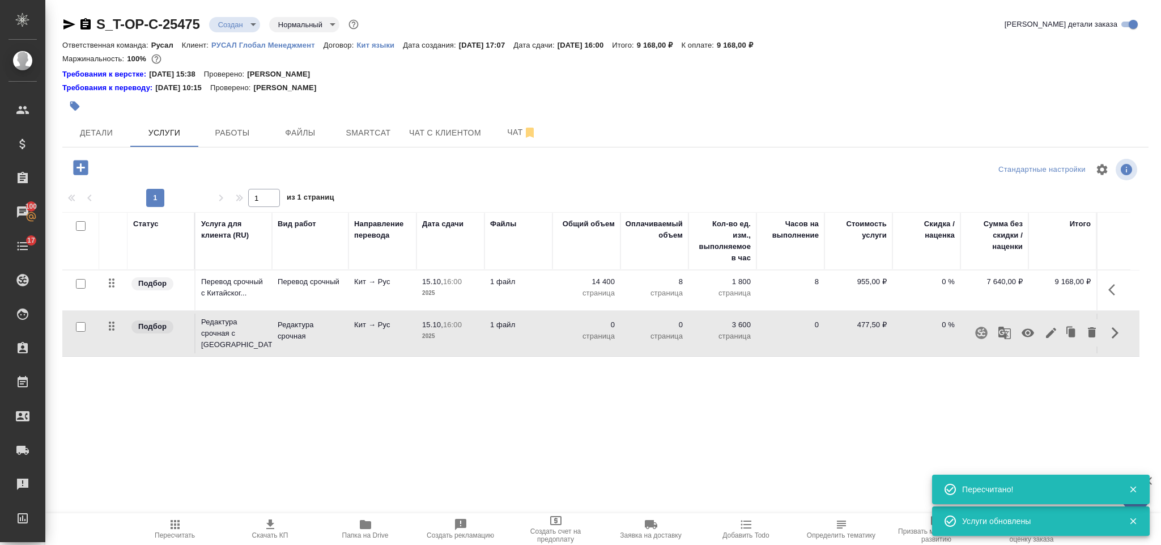
click at [1046, 330] on icon "button" at bounding box center [1052, 333] width 14 height 14
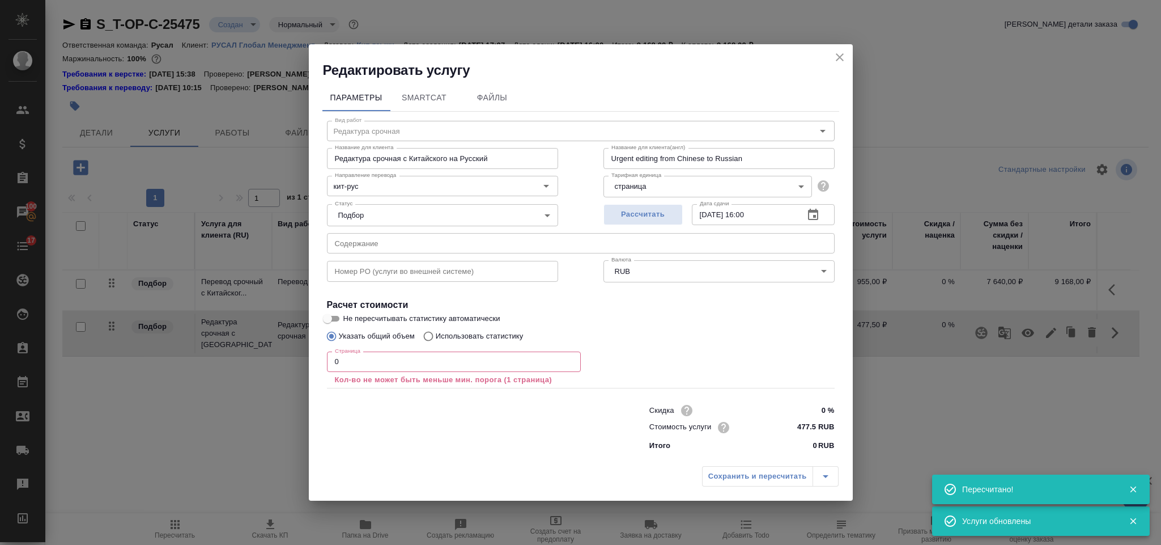
click at [444, 370] on input "0" at bounding box center [454, 361] width 254 height 20
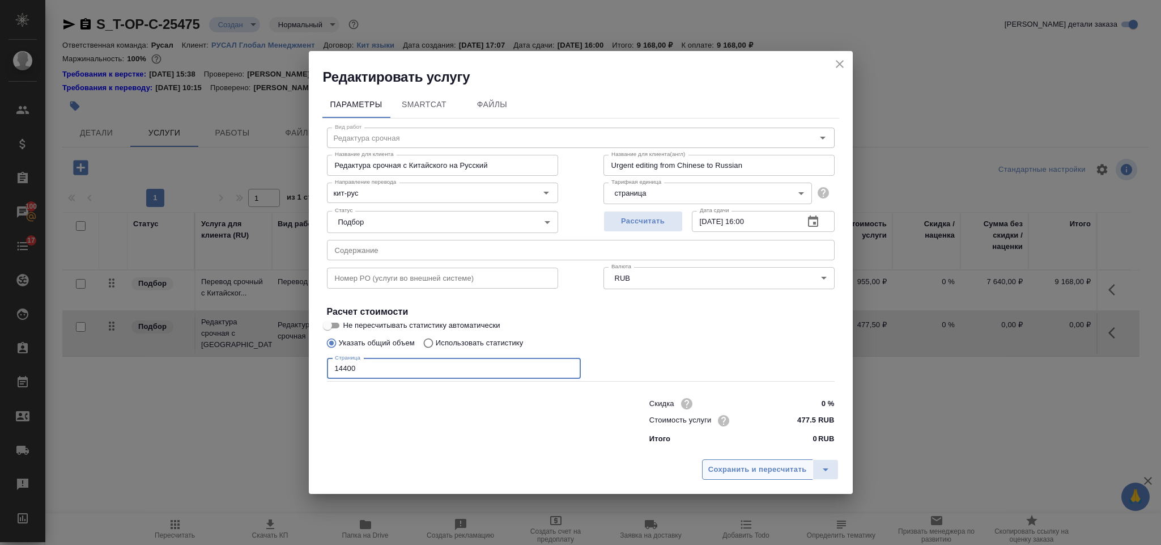
type input "14400"
click at [741, 471] on span "Сохранить и пересчитать" at bounding box center [758, 469] width 99 height 13
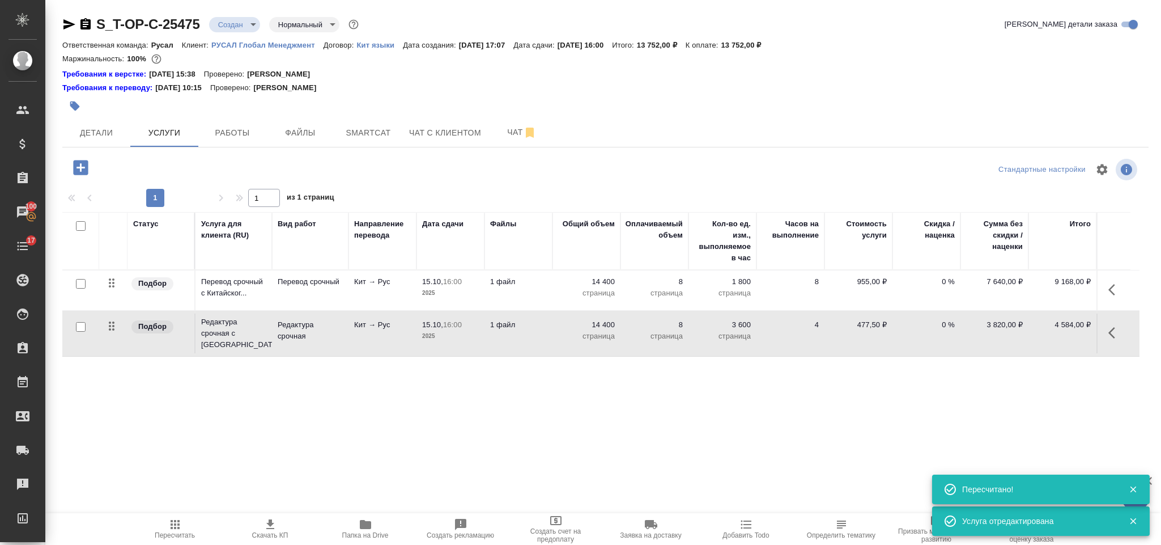
click at [86, 169] on icon "button" at bounding box center [80, 167] width 15 height 15
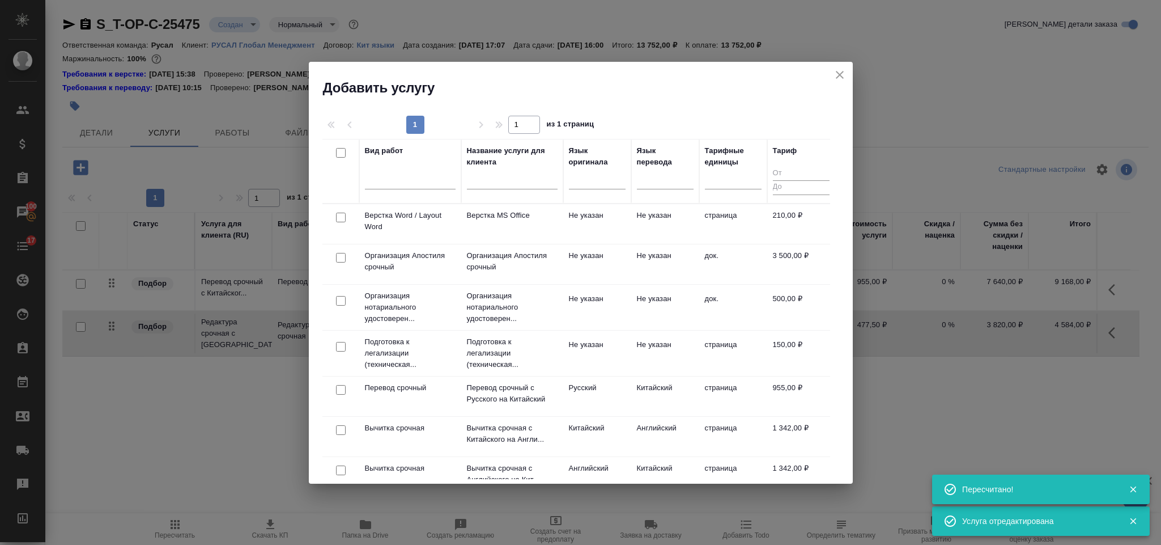
click at [341, 217] on input "checkbox" at bounding box center [341, 218] width 10 height 10
checkbox input "true"
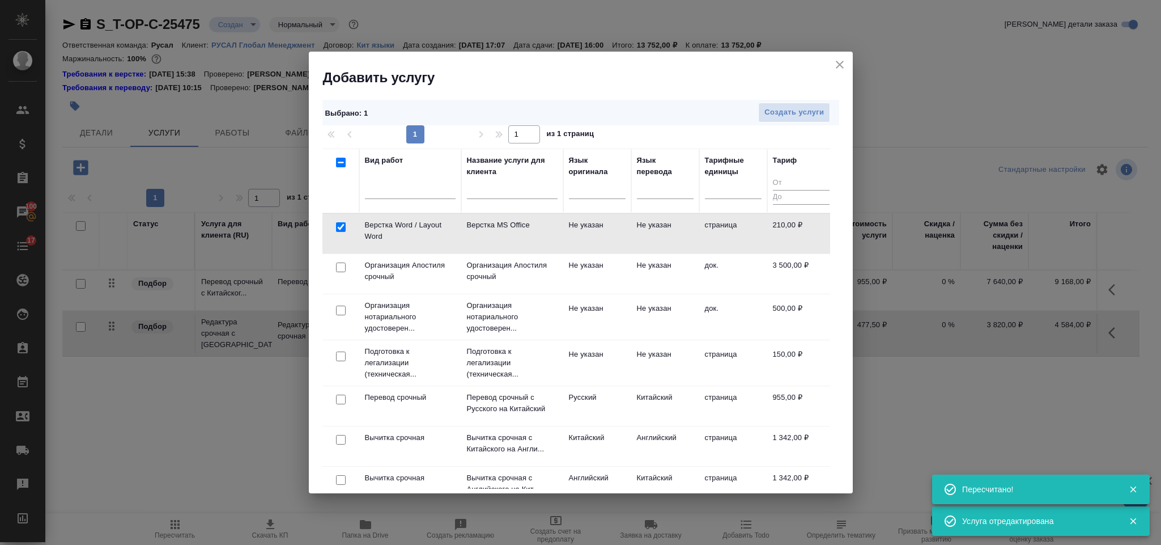
click at [764, 126] on div "1 1 из 1 страниц" at bounding box center [581, 134] width 517 height 18
click at [772, 116] on span "Создать услуги" at bounding box center [795, 112] width 60 height 13
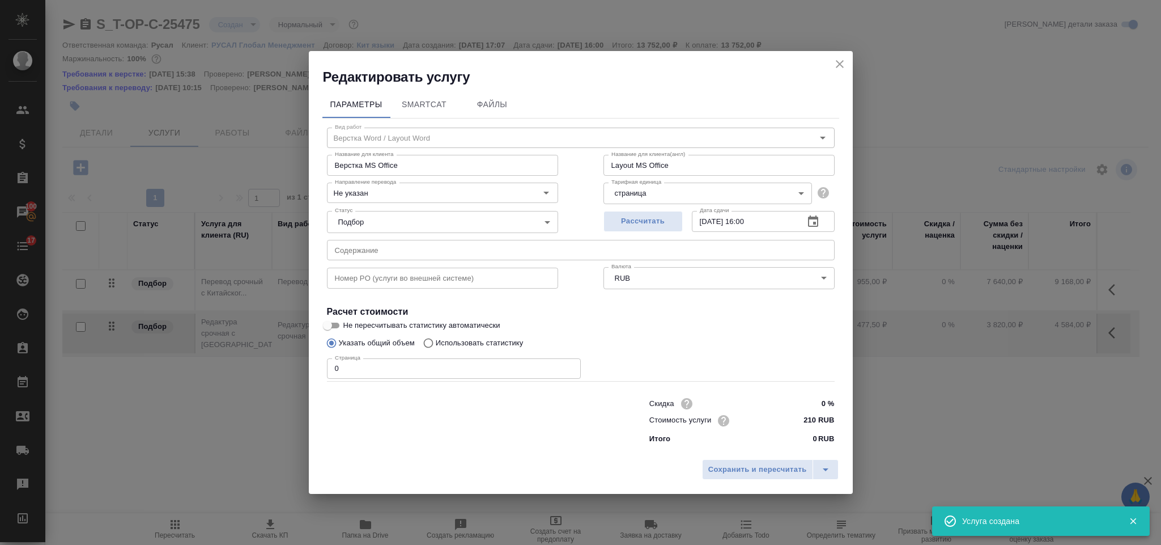
click at [380, 364] on input "0" at bounding box center [454, 368] width 254 height 20
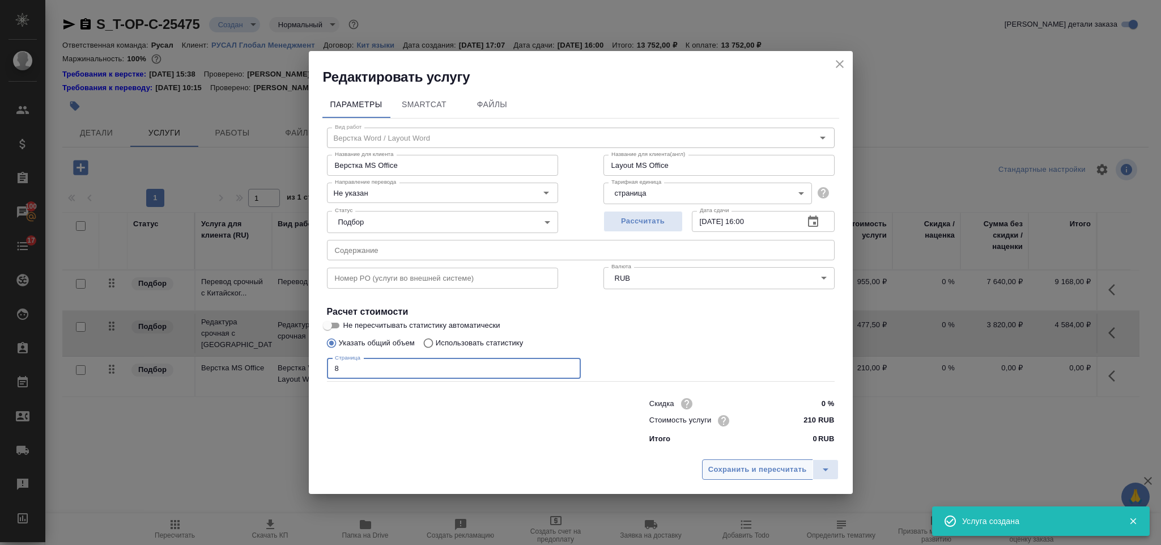
type input "8"
click at [733, 461] on button "Сохранить и пересчитать" at bounding box center [757, 469] width 111 height 20
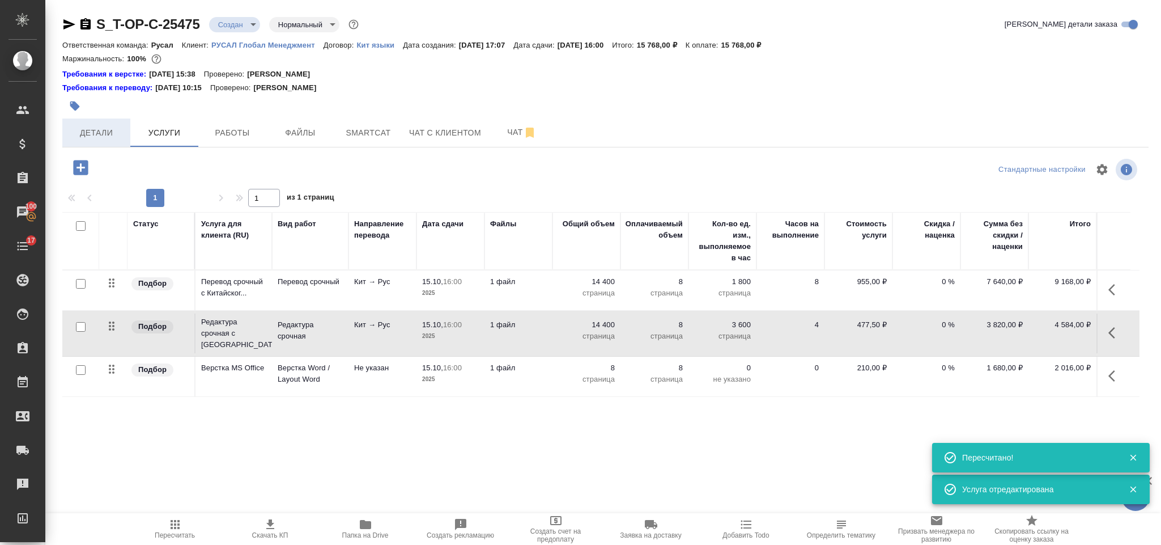
click at [119, 128] on span "Детали" at bounding box center [96, 133] width 54 height 14
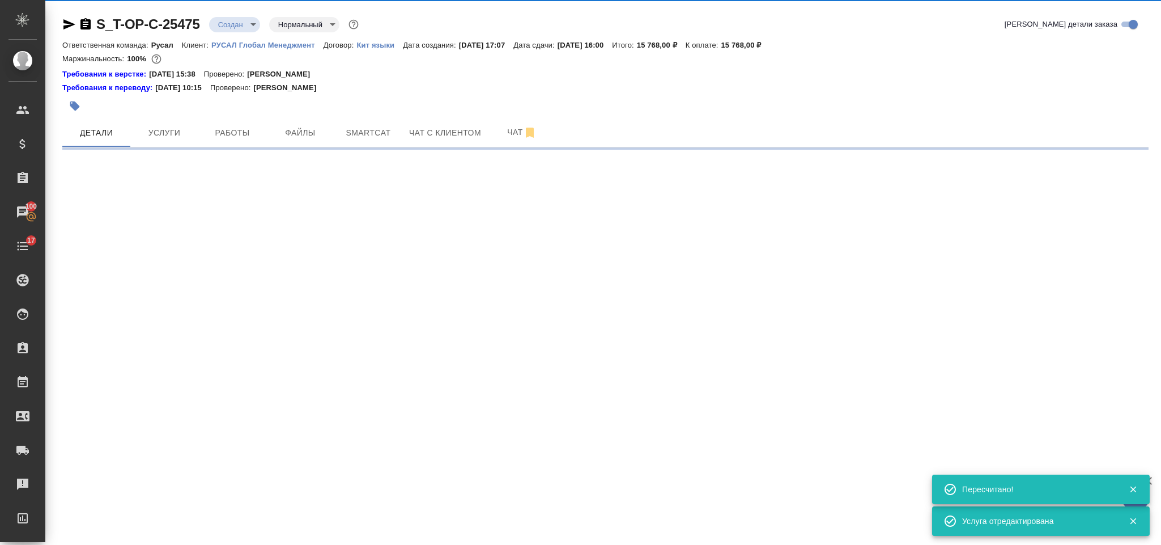
select select "RU"
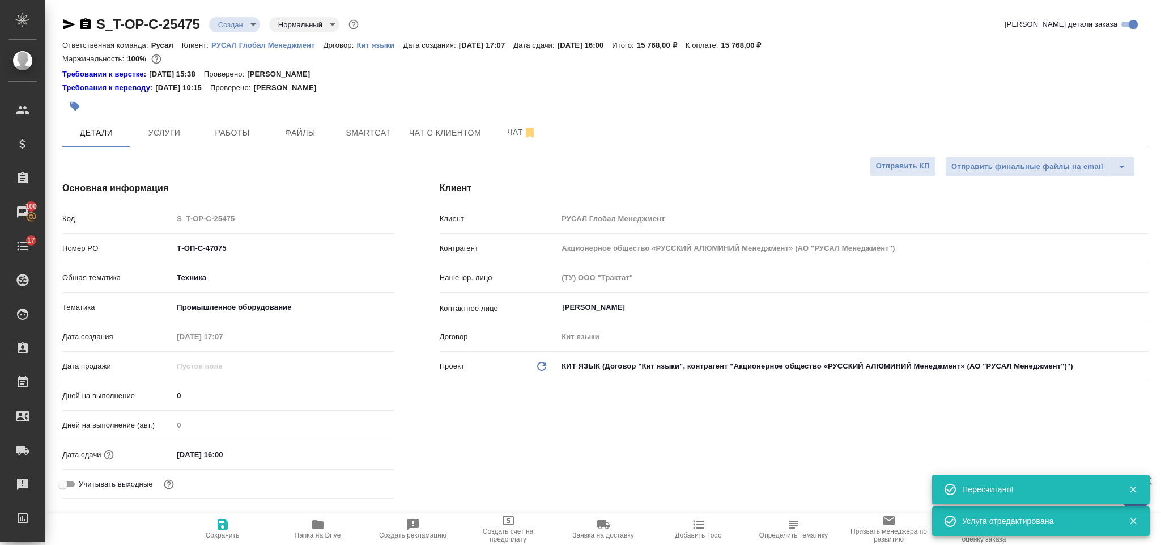
type textarea "x"
click at [87, 24] on icon "button" at bounding box center [86, 25] width 14 height 14
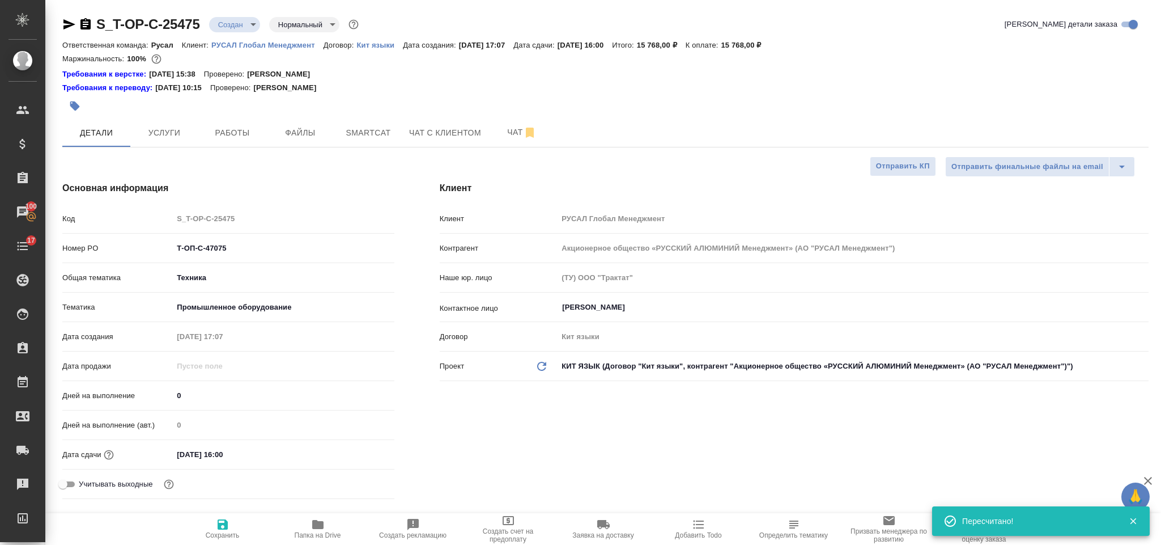
click at [68, 26] on icon "button" at bounding box center [69, 24] width 12 height 10
click at [173, 250] on div "Т-ОП-С-47075" at bounding box center [283, 248] width 221 height 18
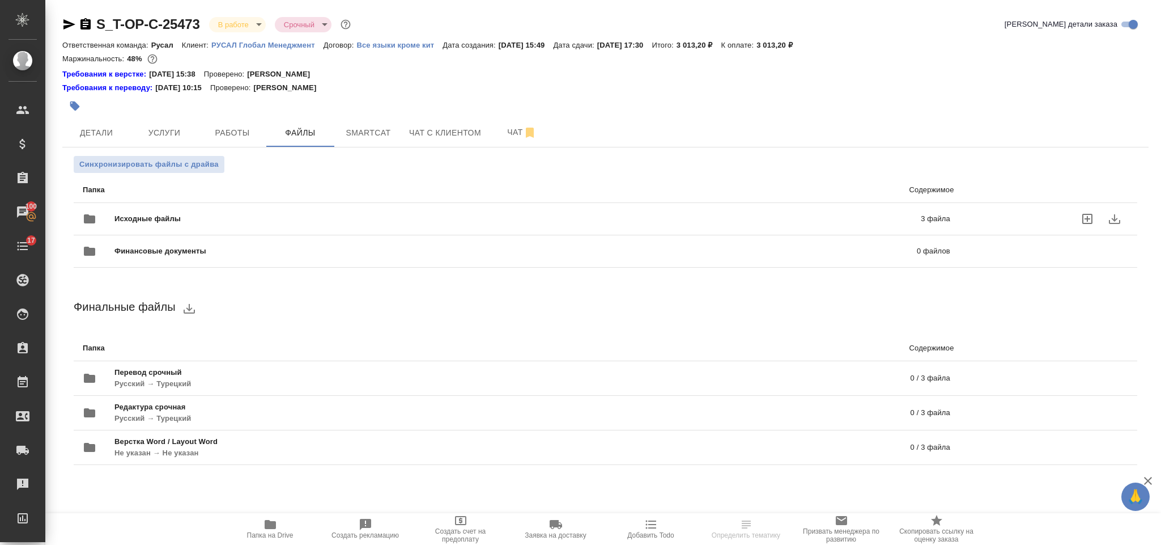
click at [268, 213] on div "Исходные файлы 3 файла" at bounding box center [517, 218] width 868 height 27
